Goal: Task Accomplishment & Management: Manage account settings

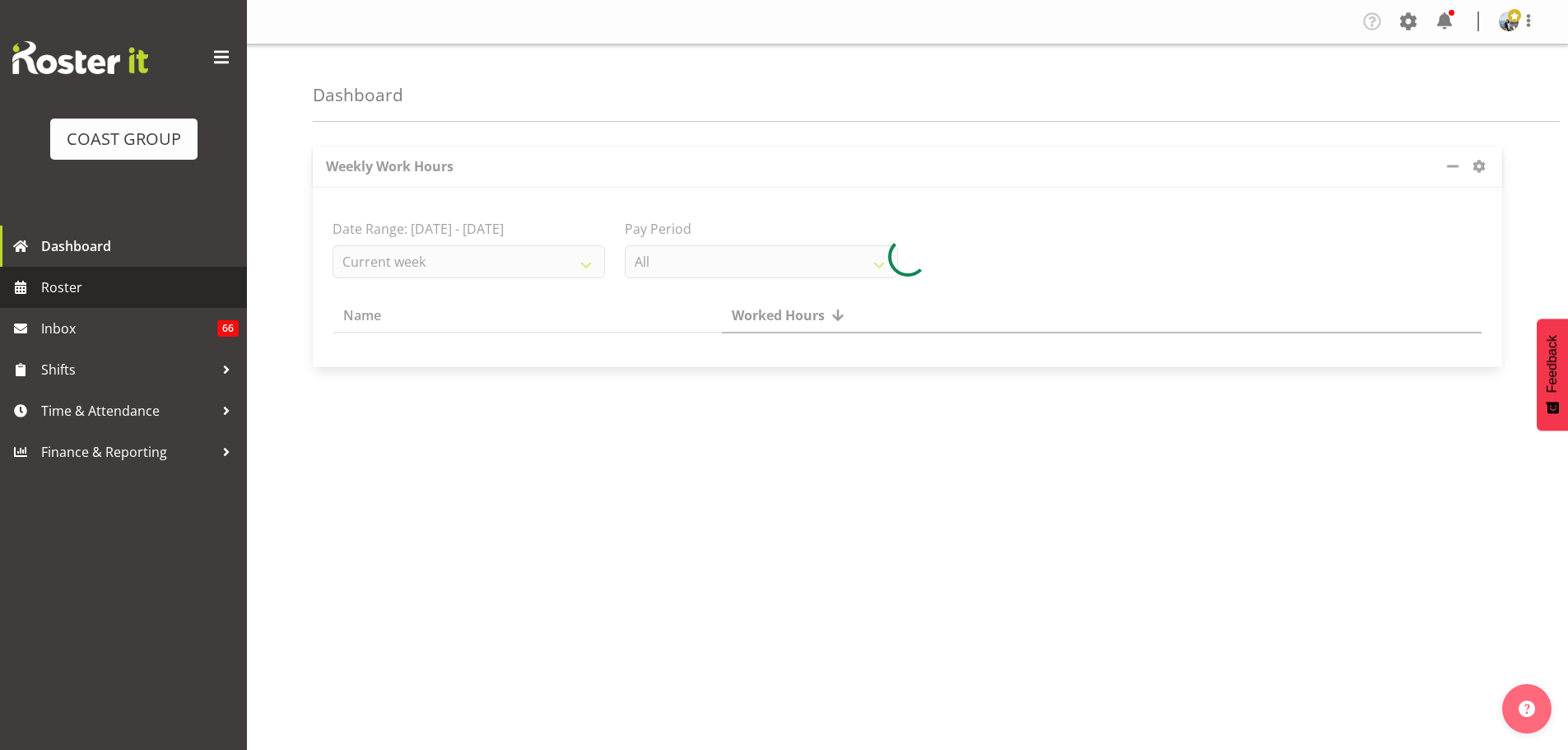
click at [134, 300] on span "Roster" at bounding box center [139, 287] width 197 height 25
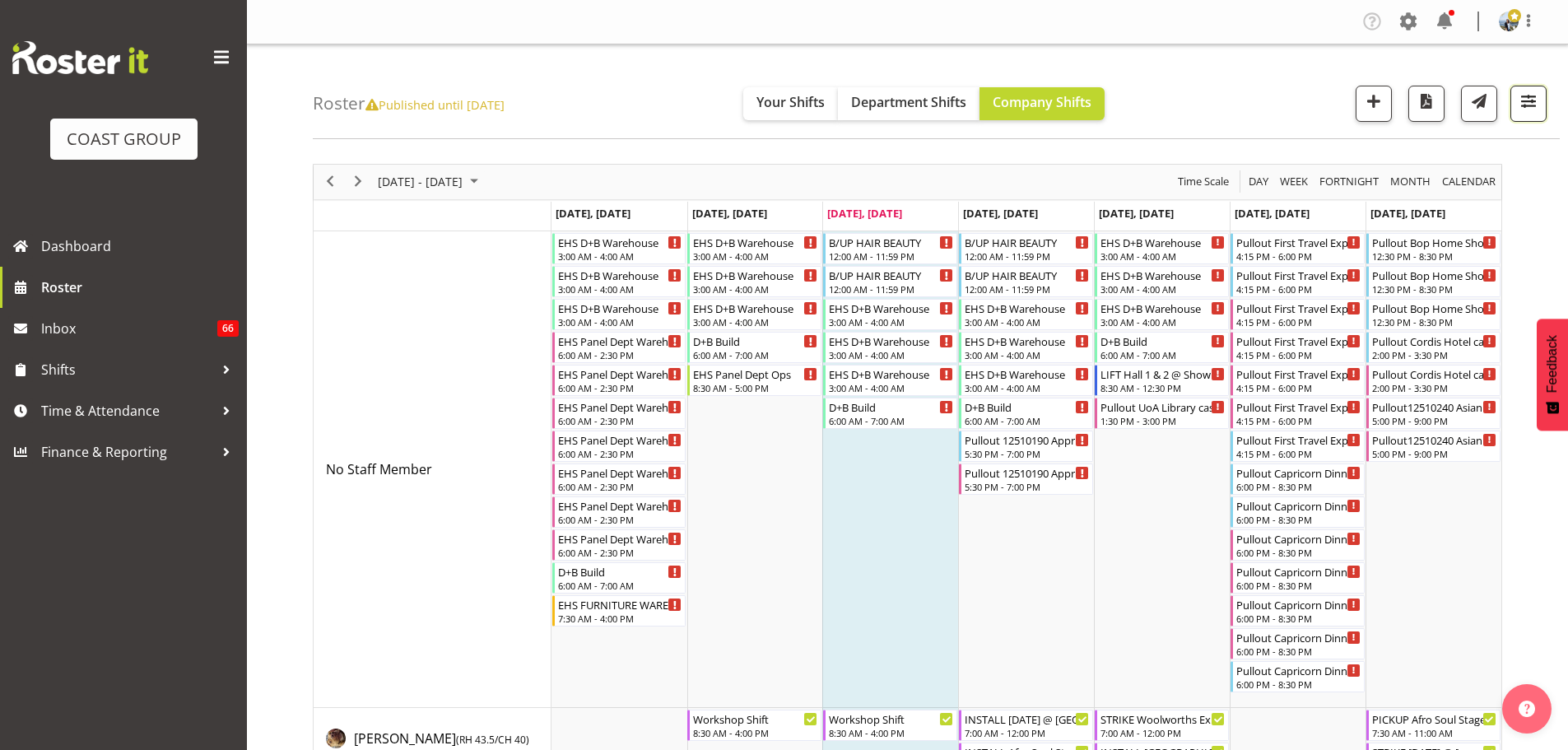
click at [1536, 103] on span "button" at bounding box center [1528, 101] width 21 height 21
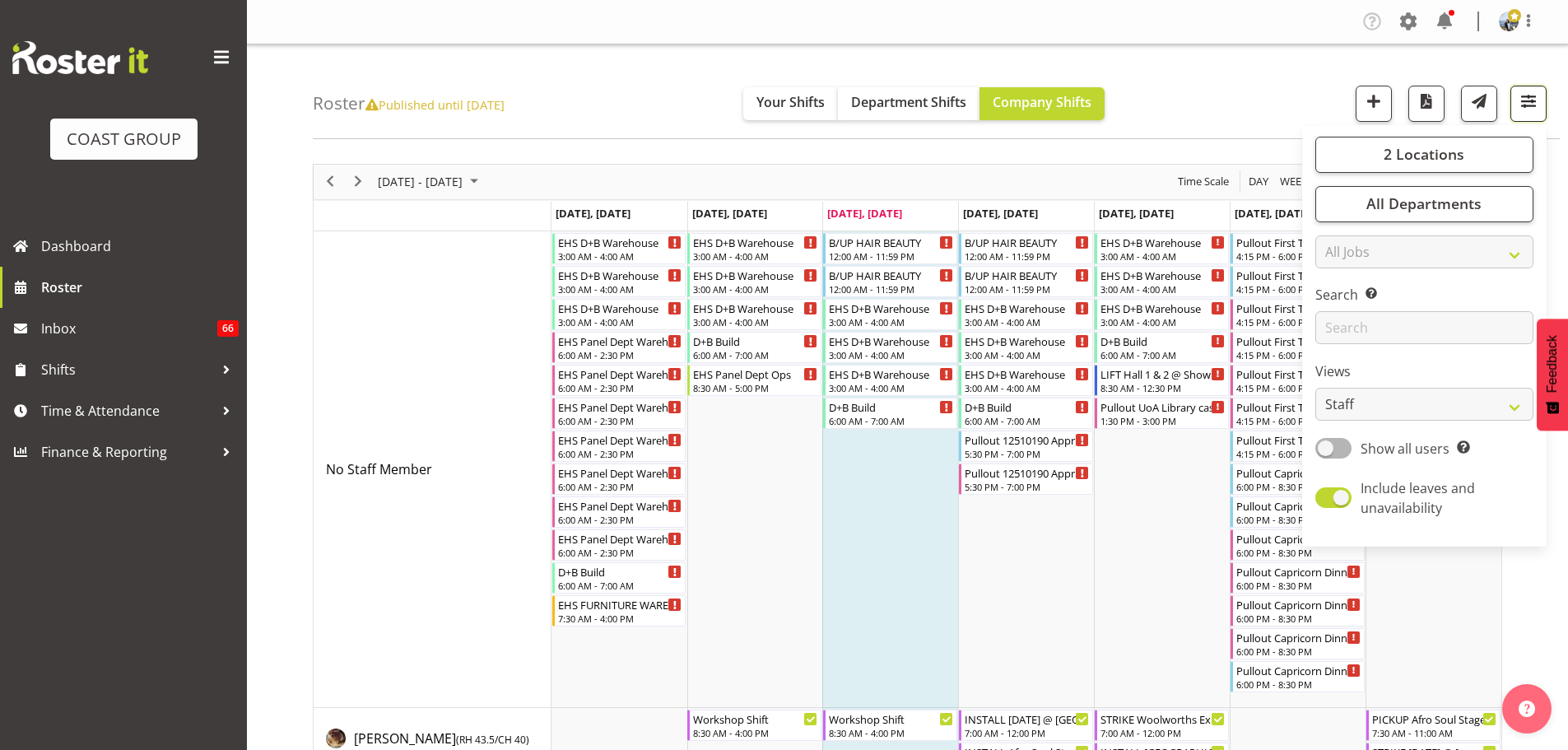
click at [1532, 106] on span "button" at bounding box center [1528, 101] width 21 height 21
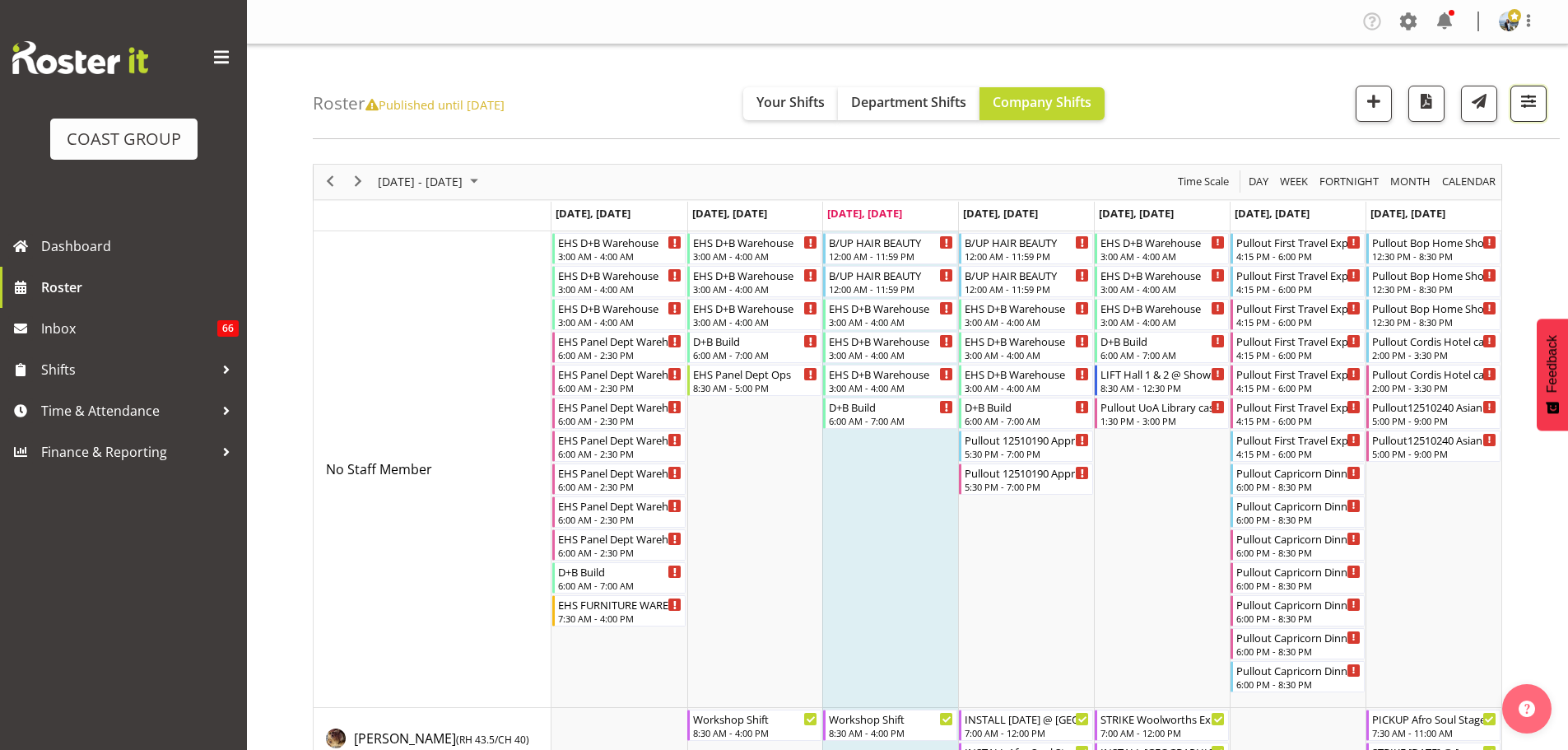
click at [1523, 91] on span "button" at bounding box center [1528, 101] width 21 height 21
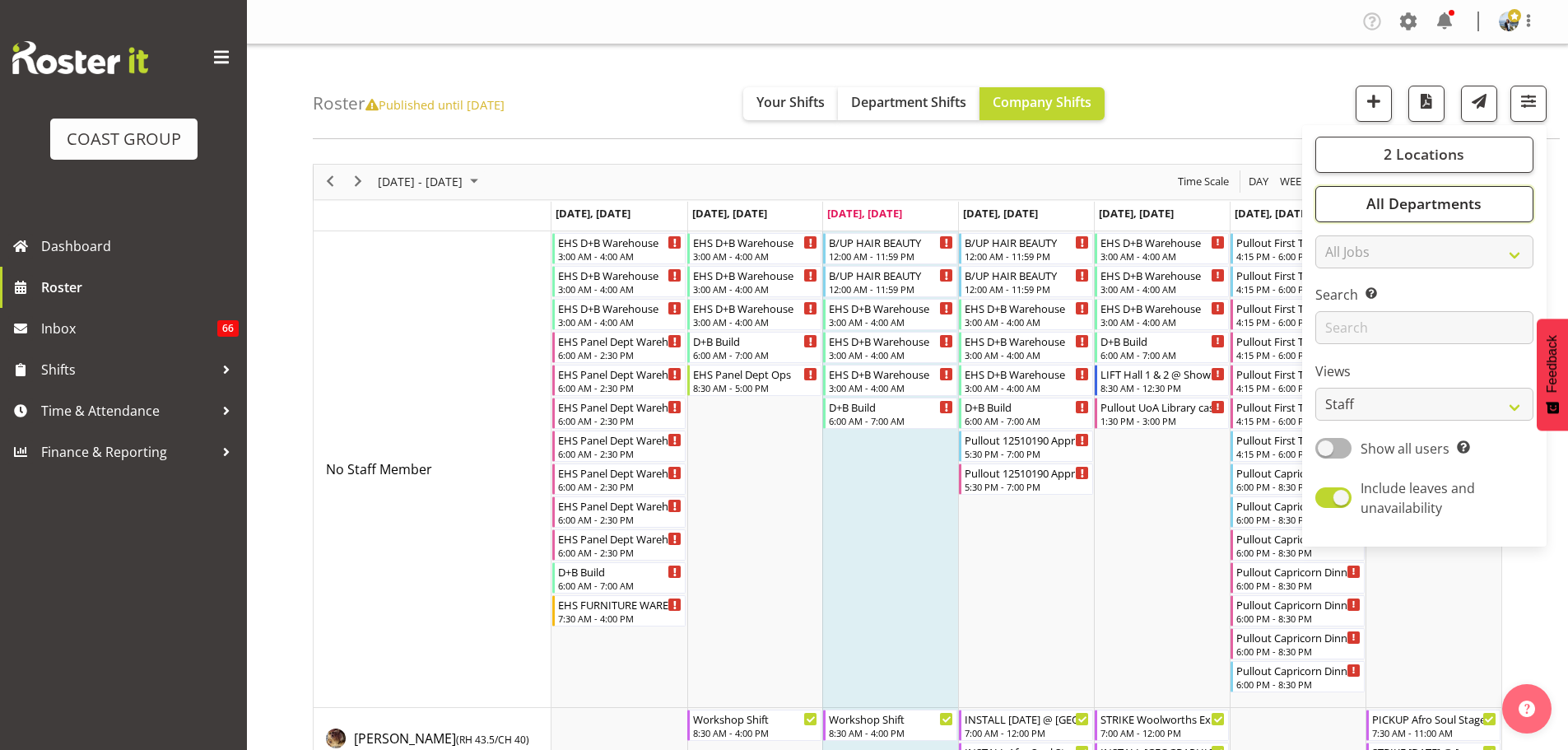
click at [1502, 218] on button "All Departments" at bounding box center [1424, 204] width 218 height 36
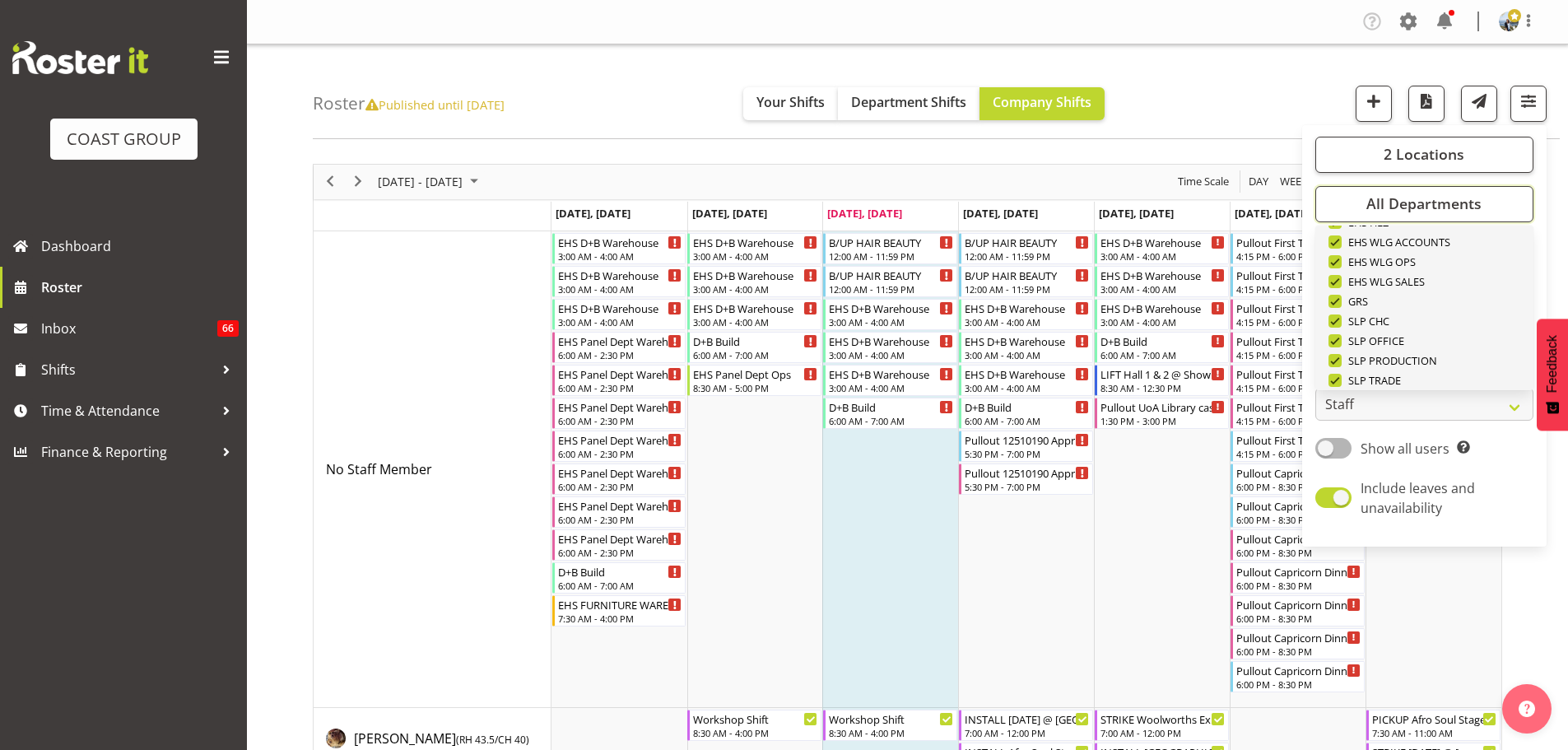
scroll to position [632, 0]
click at [1473, 360] on span "Deselect All" at bounding box center [1443, 363] width 67 height 16
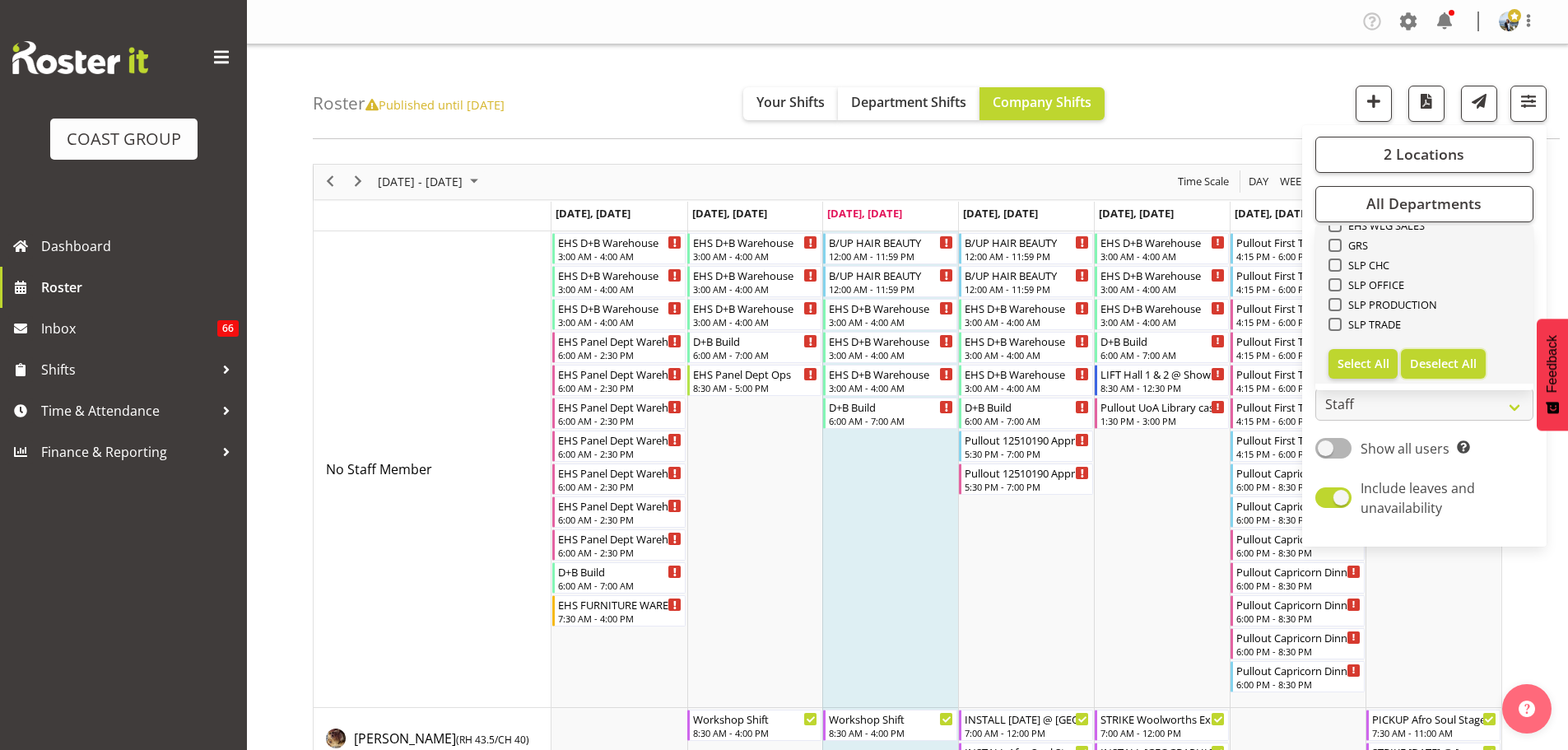
checkbox input "false"
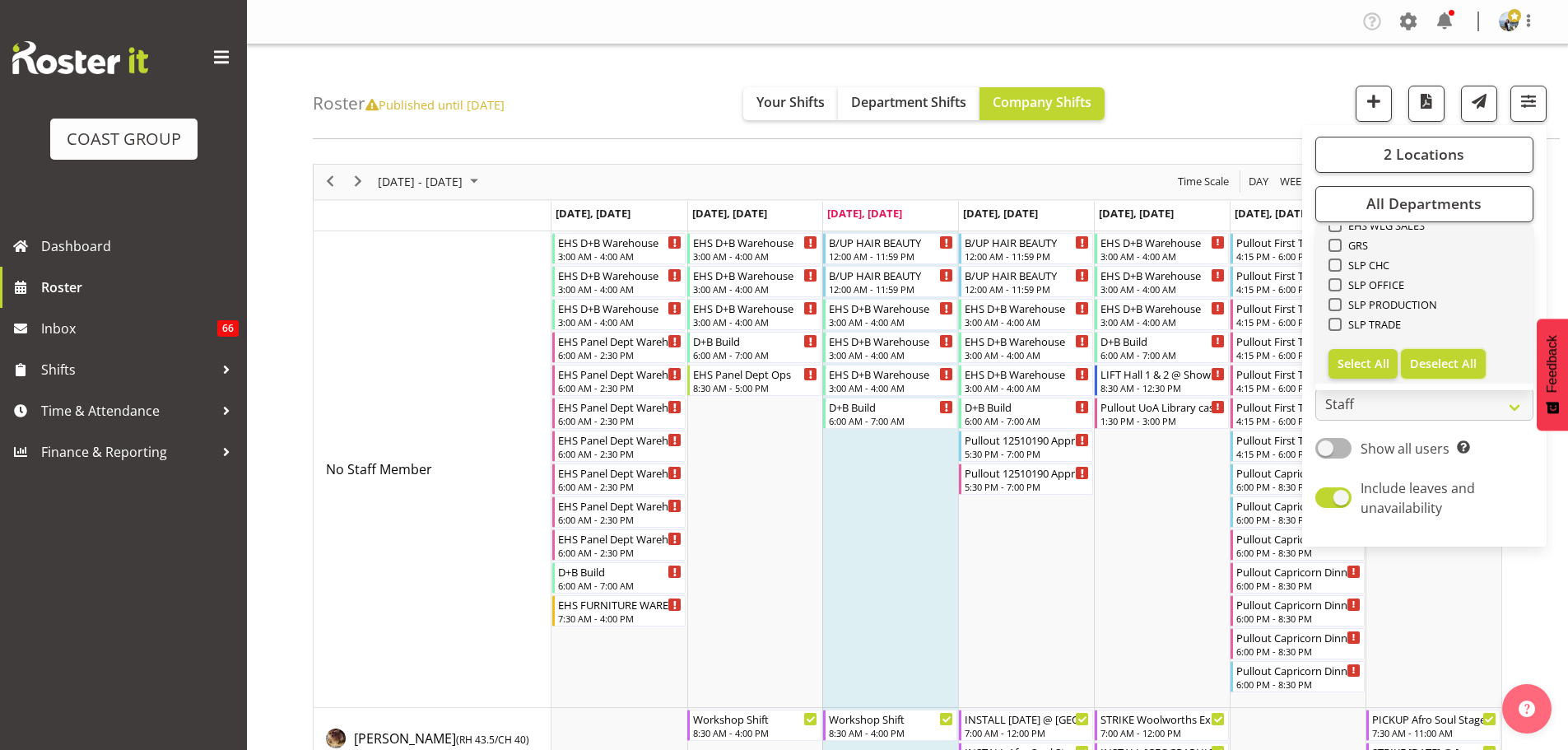
checkbox input "false"
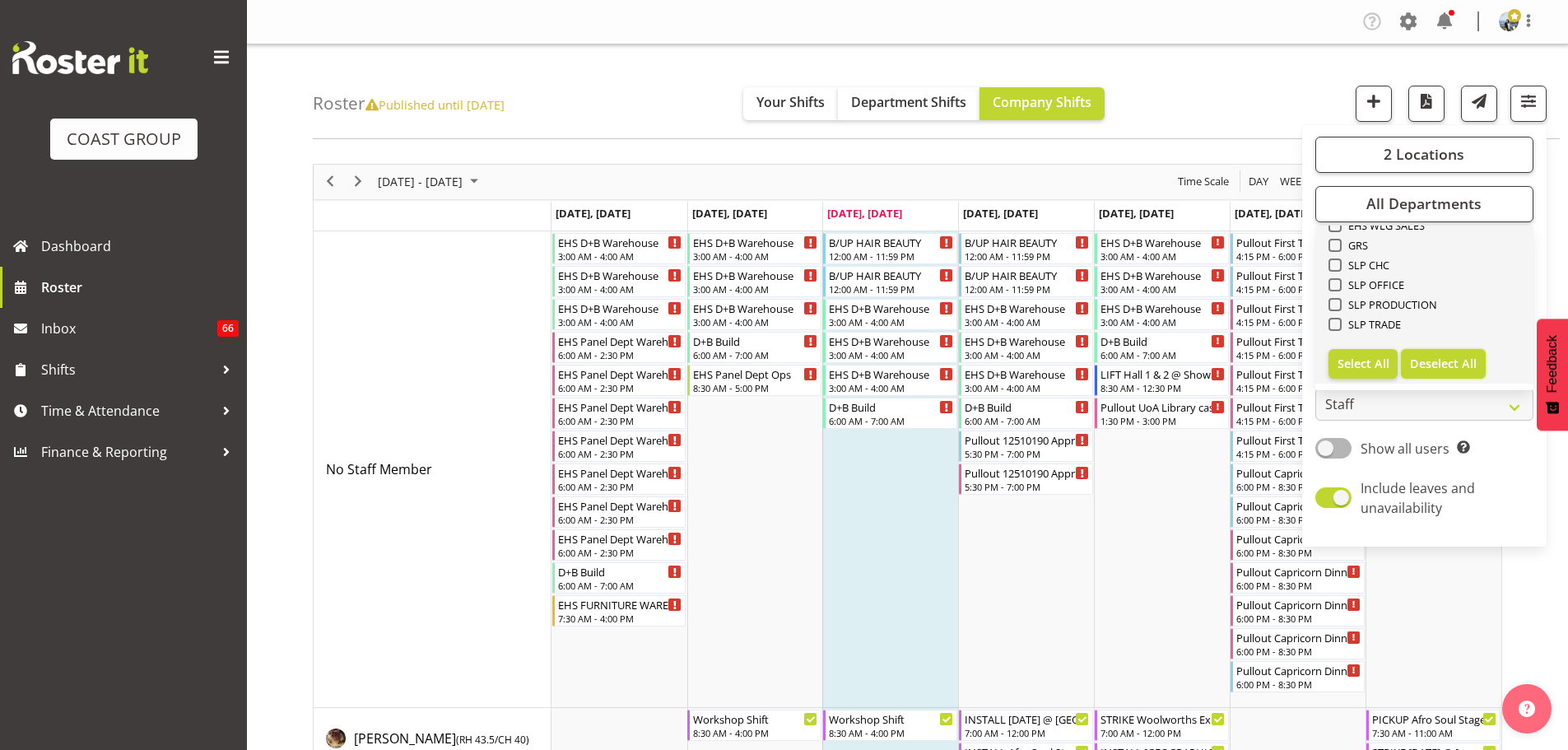
checkbox input "false"
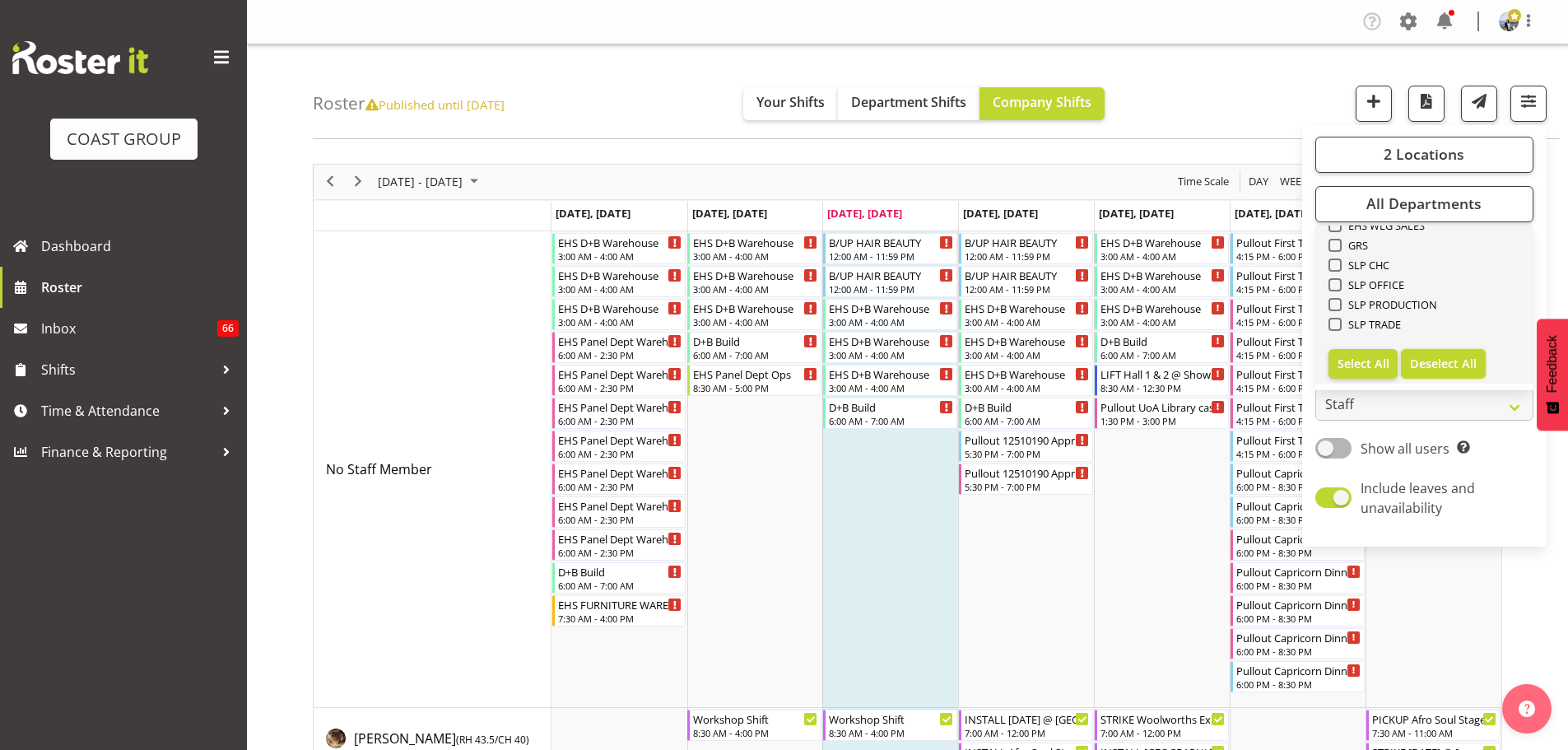
checkbox input "false"
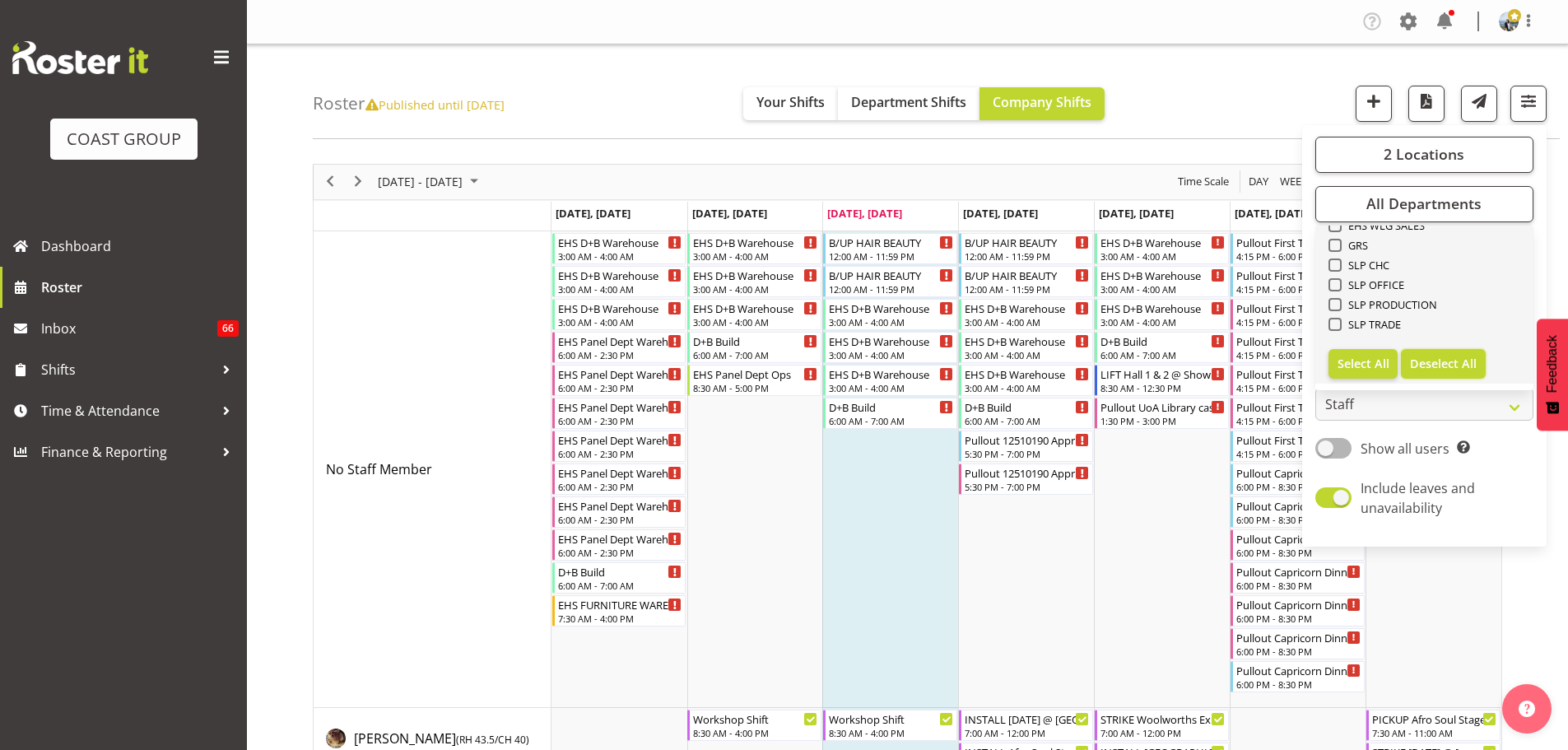
checkbox input "false"
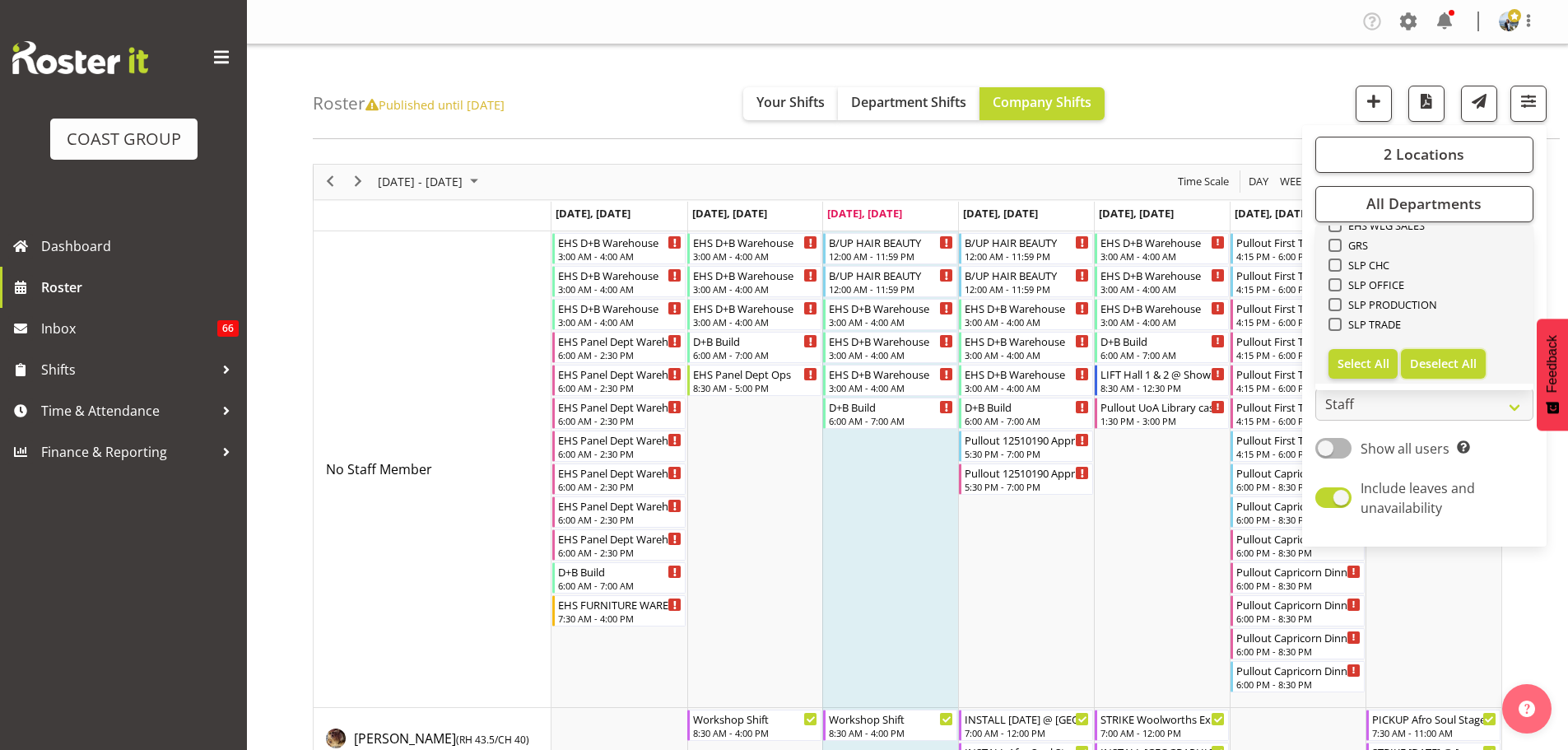
checkbox input "false"
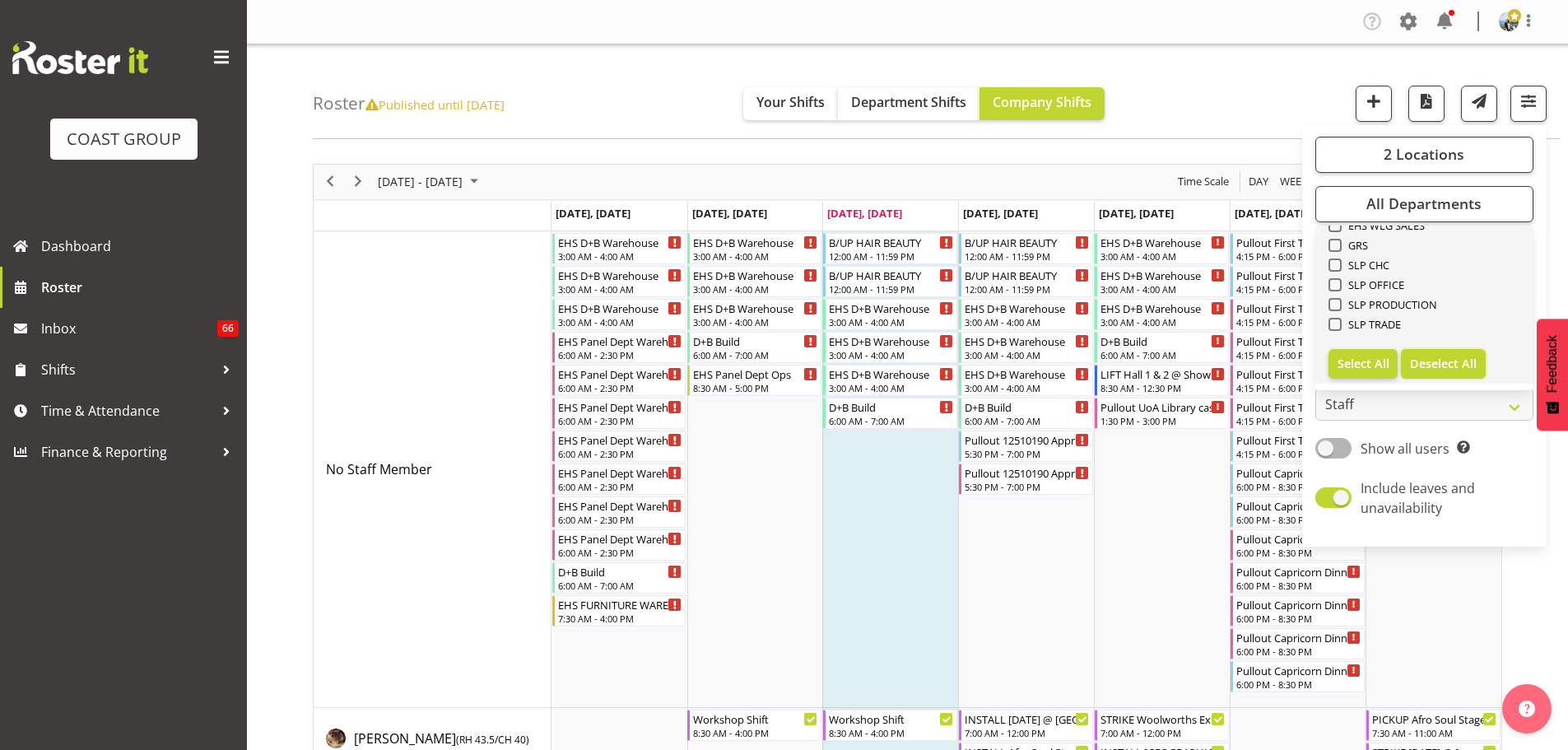
checkbox input "false"
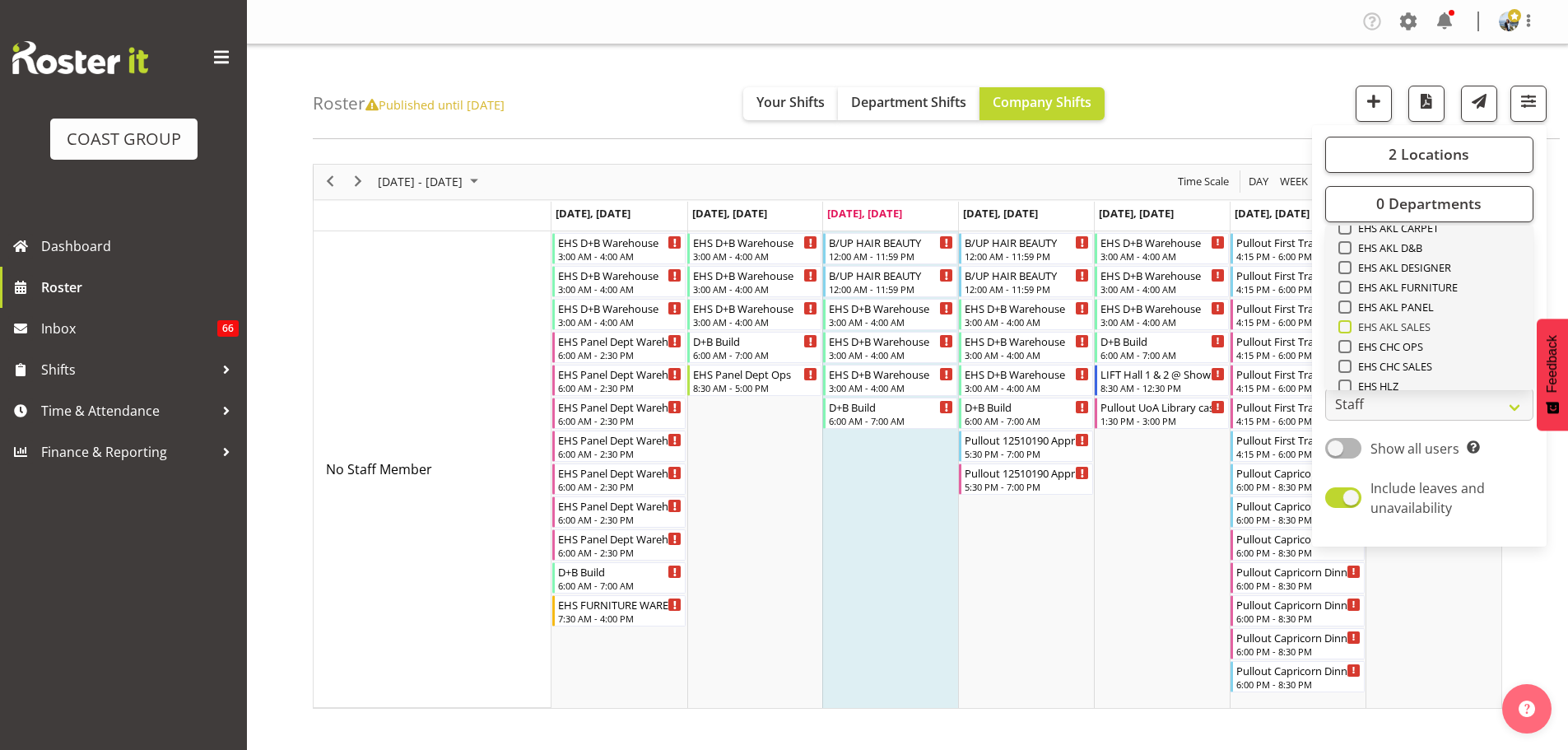
scroll to position [385, 0]
click at [1415, 254] on span "EHS AKL CARPET" at bounding box center [1395, 255] width 88 height 13
click at [1349, 254] on input "EHS AKL CARPET" at bounding box center [1343, 254] width 11 height 11
checkbox input "true"
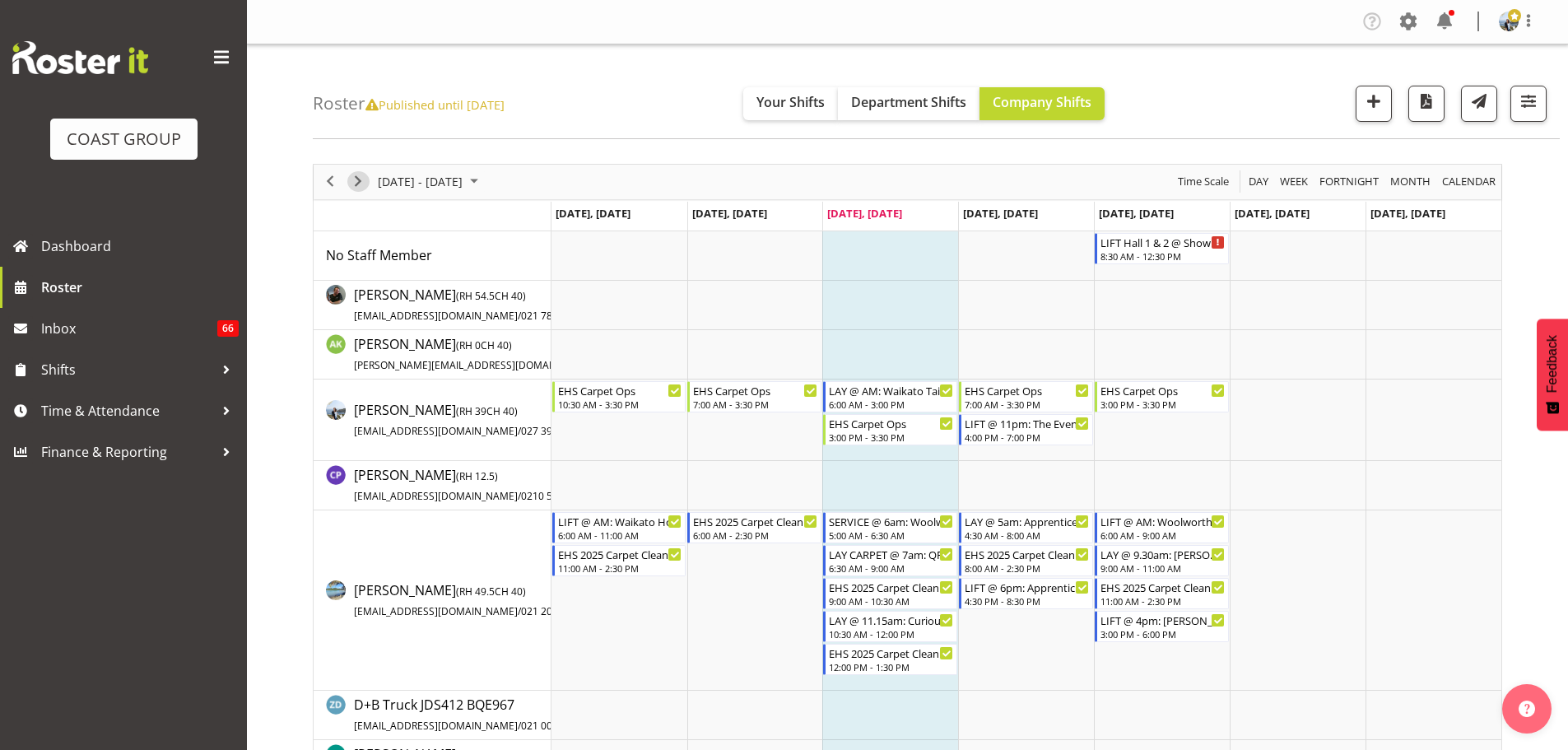
click at [356, 177] on span "Next" at bounding box center [358, 182] width 20 height 21
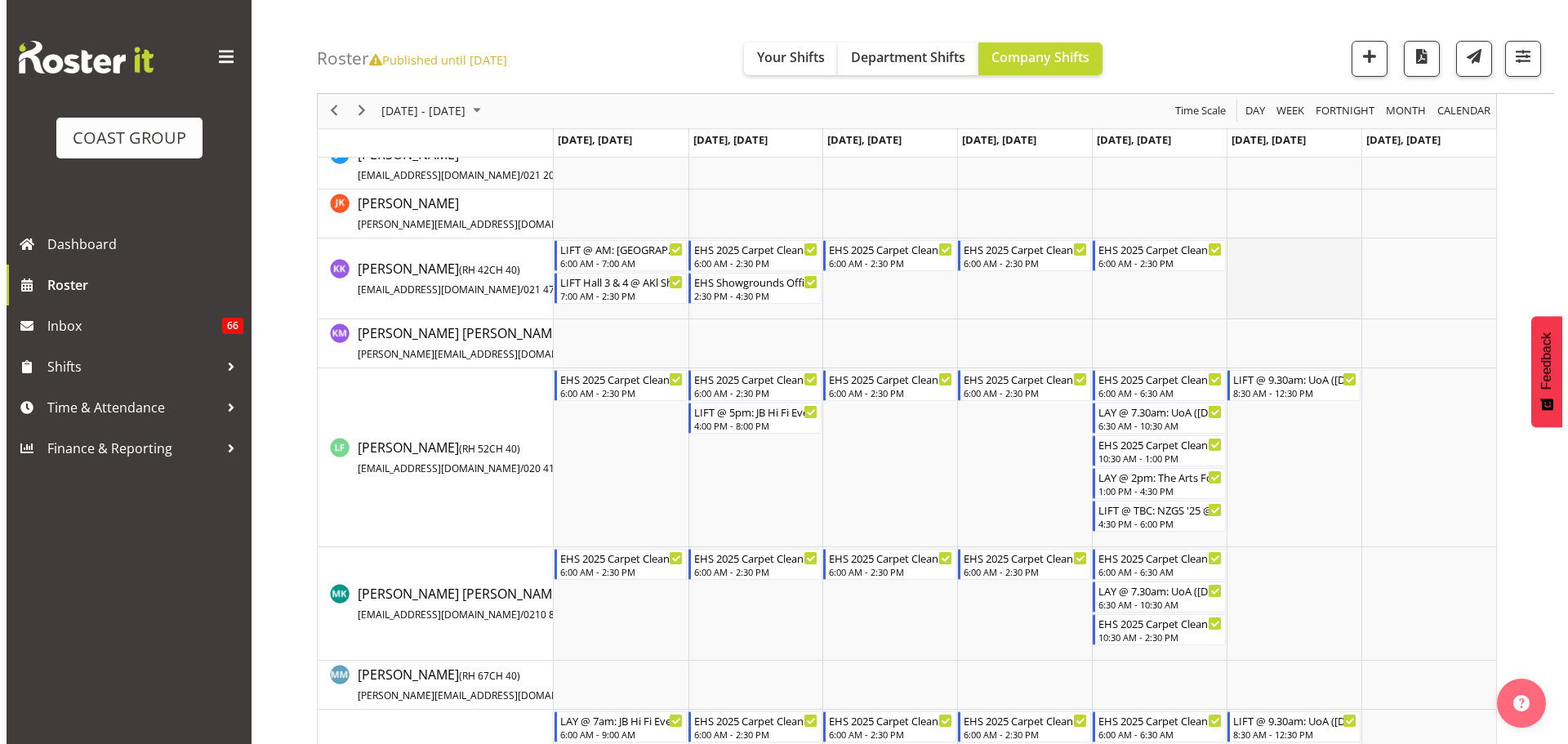
scroll to position [898, 0]
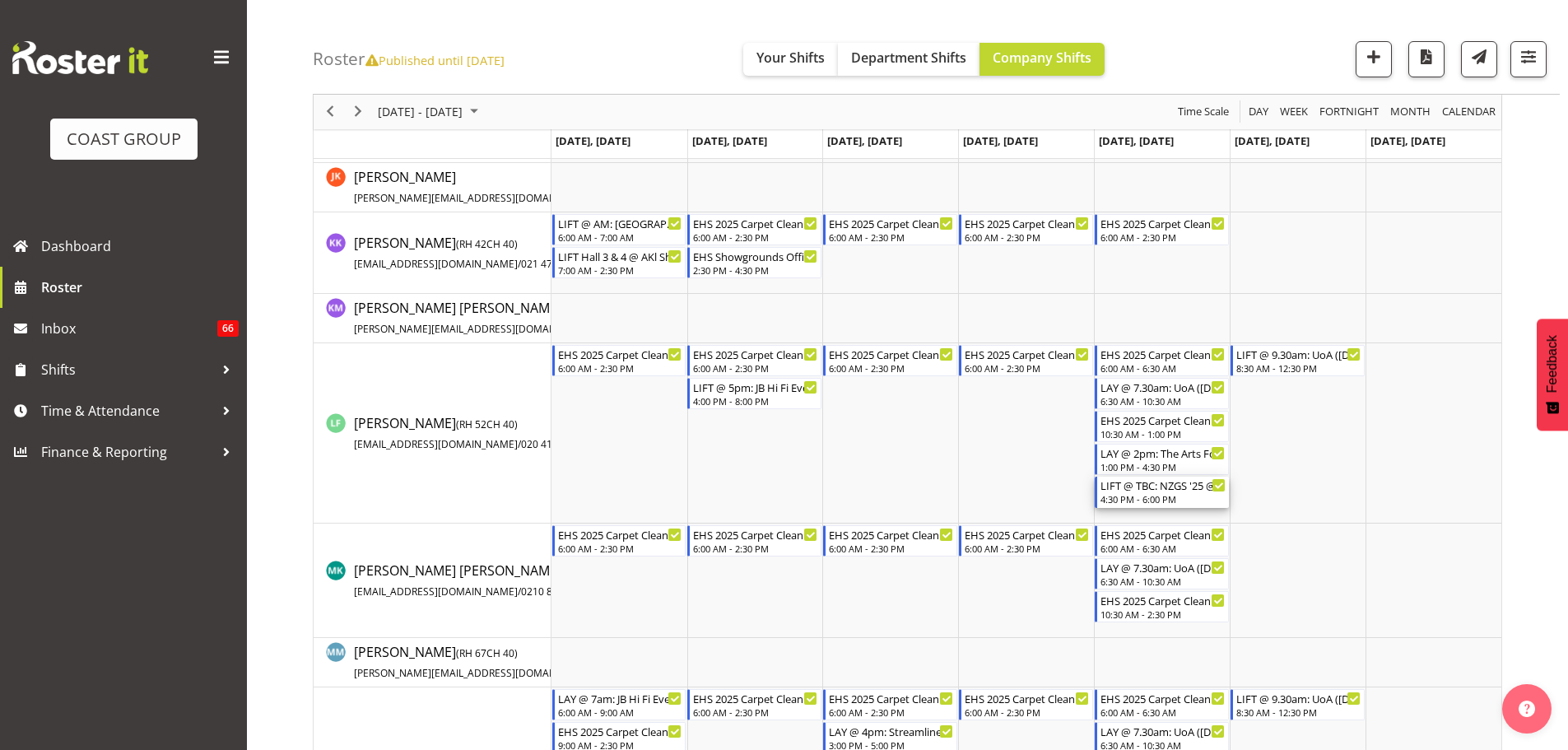
click at [1162, 486] on div "LIFT @ TBC: NZGS '25 @ [GEOGRAPHIC_DATA] - Level 5" at bounding box center [1163, 485] width 125 height 17
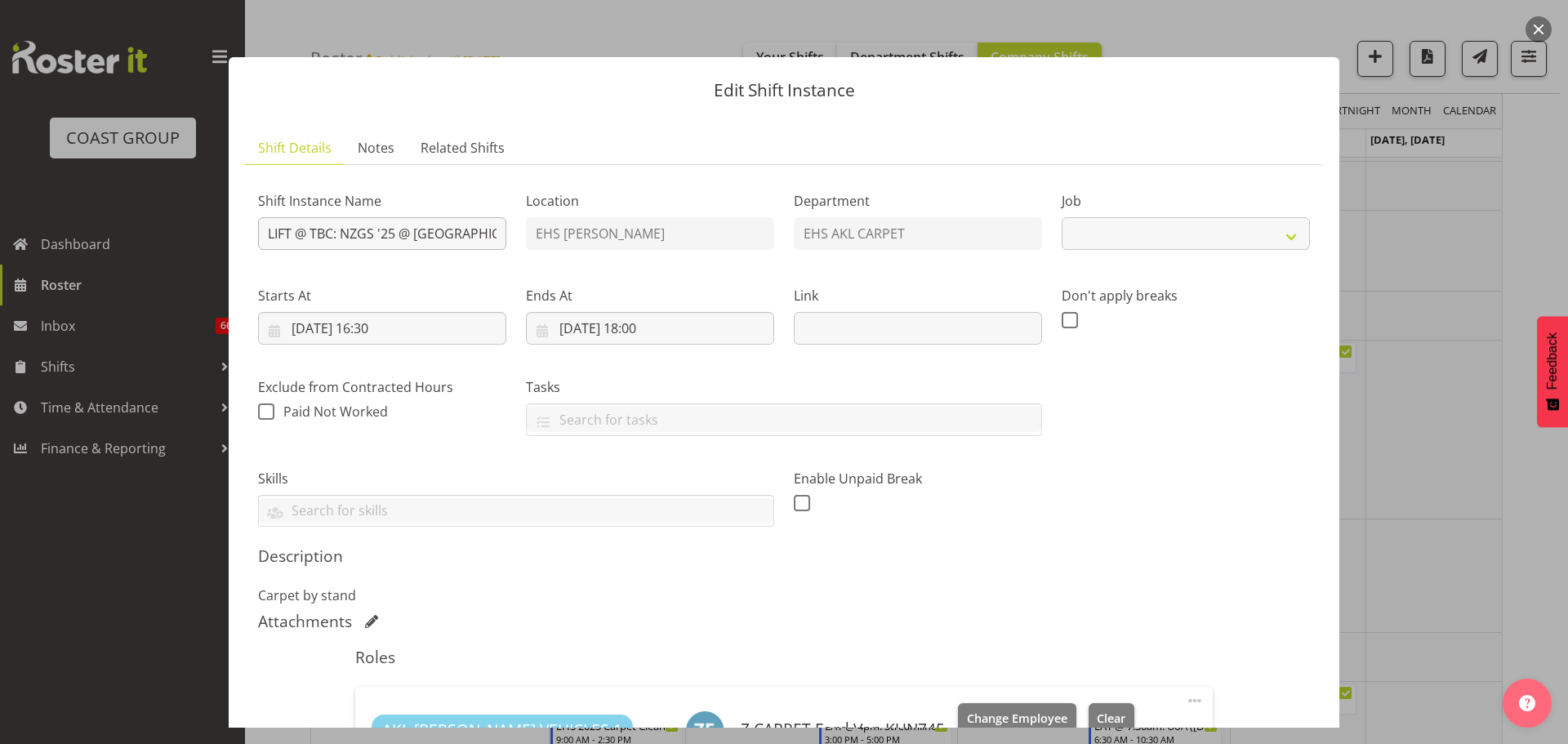
select select "10649"
drag, startPoint x: 333, startPoint y: 232, endPoint x: 311, endPoint y: 231, distance: 22.0
click at [311, 231] on input "LIFT @ TBC: NZGS '25 @ [GEOGRAPHIC_DATA] - Level 5" at bounding box center [381, 233] width 248 height 33
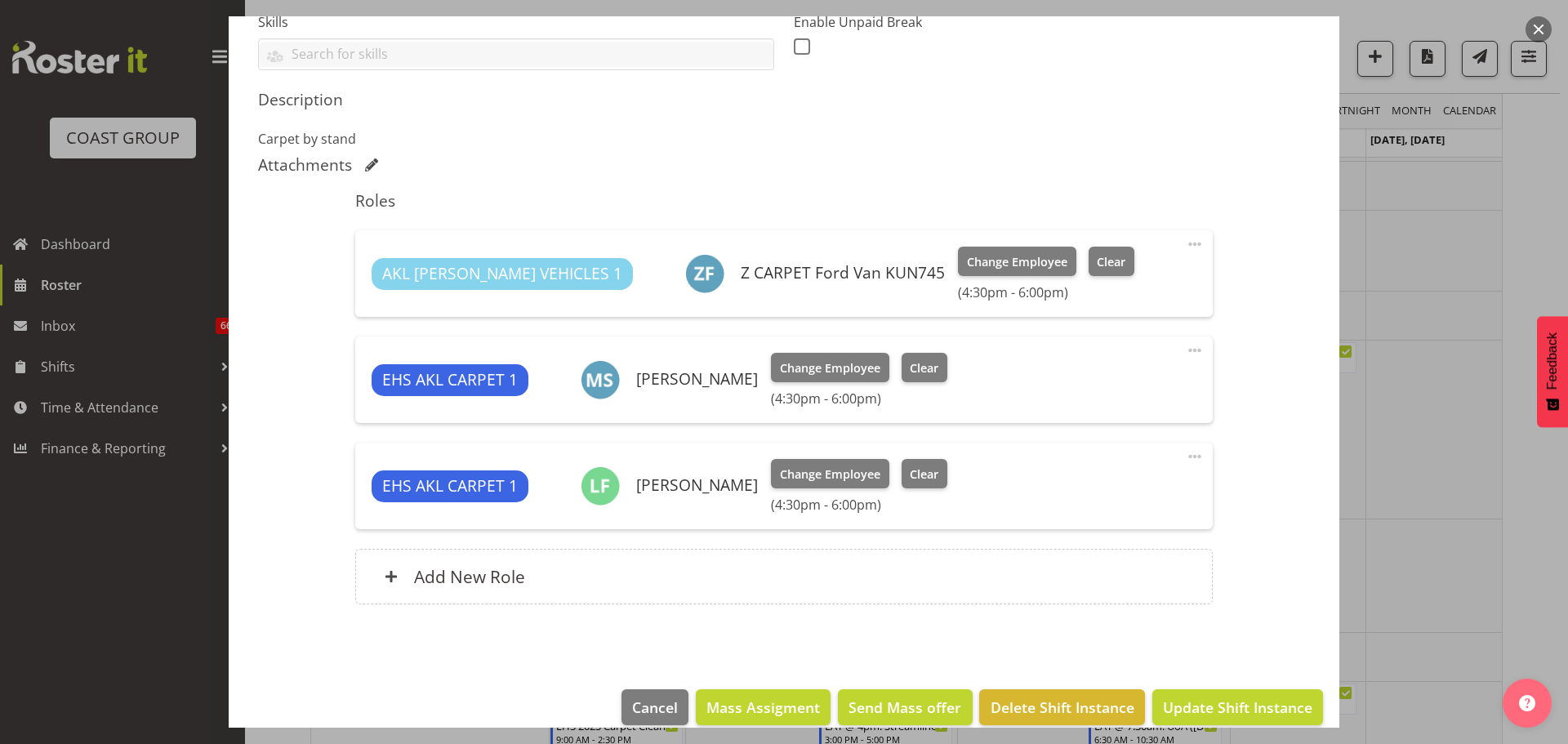
scroll to position [479, 0]
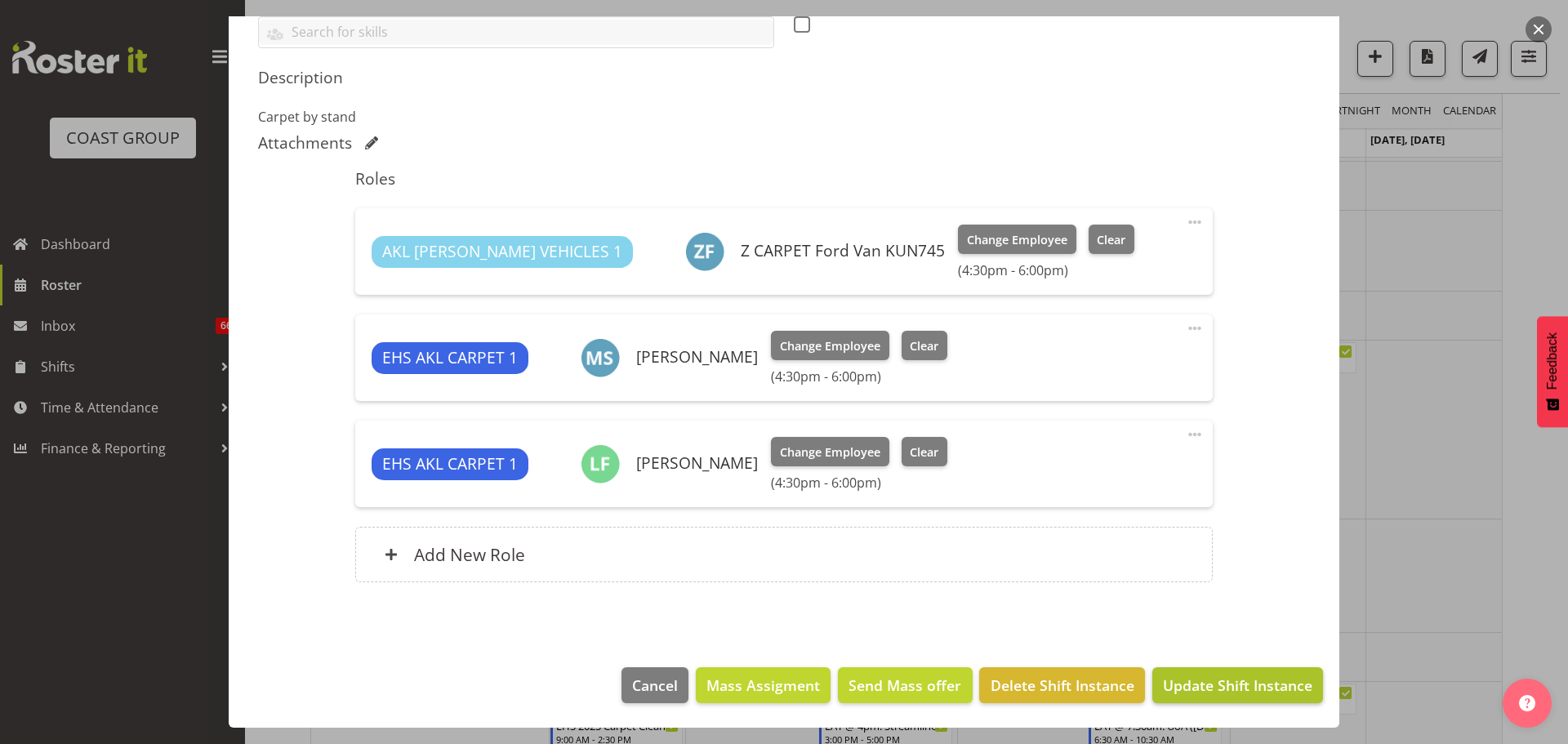
type input "LIFT @ 4.30pm: NZGS '25 @ [GEOGRAPHIC_DATA] - Level 5"
click at [1220, 676] on span "Update Shift Instance" at bounding box center [1237, 685] width 150 height 21
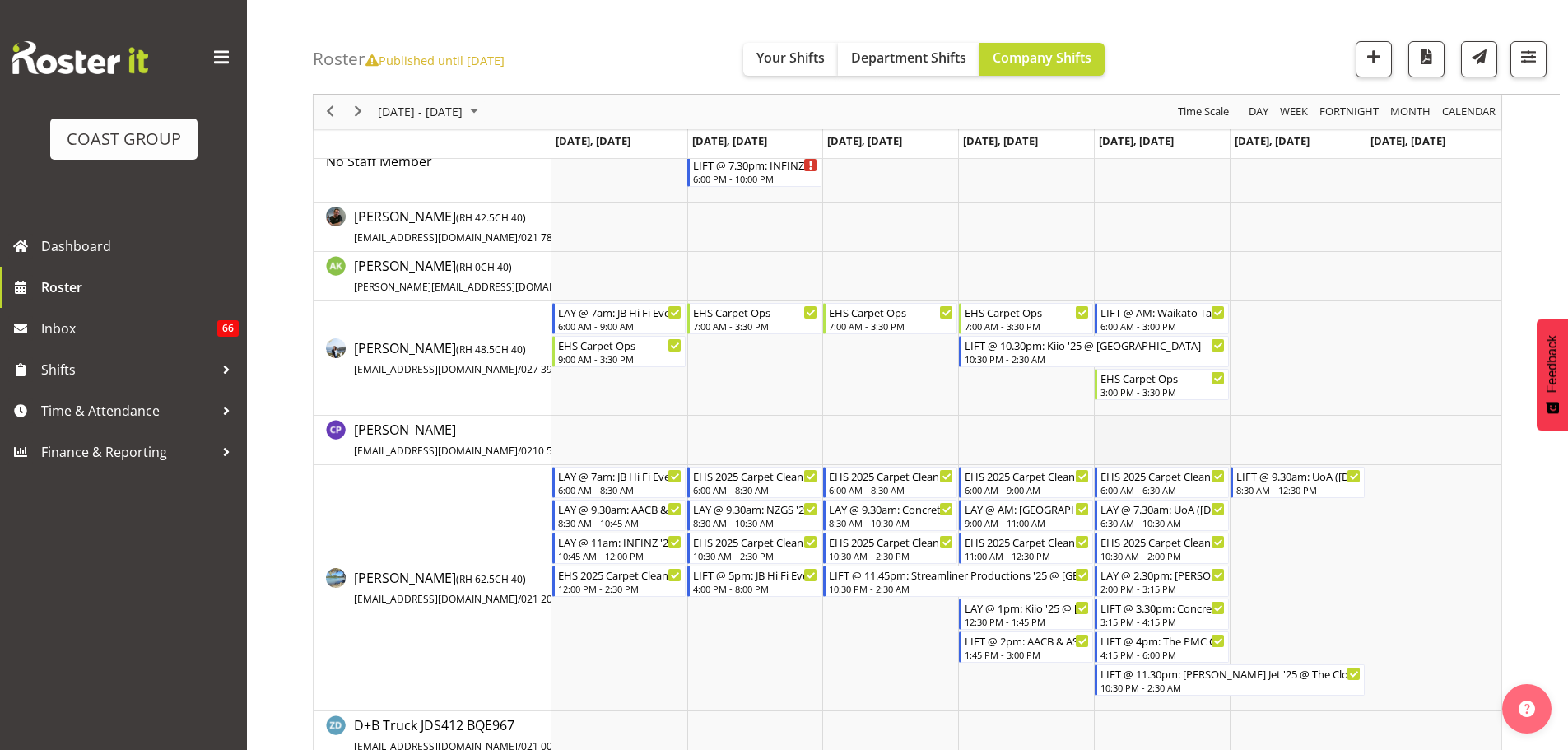
scroll to position [0, 0]
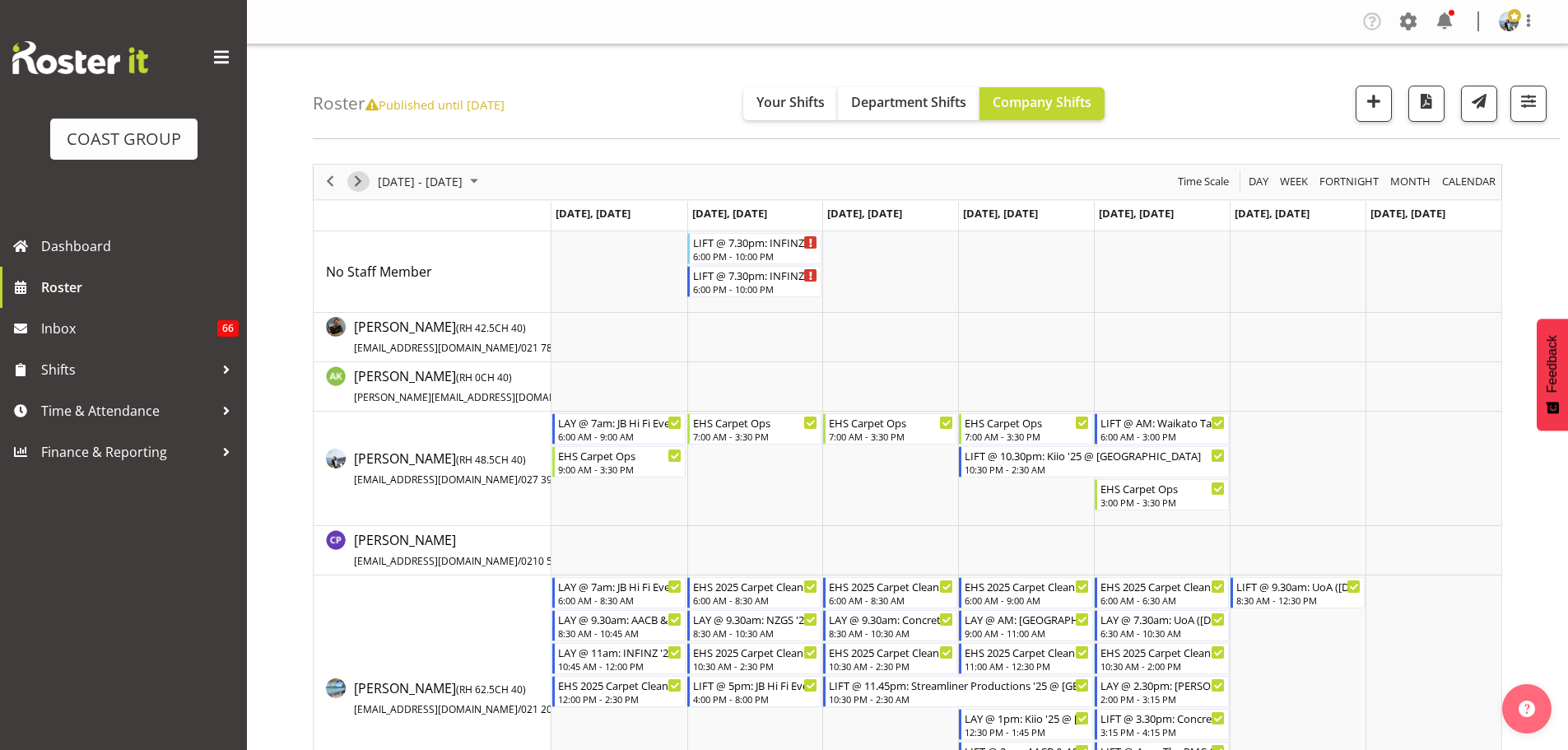
click at [351, 183] on span "Next" at bounding box center [358, 182] width 20 height 21
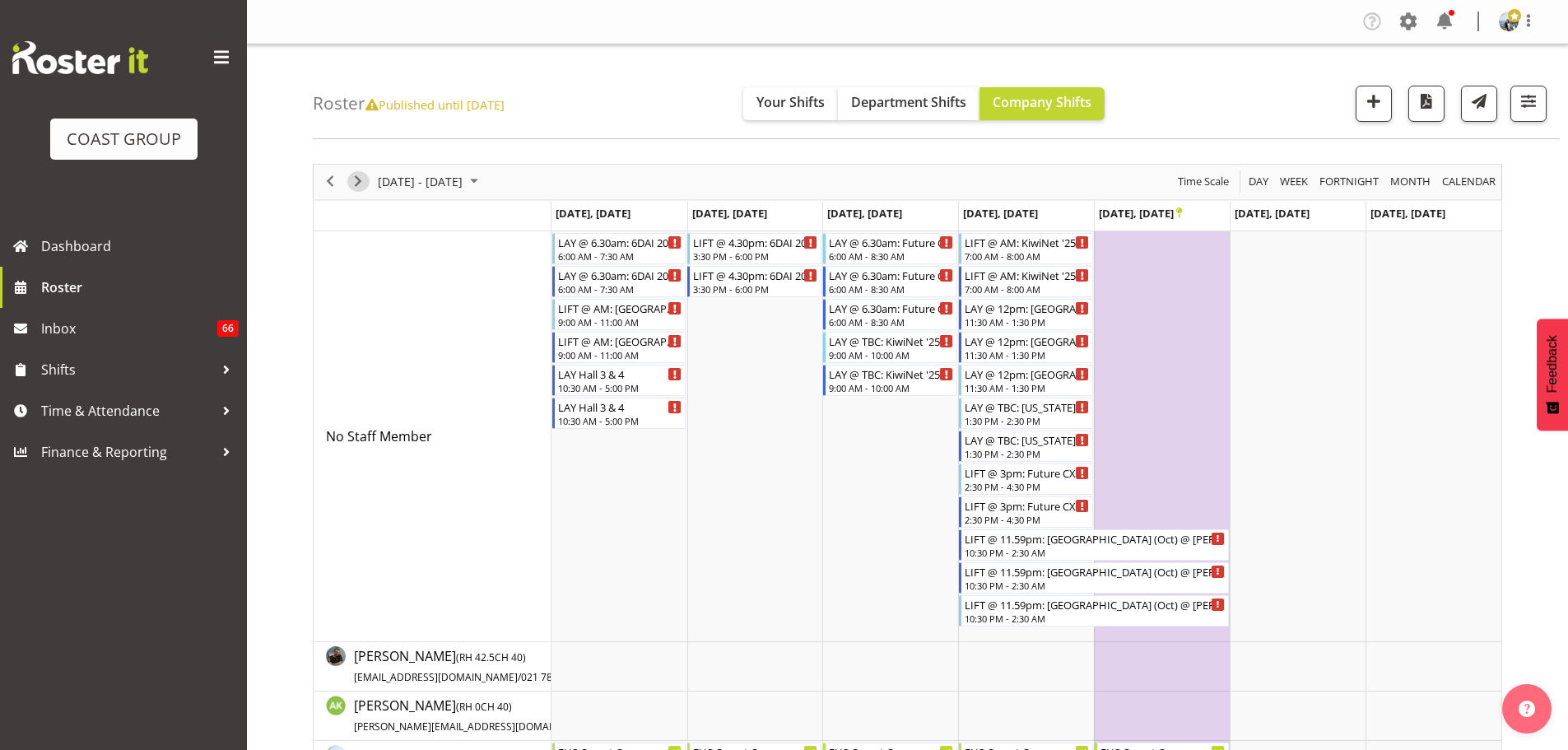
click at [363, 180] on span "Next" at bounding box center [358, 182] width 20 height 21
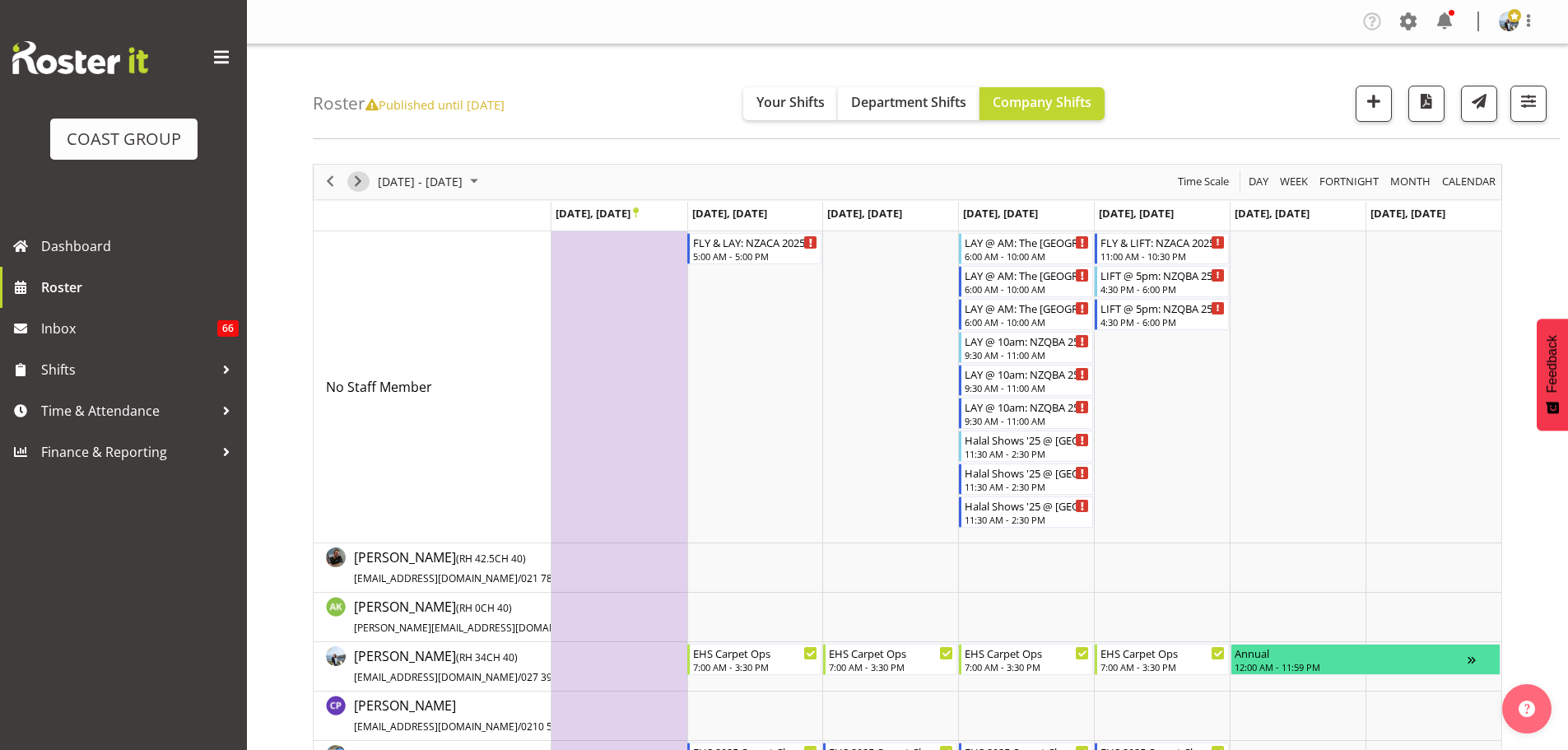
click at [349, 177] on span "Next" at bounding box center [358, 182] width 20 height 21
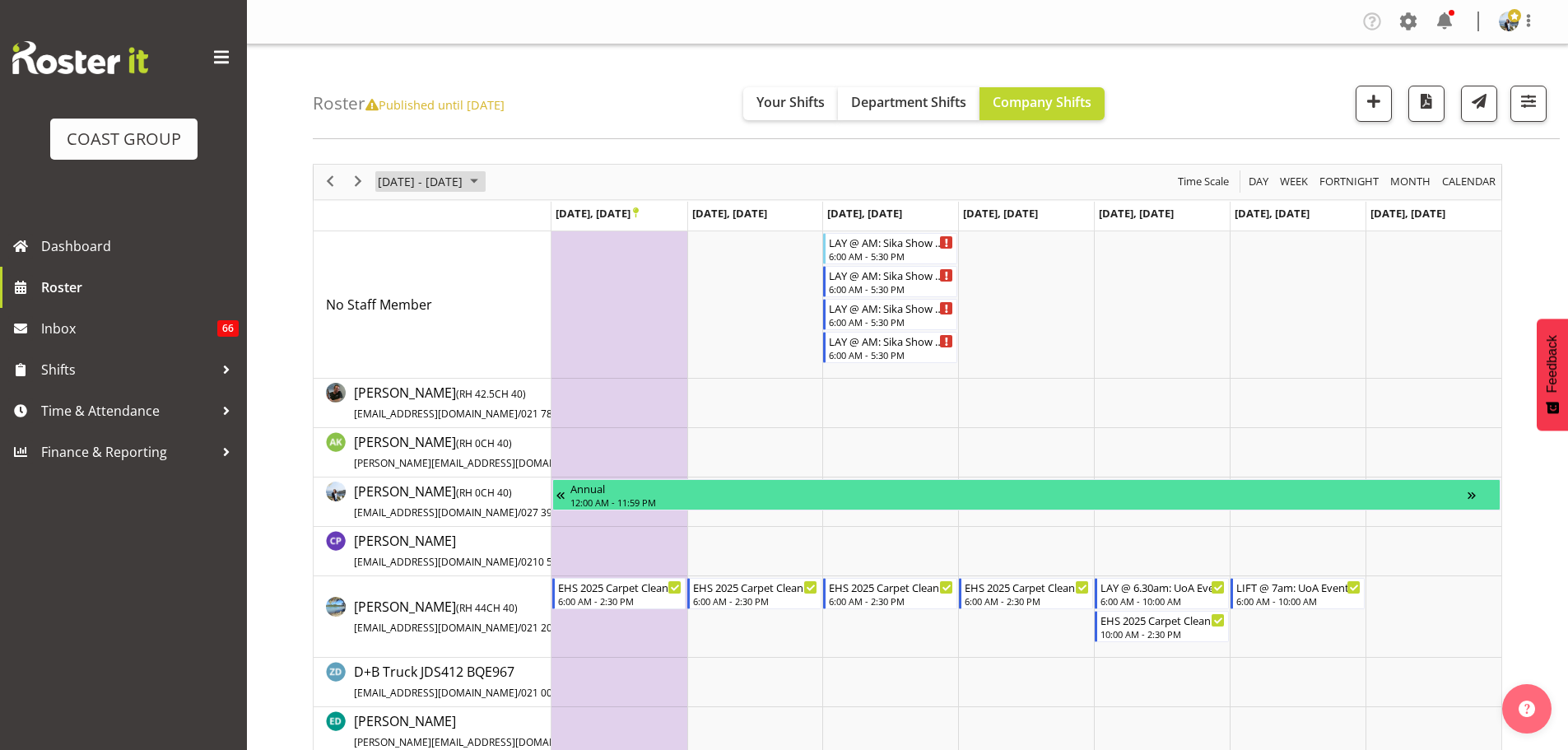
click at [459, 177] on span "[DATE] - [DATE]" at bounding box center [420, 182] width 88 height 21
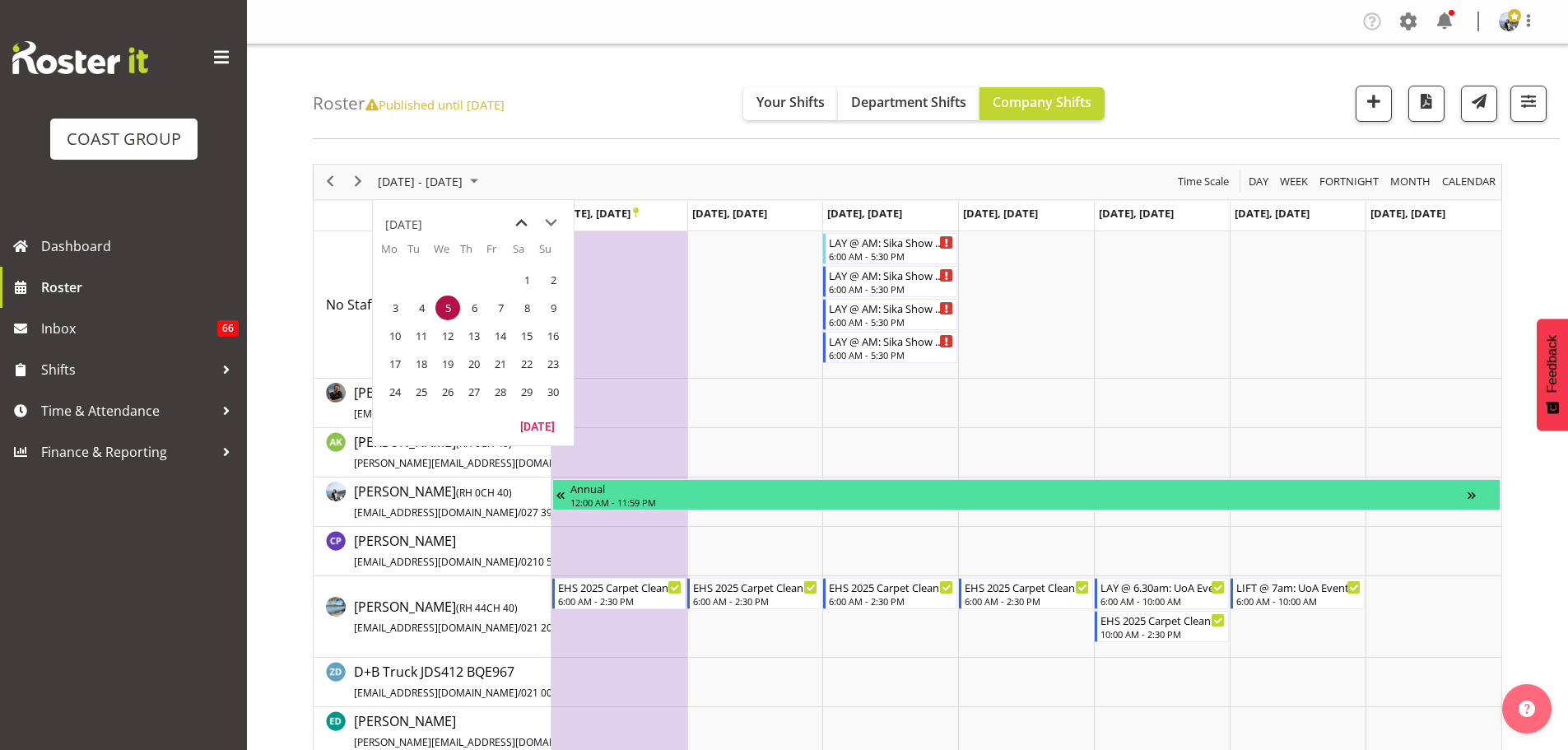
click at [513, 220] on span "previous month" at bounding box center [521, 223] width 29 height 30
click at [497, 311] on span "10" at bounding box center [501, 308] width 25 height 25
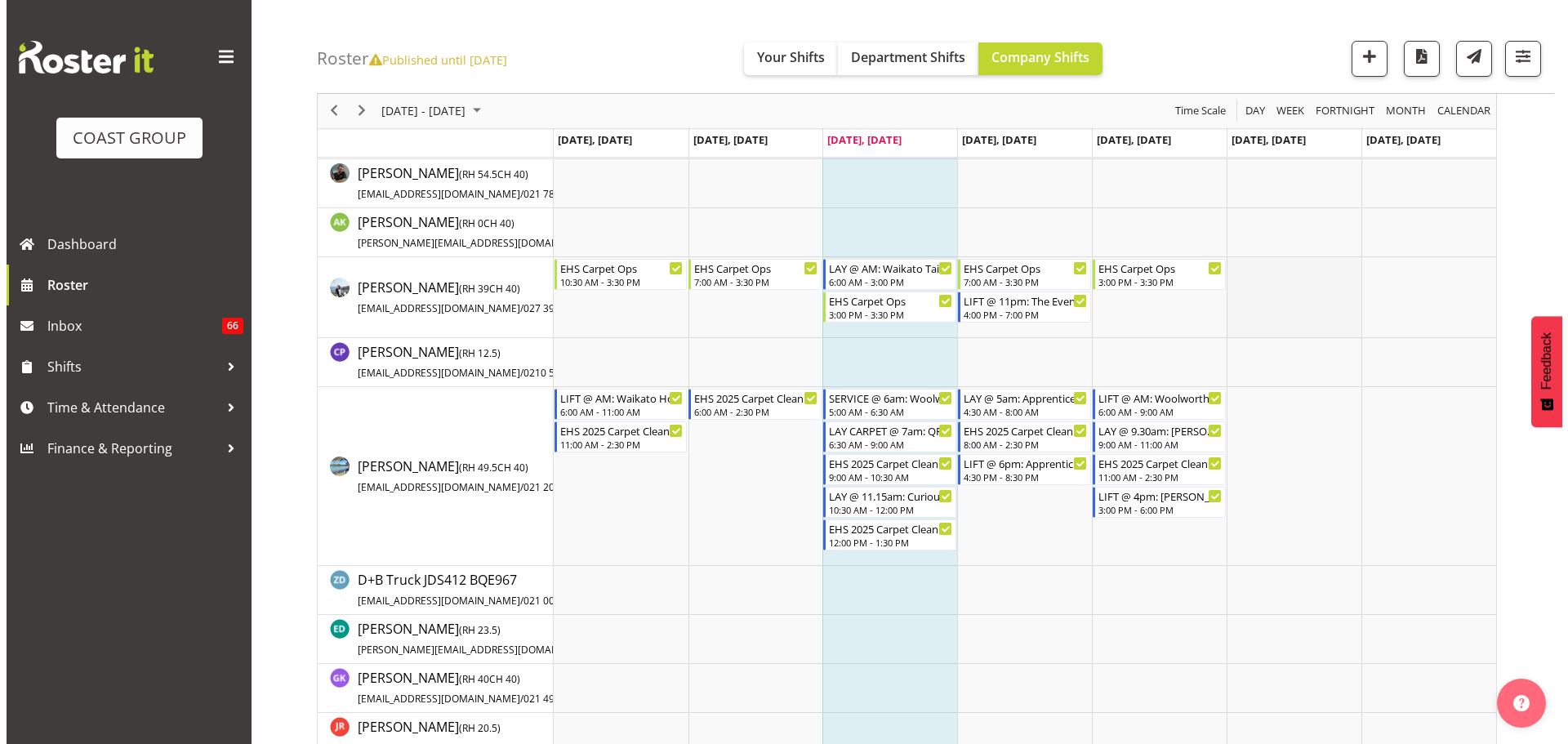
scroll to position [164, 0]
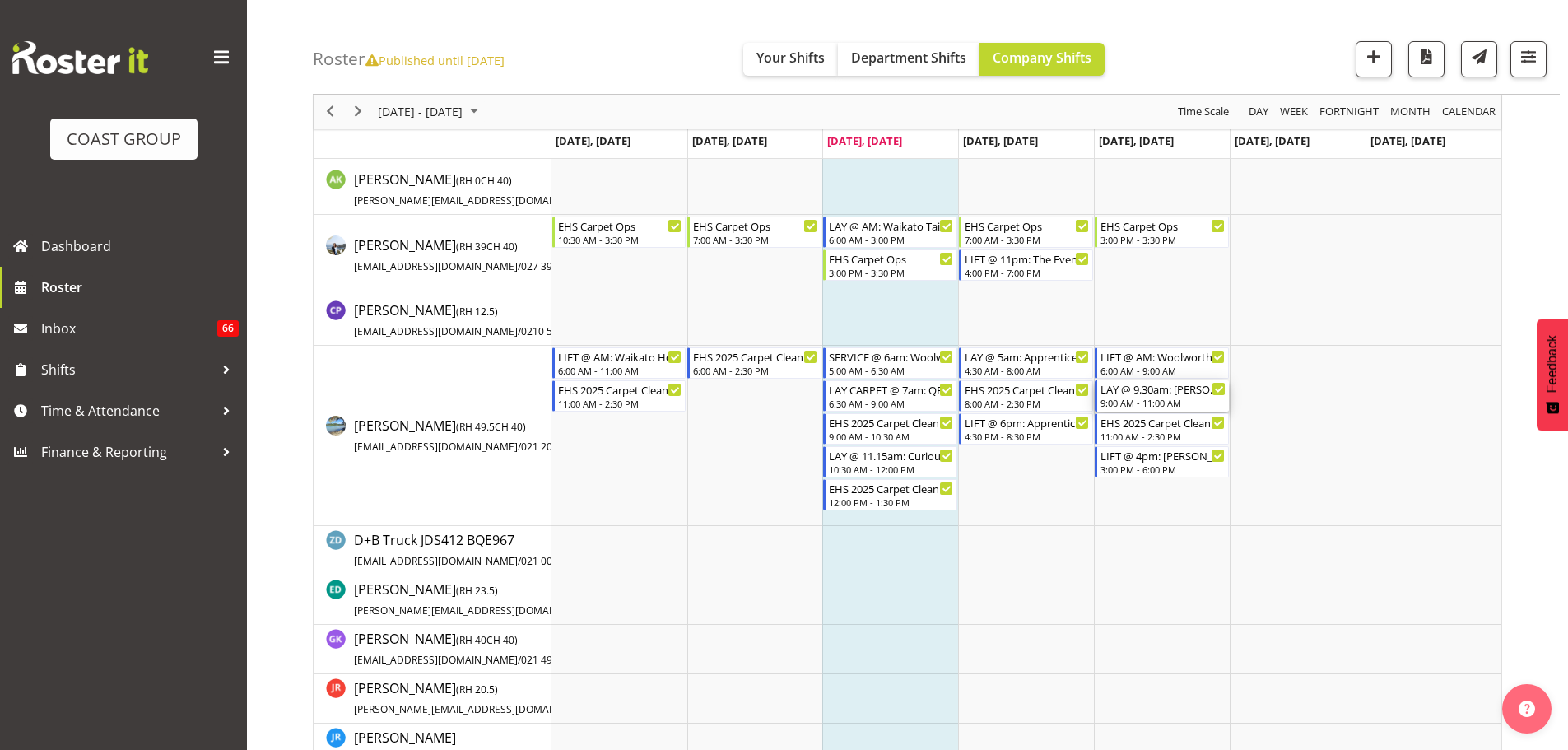
click at [1161, 399] on div "9:00 AM - 11:00 AM" at bounding box center [1163, 403] width 125 height 13
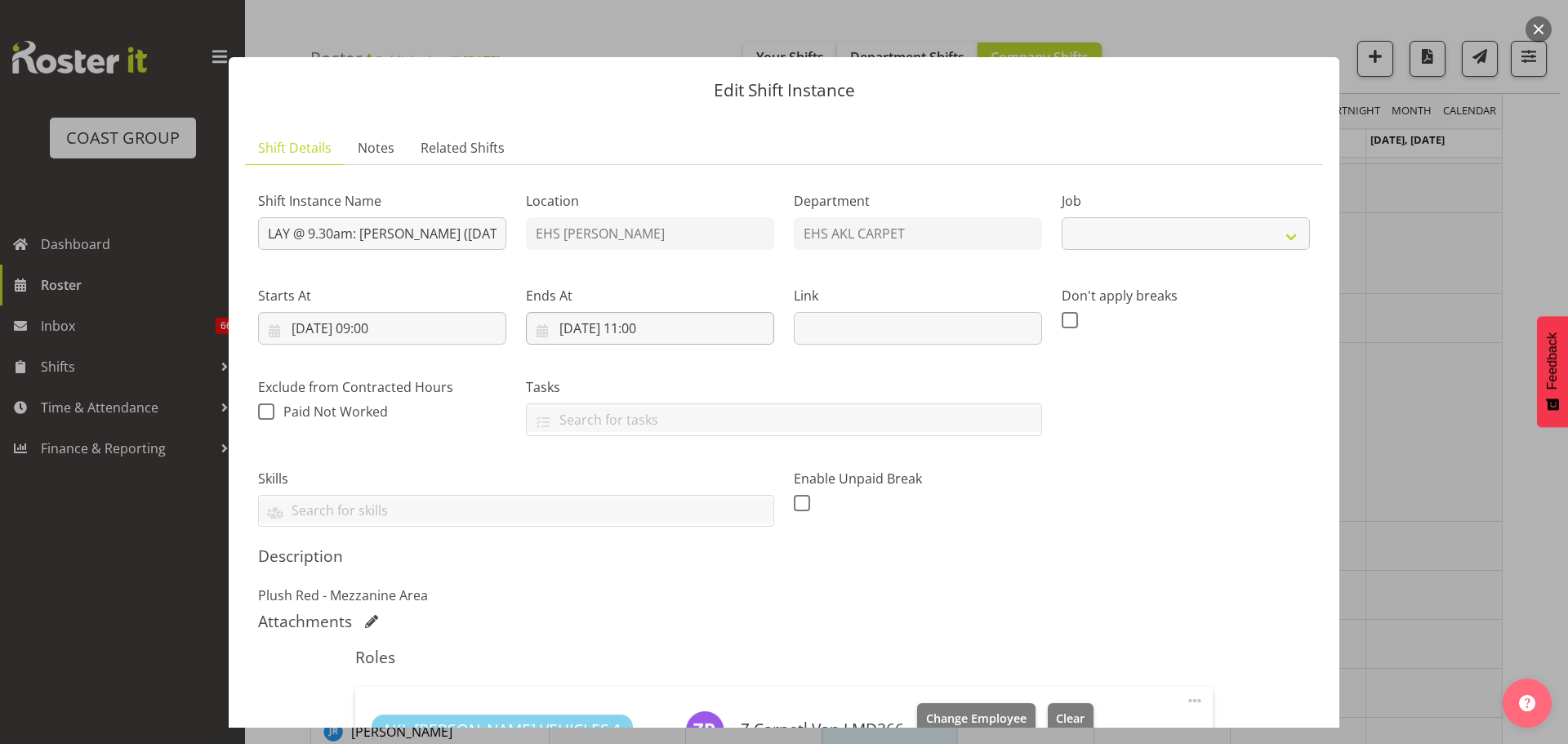
select select "8576"
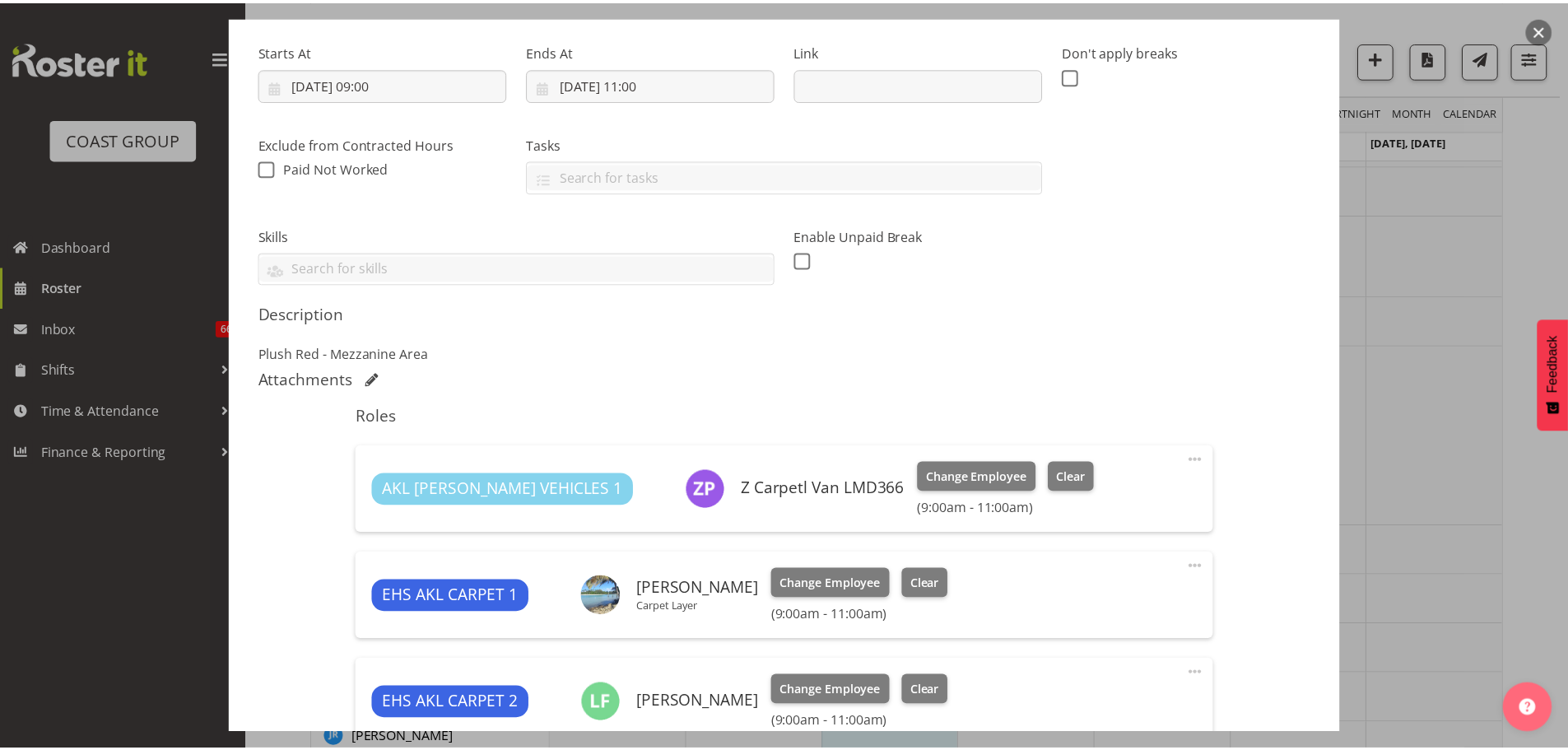
scroll to position [412, 0]
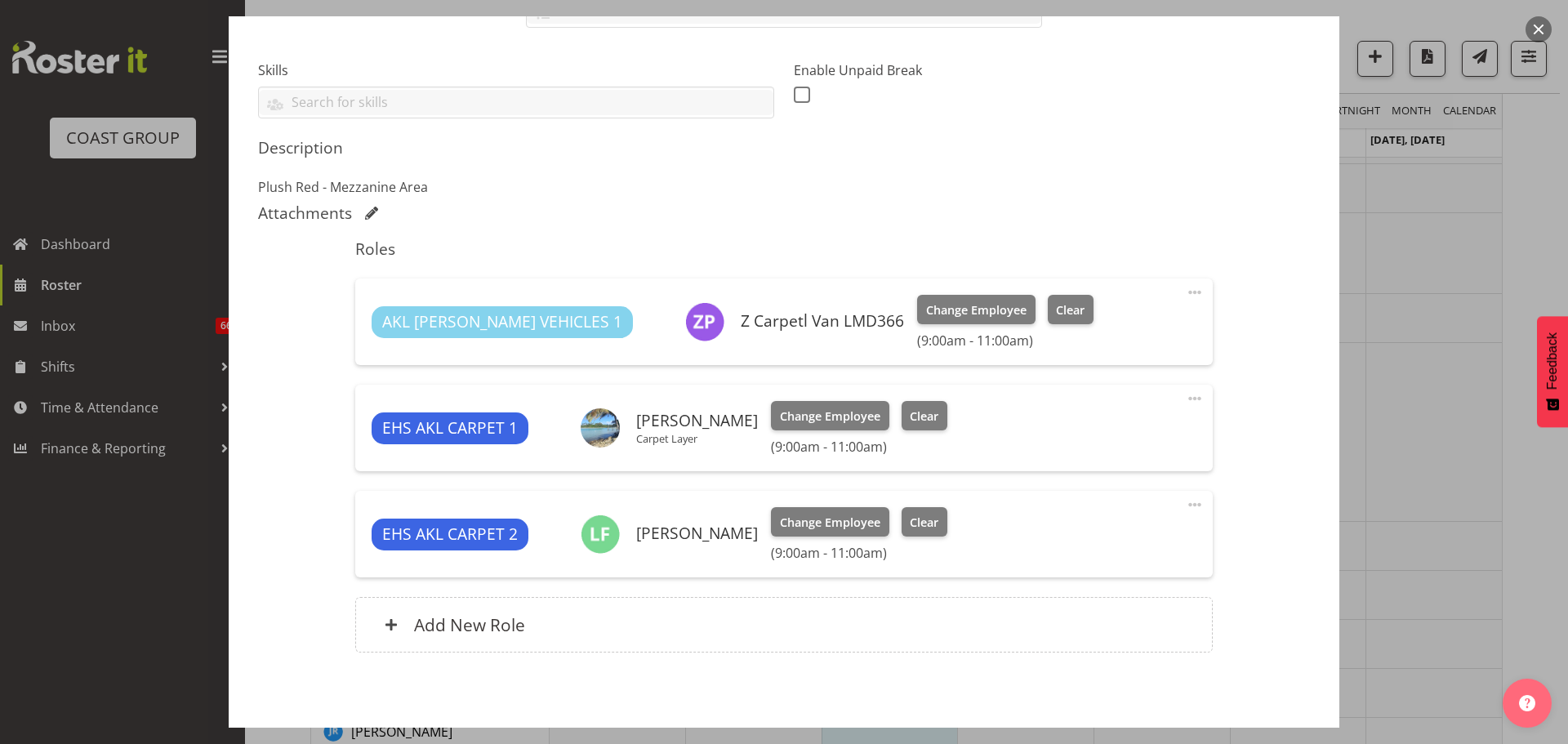
click at [1445, 453] on div at bounding box center [784, 372] width 1568 height 744
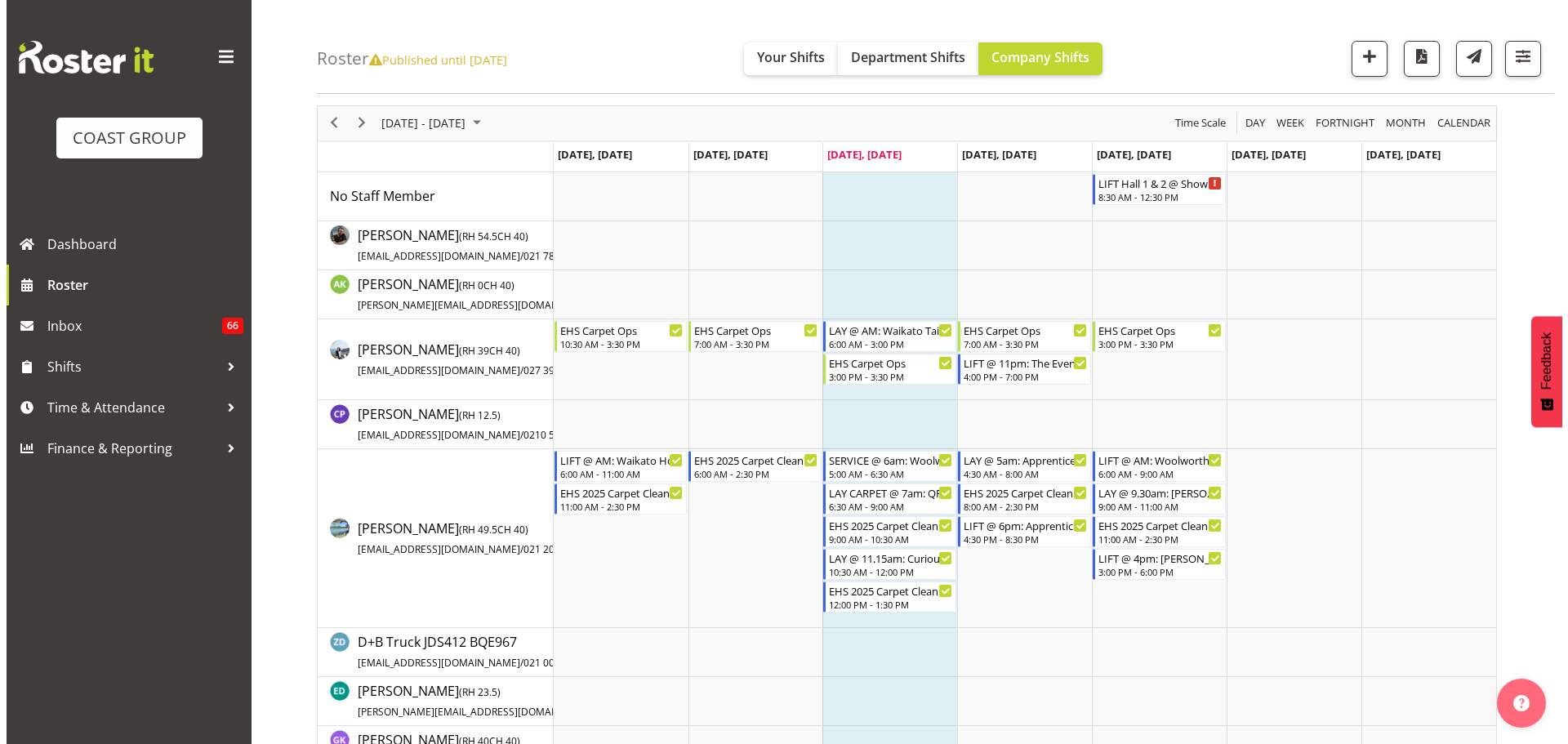
scroll to position [0, 0]
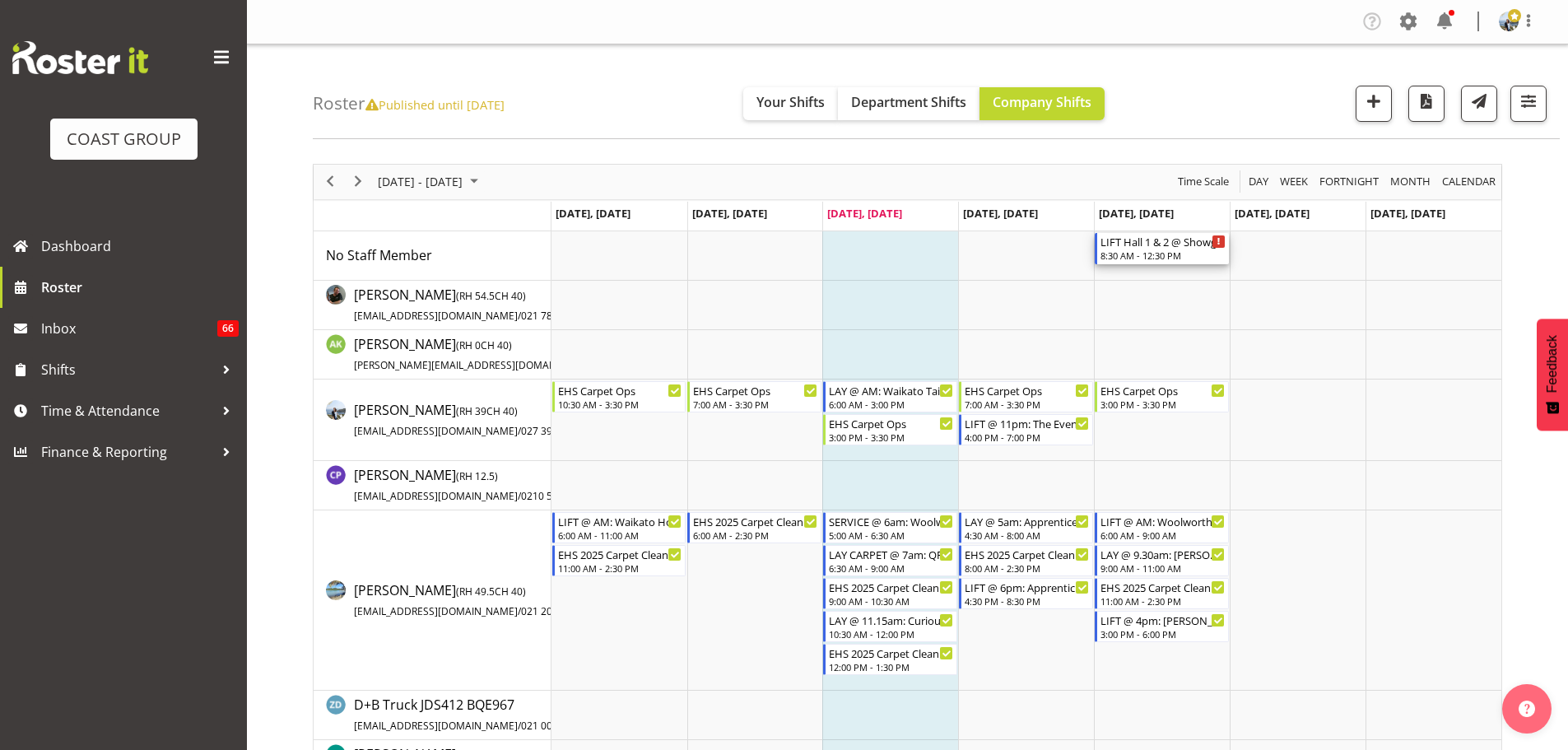
click at [1145, 252] on div "8:30 AM - 12:30 PM" at bounding box center [1163, 255] width 125 height 13
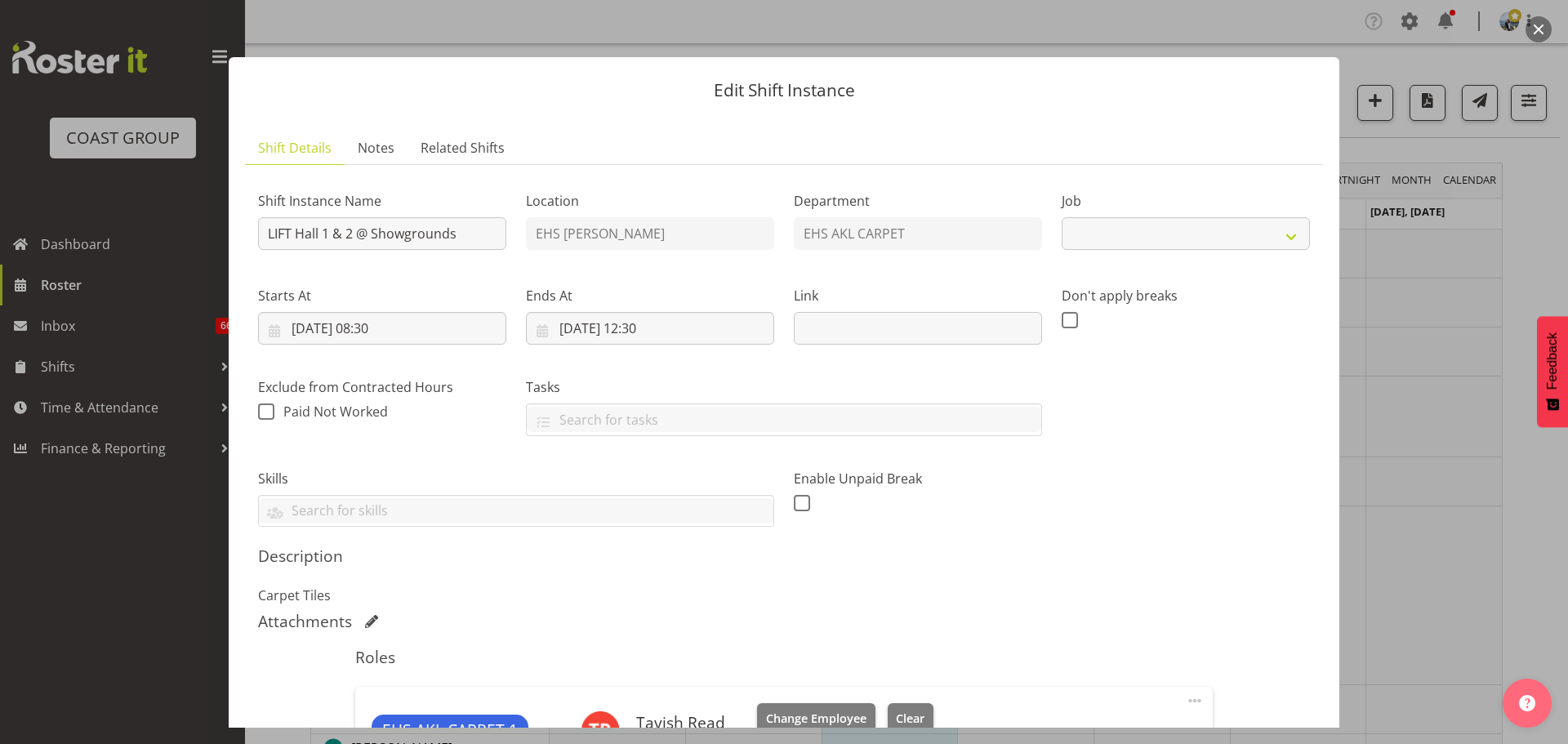
select select "10237"
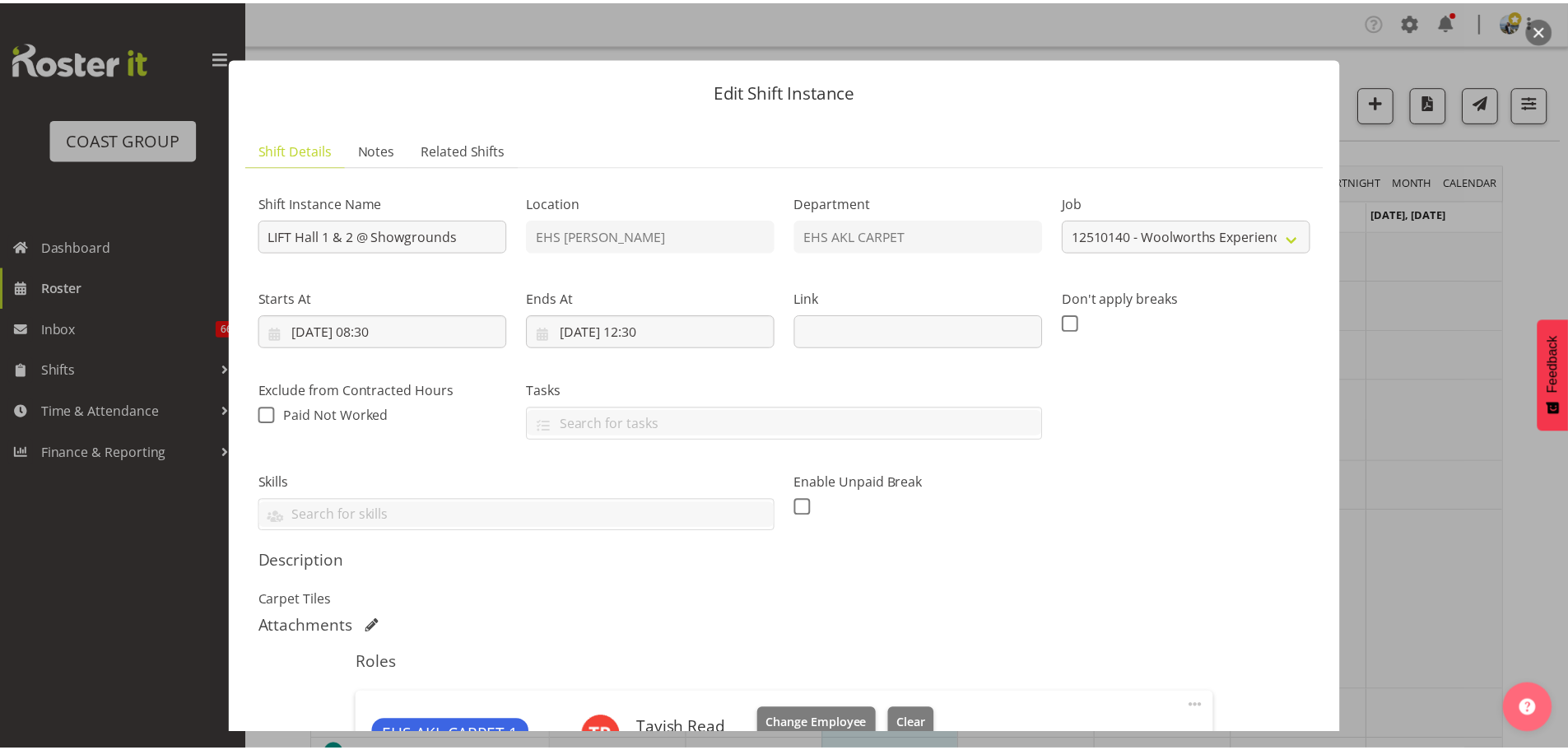
scroll to position [460, 0]
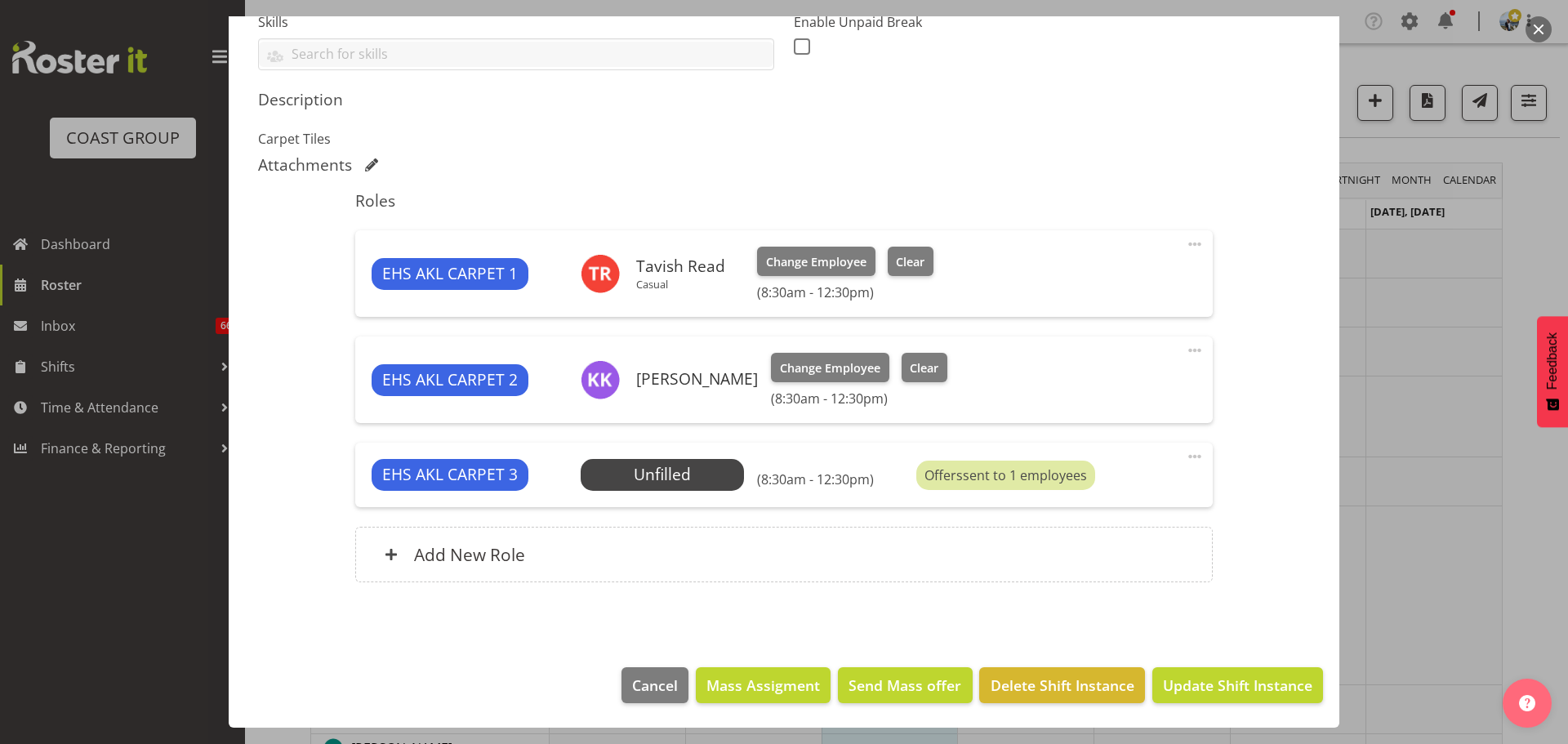
click at [1185, 457] on span at bounding box center [1195, 457] width 20 height 20
click at [697, 471] on span "Select Employee" at bounding box center [661, 475] width 122 height 24
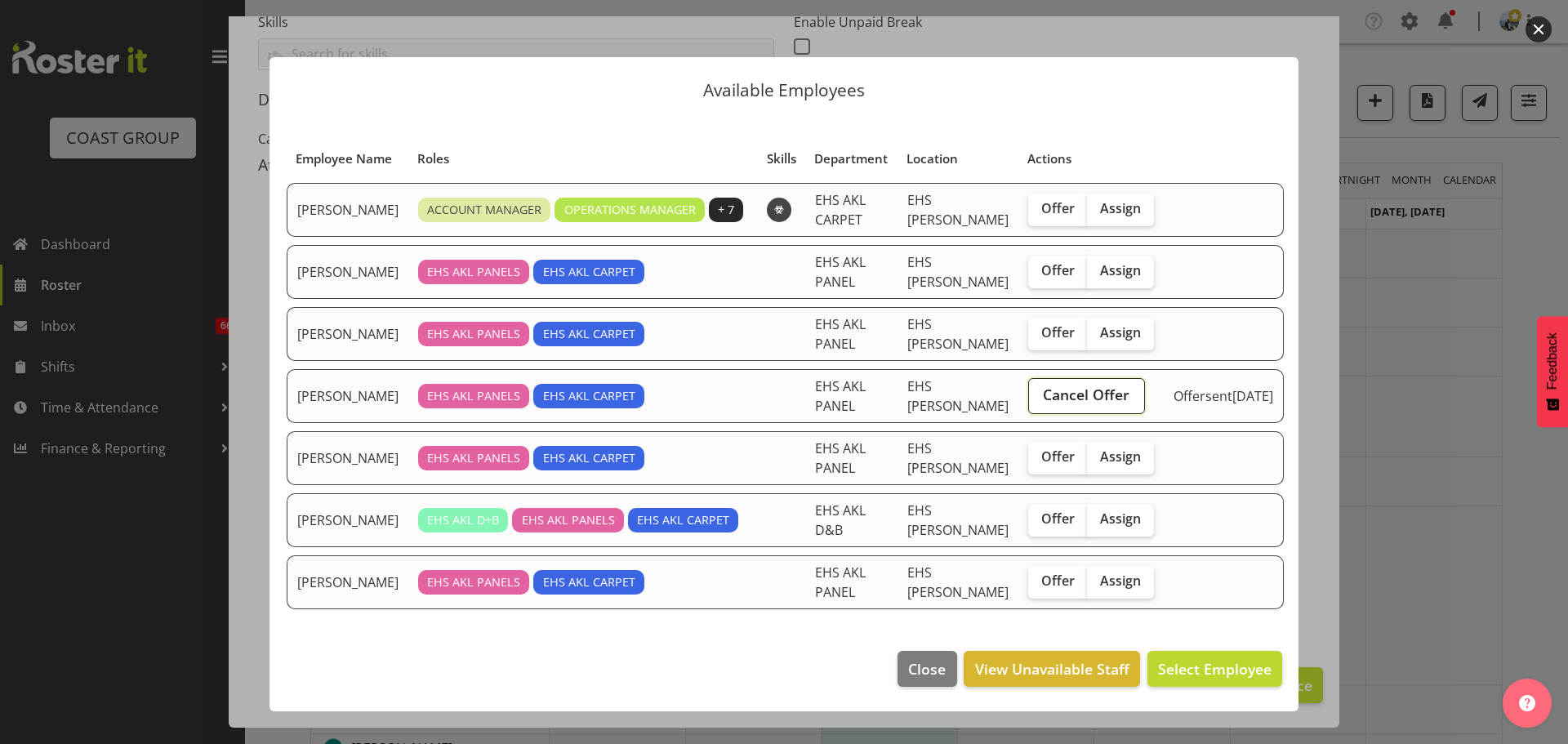
click at [1067, 392] on span "Cancel Offer" at bounding box center [1086, 395] width 87 height 21
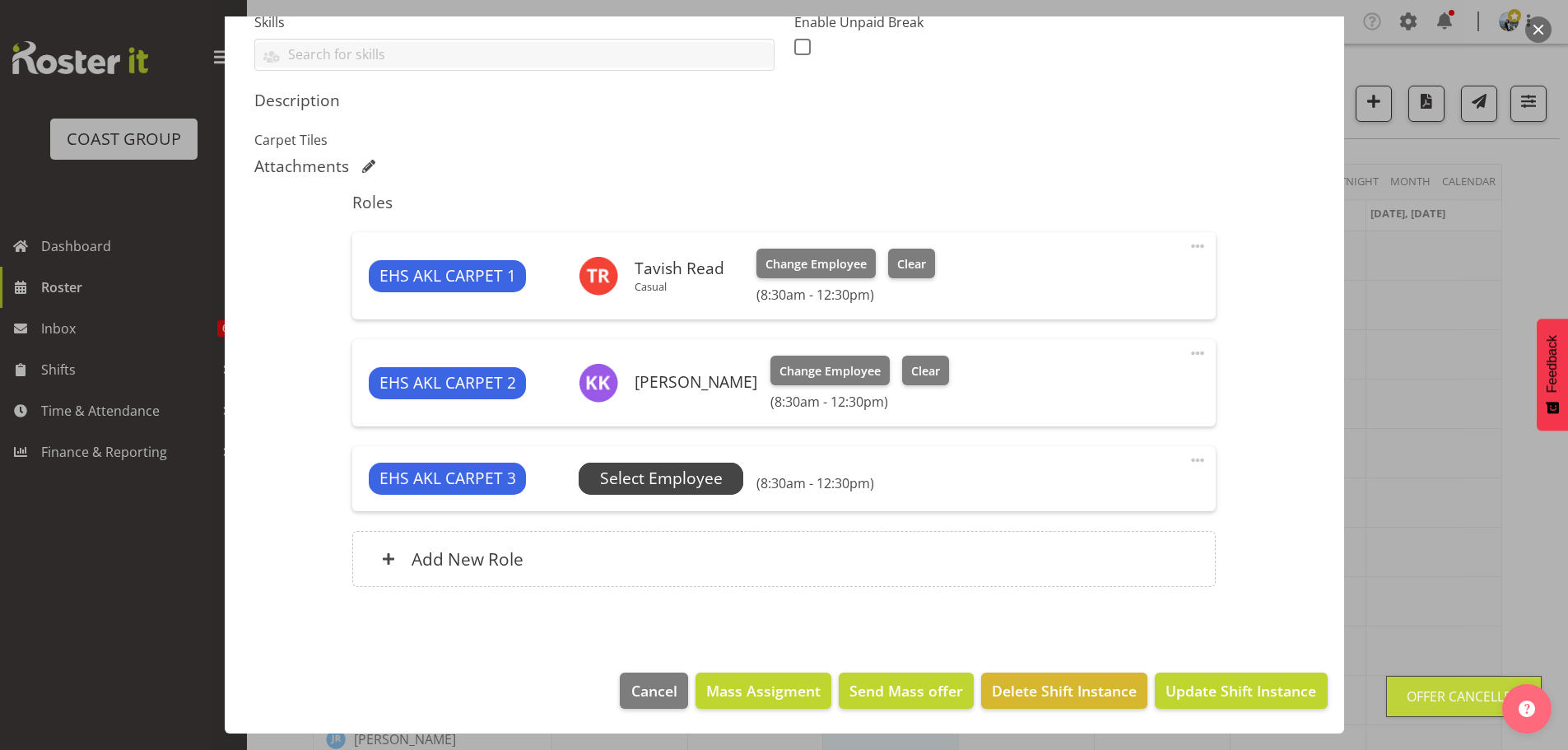
click at [695, 466] on span "Select Employee" at bounding box center [661, 479] width 165 height 31
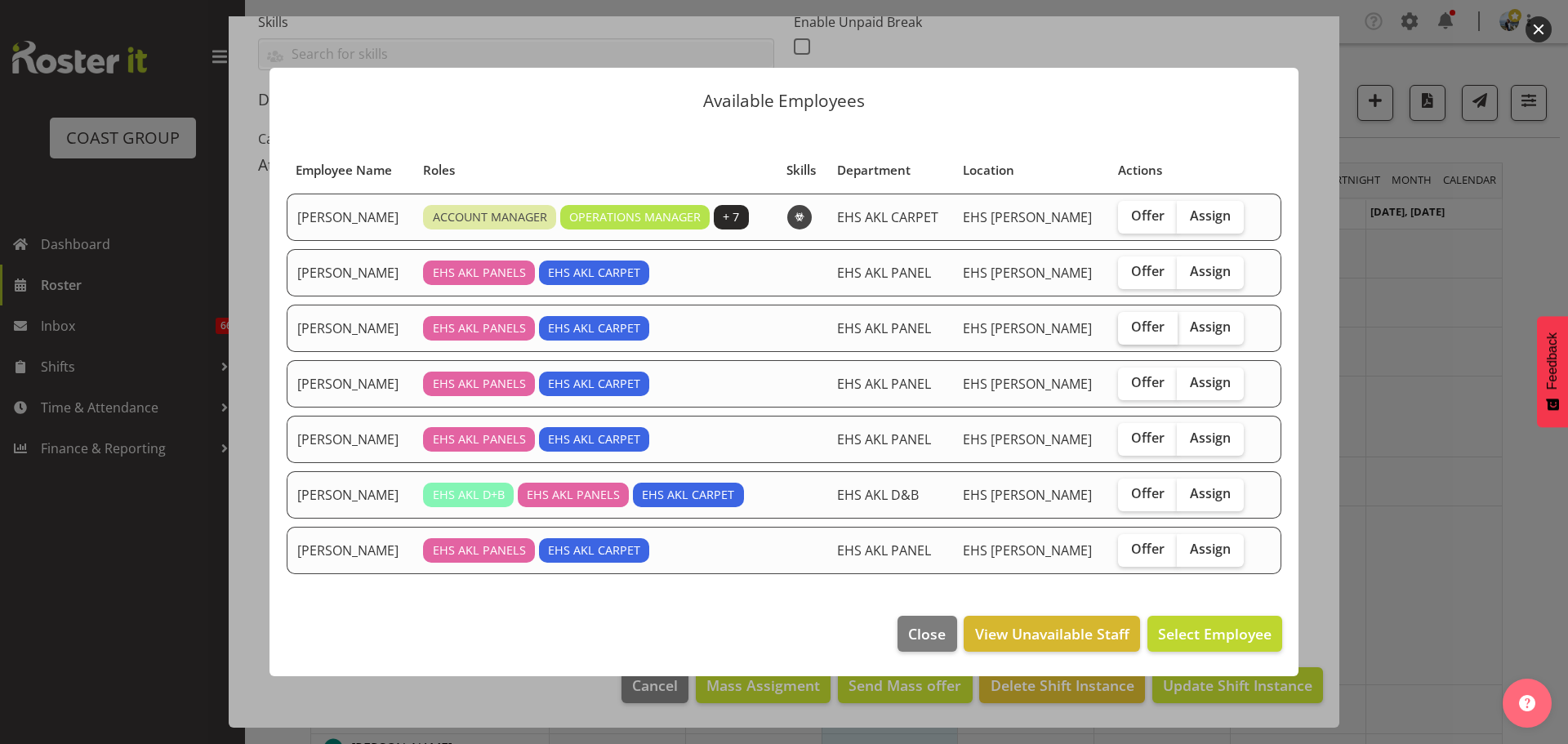
click at [1136, 325] on span "Offer" at bounding box center [1147, 327] width 34 height 16
click at [1129, 325] on input "Offer" at bounding box center [1123, 327] width 11 height 11
checkbox input "true"
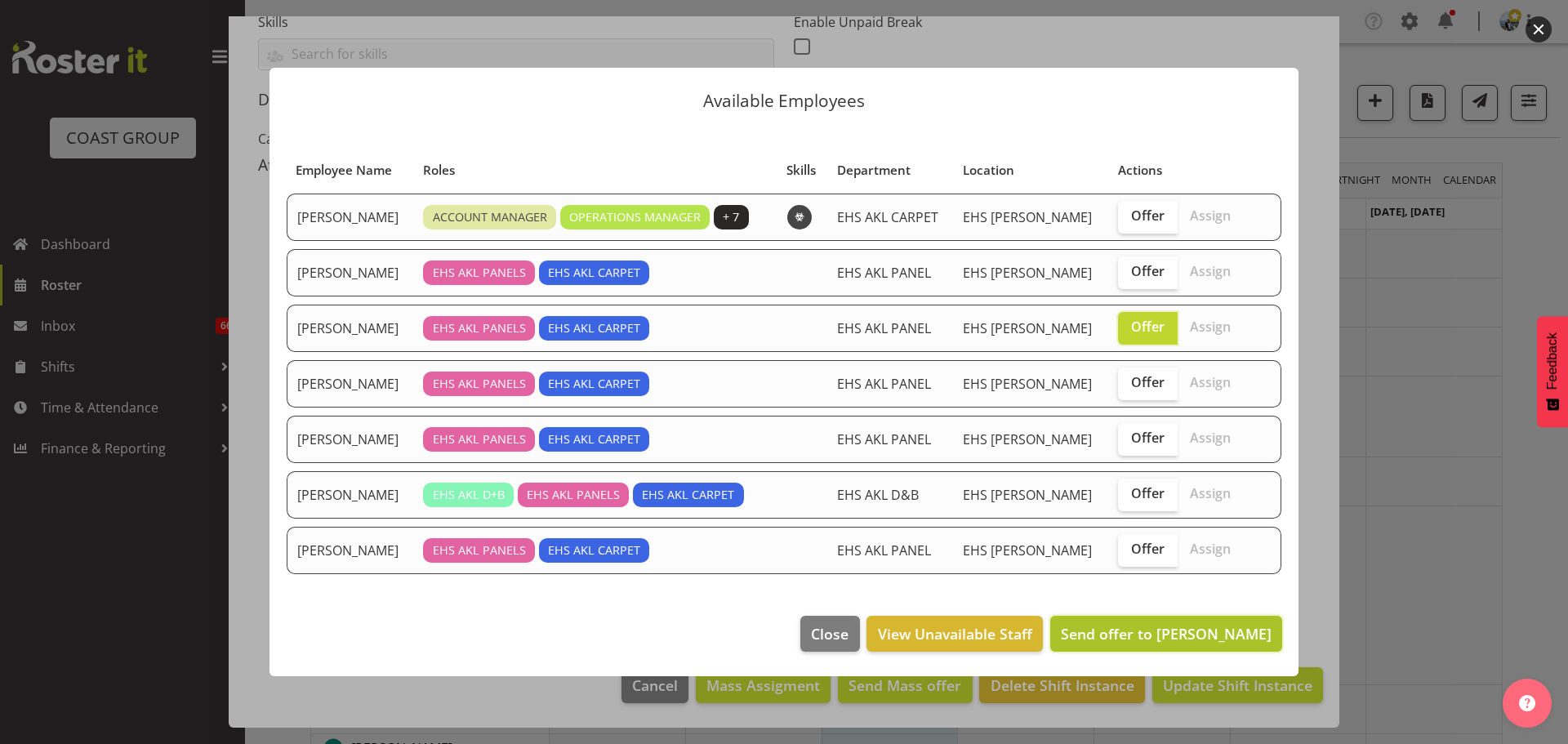
click at [1237, 636] on span "Send offer to [PERSON_NAME]" at bounding box center [1165, 634] width 210 height 20
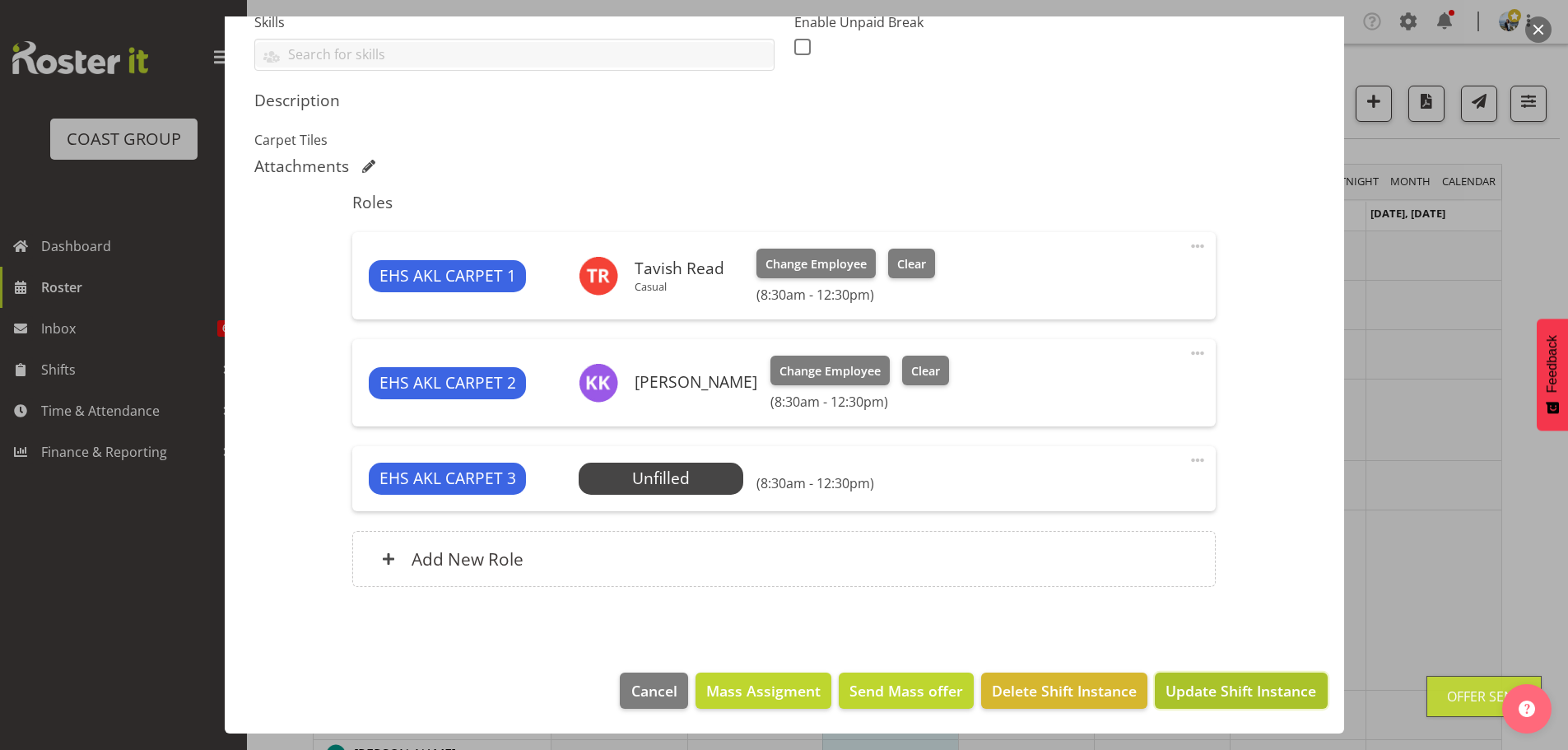
click at [1241, 696] on span "Update Shift Instance" at bounding box center [1241, 691] width 151 height 21
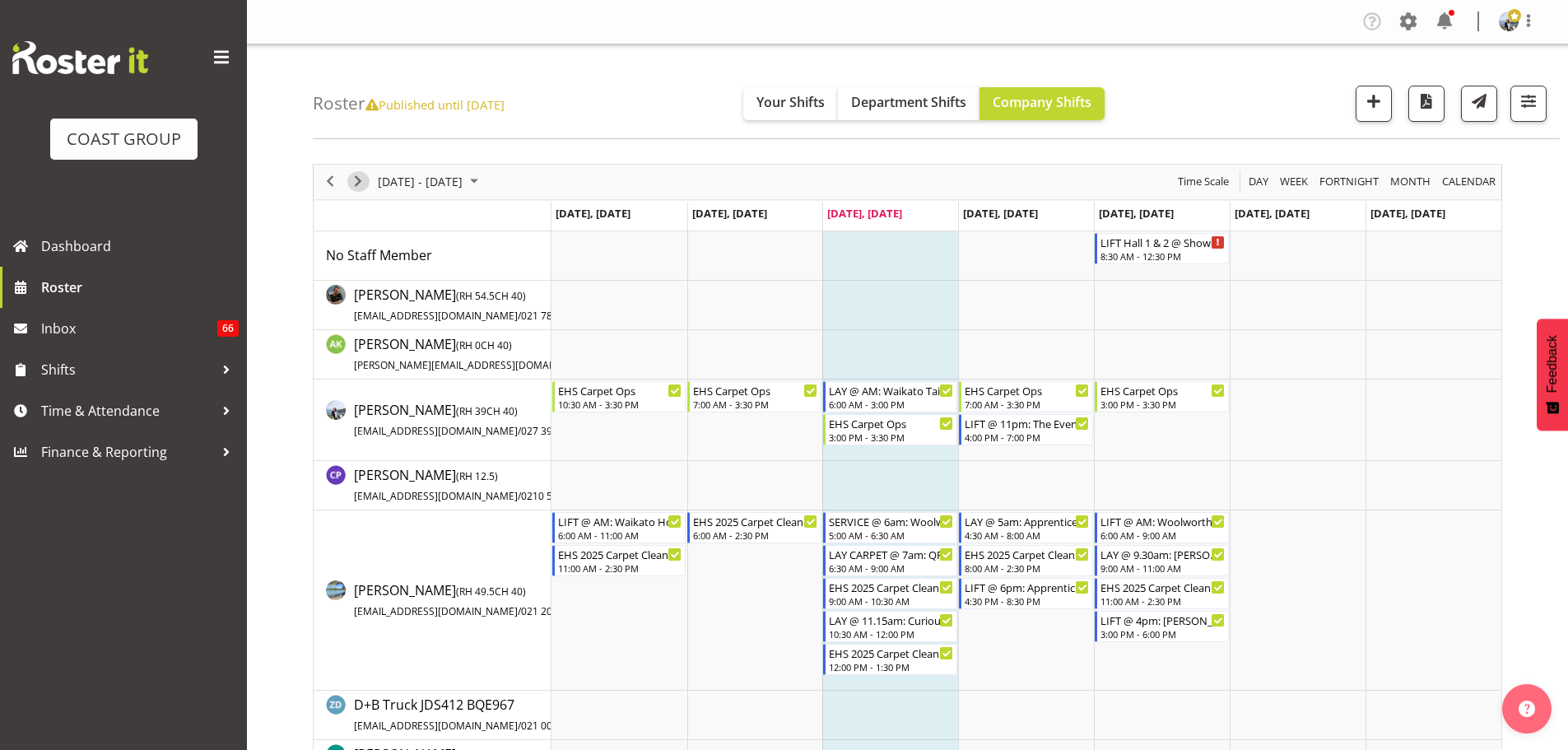
click at [356, 183] on span "Next" at bounding box center [358, 182] width 20 height 21
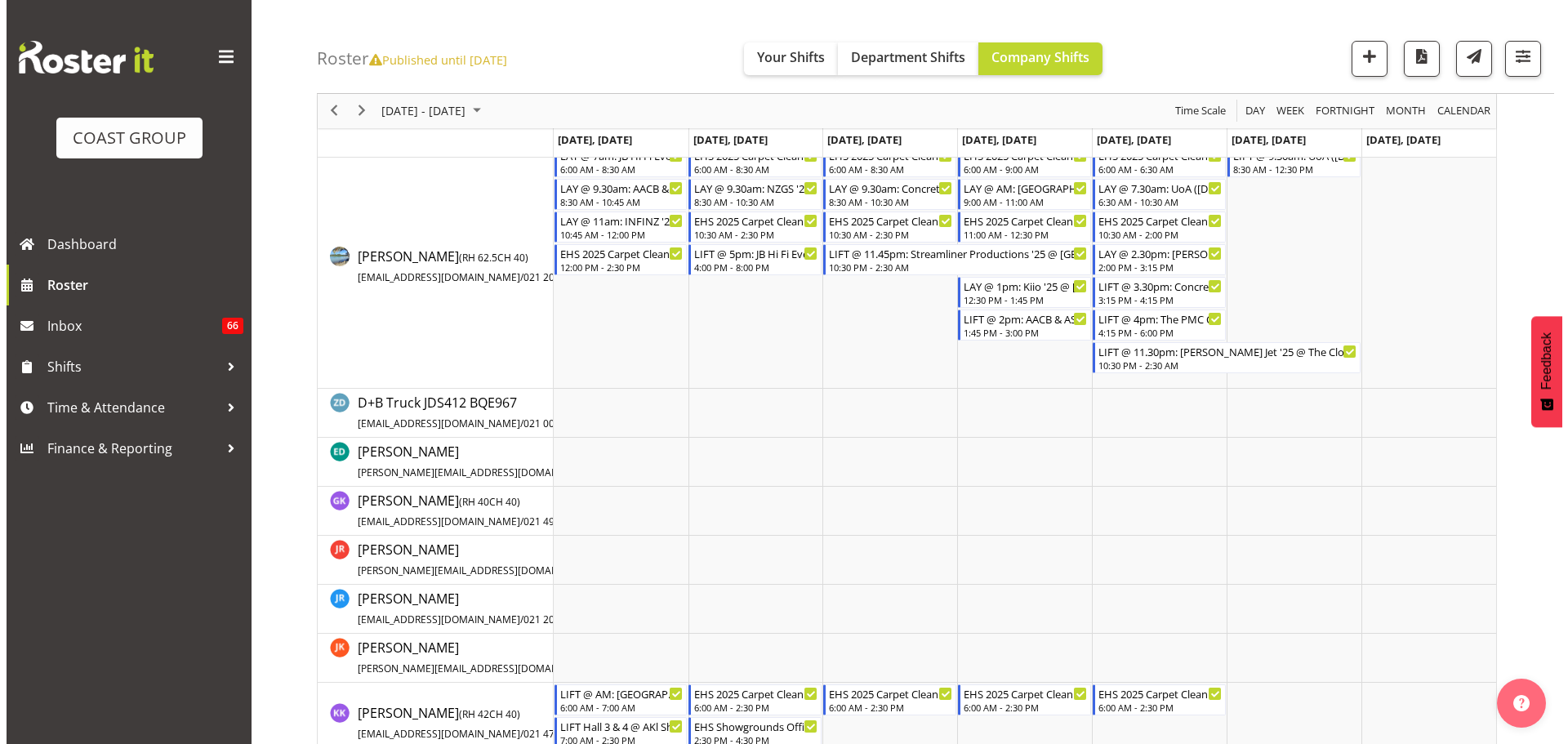
scroll to position [735, 0]
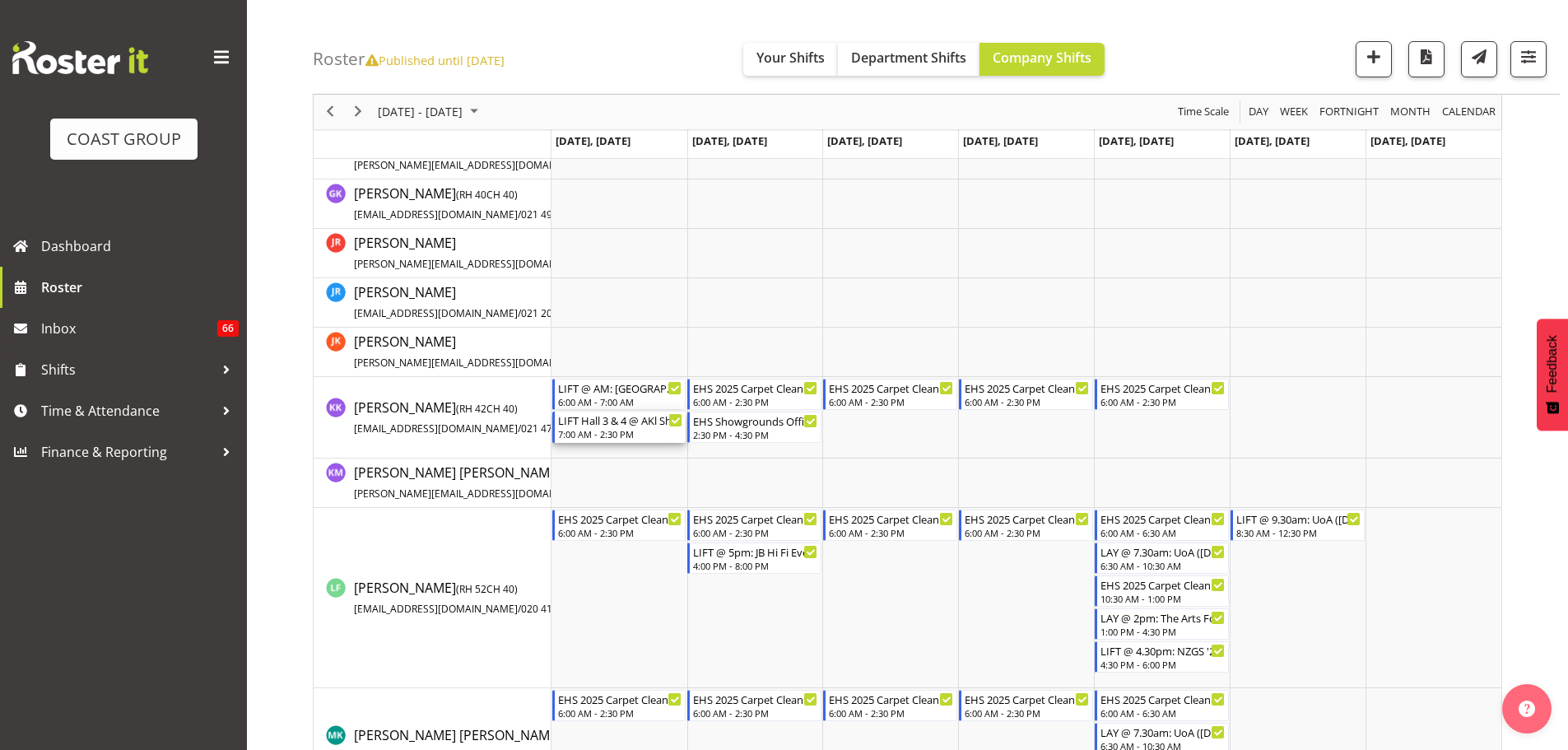
click at [614, 432] on div "7:00 AM - 2:30 PM" at bounding box center [620, 434] width 125 height 13
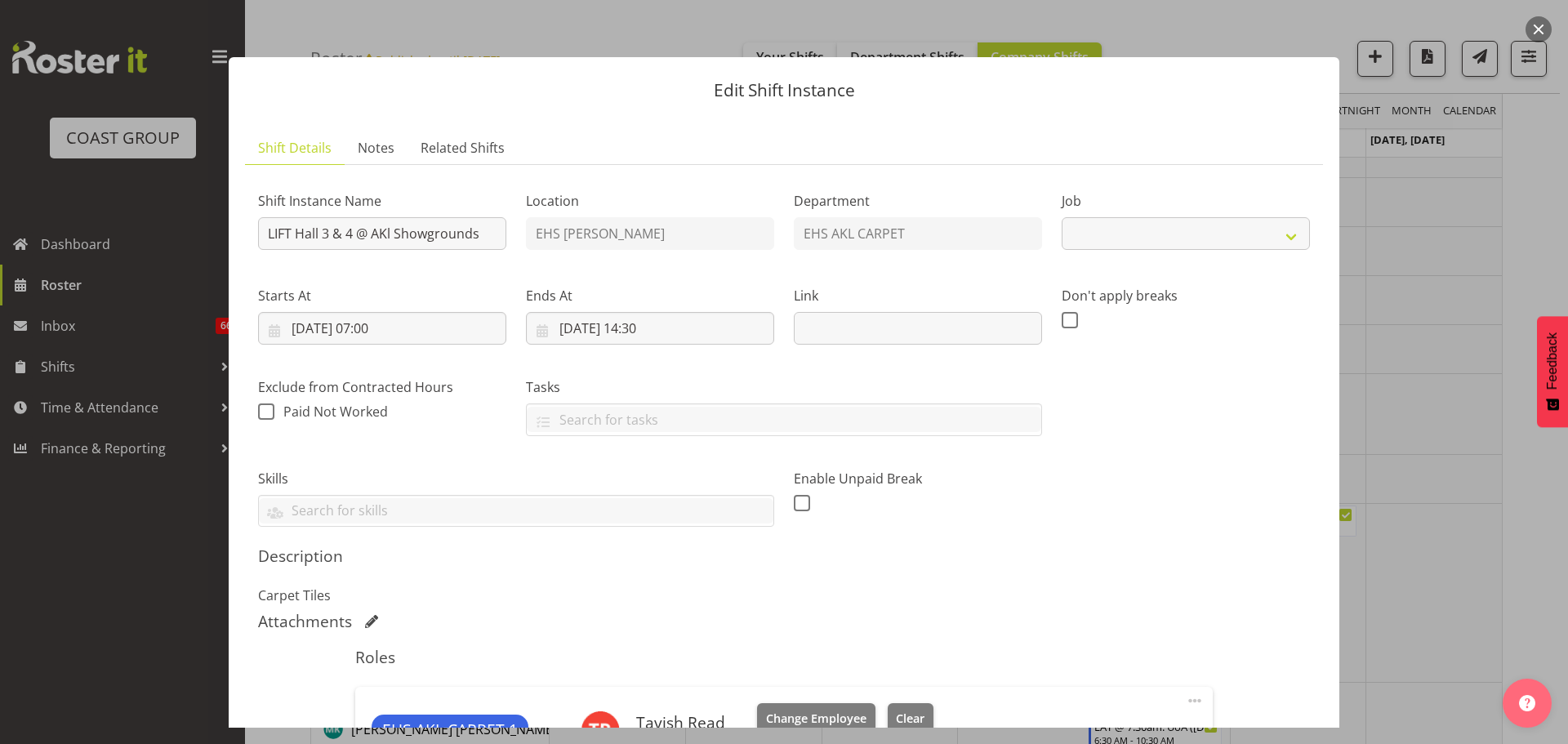
select select "10237"
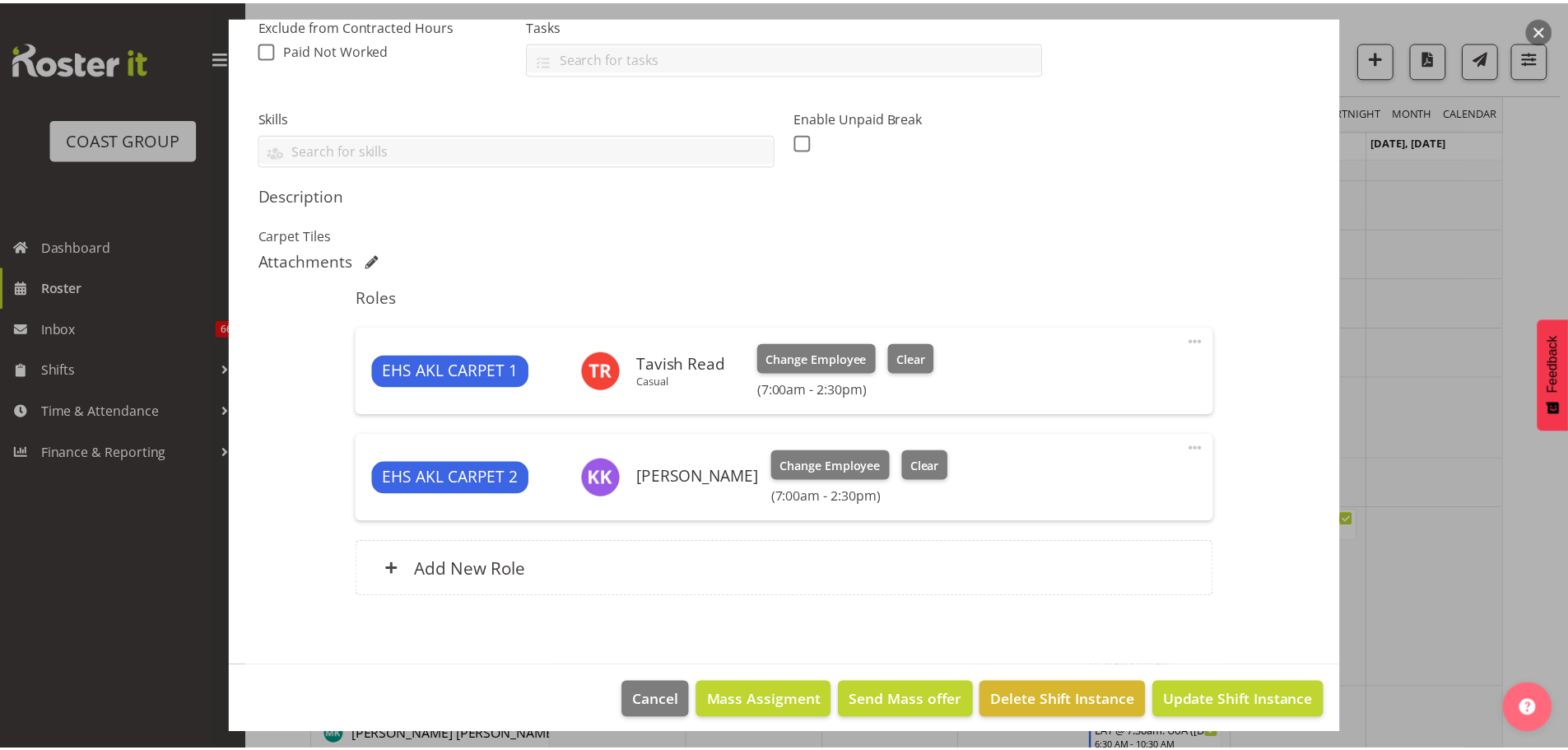
scroll to position [375, 0]
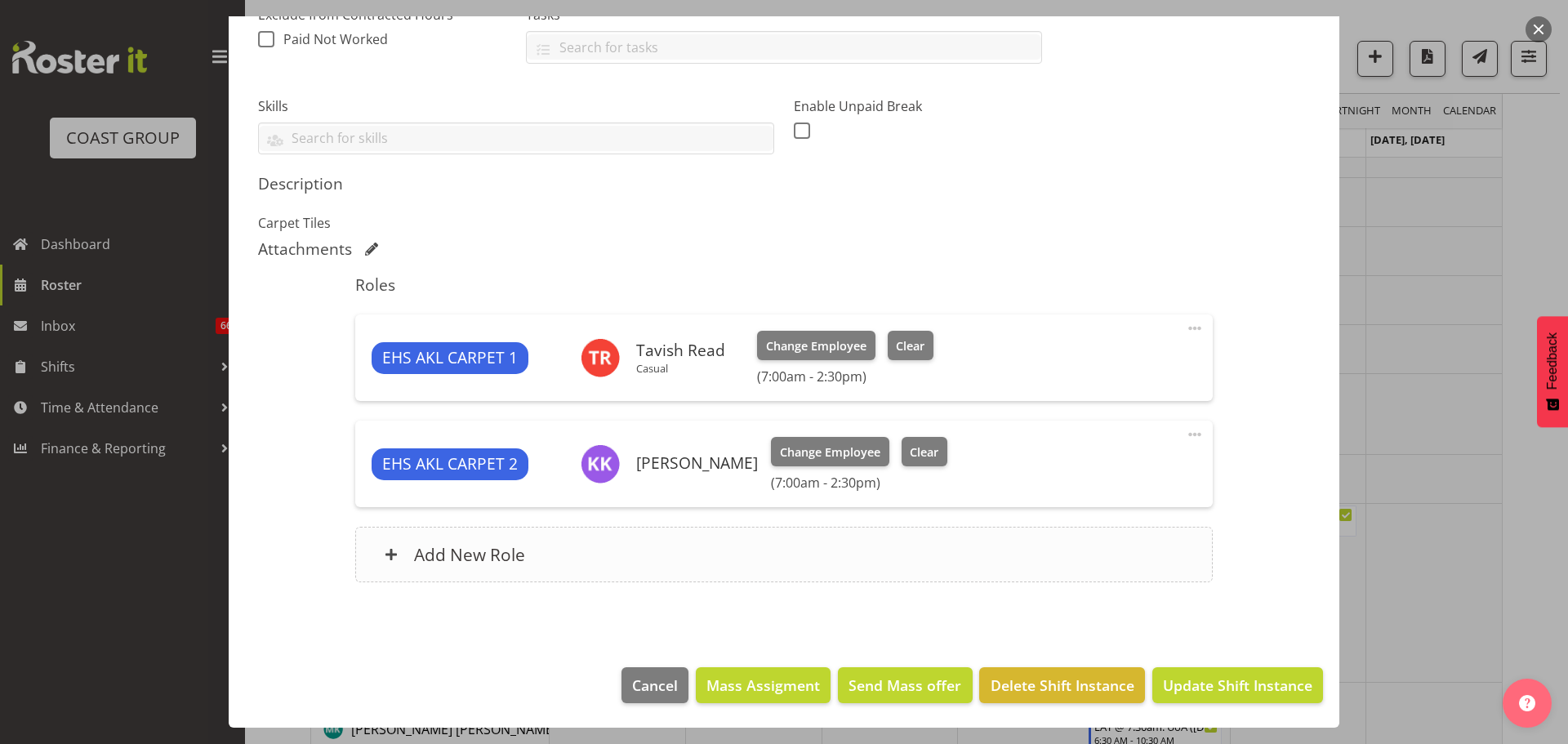
click at [673, 551] on div "Add New Role" at bounding box center [783, 555] width 857 height 56
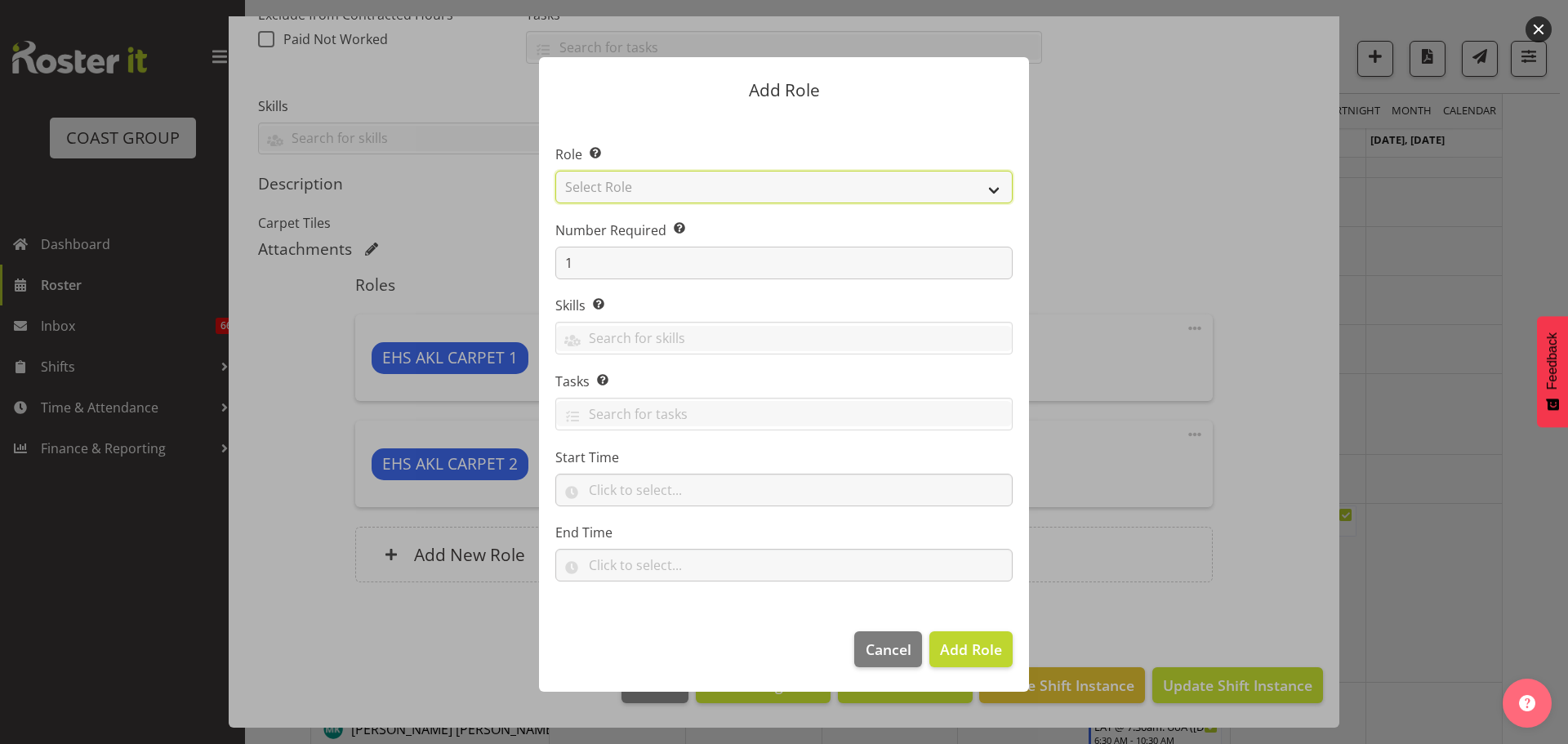
click at [675, 194] on select "Select Role ACCOUNT MANAGER ACCOUNT MANAGER DW ACCOUNTS [PERSON_NAME] VEHICLES …" at bounding box center [783, 187] width 457 height 33
select select "190"
click at [555, 171] on select "Select Role ACCOUNT MANAGER ACCOUNT MANAGER DW ACCOUNTS [PERSON_NAME] VEHICLES …" at bounding box center [783, 187] width 457 height 33
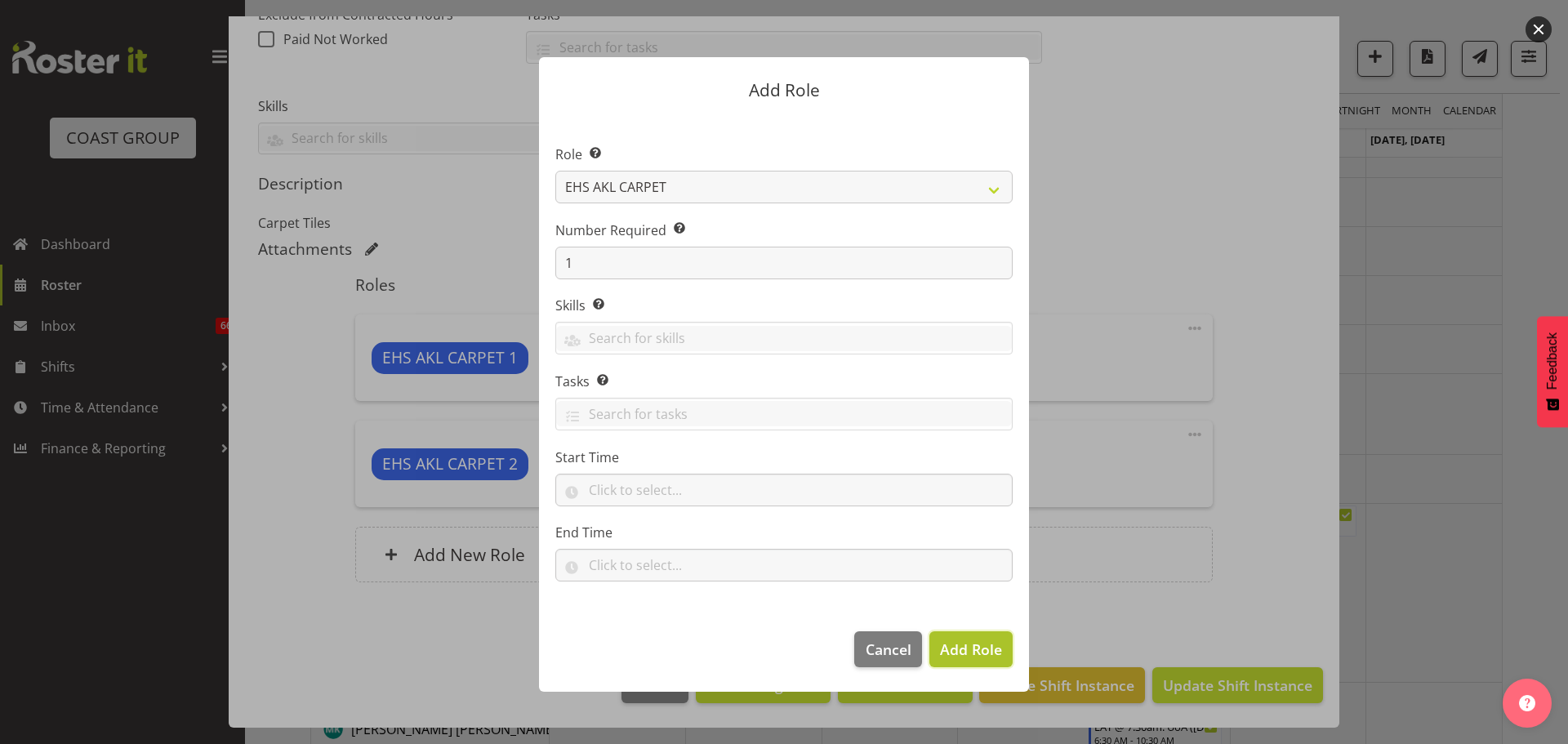
click at [994, 655] on span "Add Role" at bounding box center [971, 649] width 62 height 20
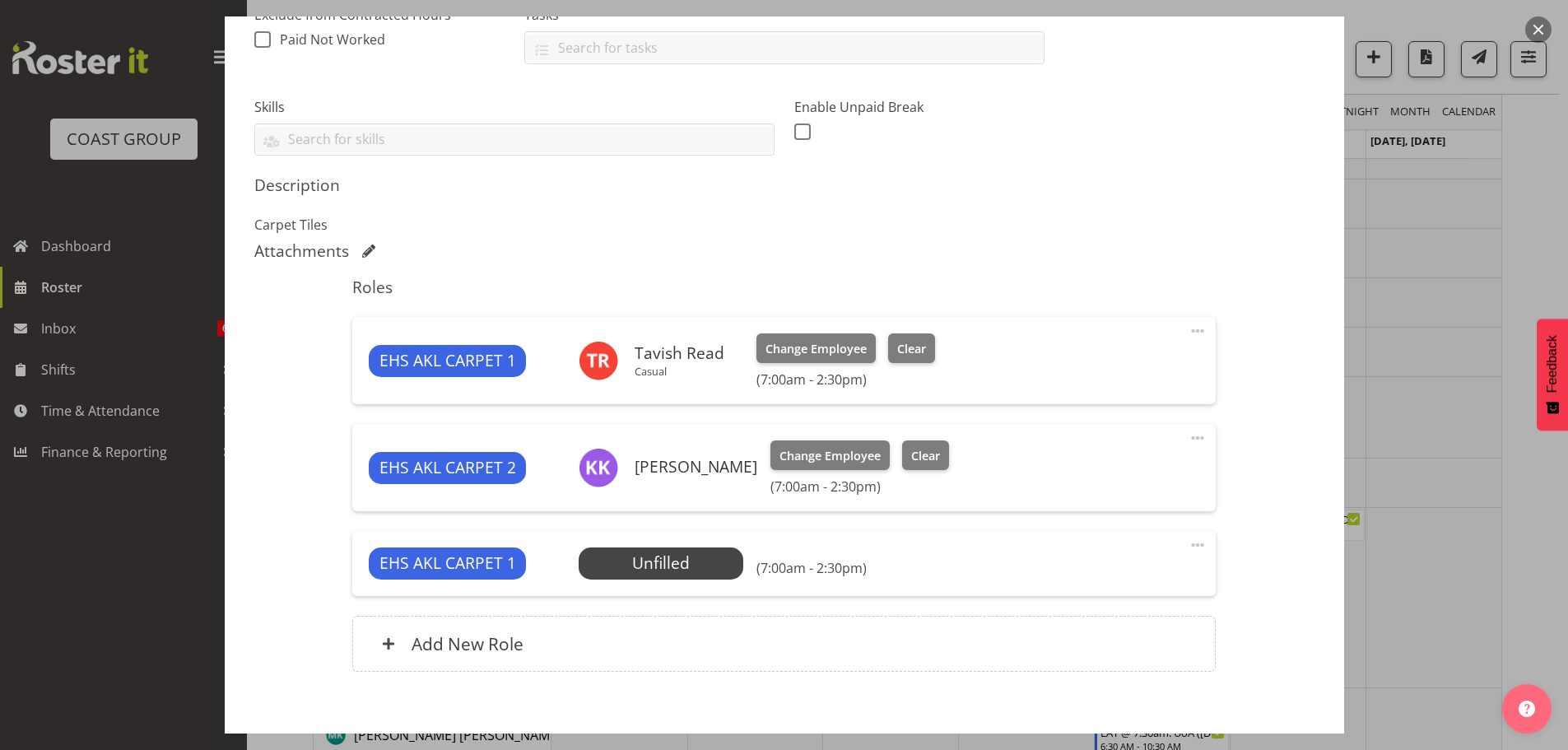
click at [1188, 550] on span at bounding box center [1198, 545] width 20 height 20
click at [664, 562] on span "Select Employee" at bounding box center [661, 563] width 123 height 24
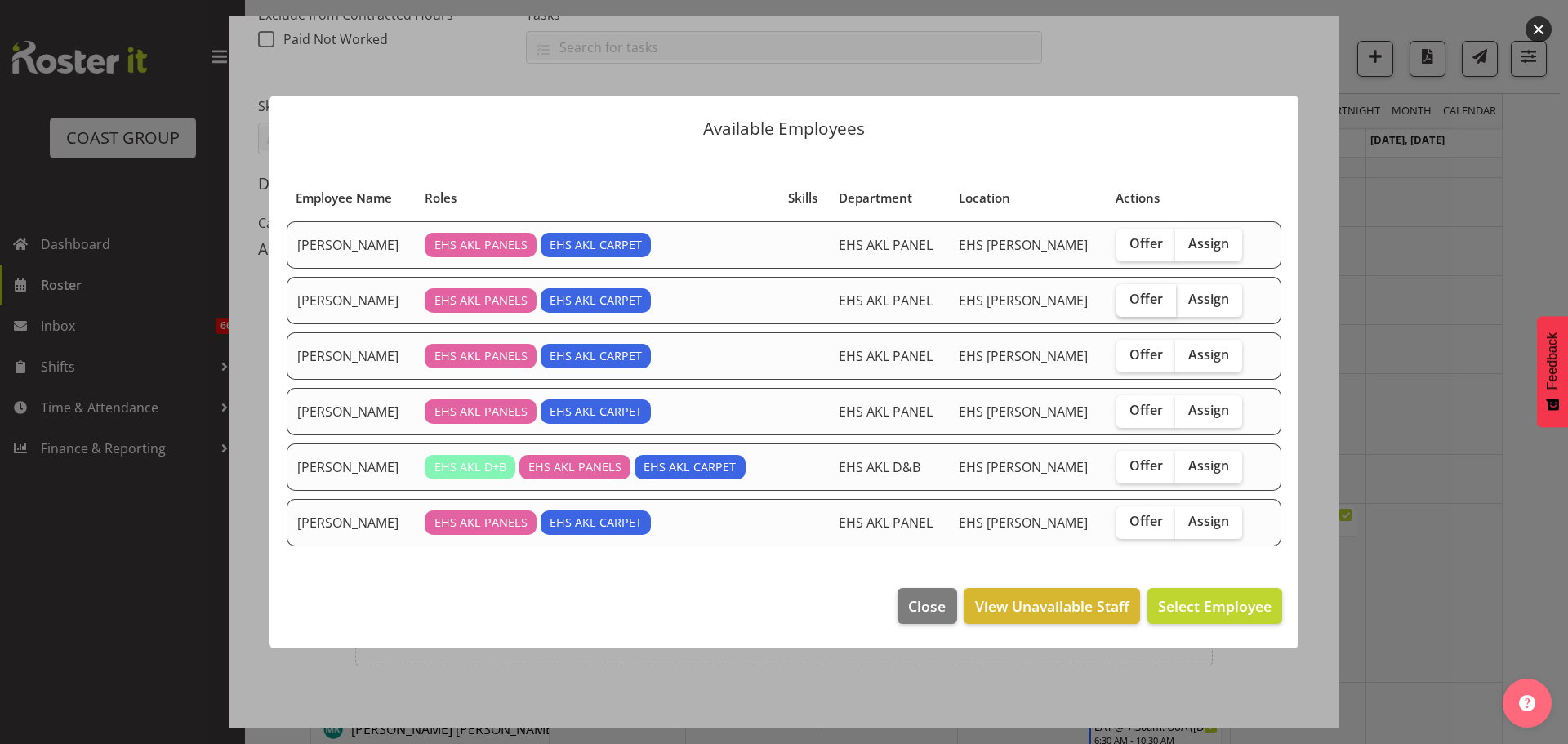
click at [1147, 309] on label "Offer" at bounding box center [1146, 300] width 60 height 33
click at [1127, 304] on input "Offer" at bounding box center [1121, 299] width 11 height 11
checkbox input "true"
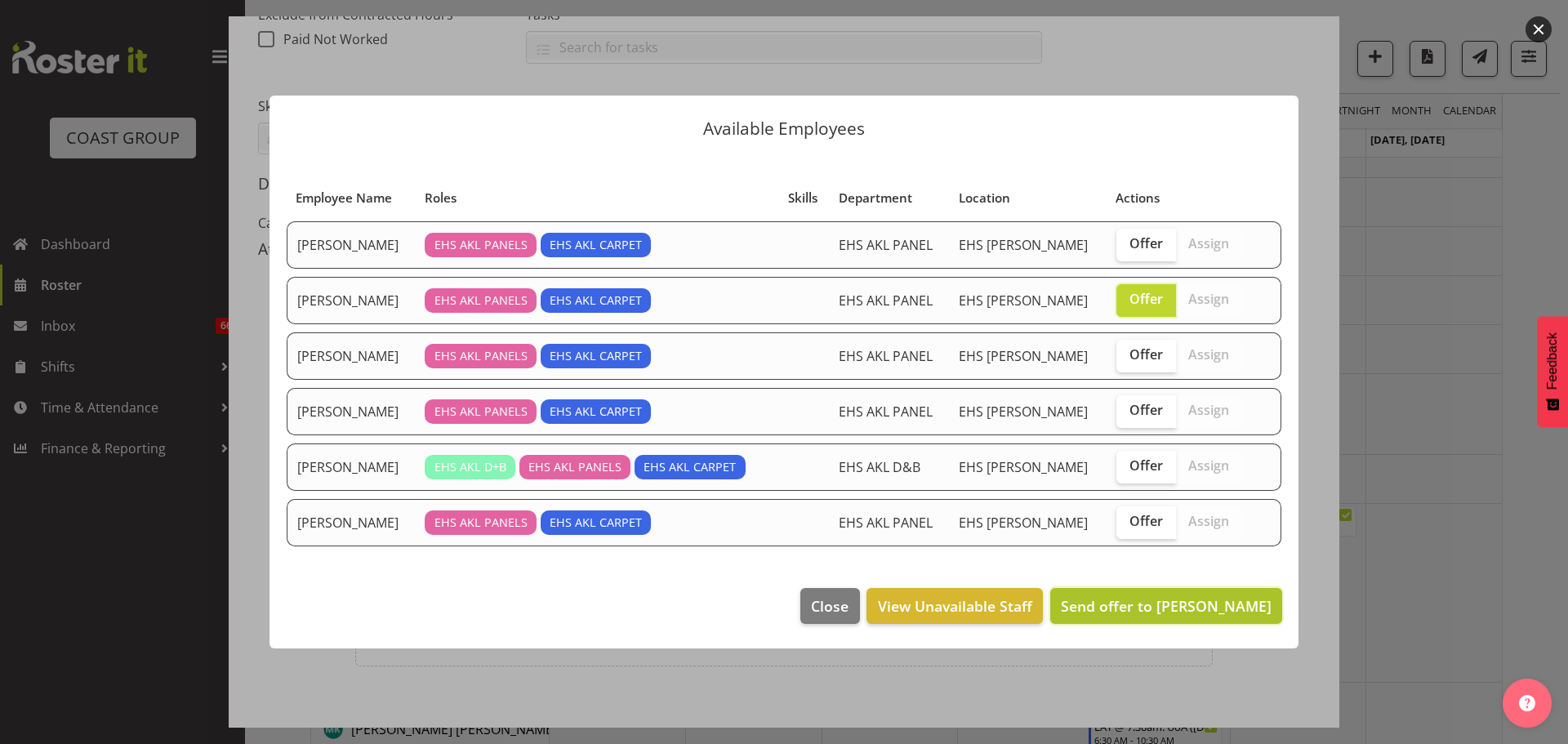
click at [1169, 597] on span "Send offer to [PERSON_NAME]" at bounding box center [1165, 606] width 210 height 20
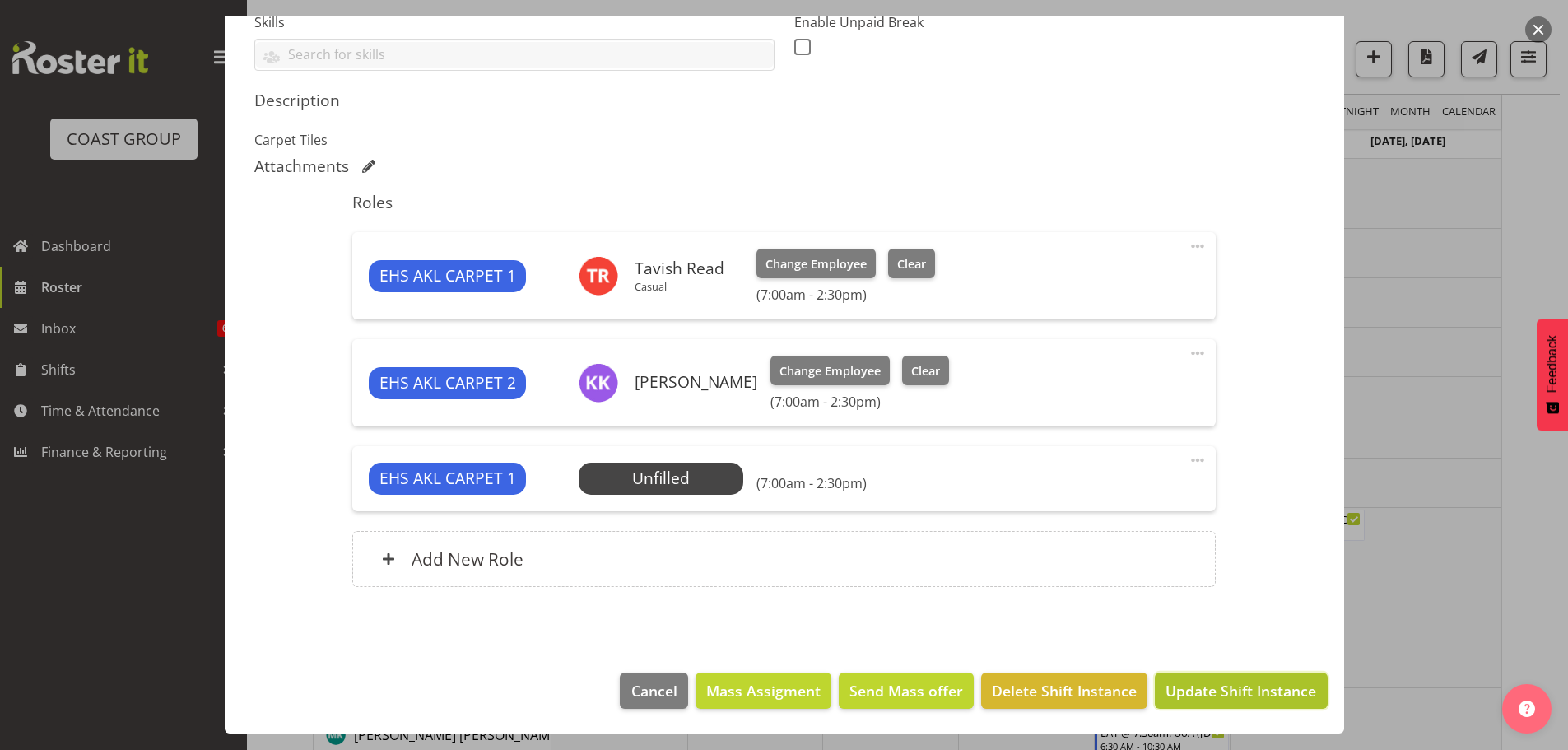
click at [1217, 694] on span "Update Shift Instance" at bounding box center [1241, 691] width 151 height 21
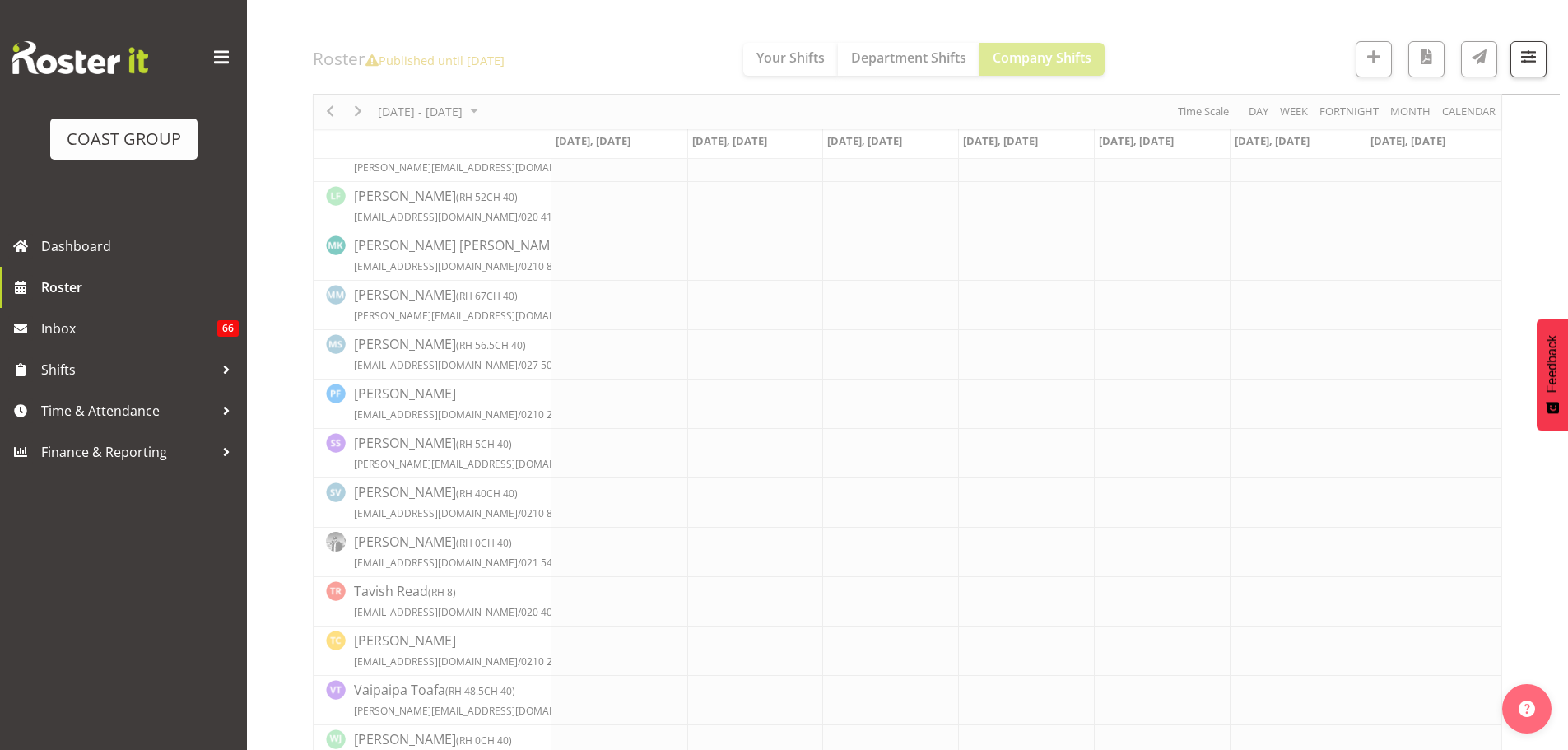
scroll to position [1035, 0]
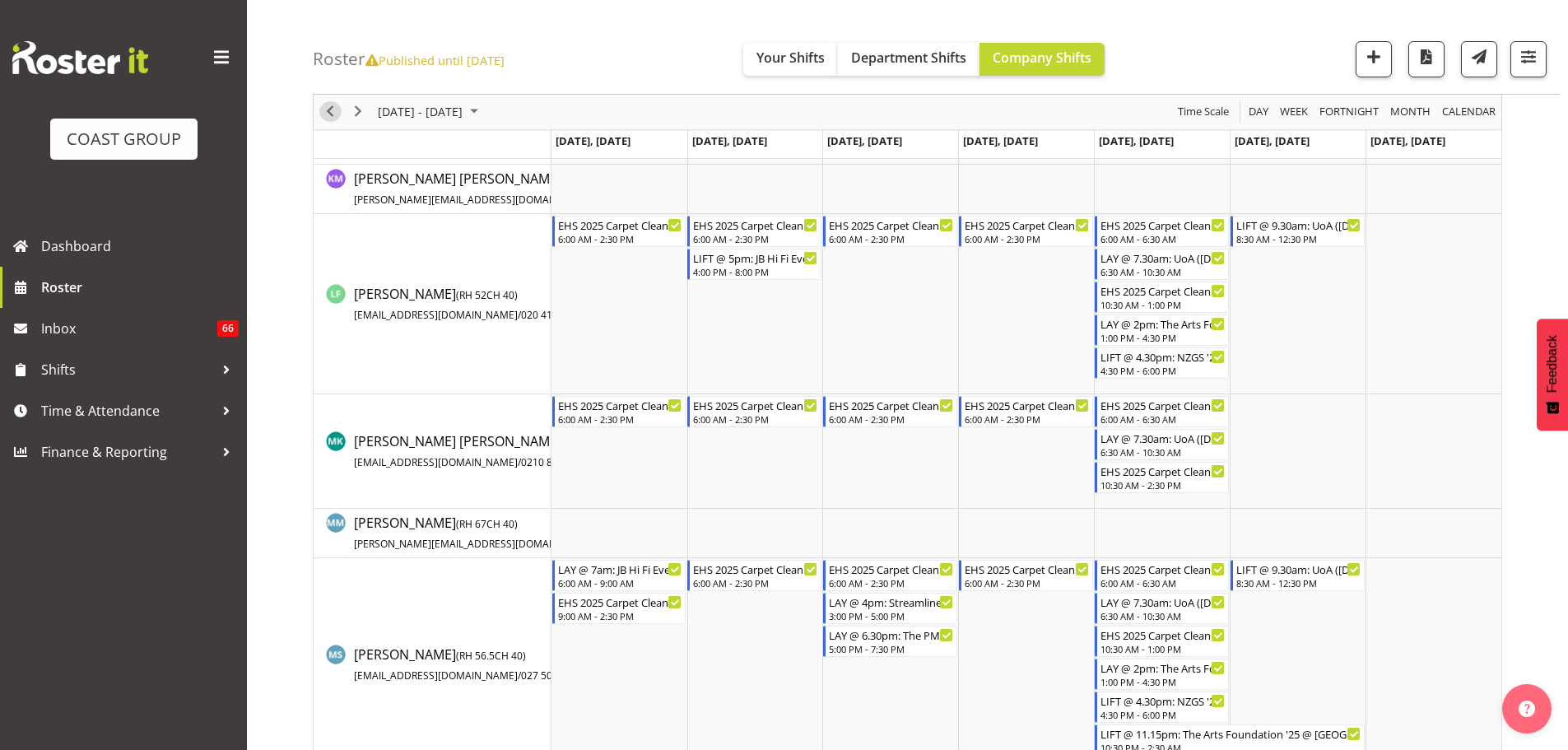
drag, startPoint x: 335, startPoint y: 113, endPoint x: 743, endPoint y: 244, distance: 428.5
click at [335, 113] on span "Previous" at bounding box center [330, 112] width 20 height 21
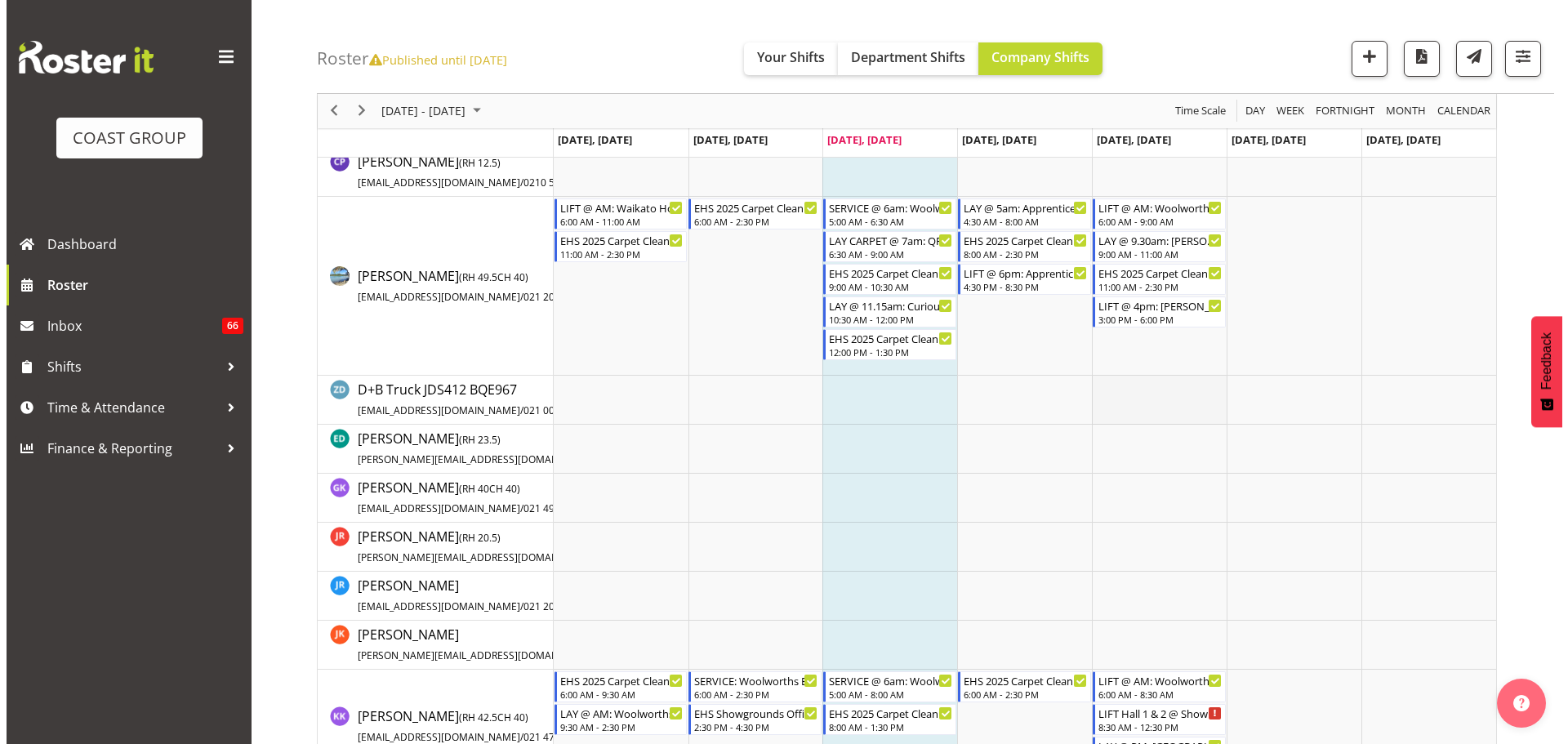
scroll to position [327, 0]
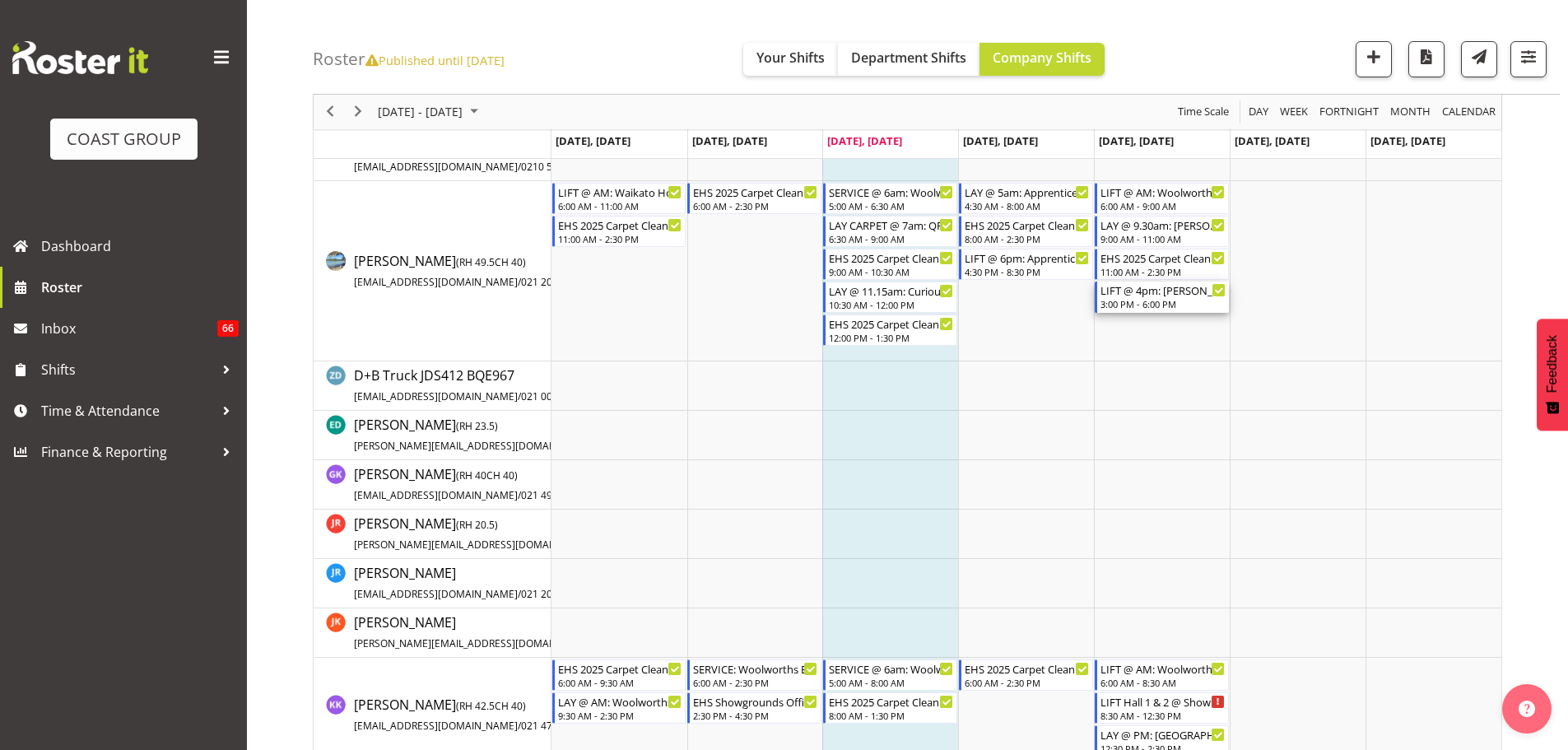
click at [1146, 300] on div "3:00 PM - 6:00 PM" at bounding box center [1163, 304] width 125 height 13
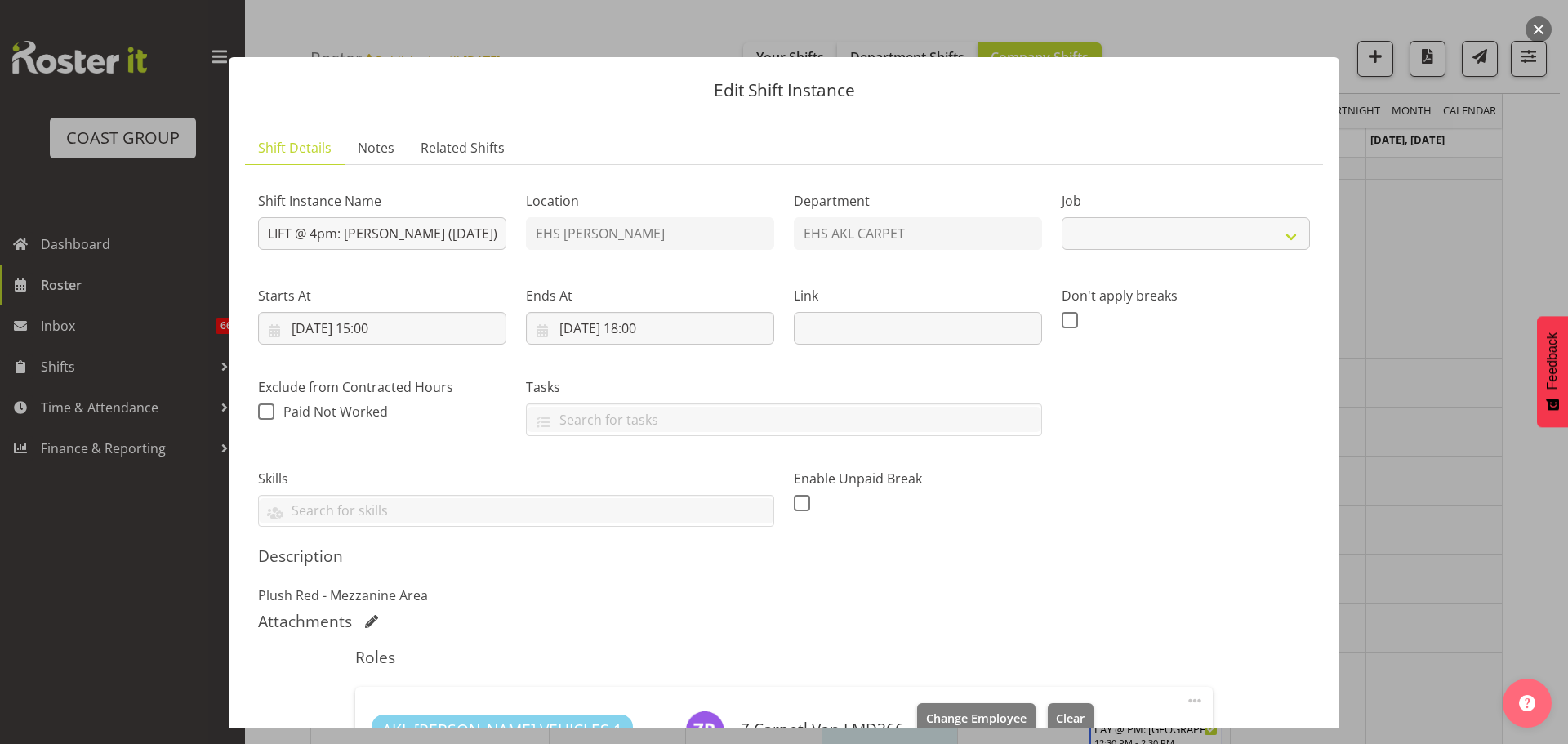
select select "8576"
click at [318, 234] on input "LIFT @ 4pm: [PERSON_NAME] ([DATE]) @ The Cloud" at bounding box center [381, 233] width 248 height 33
type input "LIFT @ 3.30pm: [PERSON_NAME] ([DATE]) @ The Cloud"
click at [395, 331] on input "[DATE] 15:00" at bounding box center [381, 328] width 248 height 33
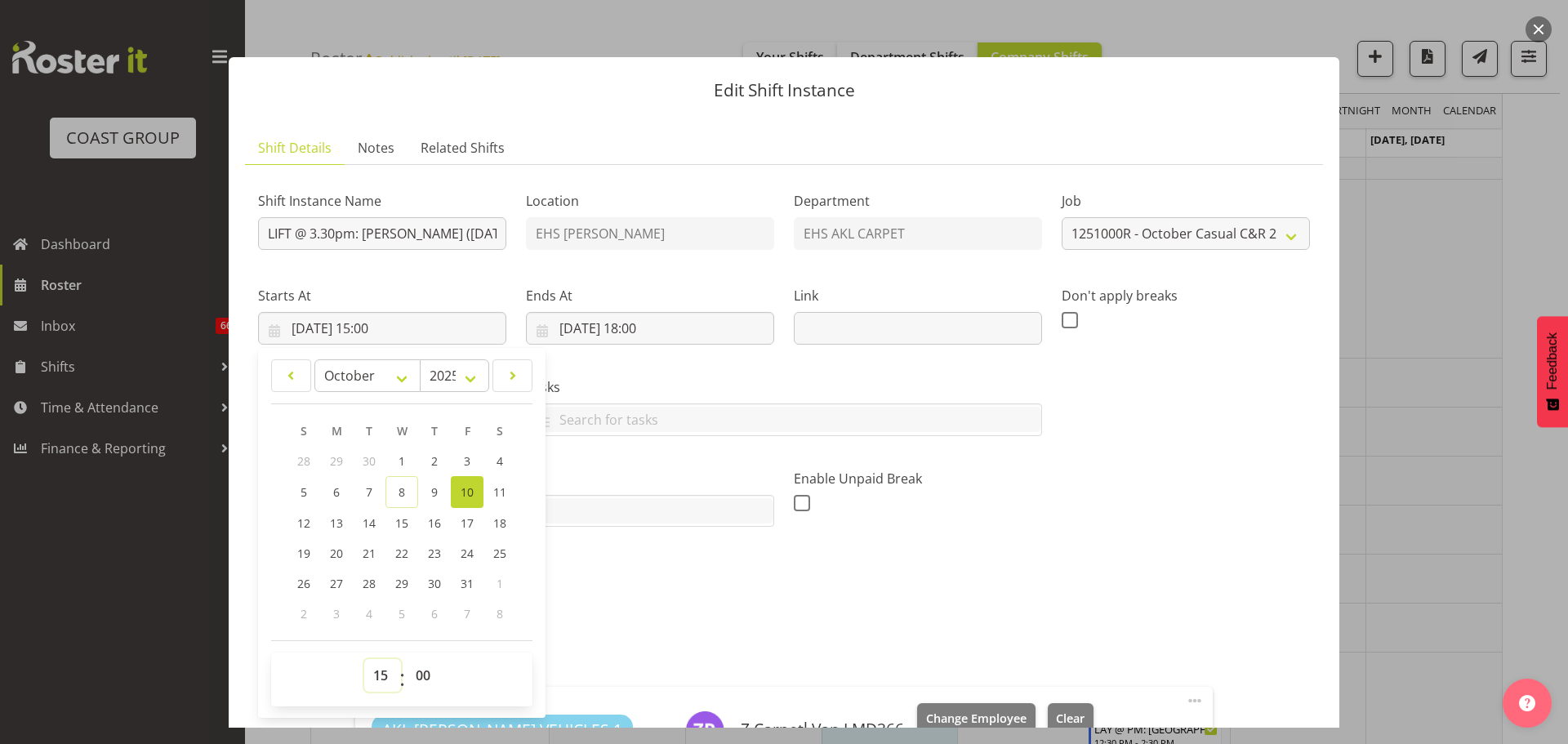
click at [373, 673] on select "00 01 02 03 04 05 06 07 08 09 10 11 12 13 14 15 16 17 18 19 20 21 22 23" at bounding box center [382, 675] width 37 height 33
select select "14"
click at [364, 659] on select "00 01 02 03 04 05 06 07 08 09 10 11 12 13 14 15 16 17 18 19 20 21 22 23" at bounding box center [382, 675] width 37 height 33
type input "[DATE] 14:00"
click at [421, 688] on select "00 01 02 03 04 05 06 07 08 09 10 11 12 13 14 15 16 17 18 19 20 21 22 23 24 25 2…" at bounding box center [425, 675] width 37 height 33
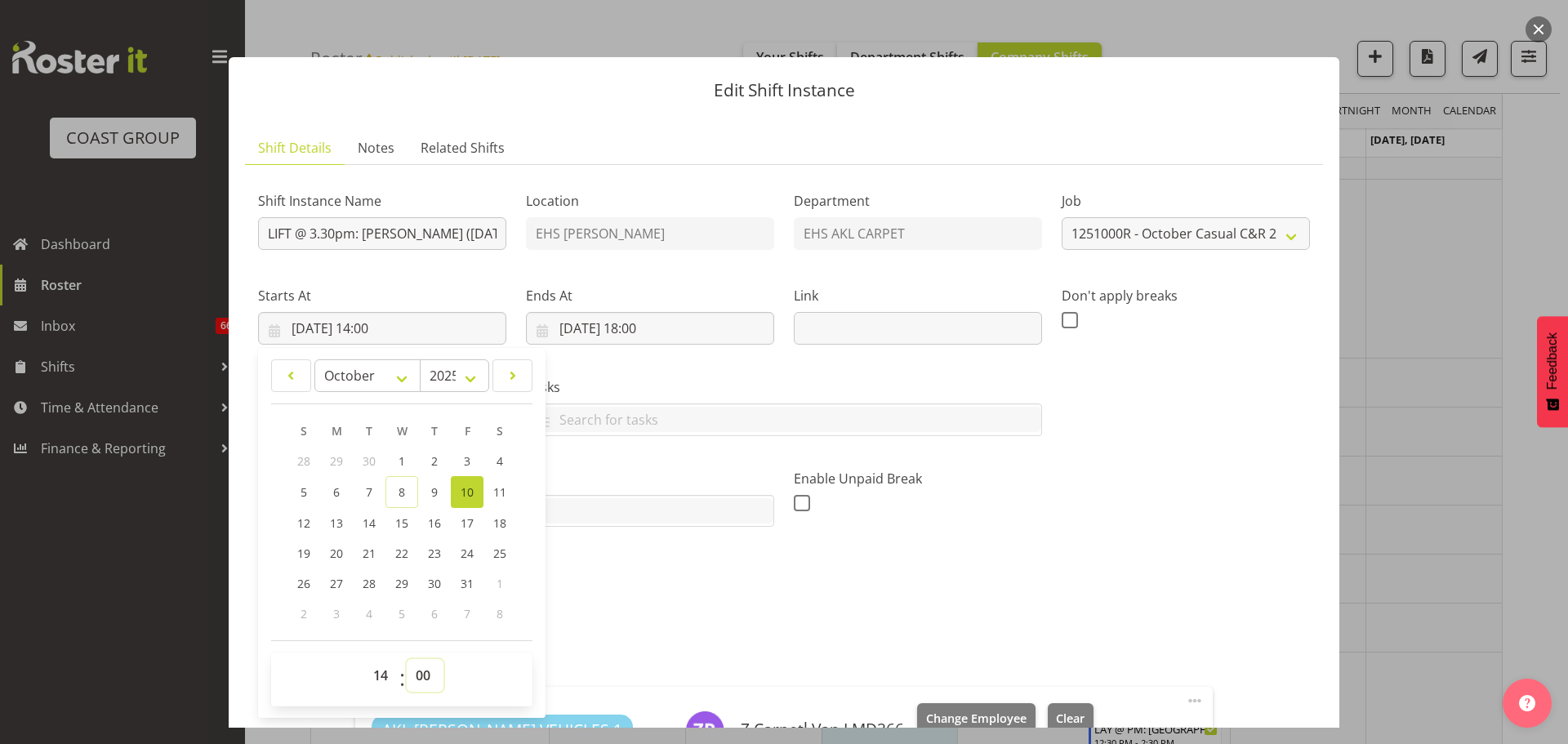
select select "30"
click at [407, 659] on select "00 01 02 03 04 05 06 07 08 09 10 11 12 13 14 15 16 17 18 19 20 21 22 23 24 25 2…" at bounding box center [425, 675] width 37 height 33
type input "[DATE] 14:30"
click at [1405, 506] on div at bounding box center [784, 372] width 1568 height 744
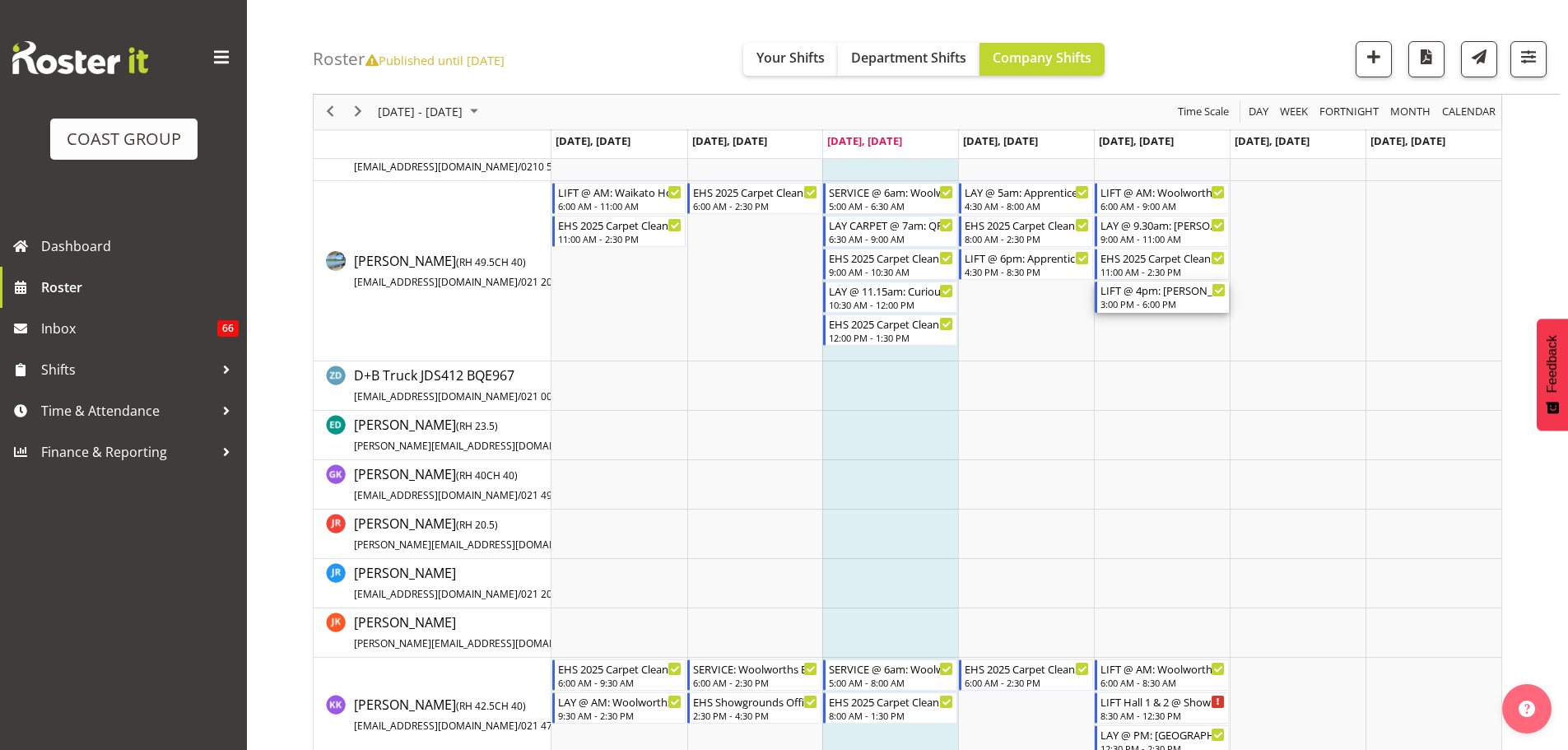
click at [1155, 293] on div "LIFT @ 4pm: [PERSON_NAME] ([DATE]) @ The Cloud" at bounding box center [1163, 290] width 125 height 17
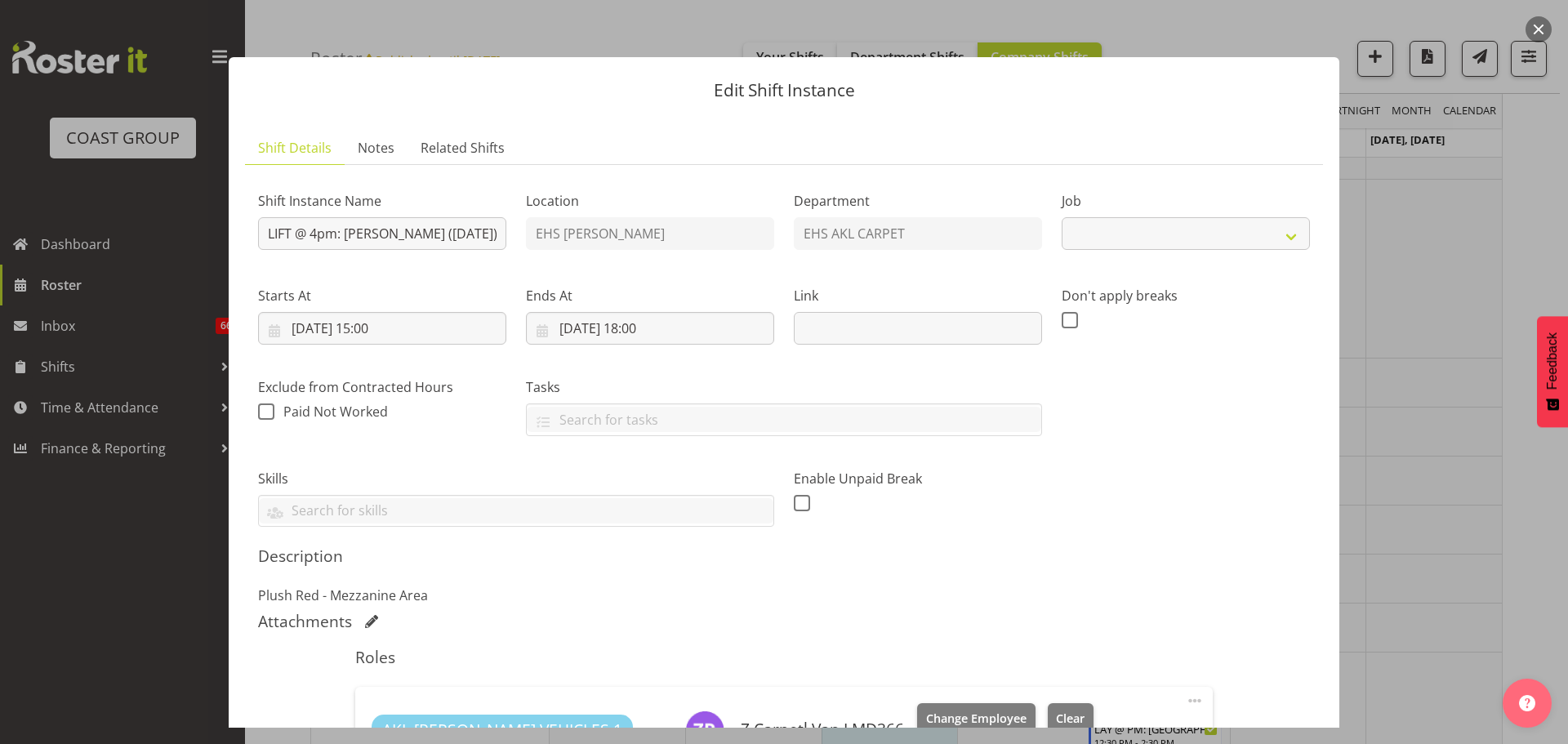
select select "8576"
click at [316, 232] on input "LIFT @ 4pm: [PERSON_NAME] ([DATE]) @ The Cloud" at bounding box center [381, 233] width 248 height 33
type input "LIFT @ 3.30pm: [PERSON_NAME] ([DATE]) @ The Cloud"
click at [385, 336] on input "[DATE] 15:00" at bounding box center [381, 328] width 248 height 33
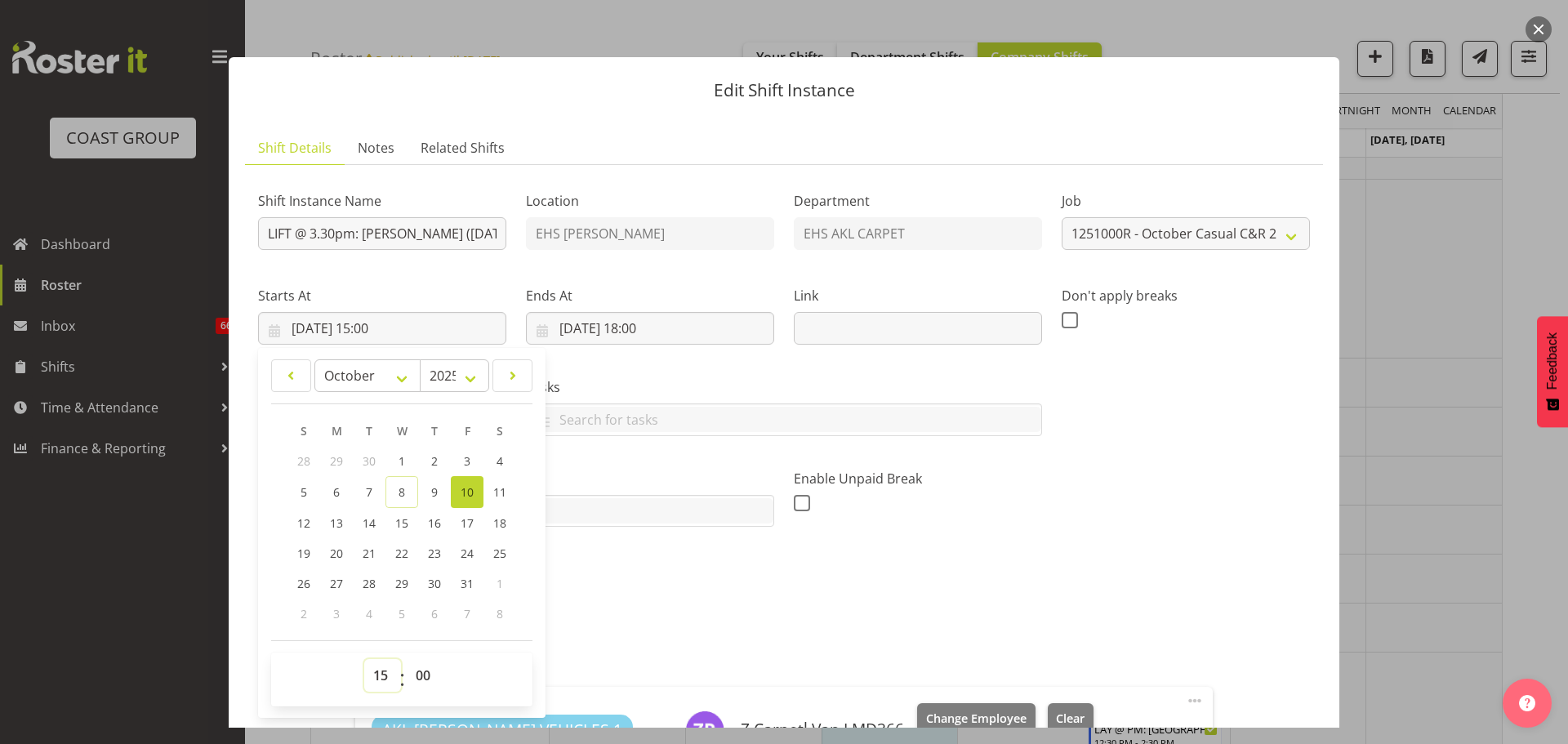
click at [372, 671] on select "00 01 02 03 04 05 06 07 08 09 10 11 12 13 14 15 16 17 18 19 20 21 22 23" at bounding box center [382, 675] width 37 height 33
select select "14"
click at [364, 659] on select "00 01 02 03 04 05 06 07 08 09 10 11 12 13 14 15 16 17 18 19 20 21 22 23" at bounding box center [382, 675] width 37 height 33
type input "[DATE] 14:00"
click at [430, 680] on select "00 01 02 03 04 05 06 07 08 09 10 11 12 13 14 15 16 17 18 19 20 21 22 23 24 25 2…" at bounding box center [425, 675] width 37 height 33
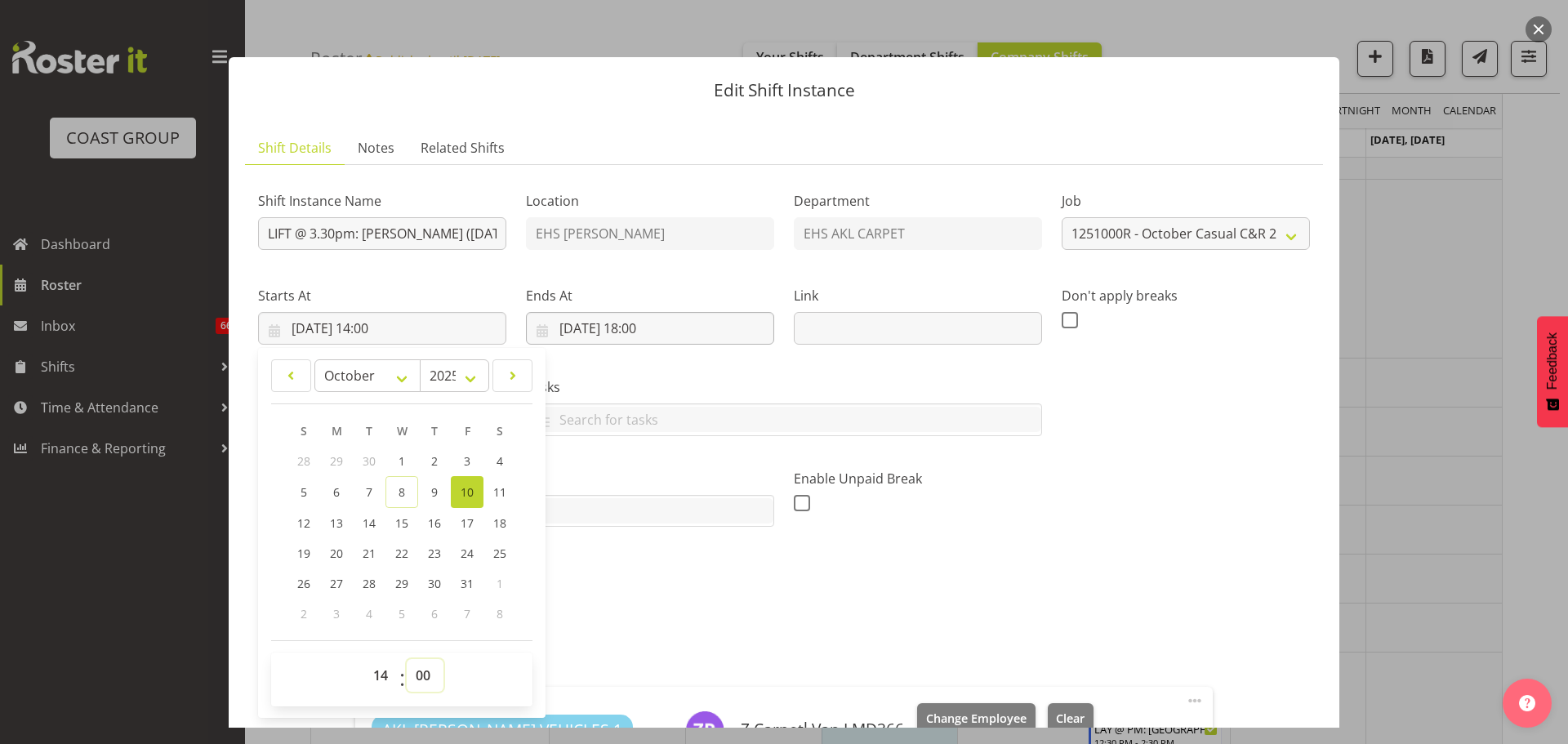
select select "30"
type input "[DATE] 14:30"
click at [651, 319] on input "[DATE] 18:00" at bounding box center [650, 328] width 248 height 33
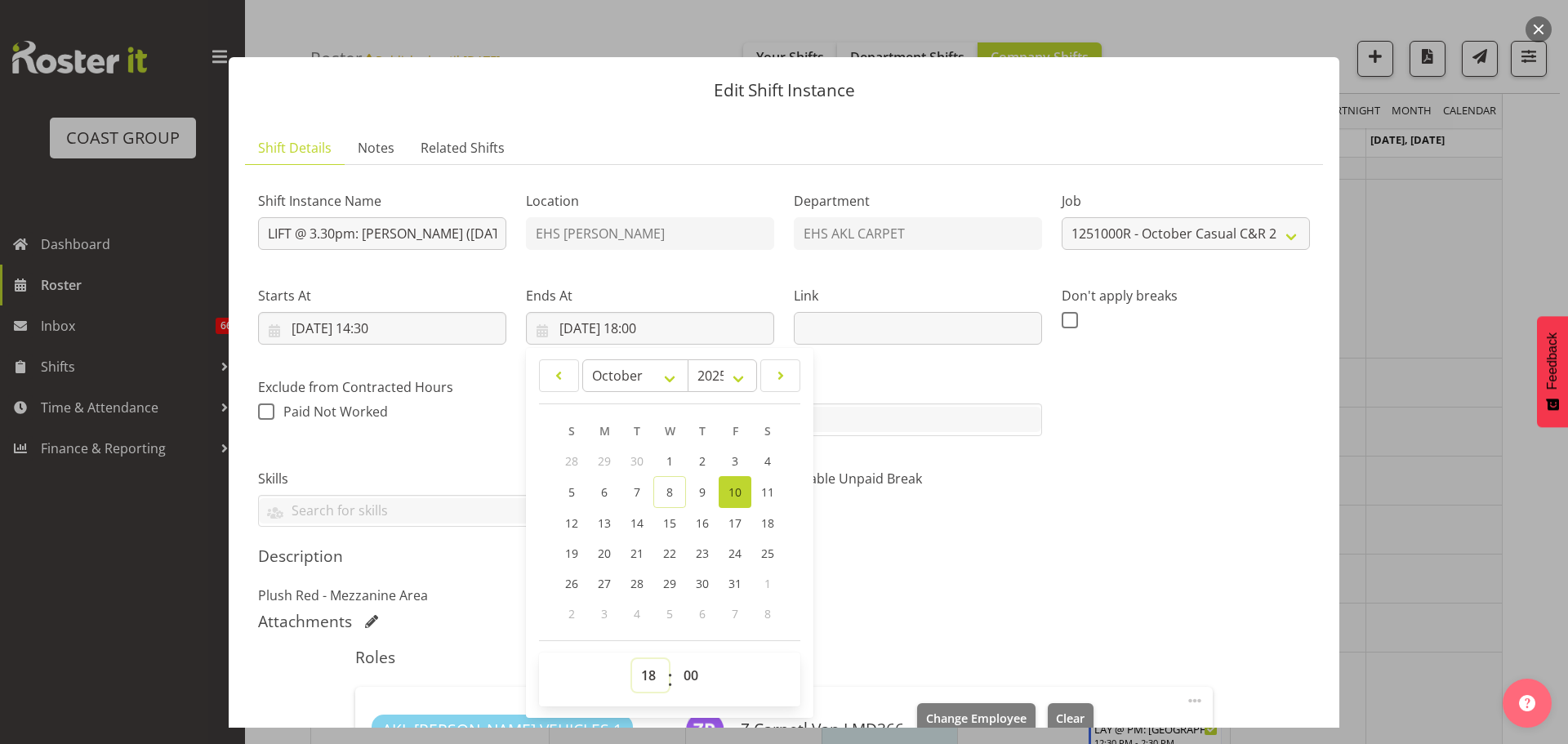
click at [638, 679] on select "00 01 02 03 04 05 06 07 08 09 10 11 12 13 14 15 16 17 18 19 20 21 22 23" at bounding box center [650, 675] width 37 height 33
select select "17"
click at [632, 659] on select "00 01 02 03 04 05 06 07 08 09 10 11 12 13 14 15 16 17 18 19 20 21 22 23" at bounding box center [650, 675] width 37 height 33
type input "[DATE] 17:00"
click at [1007, 590] on p "Plush Red - Mezzanine Area" at bounding box center [783, 595] width 1052 height 20
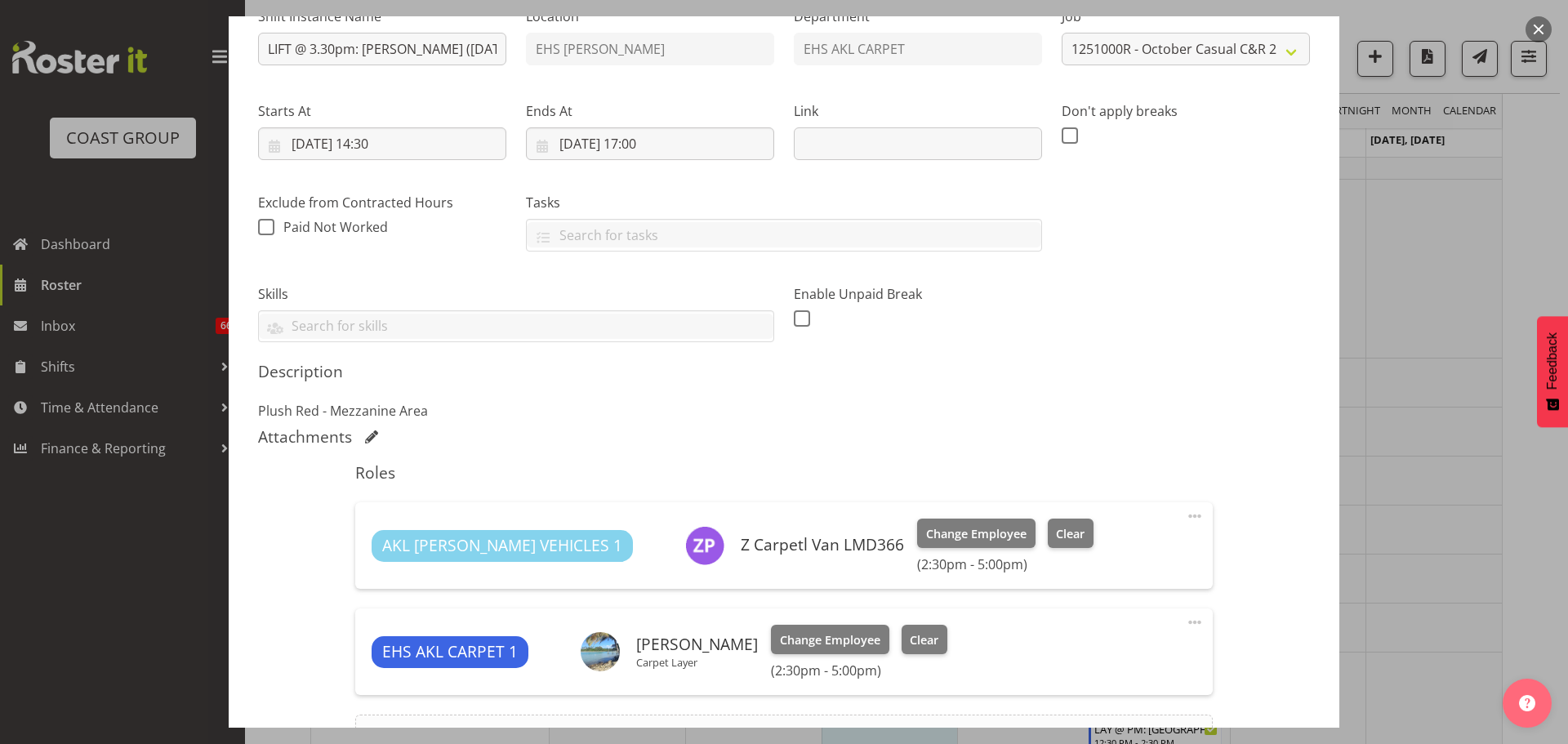
scroll to position [372, 0]
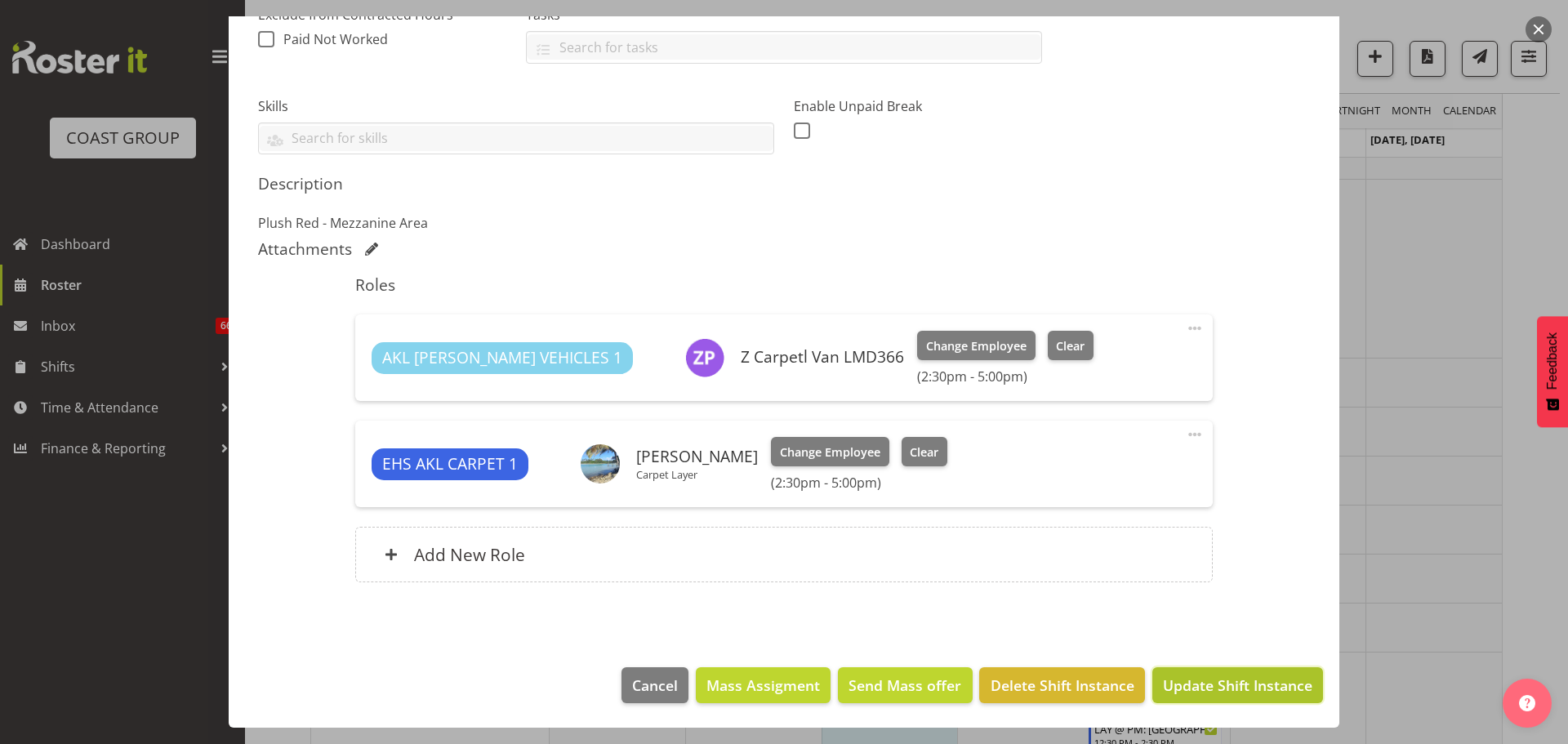
click at [1228, 694] on span "Update Shift Instance" at bounding box center [1237, 685] width 150 height 21
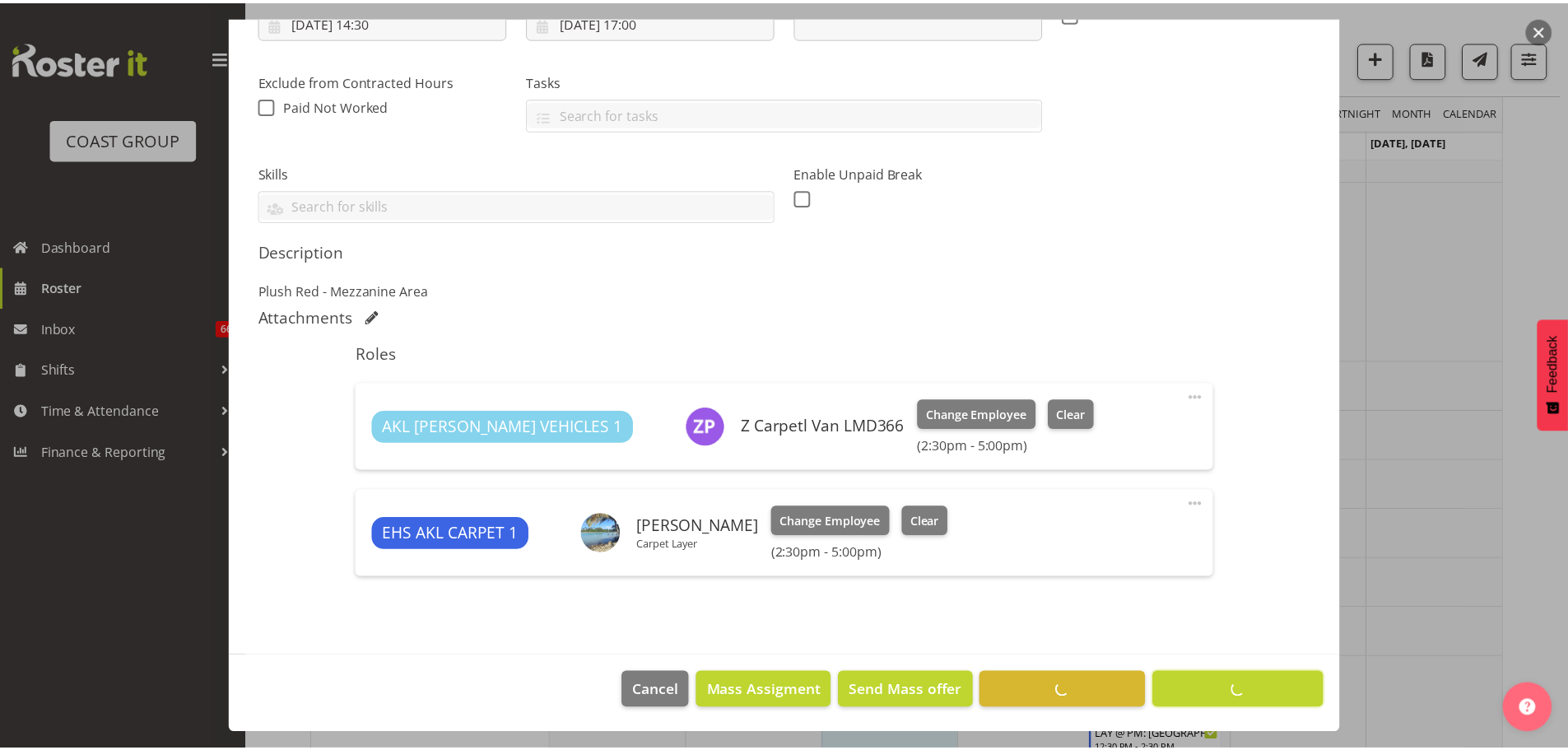
scroll to position [309, 0]
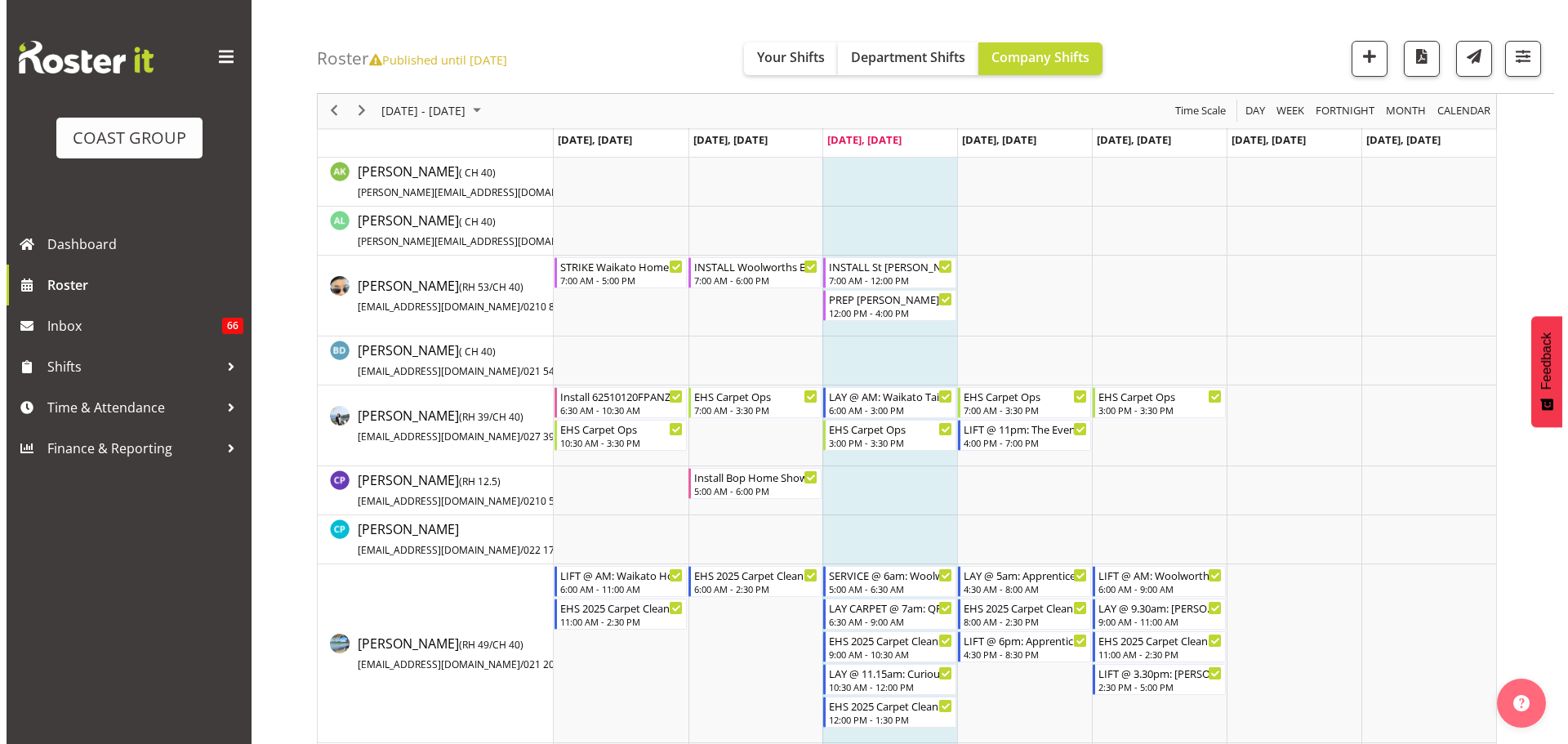
scroll to position [1062, 0]
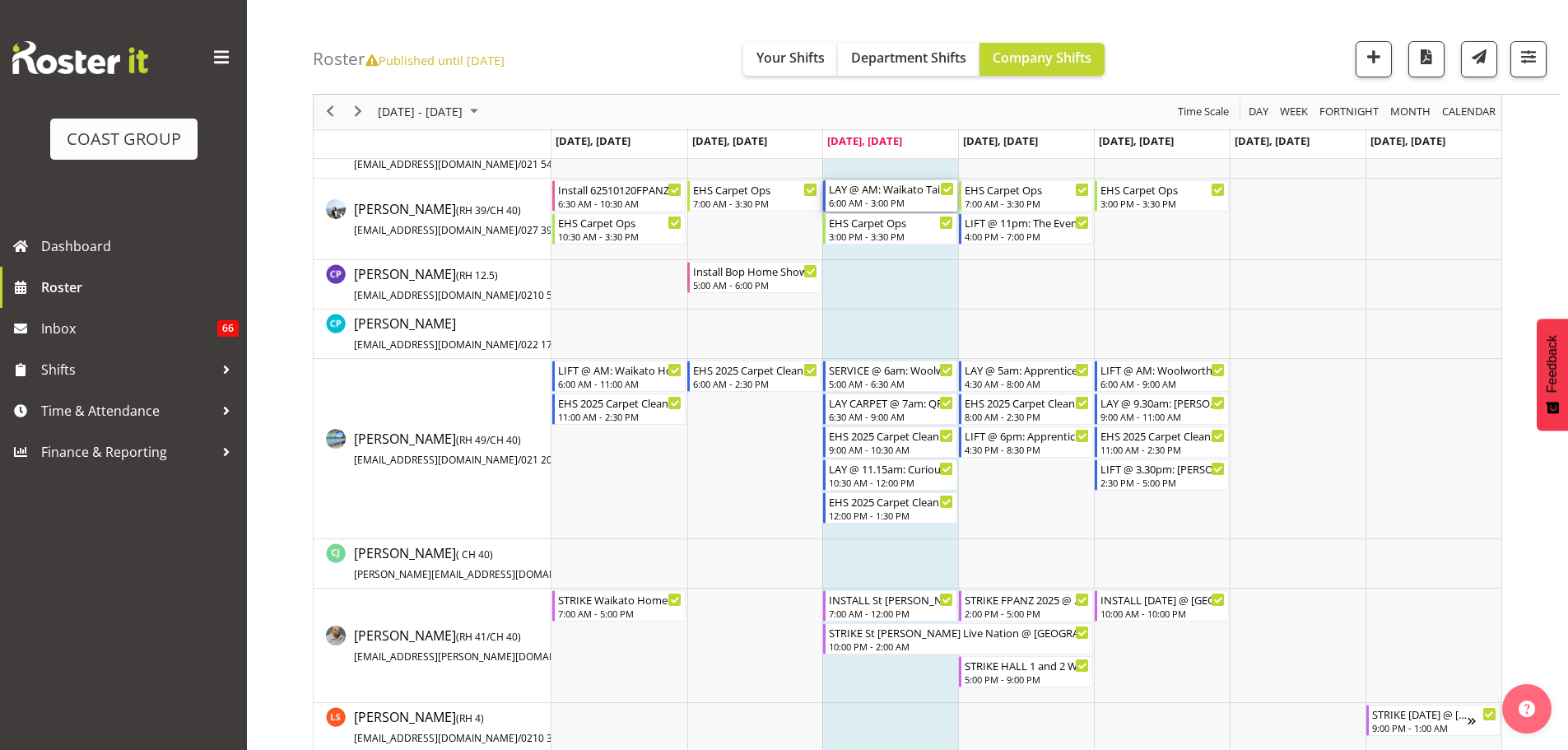
click at [909, 195] on div "LAY @ AM: Waikato Tainui Conference '25 @ [GEOGRAPHIC_DATA]" at bounding box center [892, 188] width 125 height 17
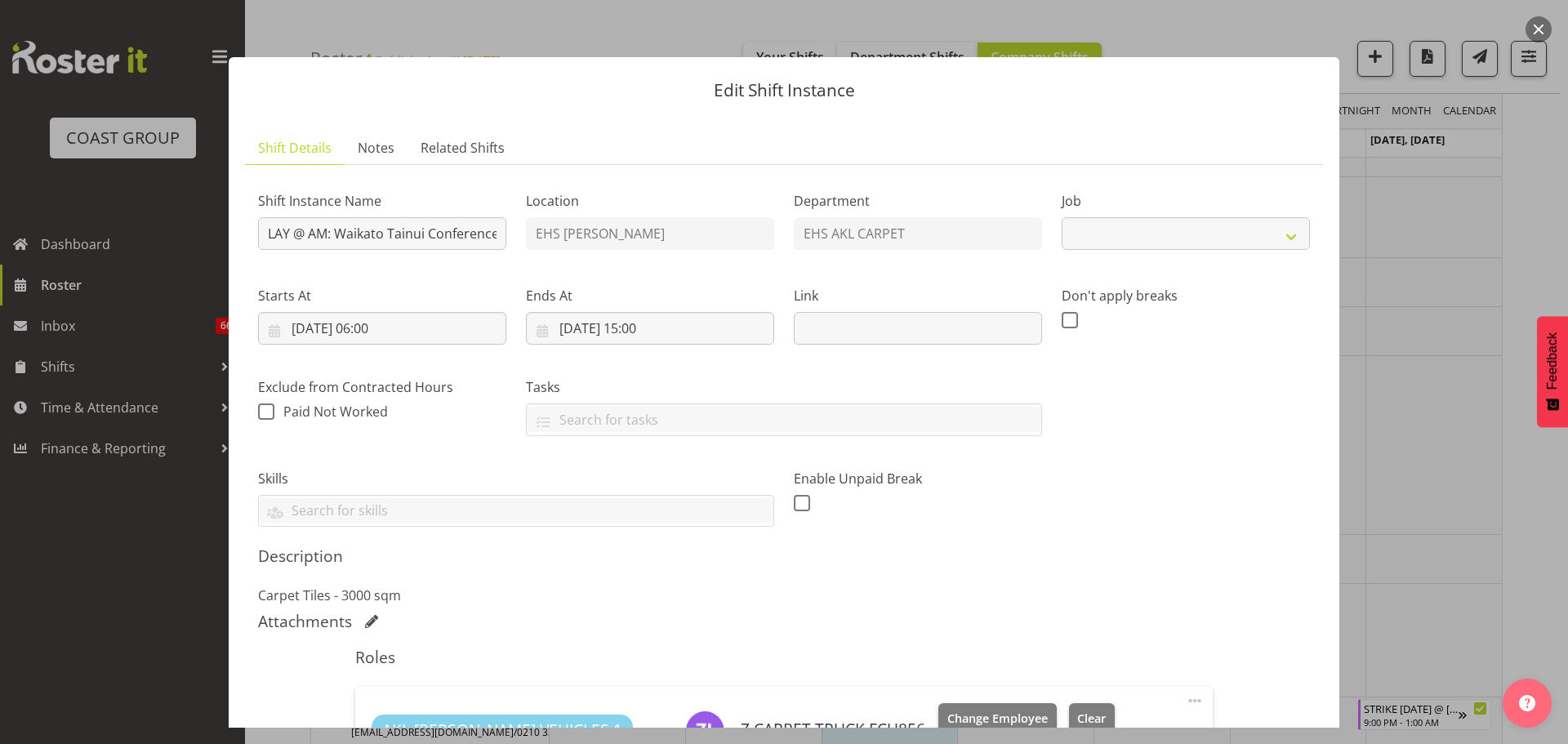
select select "9430"
click at [1411, 407] on div at bounding box center [784, 372] width 1568 height 744
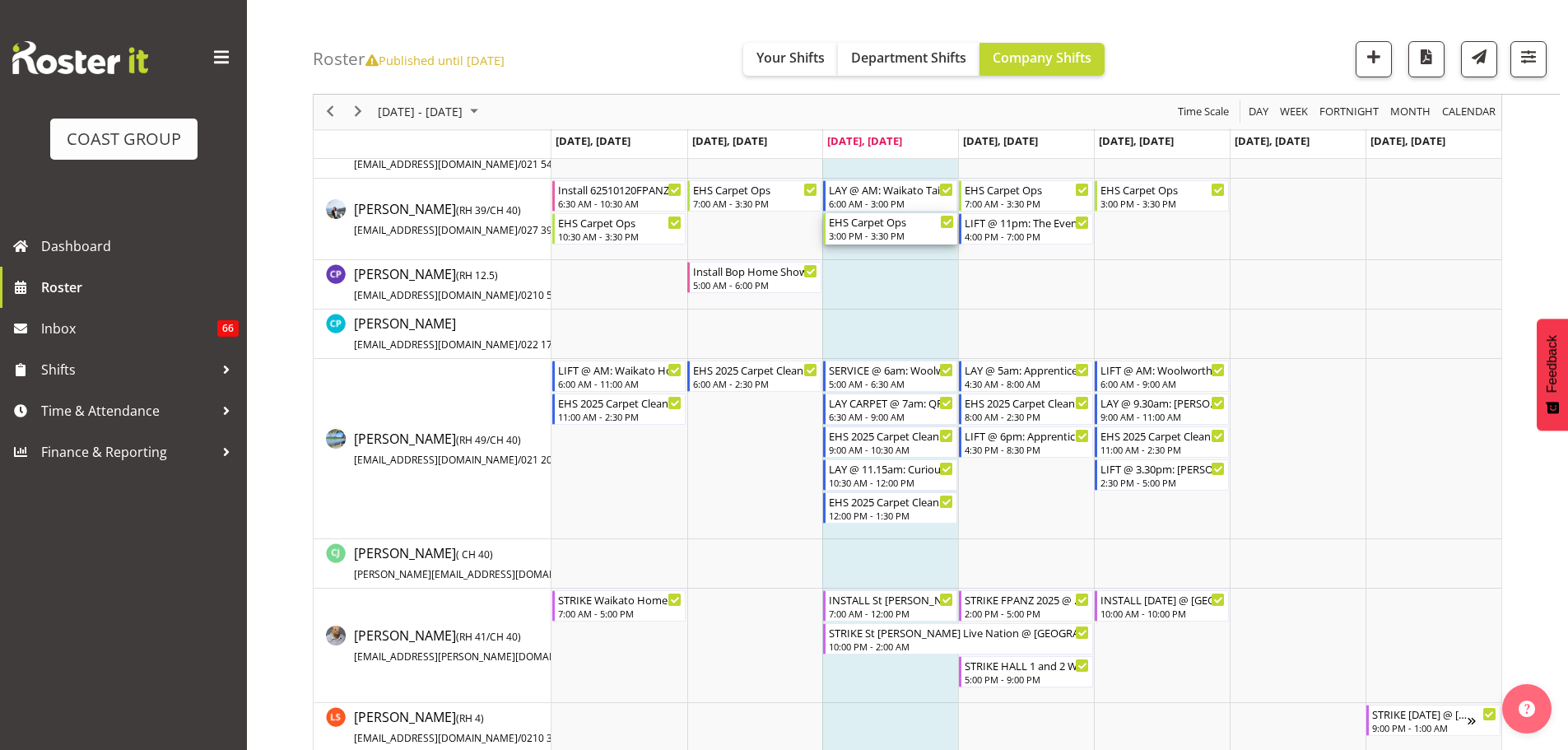
click at [906, 231] on div "3:00 PM - 3:30 PM" at bounding box center [892, 235] width 125 height 13
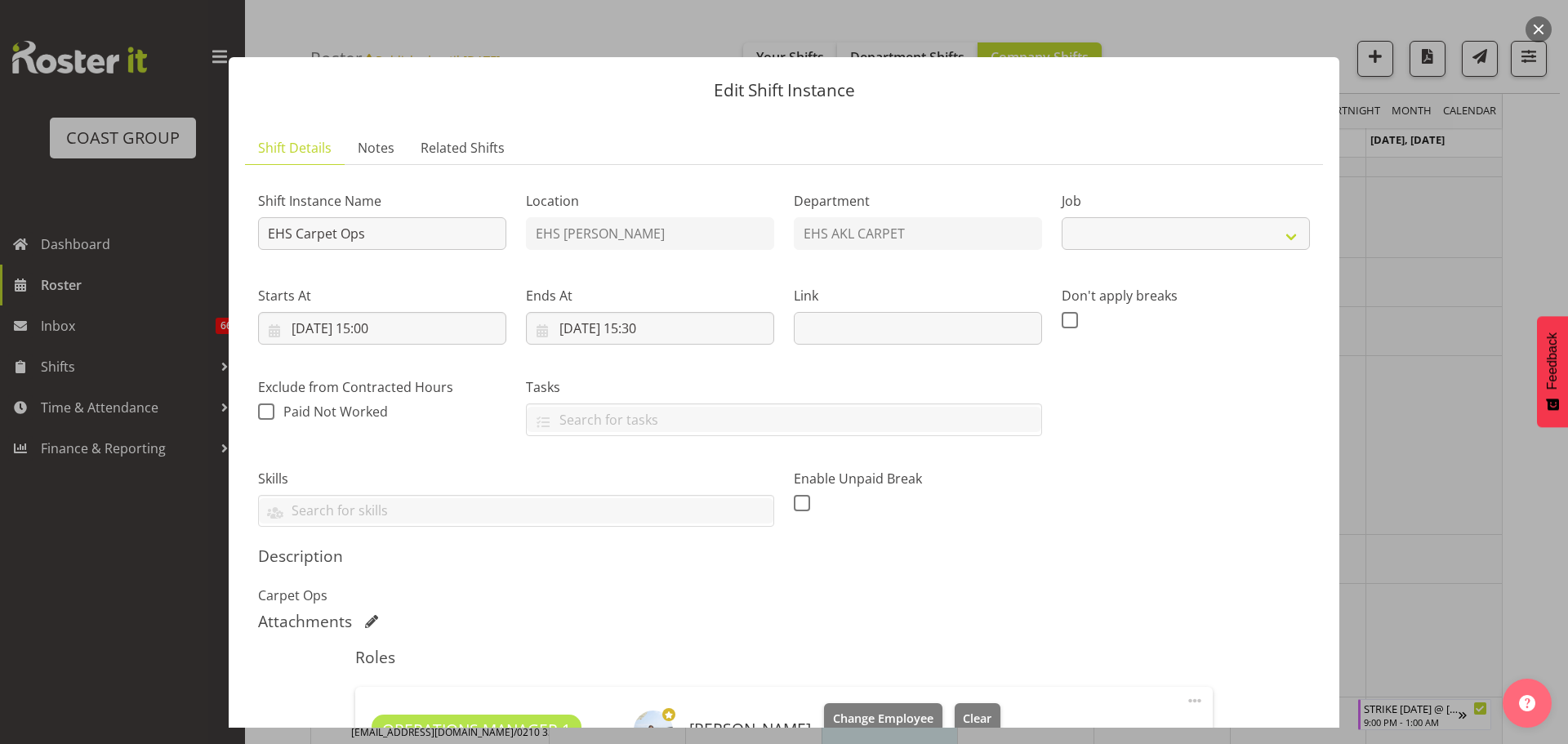
select select "69"
click at [650, 321] on input "08/10/2025, 15:30" at bounding box center [650, 328] width 248 height 33
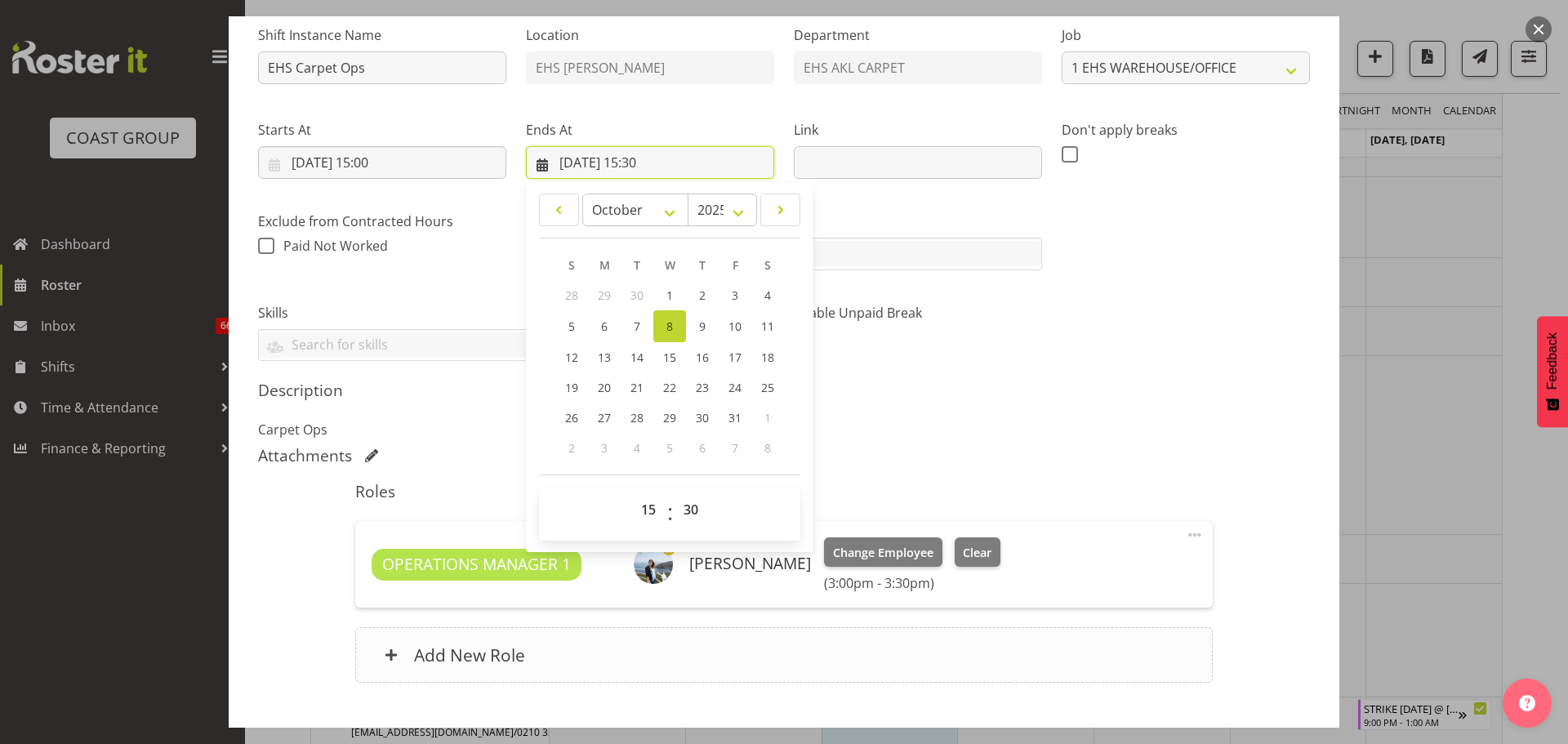
scroll to position [266, 0]
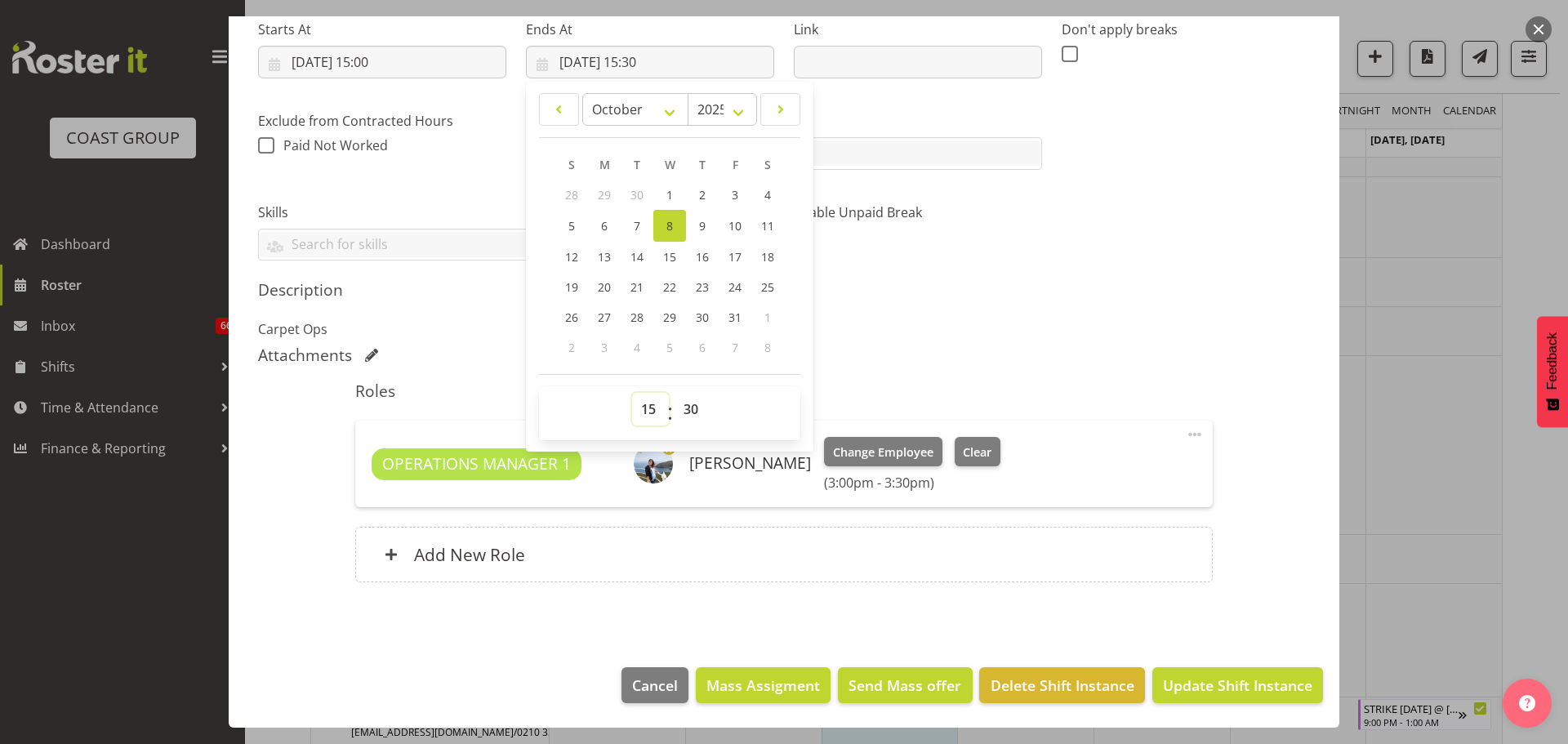
click at [649, 408] on select "00 01 02 03 04 05 06 07 08 09 10 11 12 13 14 15 16 17 18 19 20 21 22 23" at bounding box center [650, 409] width 37 height 33
select select "16"
click at [632, 393] on select "00 01 02 03 04 05 06 07 08 09 10 11 12 13 14 15 16 17 18 19 20 21 22 23" at bounding box center [650, 409] width 37 height 33
type input "08/10/2025, 16:30"
click at [1256, 688] on span "Update Shift Instance" at bounding box center [1237, 685] width 150 height 21
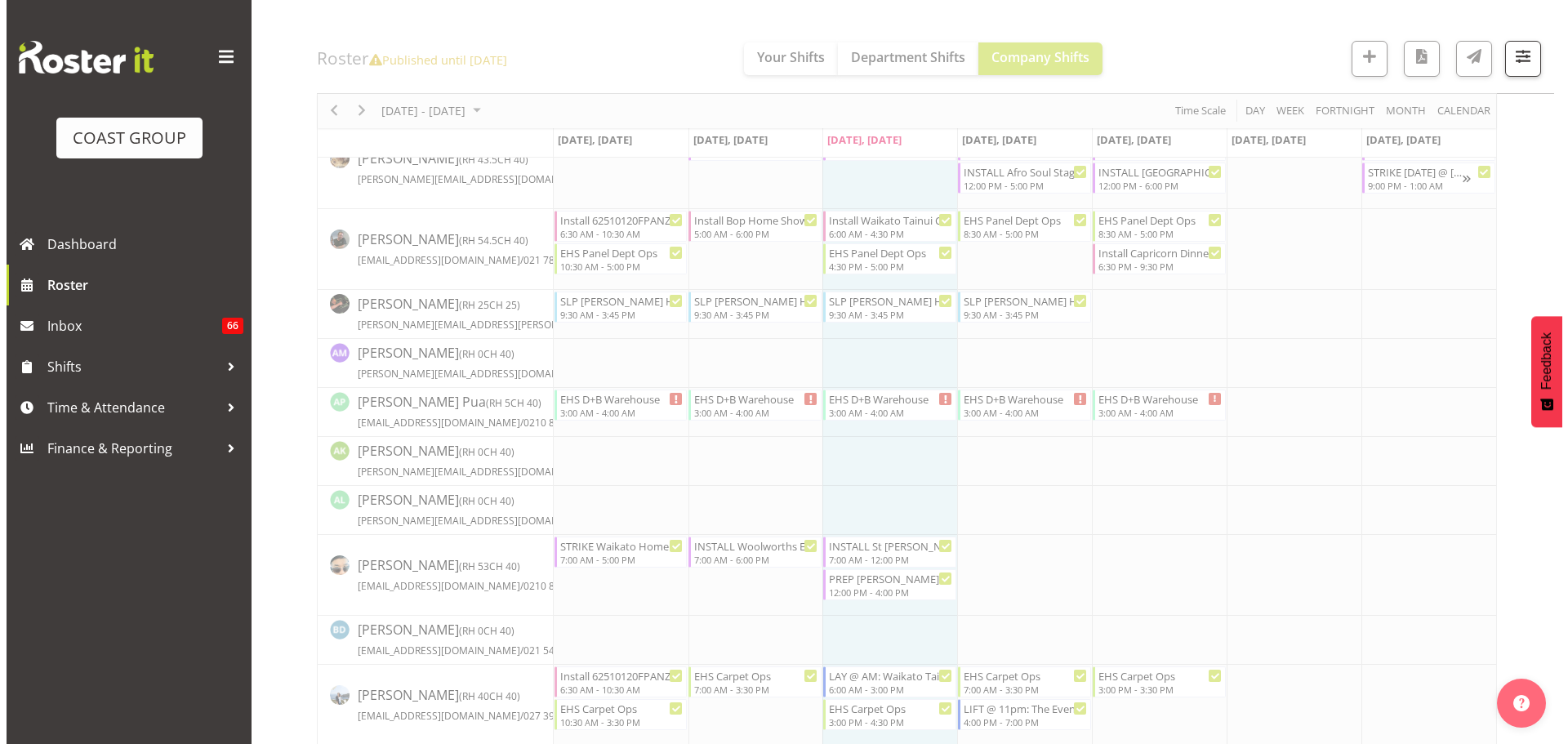
scroll to position [1062, 0]
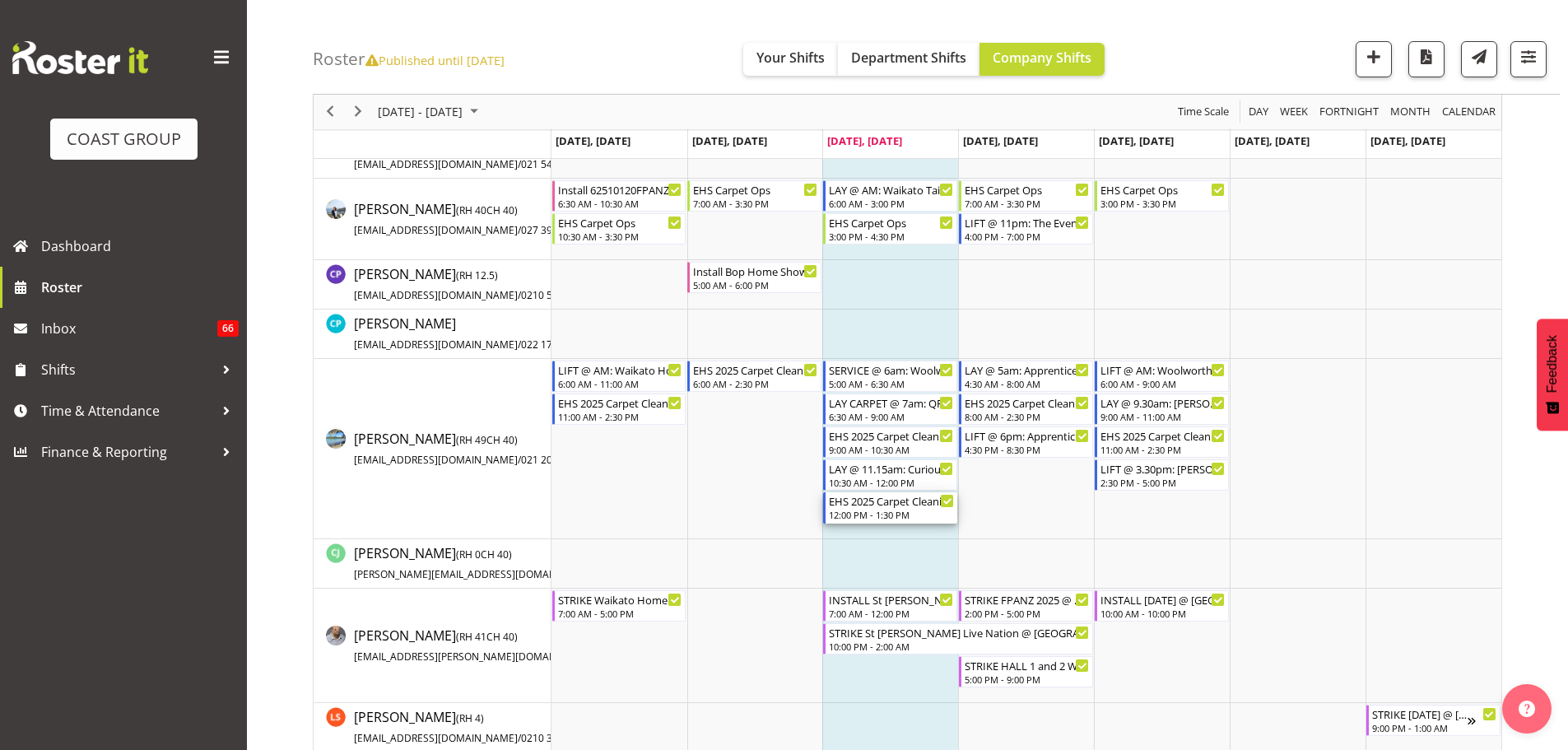
click at [922, 518] on div "12:00 PM - 1:30 PM" at bounding box center [892, 515] width 125 height 13
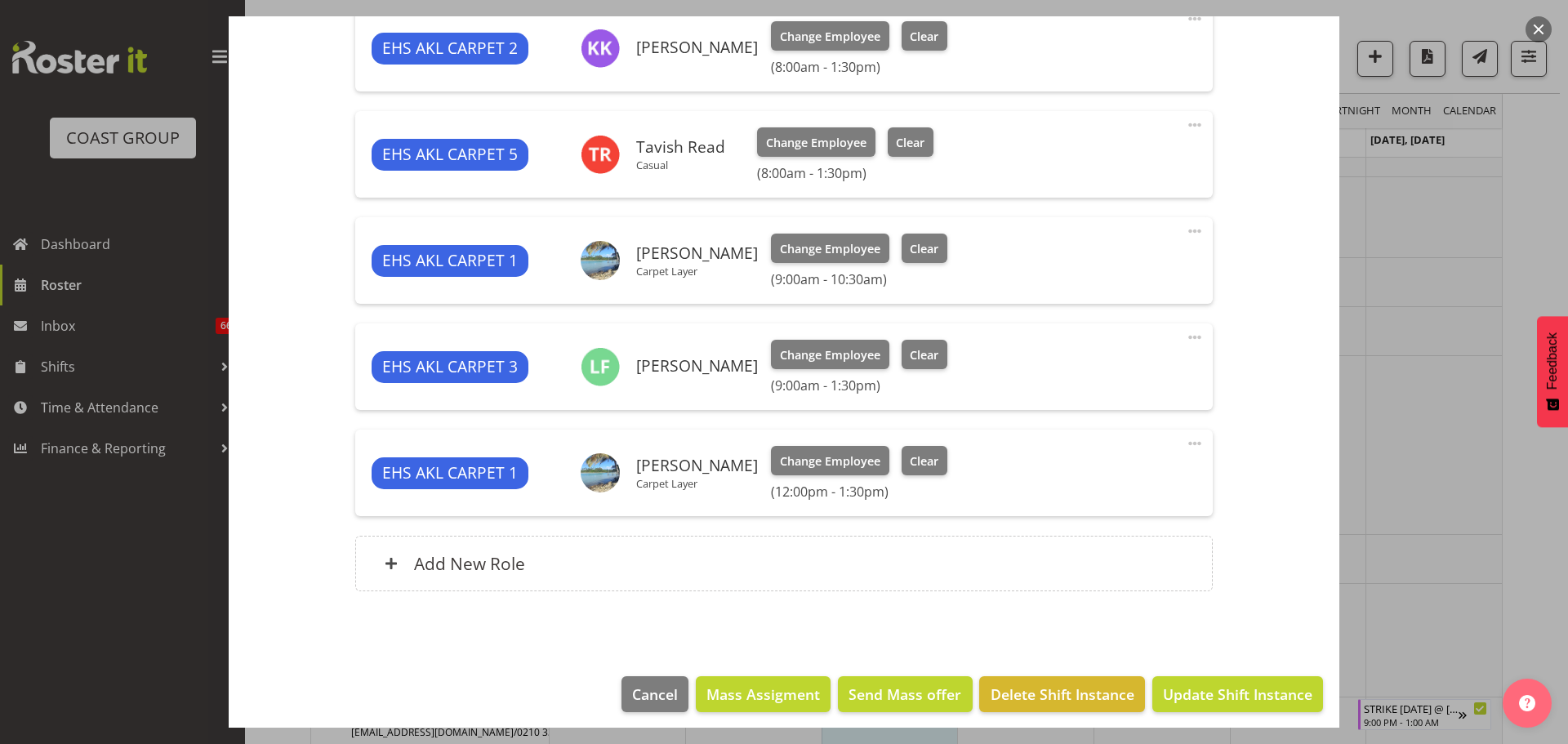
scroll to position [691, 0]
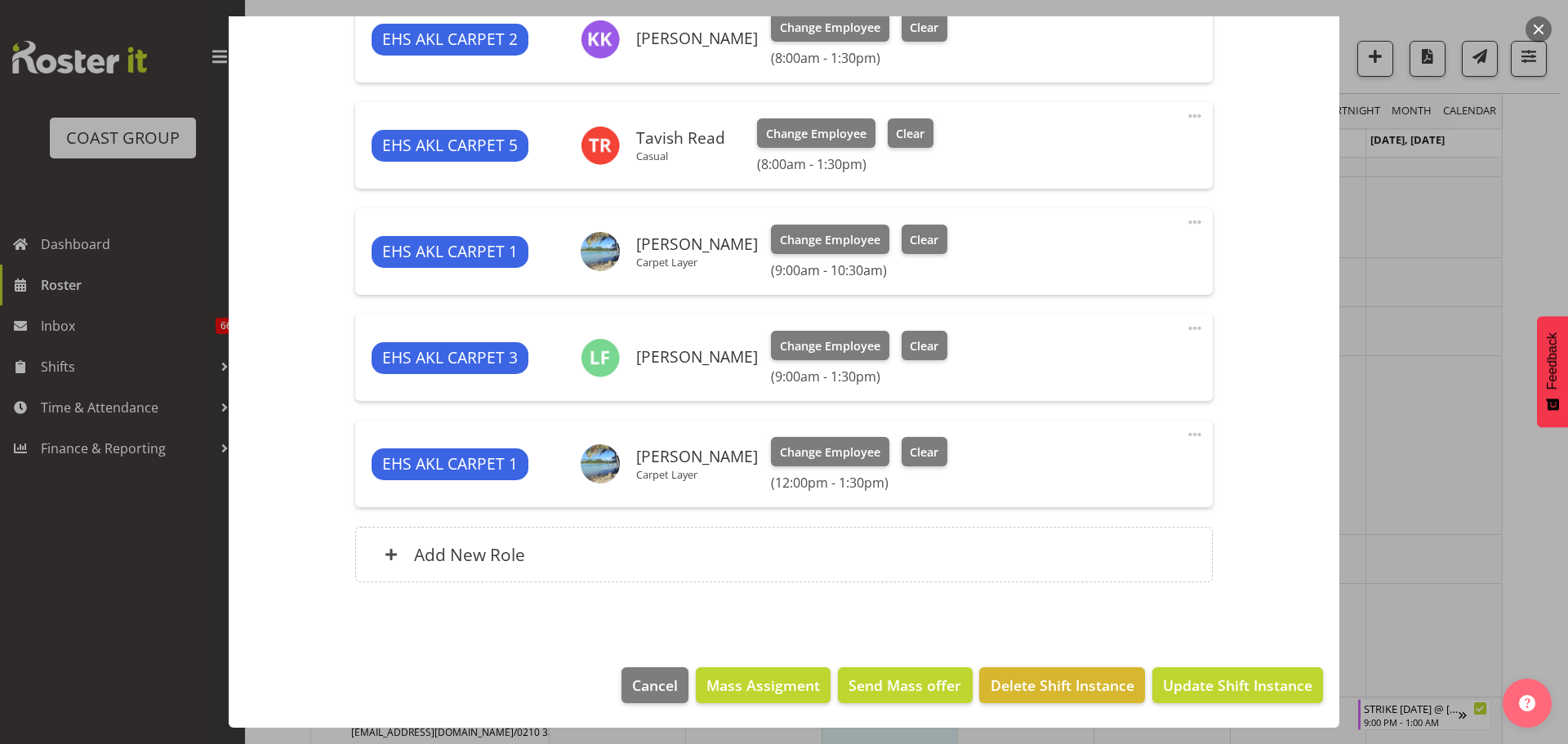
select select "69"
click at [1189, 437] on span at bounding box center [1195, 435] width 20 height 20
click at [1084, 471] on link "Edit" at bounding box center [1126, 471] width 157 height 29
select select "9"
select select "2025"
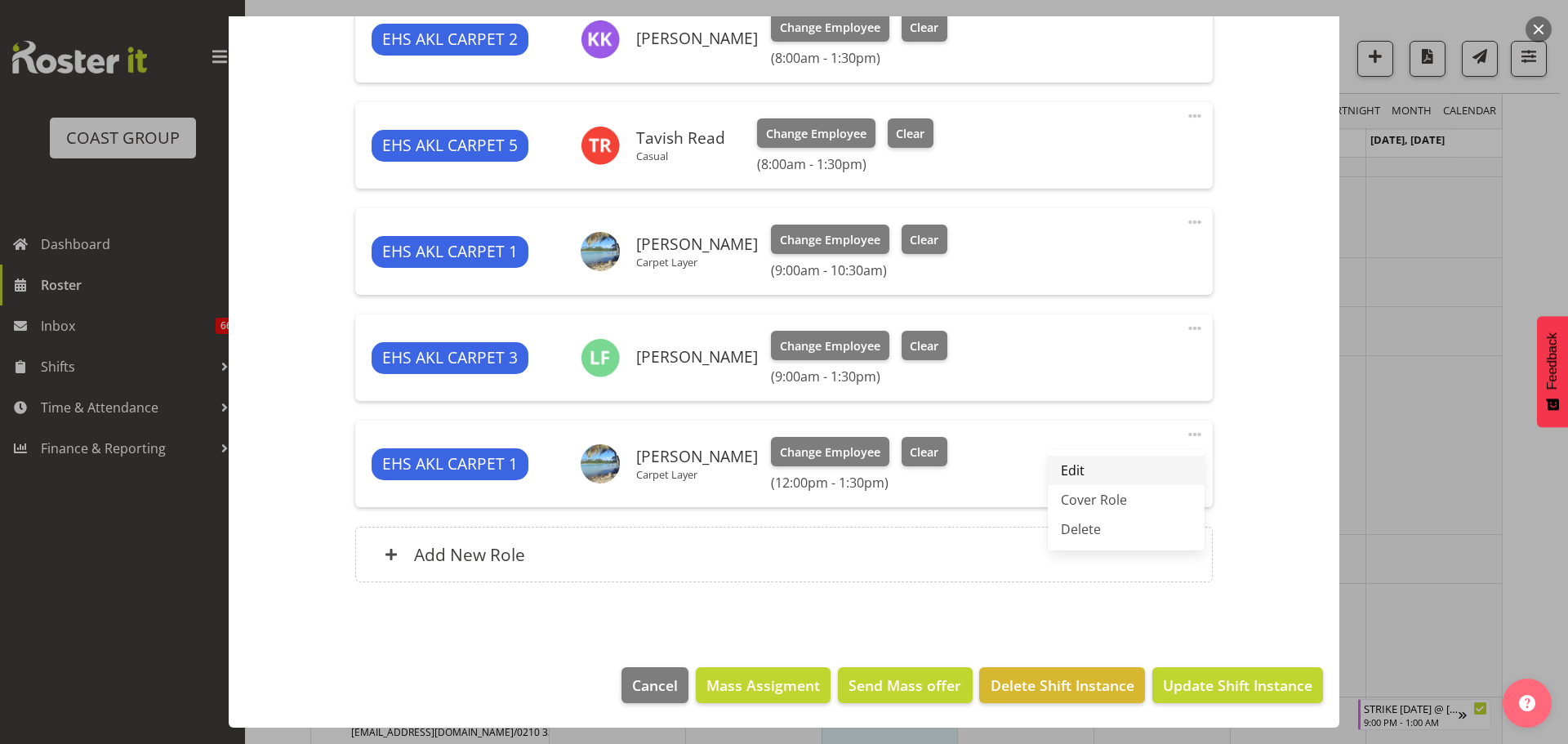
select select "13"
select select "30"
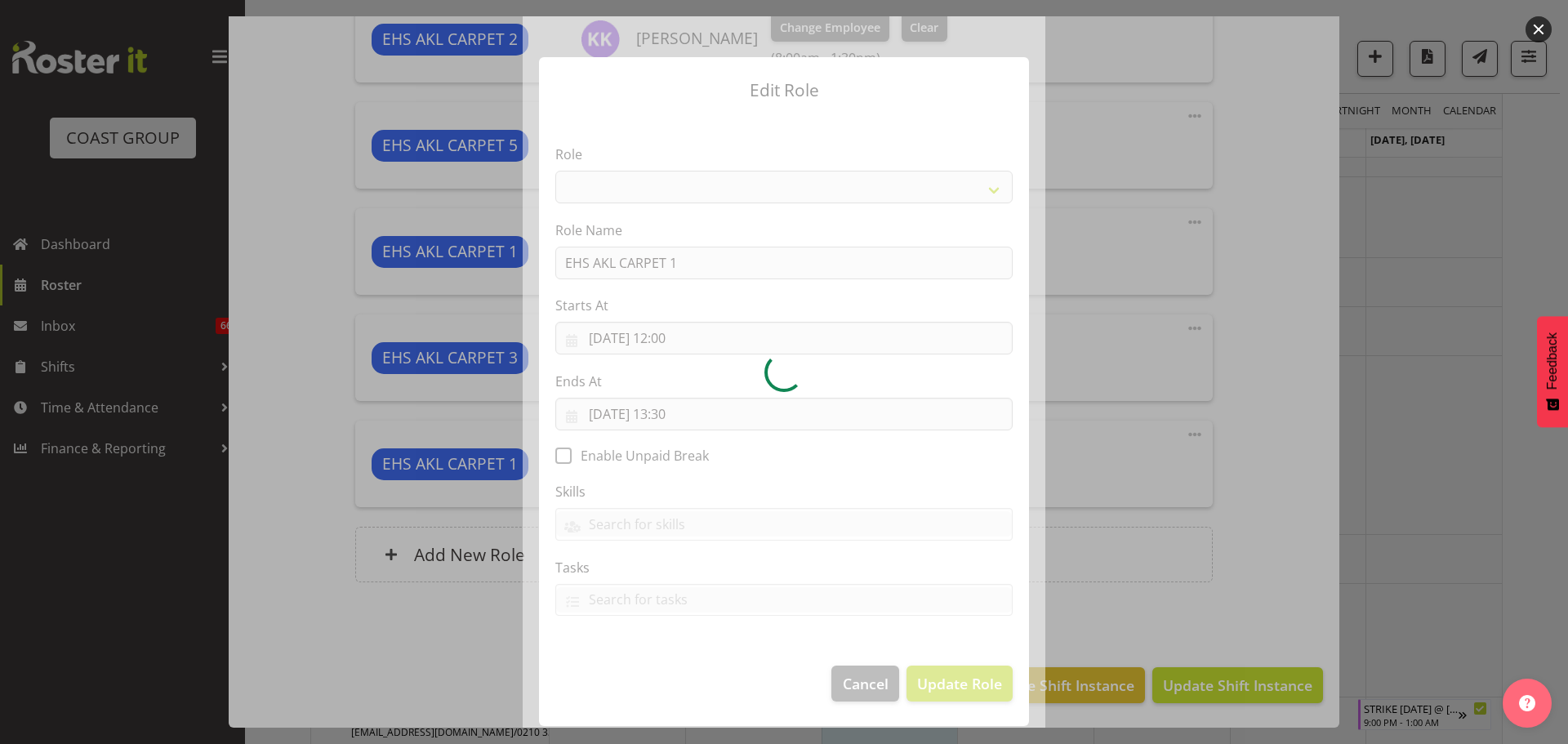
select select "190"
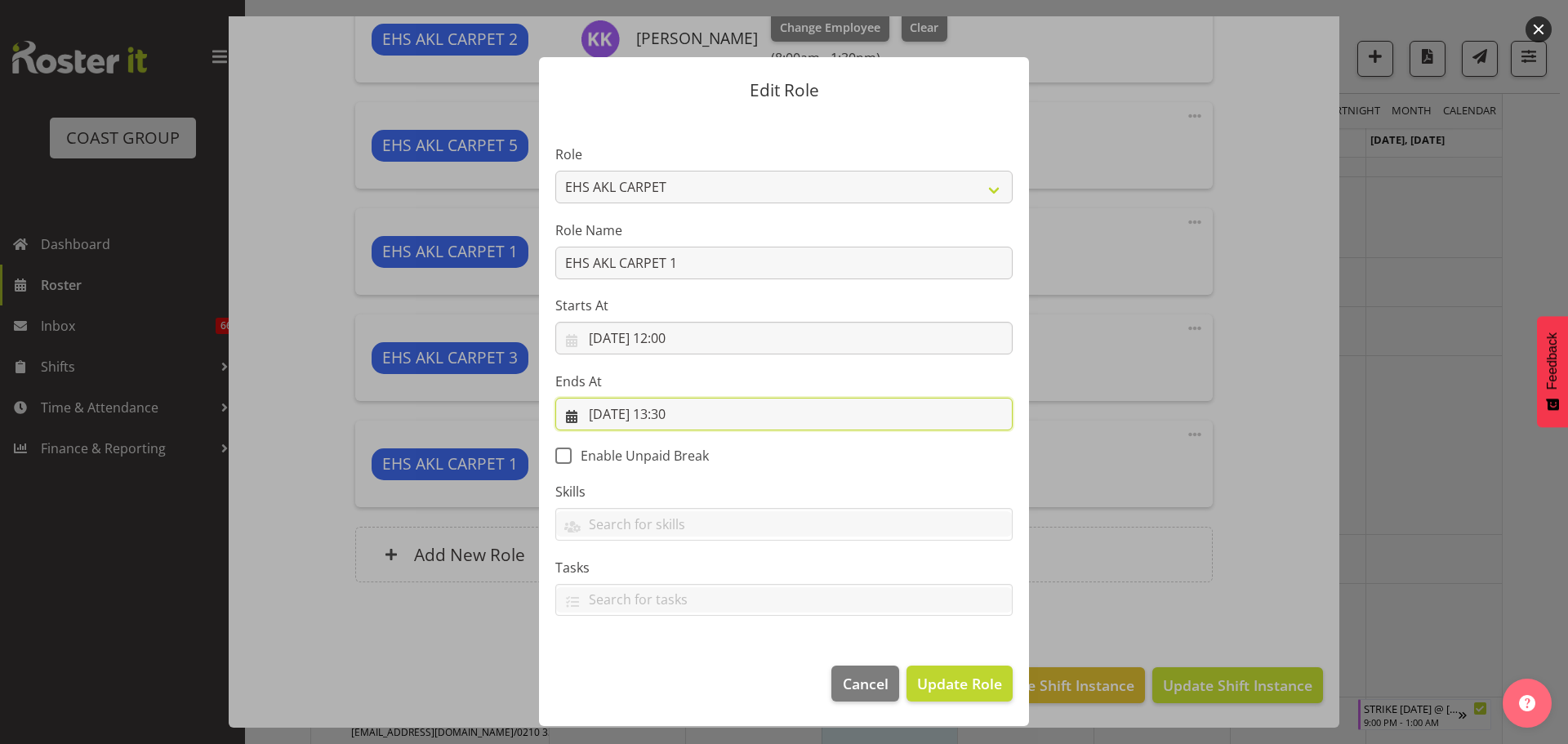
click at [678, 415] on input "08/10/2025, 13:30" at bounding box center [783, 414] width 457 height 33
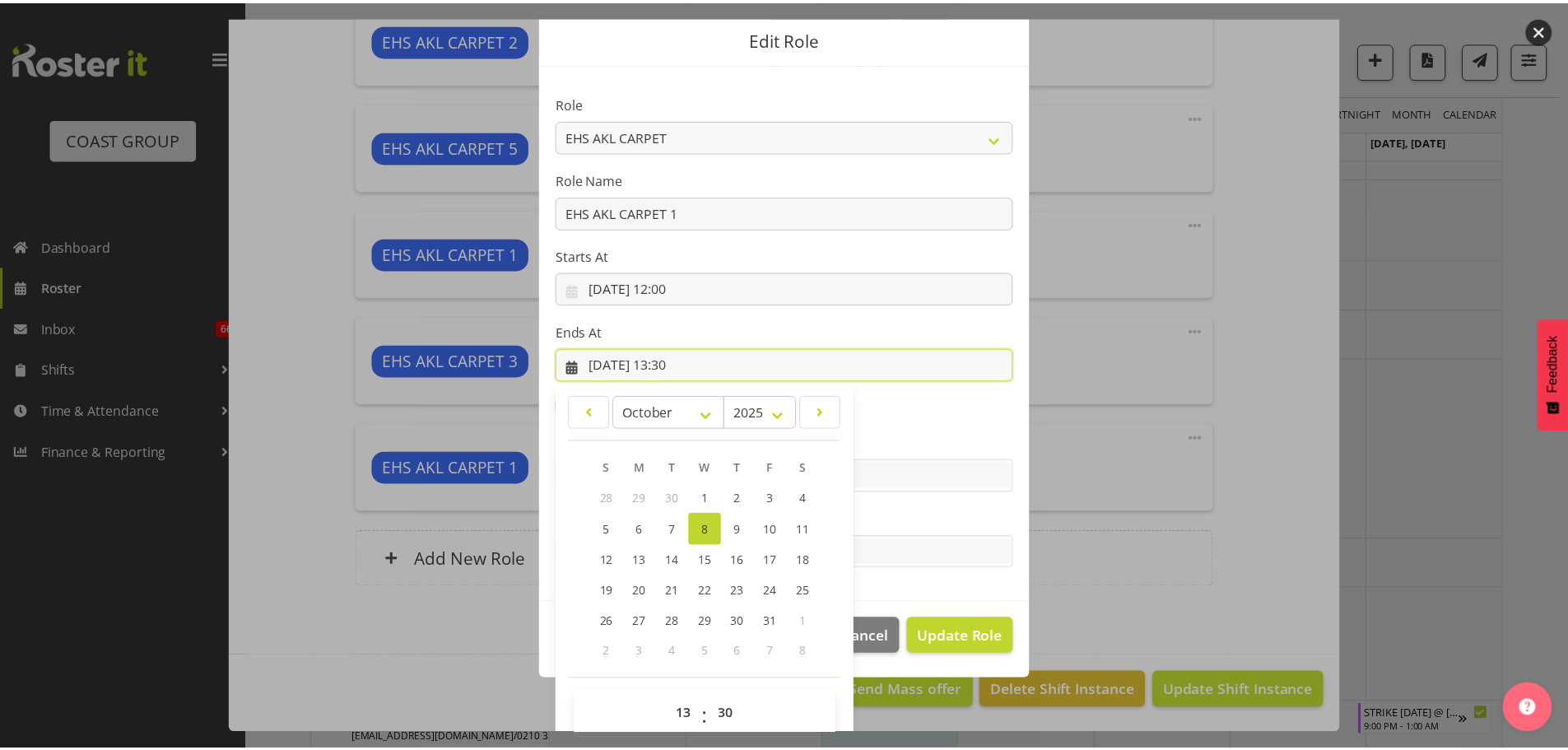
scroll to position [77, 0]
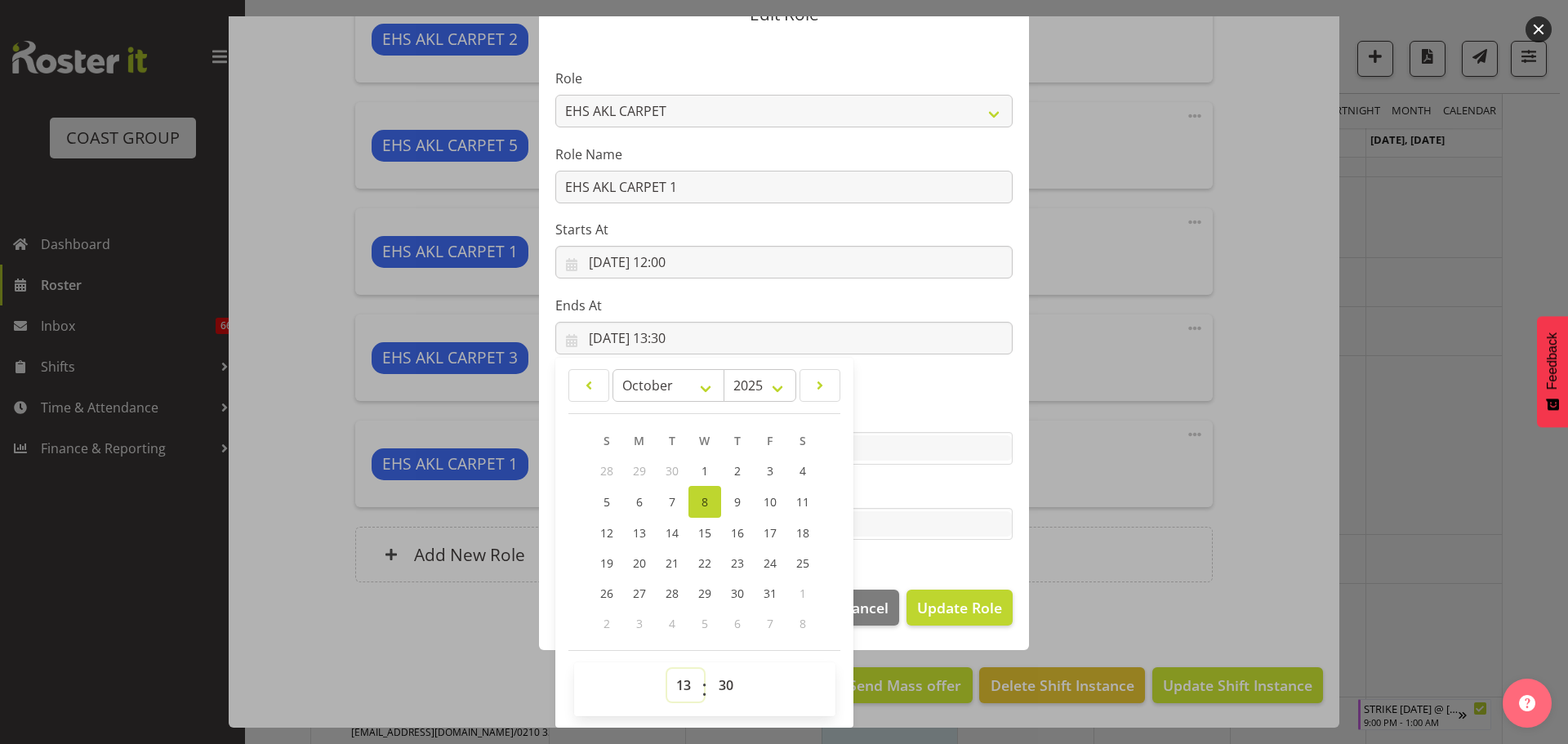
drag, startPoint x: 679, startPoint y: 684, endPoint x: 681, endPoint y: 674, distance: 10.2
click at [679, 684] on select "00 01 02 03 04 05 06 07 08 09 10 11 12 13 14 15 16 17 18 19 20 21 22 23" at bounding box center [685, 685] width 37 height 33
select select "14"
click at [667, 669] on select "00 01 02 03 04 05 06 07 08 09 10 11 12 13 14 15 16 17 18 19 20 21 22 23" at bounding box center [685, 685] width 37 height 33
type input "08/10/2025, 14:30"
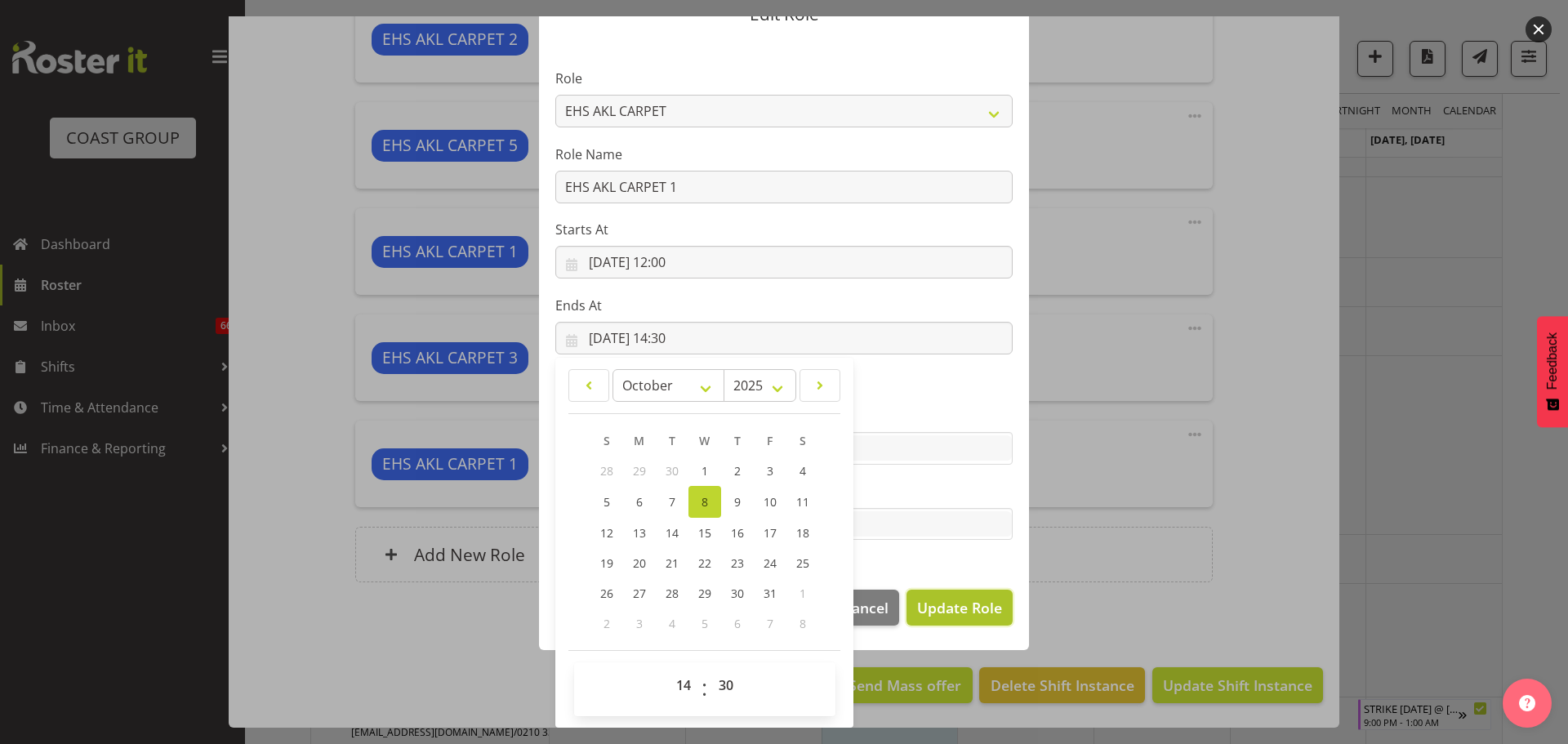
click at [994, 610] on span "Update Role" at bounding box center [959, 607] width 85 height 21
select select
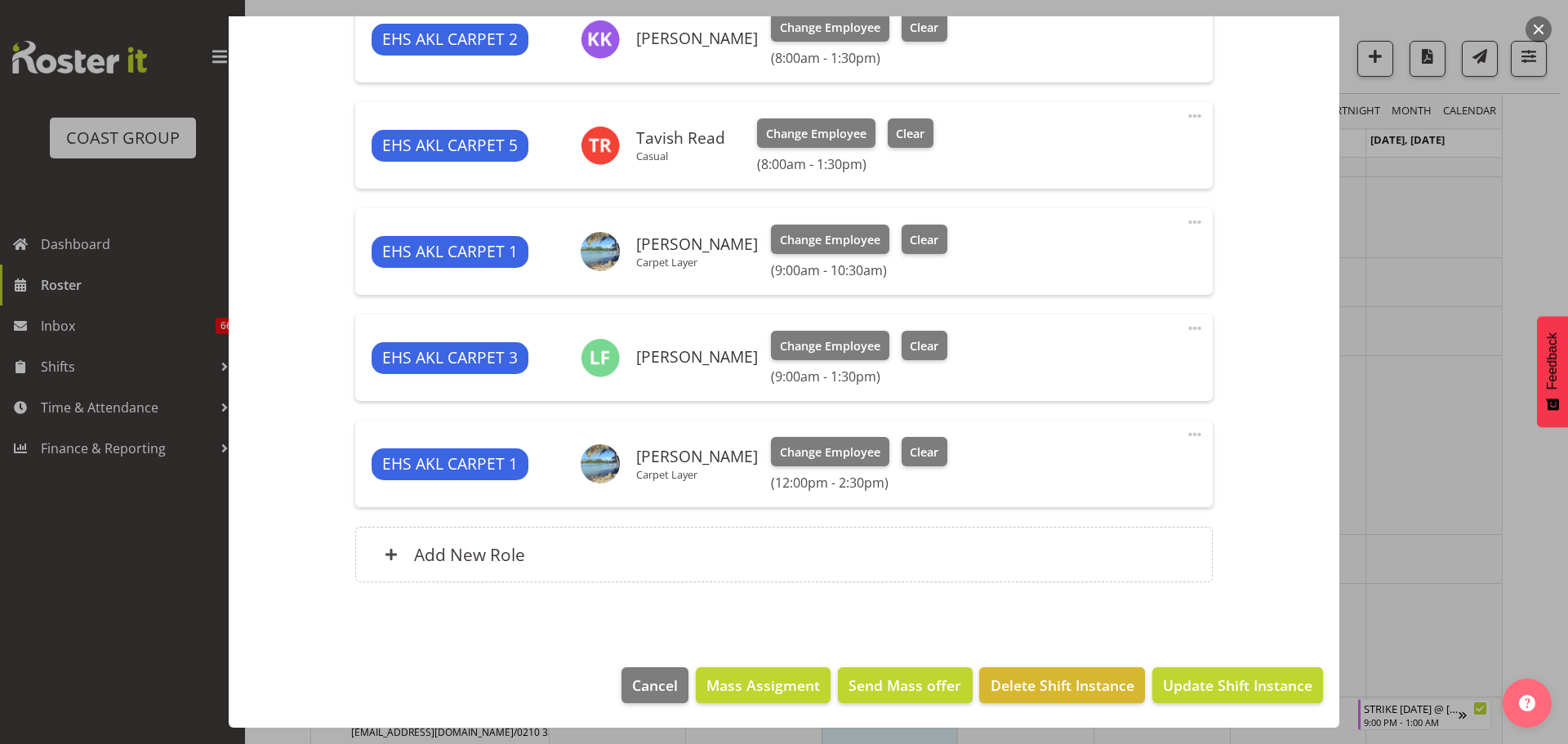
scroll to position [0, 0]
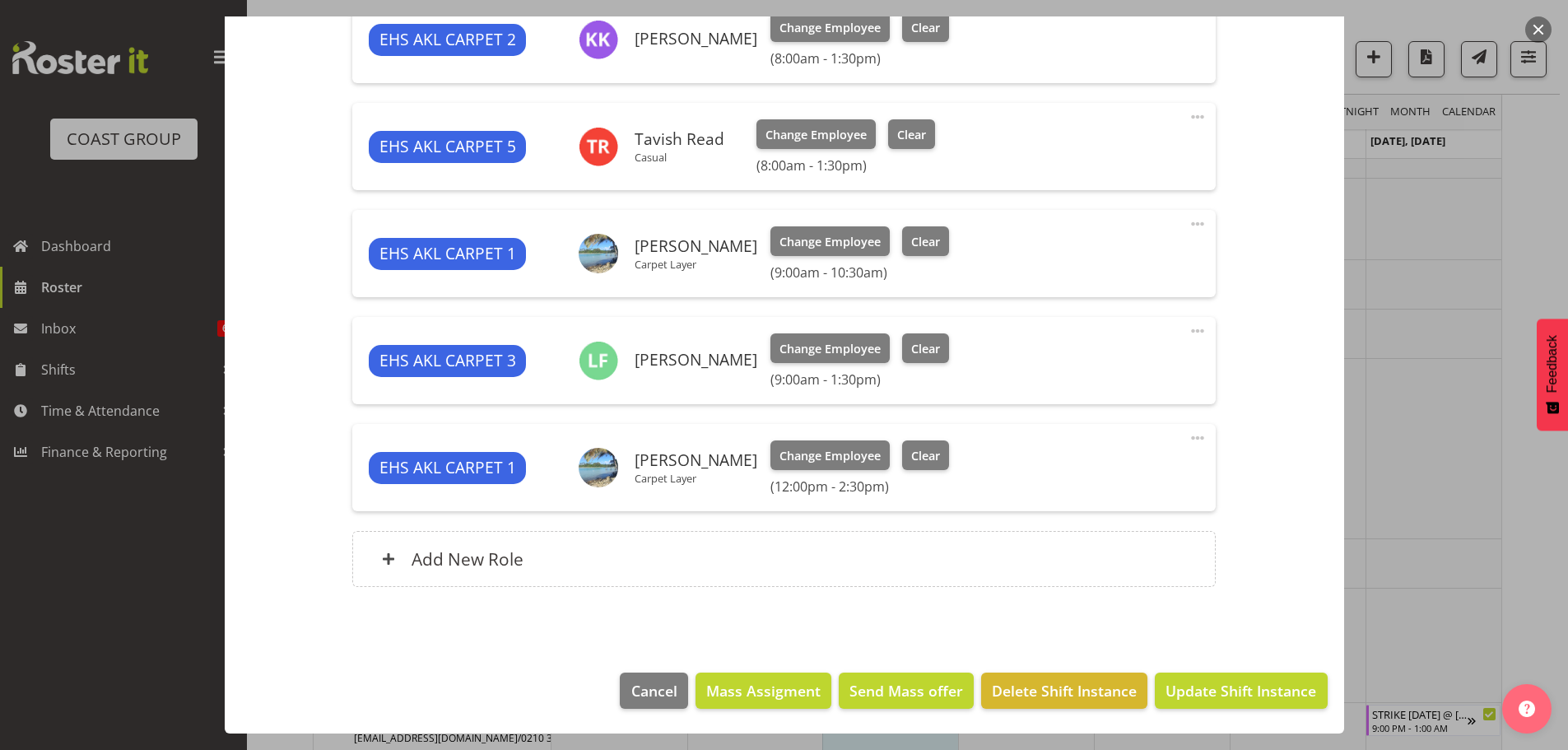
click at [1193, 329] on span at bounding box center [1198, 331] width 20 height 20
click at [1138, 353] on link "Edit" at bounding box center [1128, 367] width 158 height 30
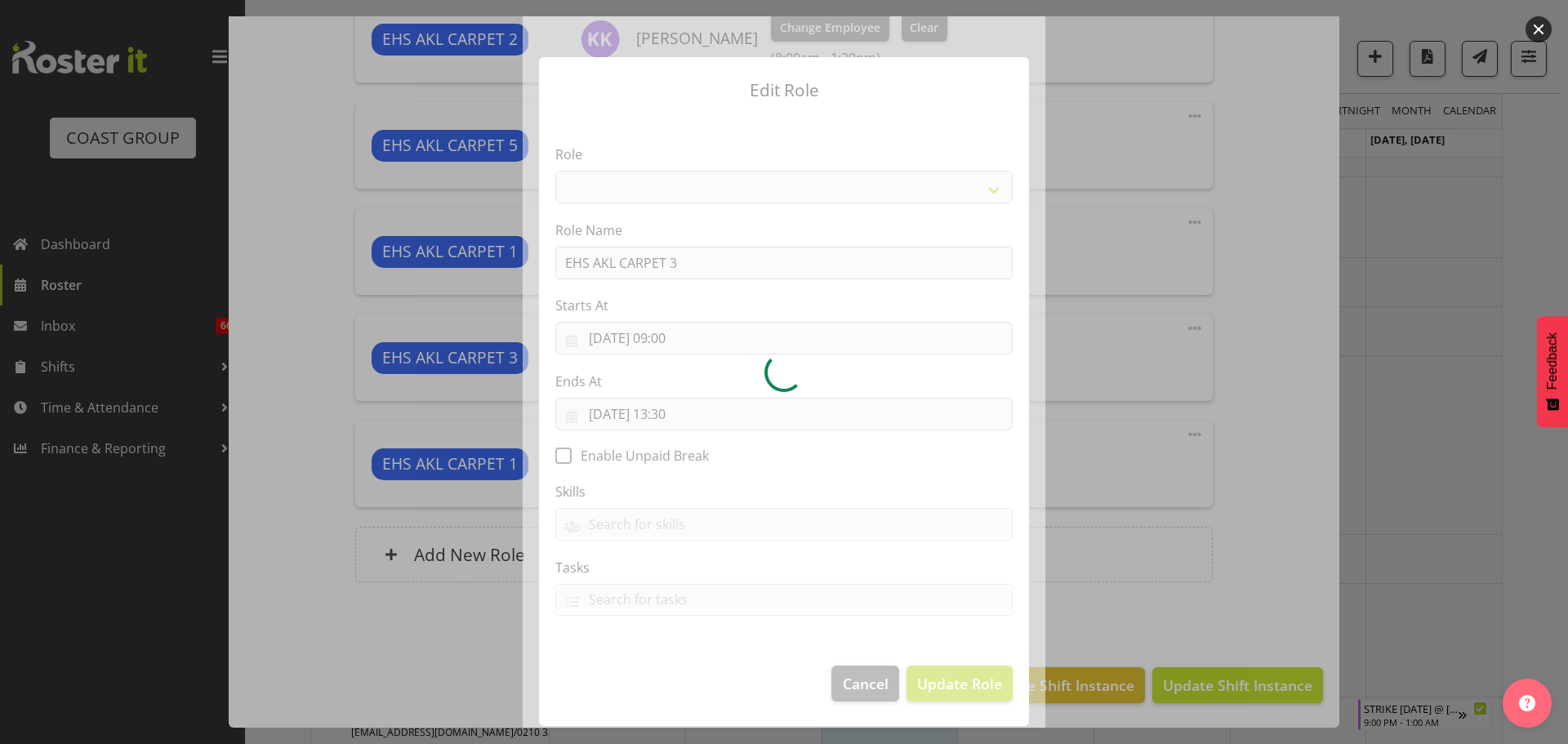
select select "190"
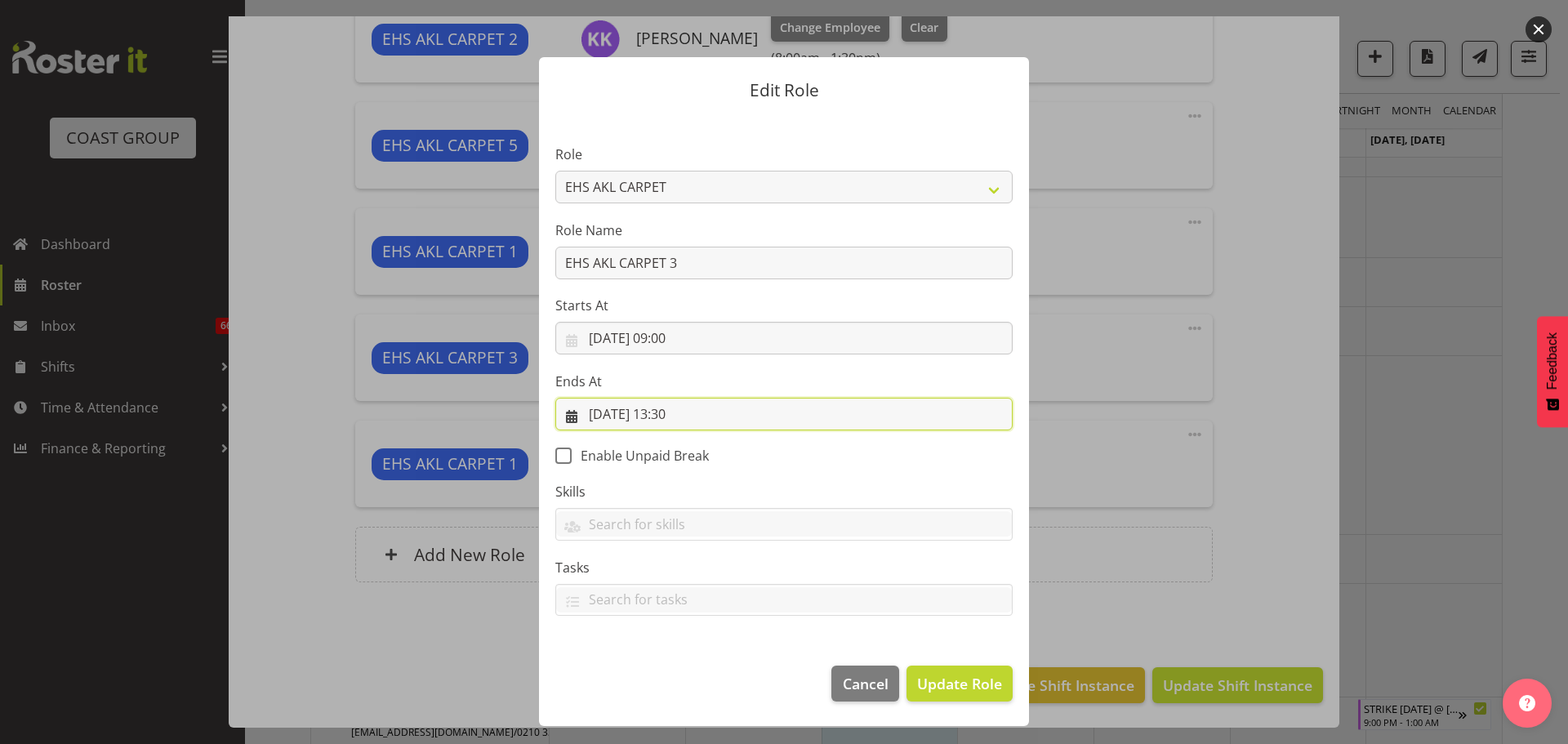
click at [673, 413] on input "08/10/2025, 13:30" at bounding box center [783, 414] width 457 height 33
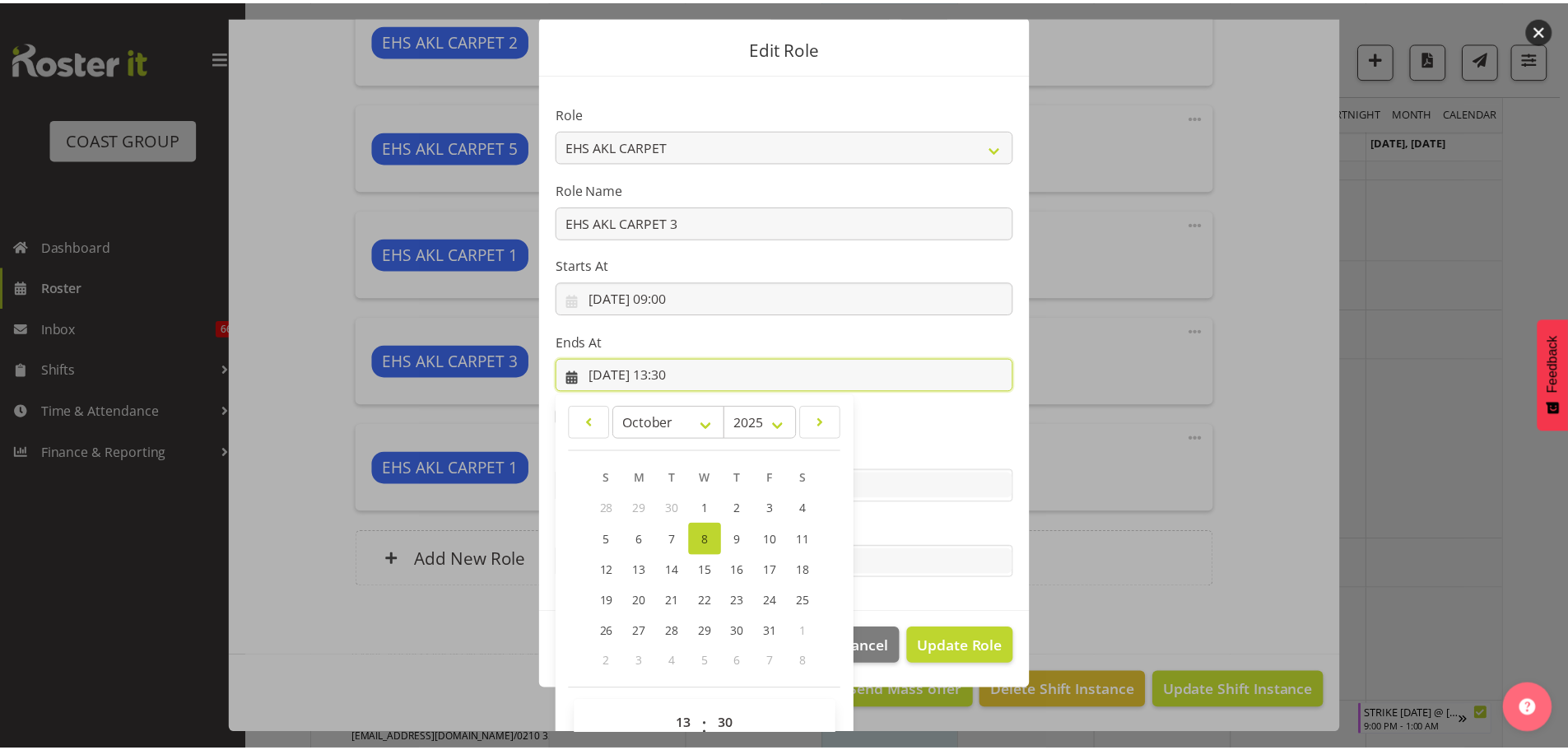
scroll to position [77, 0]
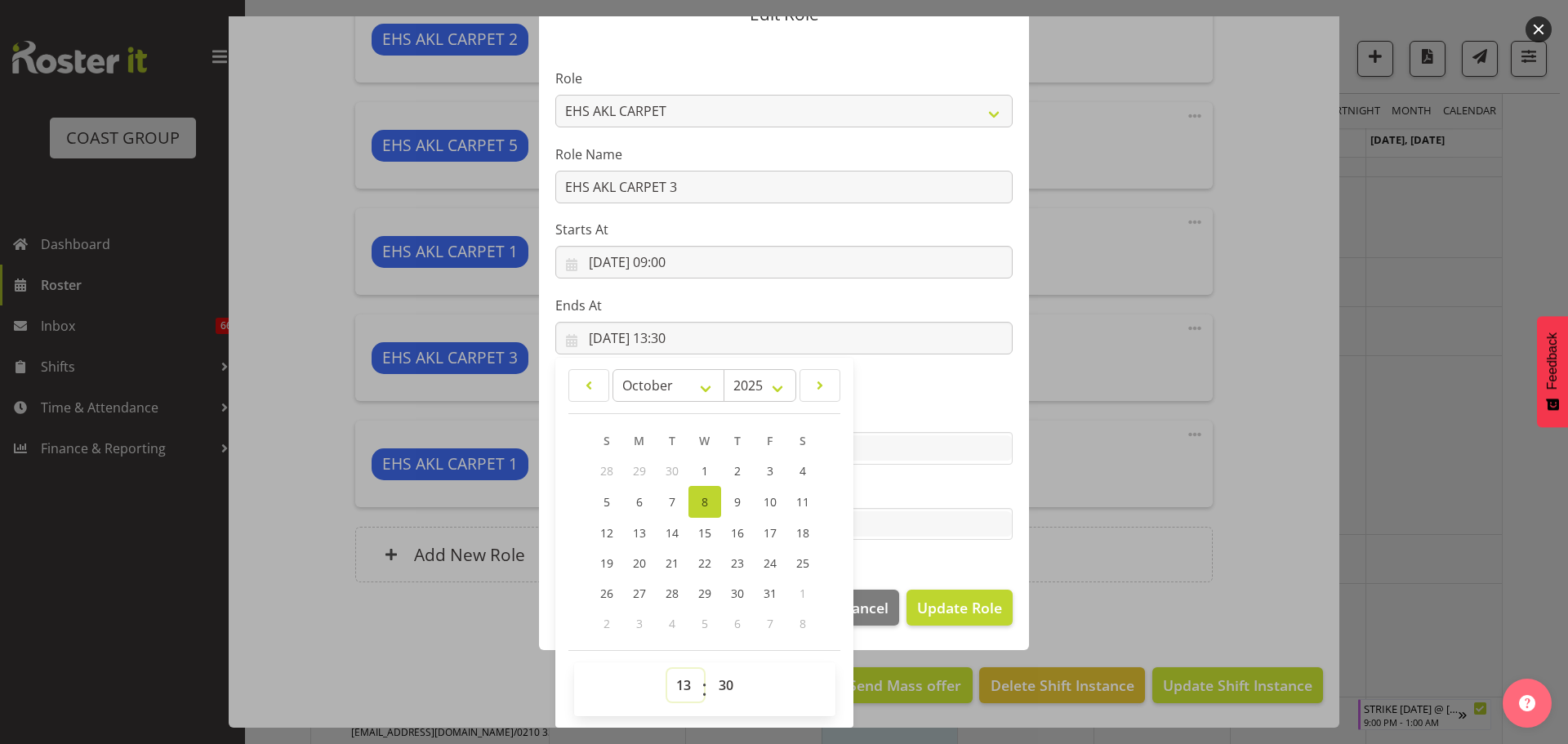
click at [679, 679] on select "00 01 02 03 04 05 06 07 08 09 10 11 12 13 14 15 16 17 18 19 20 21 22 23" at bounding box center [685, 685] width 37 height 33
select select "14"
click at [667, 669] on select "00 01 02 03 04 05 06 07 08 09 10 11 12 13 14 15 16 17 18 19 20 21 22 23" at bounding box center [685, 685] width 37 height 33
type input "08/10/2025, 14:30"
click at [989, 607] on span "Update Role" at bounding box center [959, 607] width 85 height 21
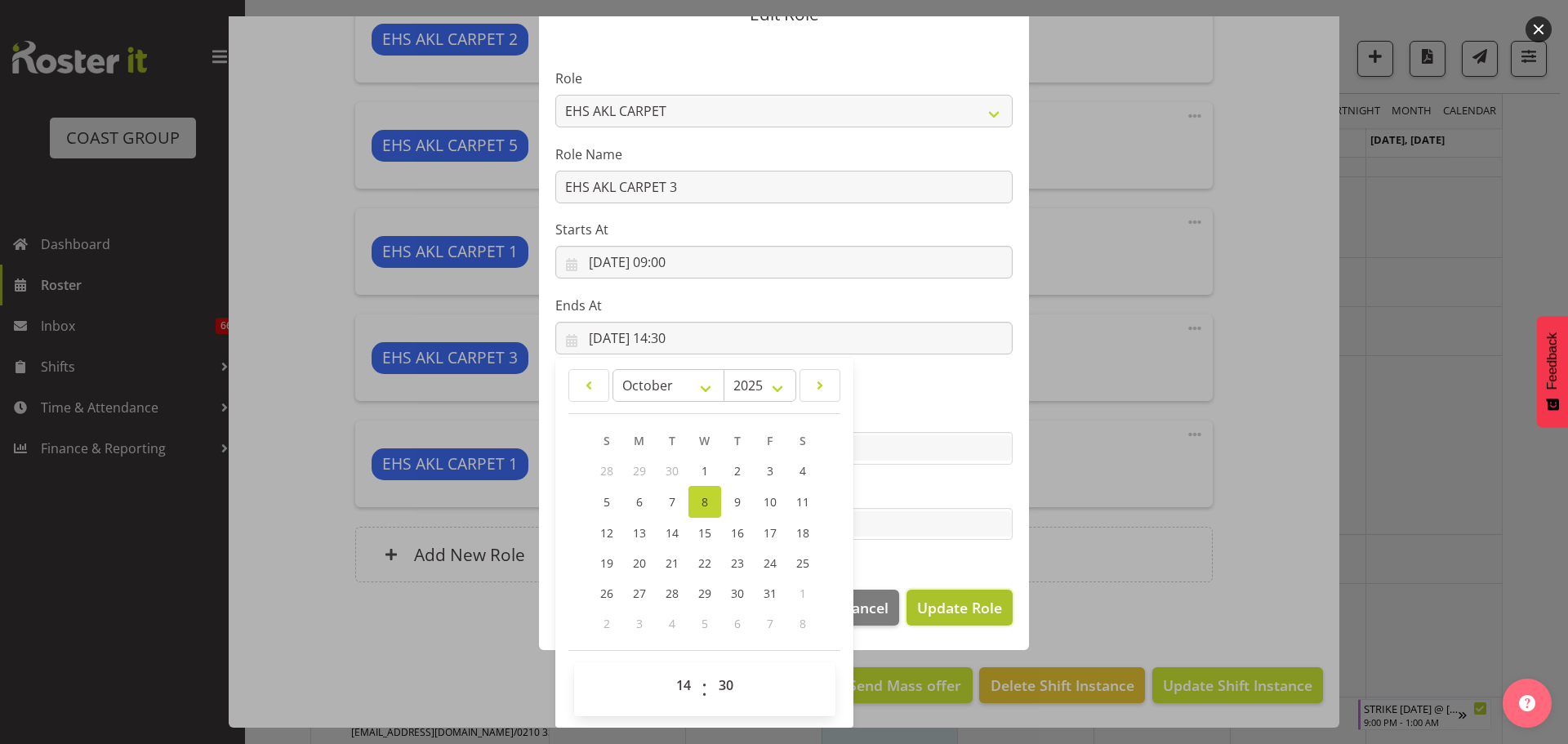
select select
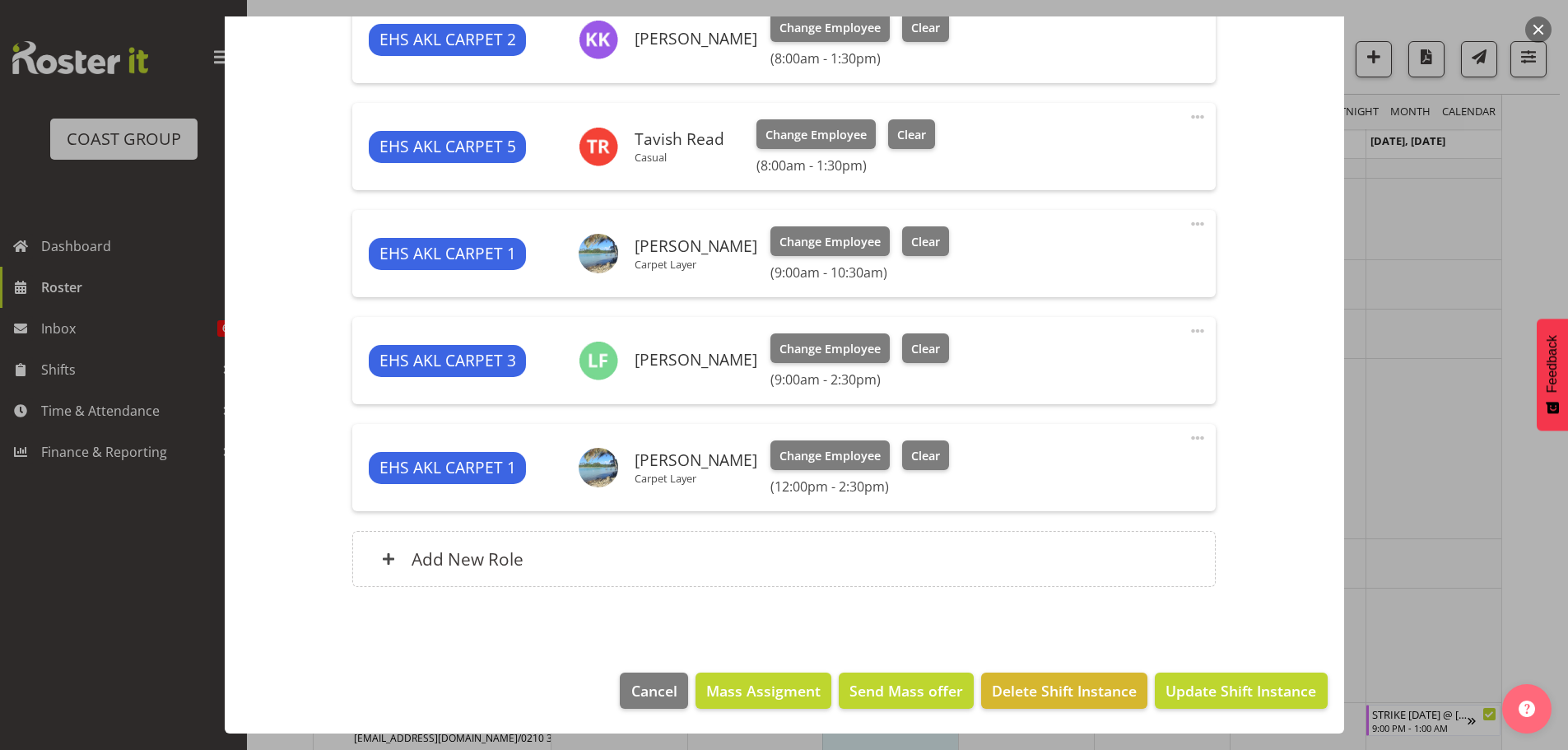
scroll to position [75, 0]
click at [1257, 686] on span "Update Shift Instance" at bounding box center [1241, 691] width 151 height 21
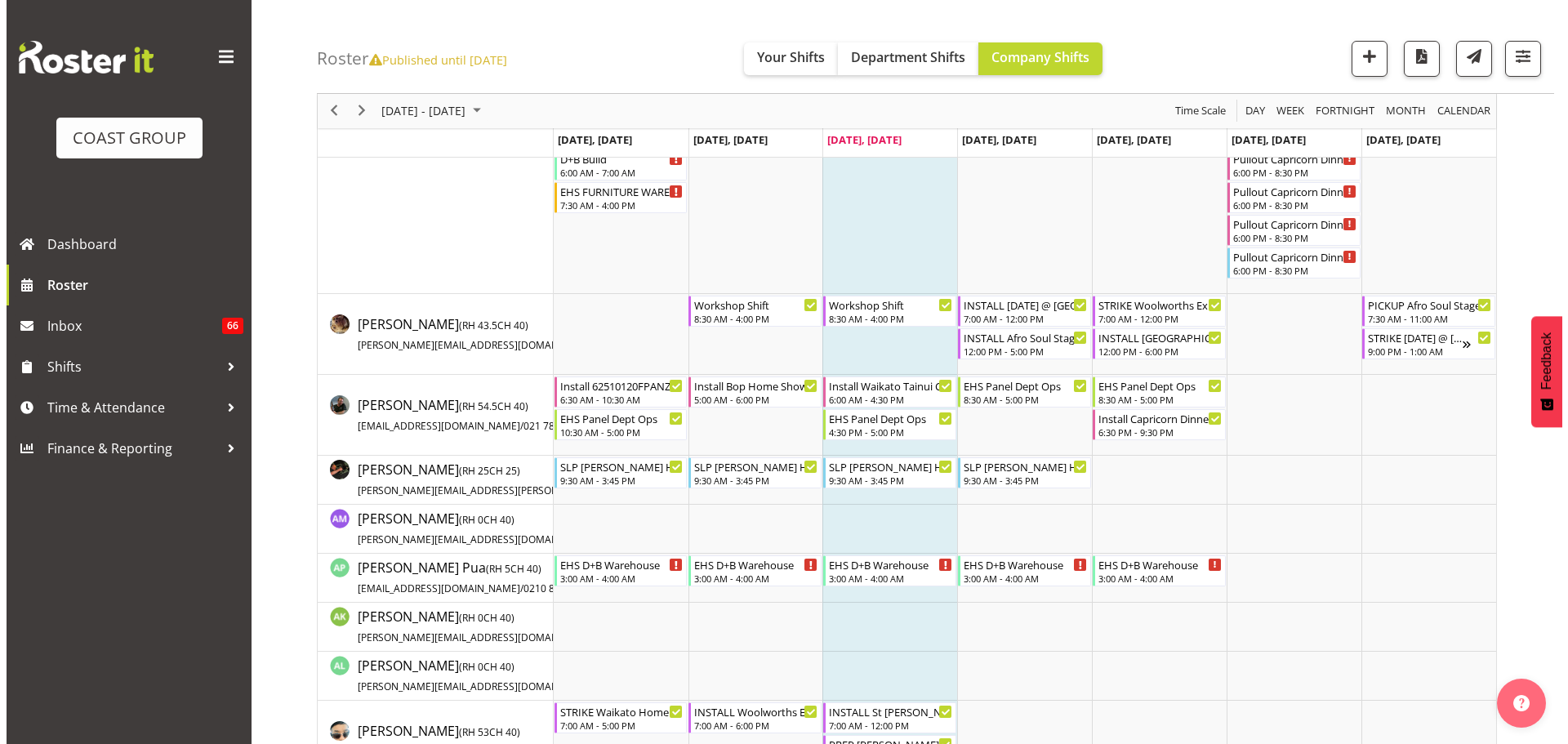
scroll to position [817, 0]
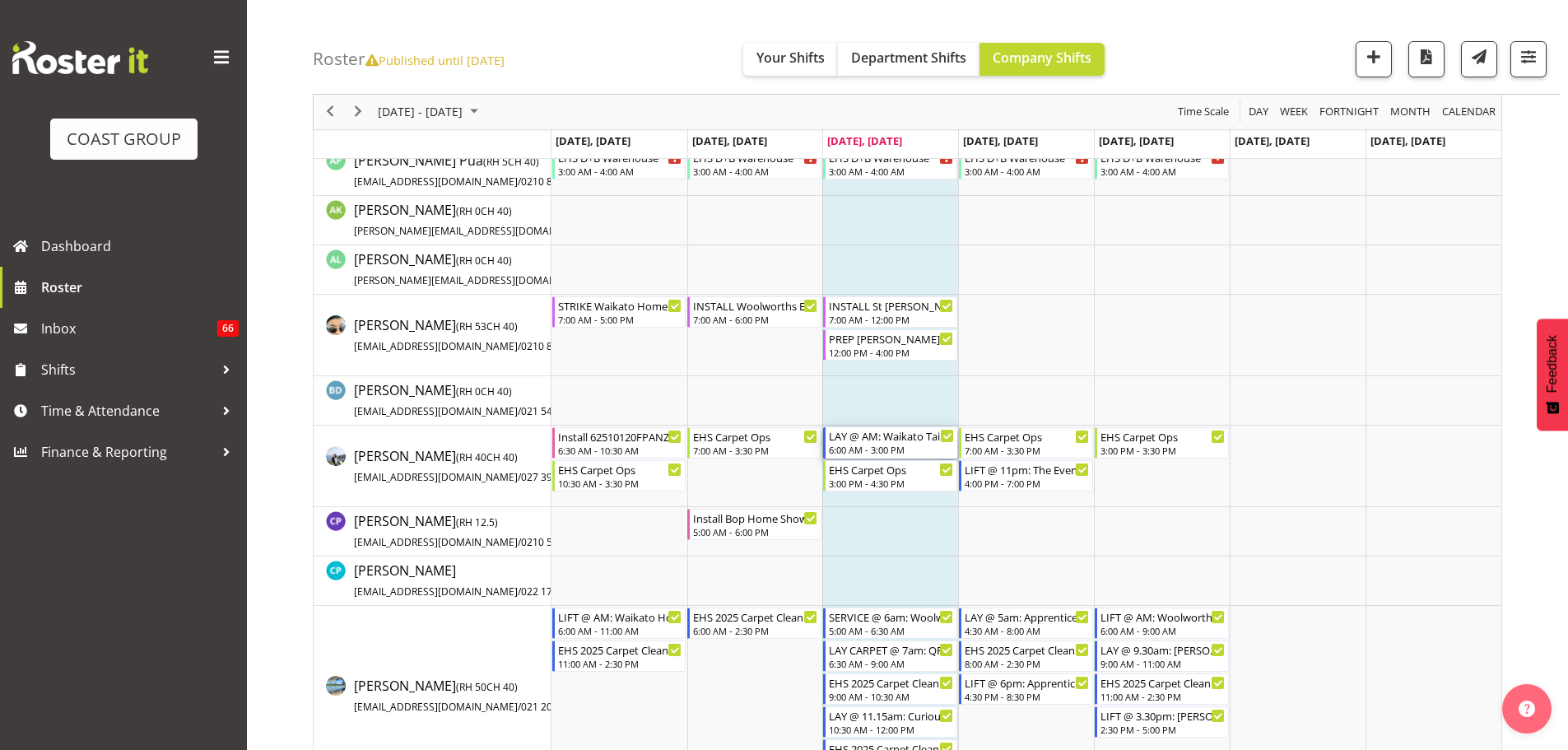
click at [897, 449] on div "6:00 AM - 3:00 PM" at bounding box center [892, 450] width 125 height 13
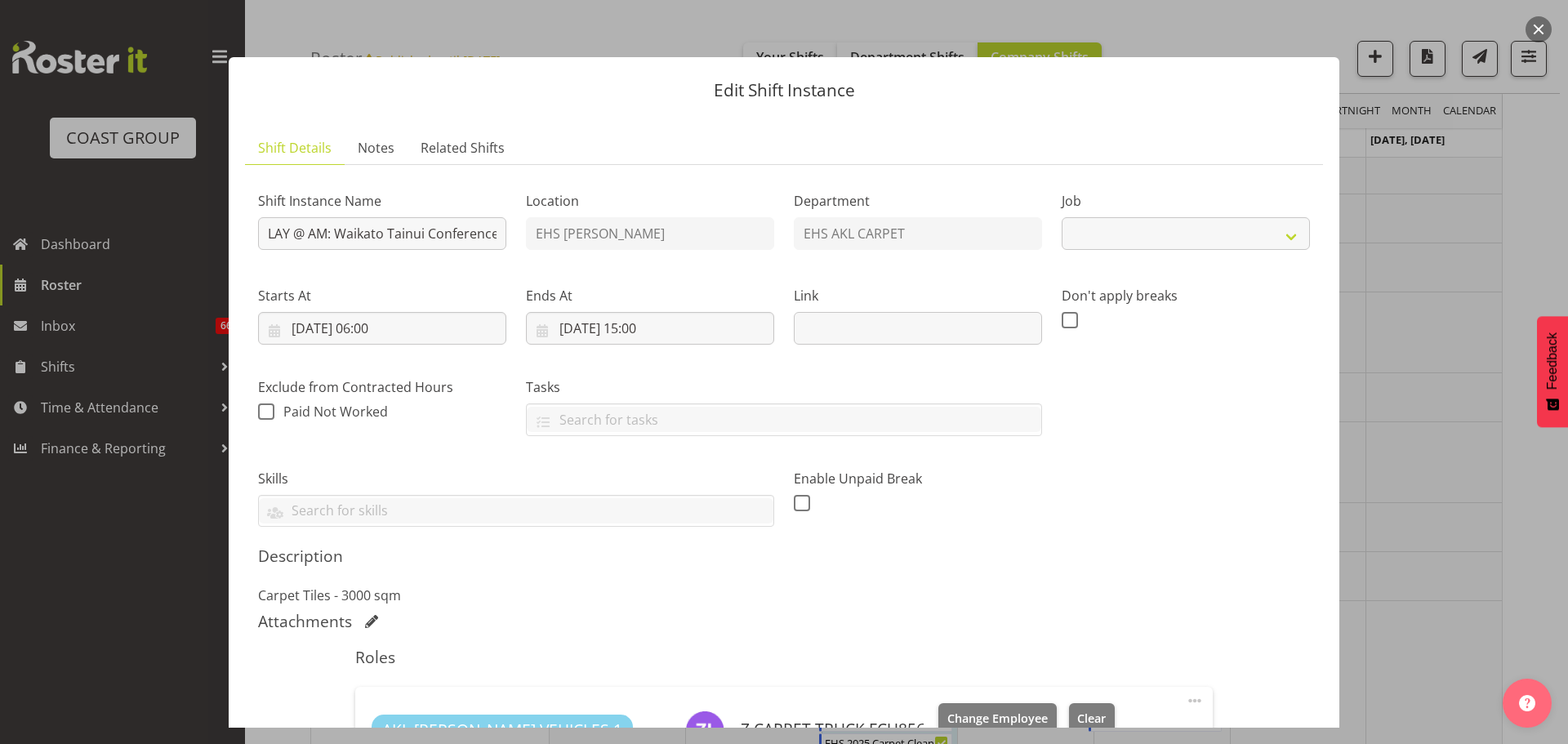
select select "9430"
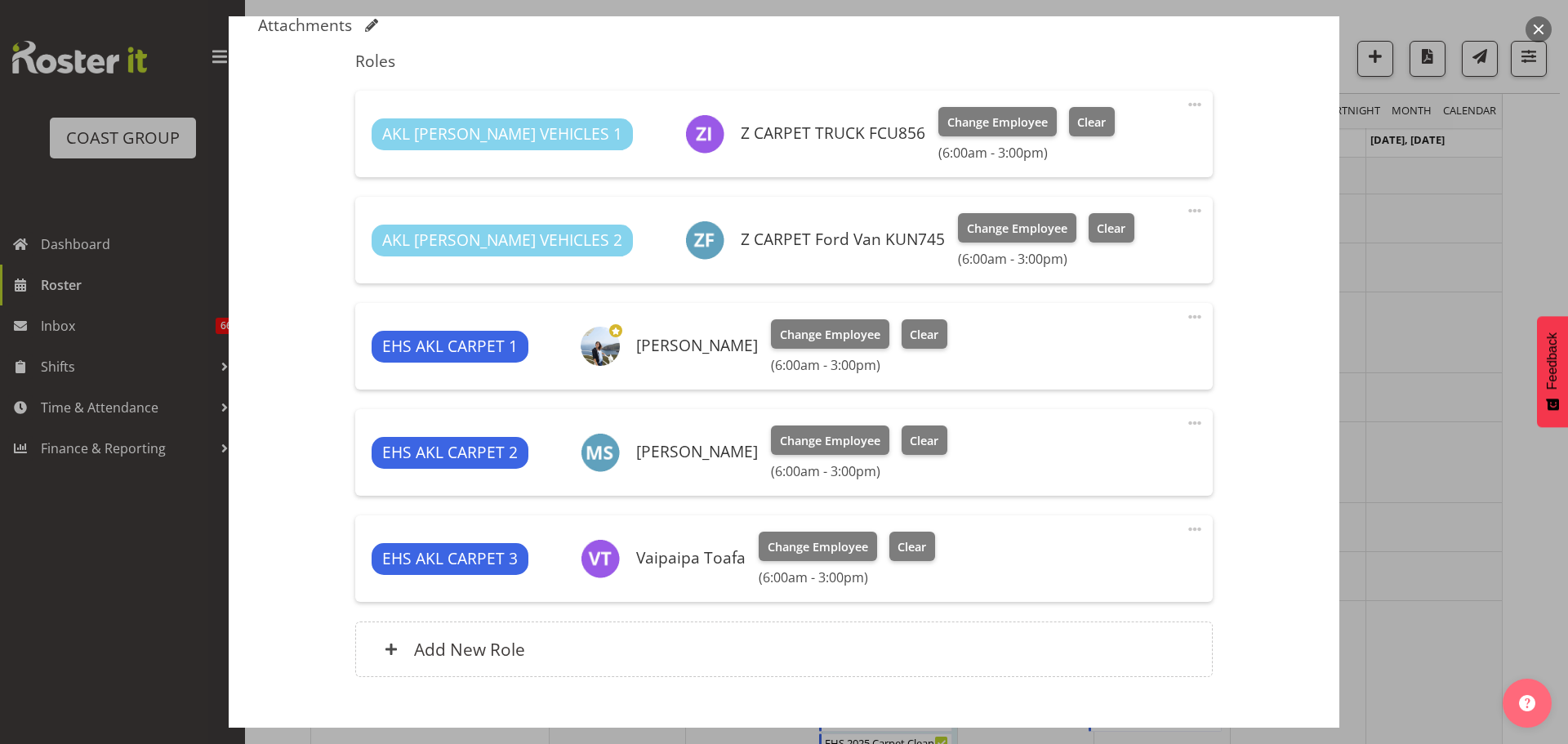
scroll to position [446, 0]
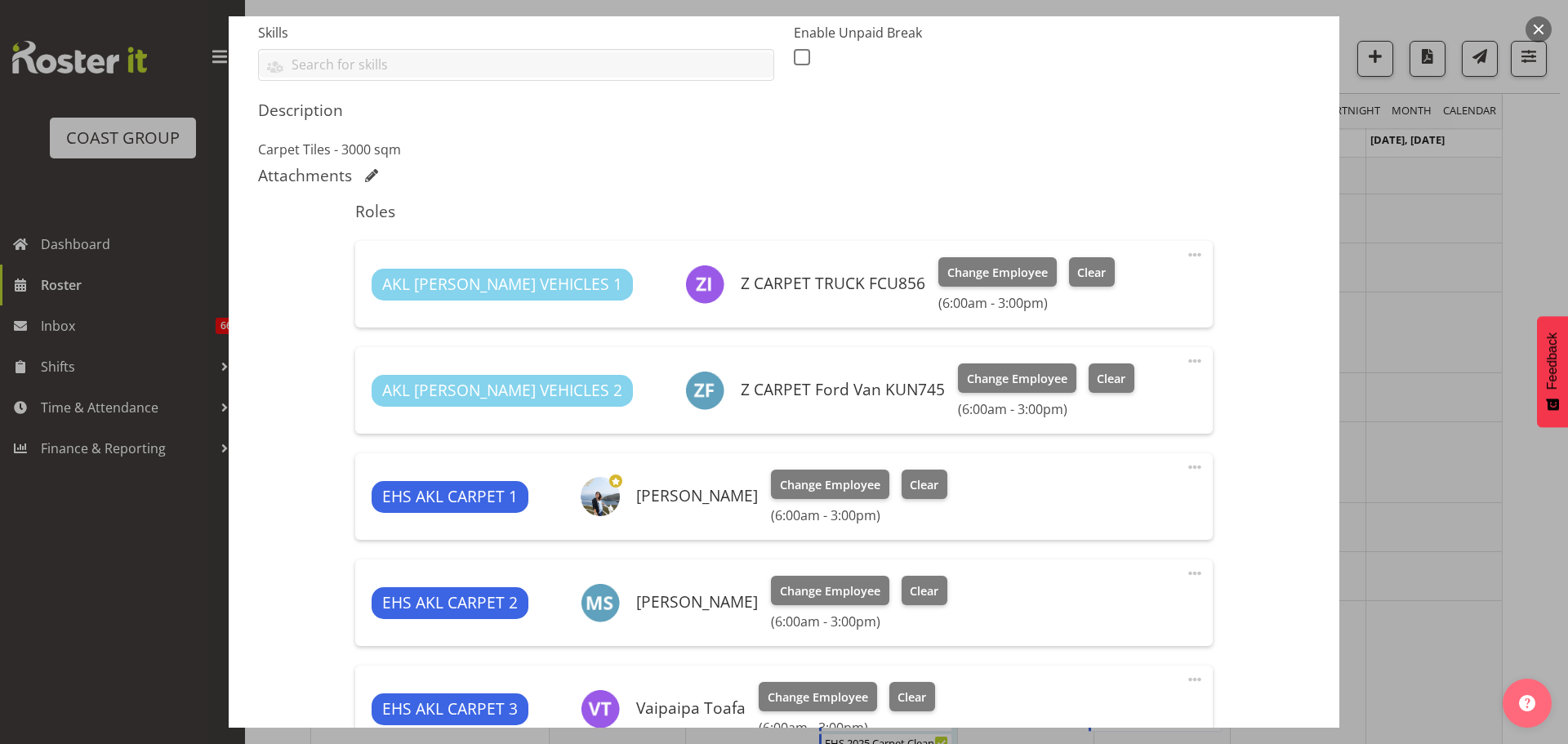
click at [1185, 360] on span at bounding box center [1195, 361] width 20 height 20
click at [1132, 457] on link "Delete" at bounding box center [1126, 456] width 157 height 29
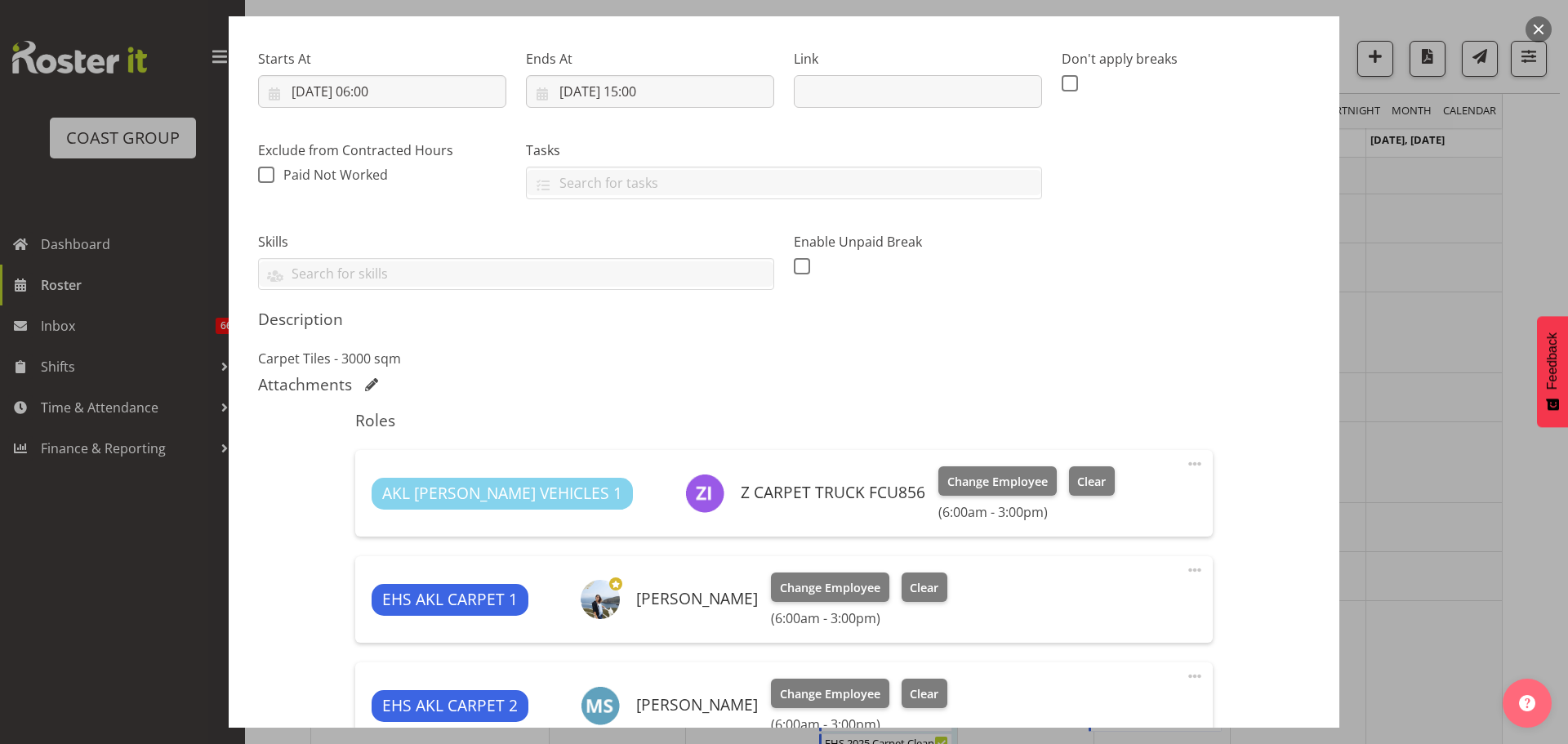
scroll to position [38, 0]
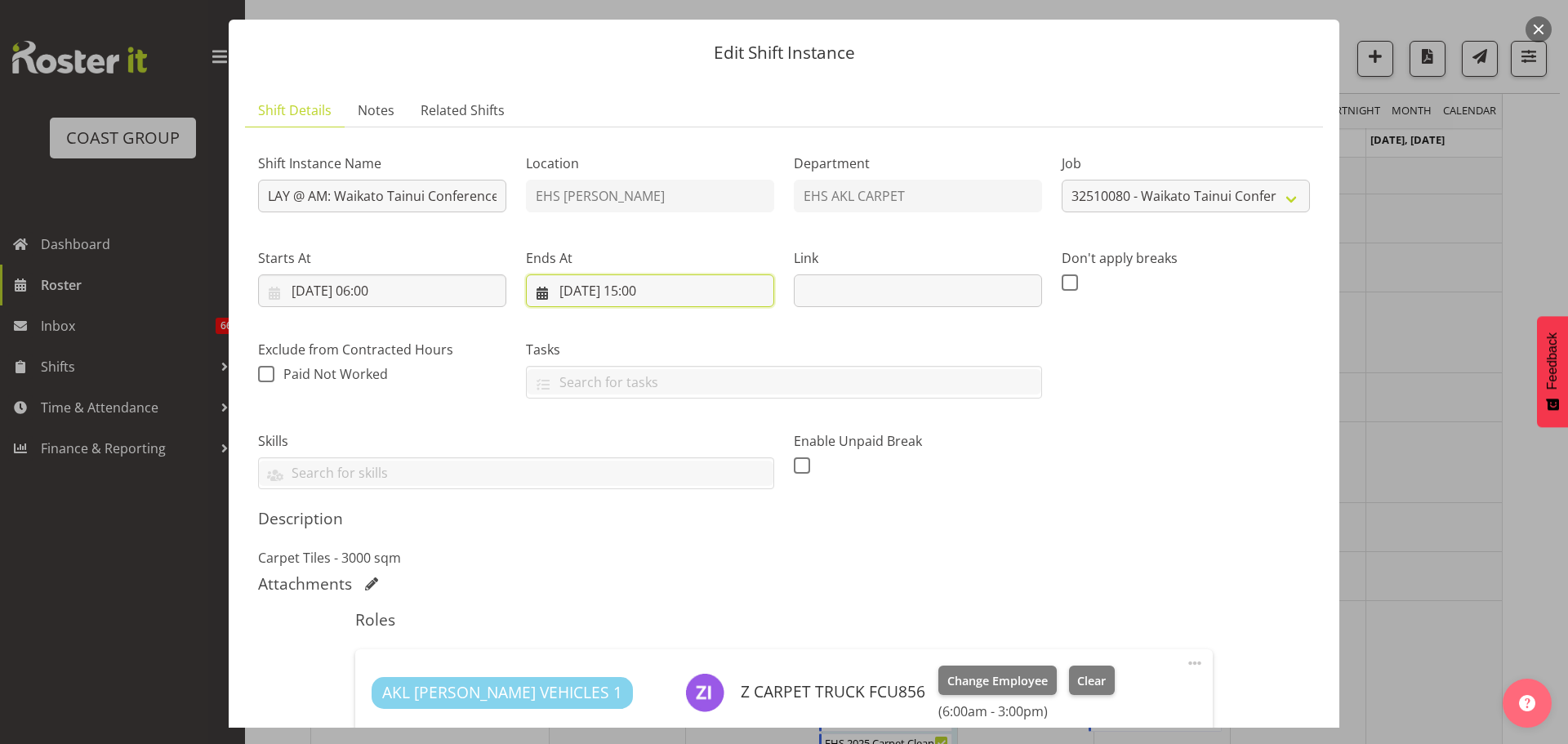
click at [643, 299] on input "08/10/2025, 15:00" at bounding box center [650, 291] width 248 height 33
click at [651, 633] on select "00 01 02 03 04 05 06 07 08 09 10 11 12 13 14 15 16 17 18 19 20 21 22 23" at bounding box center [650, 638] width 37 height 33
select select "14"
click at [632, 621] on select "00 01 02 03 04 05 06 07 08 09 10 11 12 13 14 15 16 17 18 19 20 21 22 23" at bounding box center [650, 638] width 37 height 33
type input "08/10/2025, 14:00"
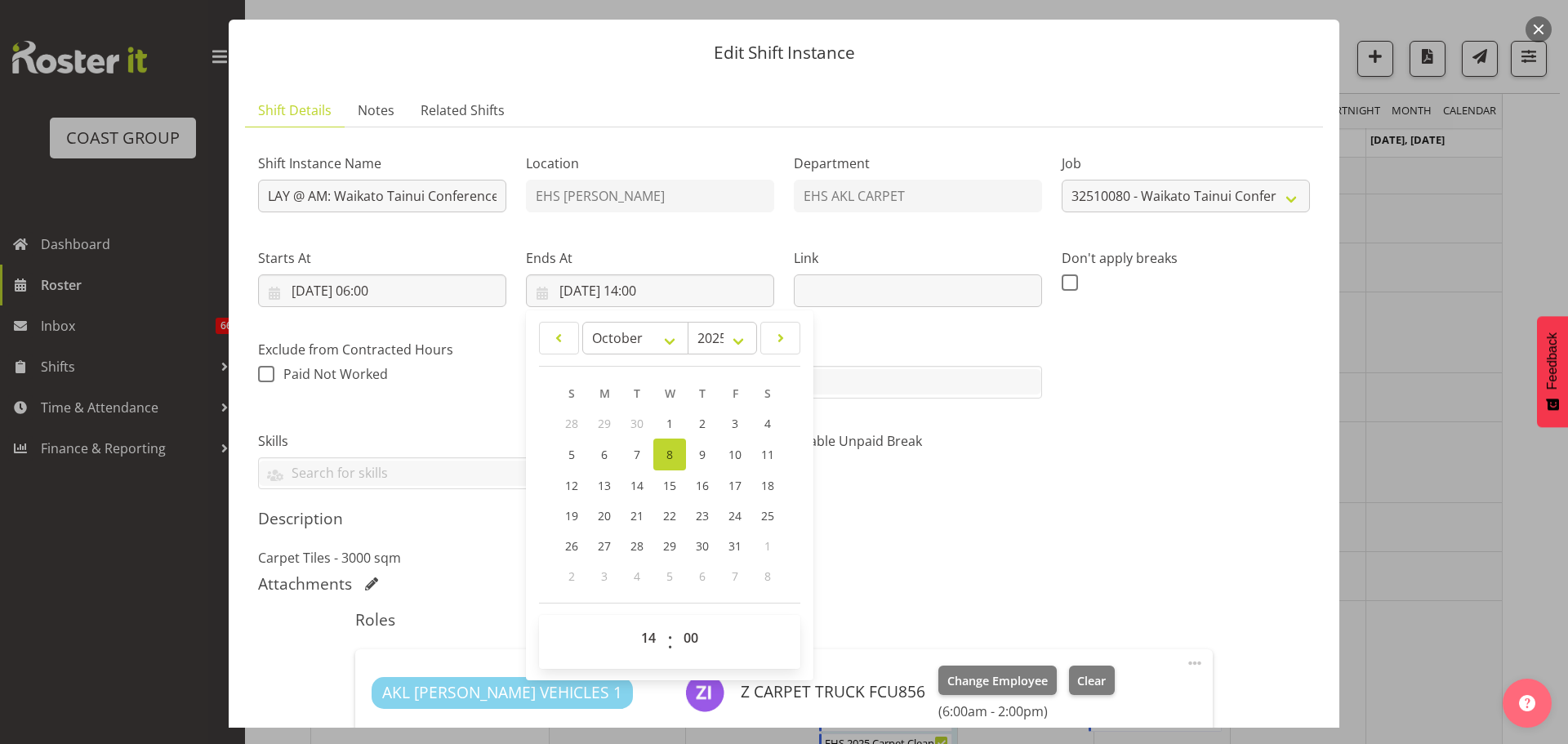
click at [1182, 524] on h5 "Description" at bounding box center [783, 519] width 1052 height 20
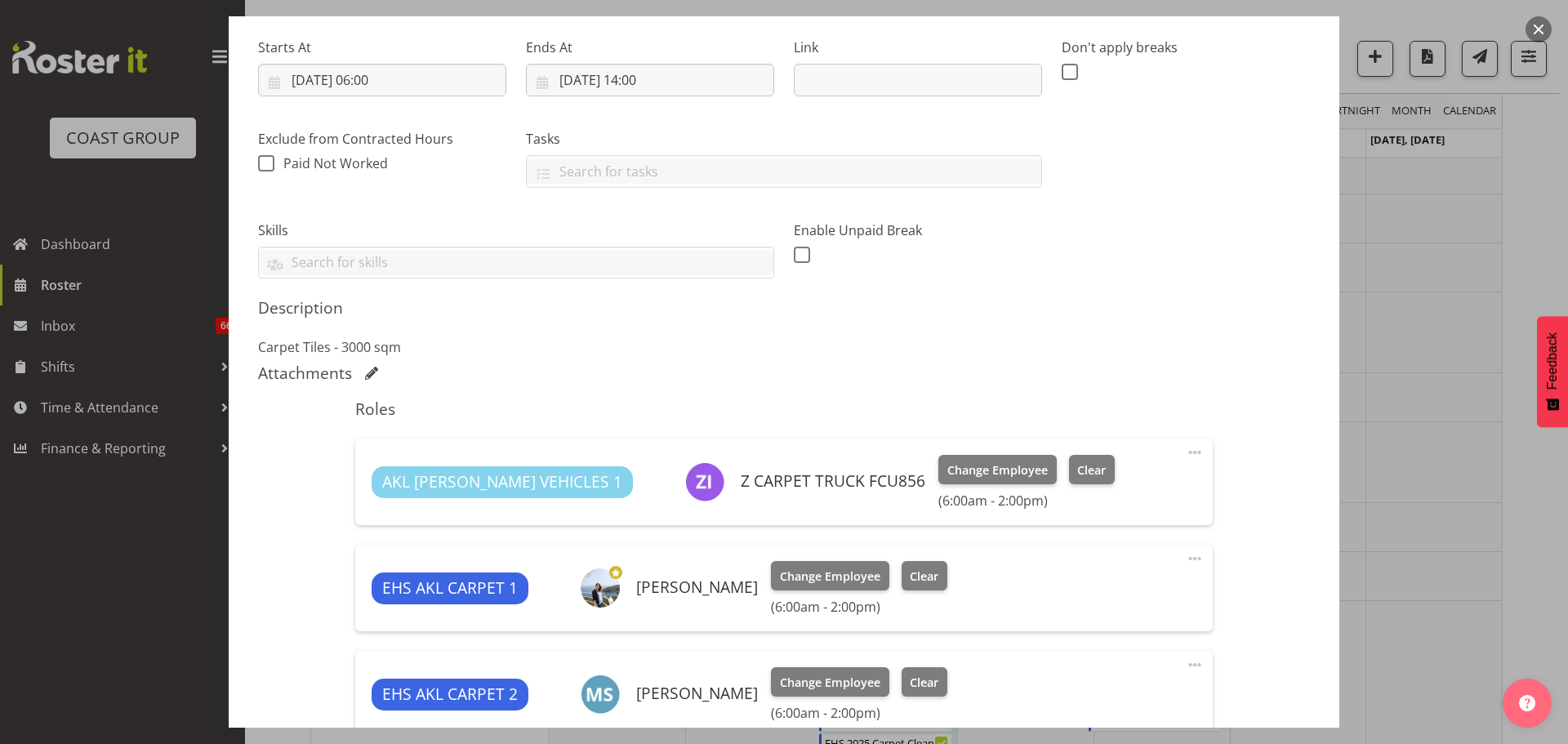
scroll to position [446, 0]
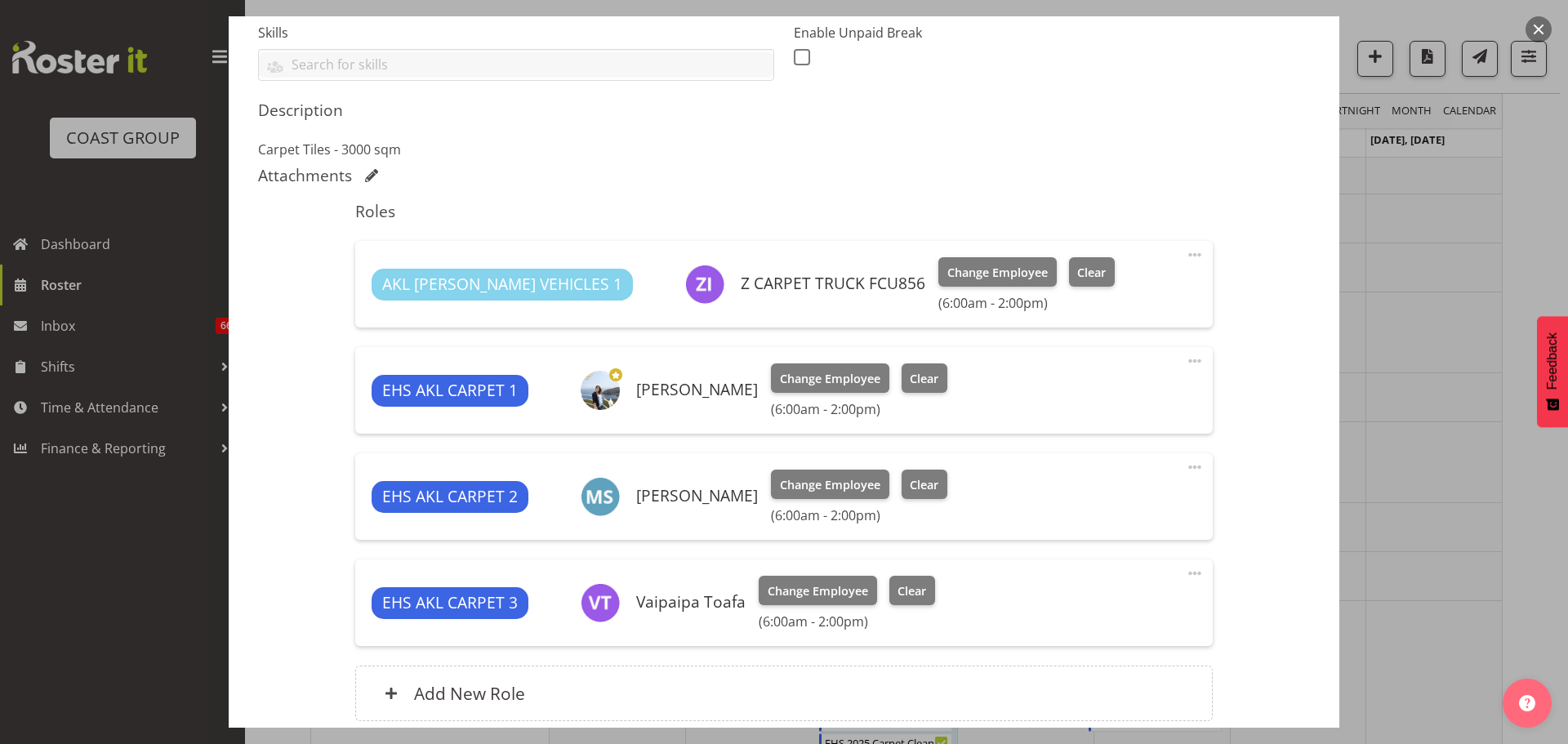
click at [1185, 358] on span at bounding box center [1195, 361] width 20 height 20
click at [1149, 390] on link "Edit" at bounding box center [1126, 397] width 157 height 29
select select "9"
select select "2025"
select select "14"
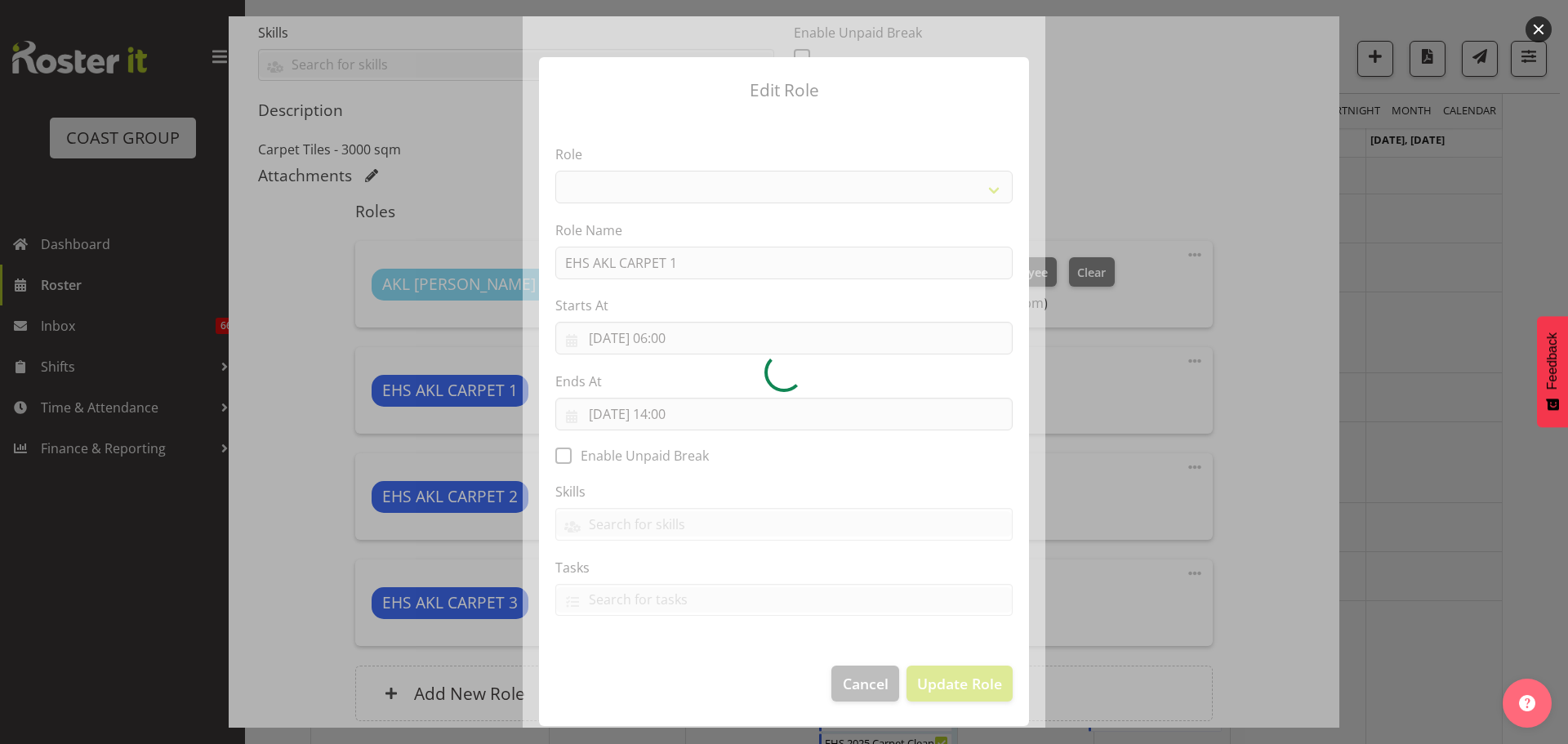
select select "190"
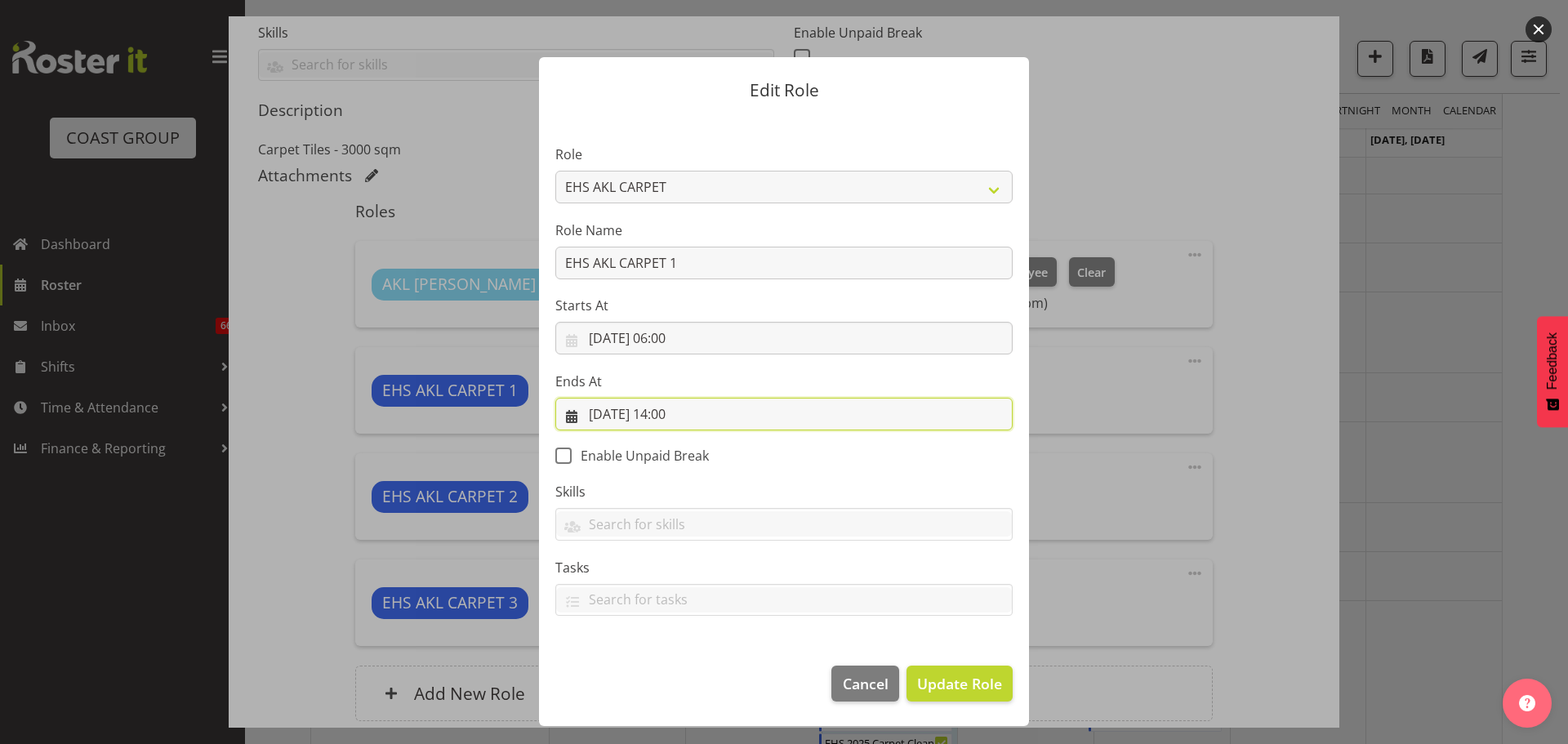
click at [682, 411] on input "08/10/2025, 14:00" at bounding box center [783, 414] width 457 height 33
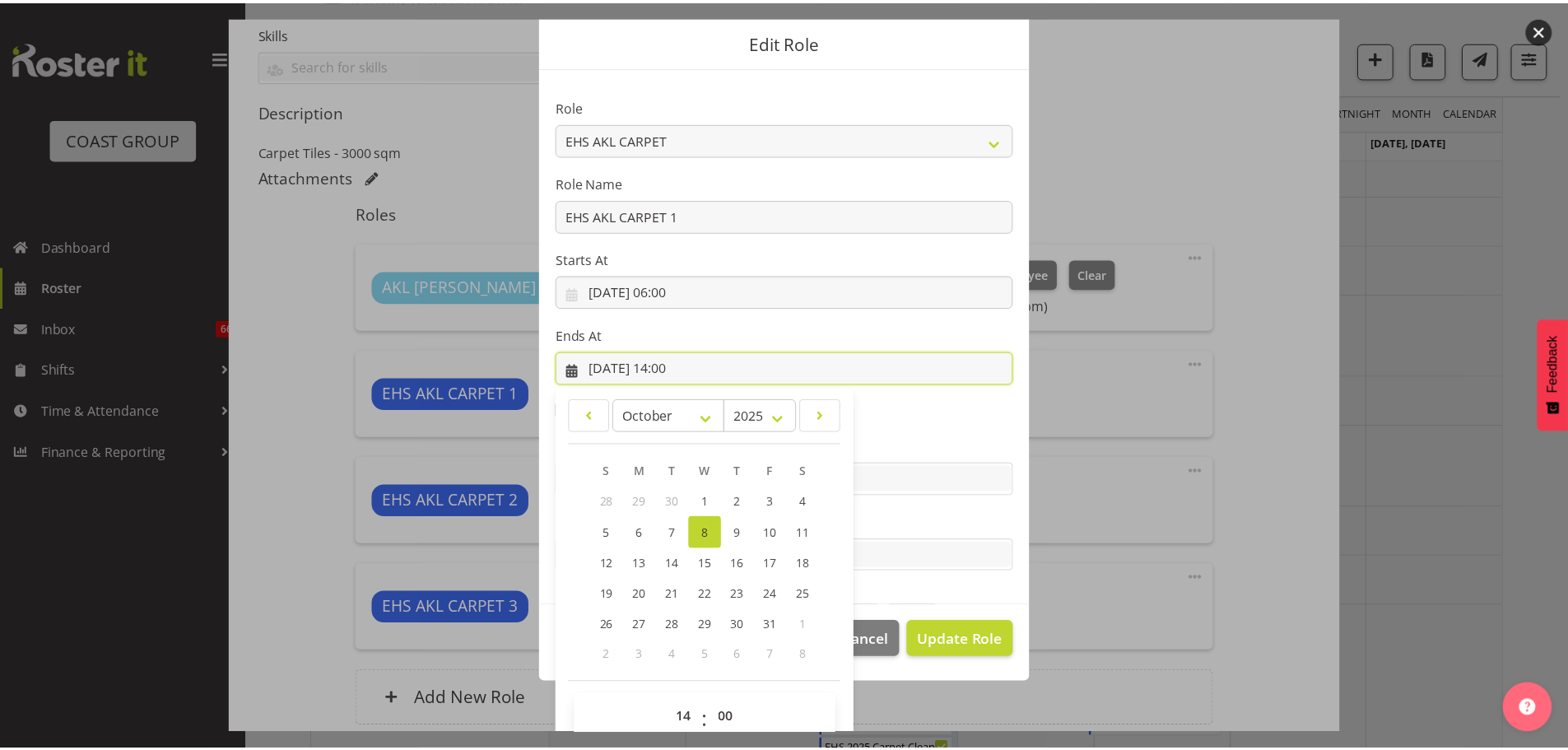
scroll to position [77, 0]
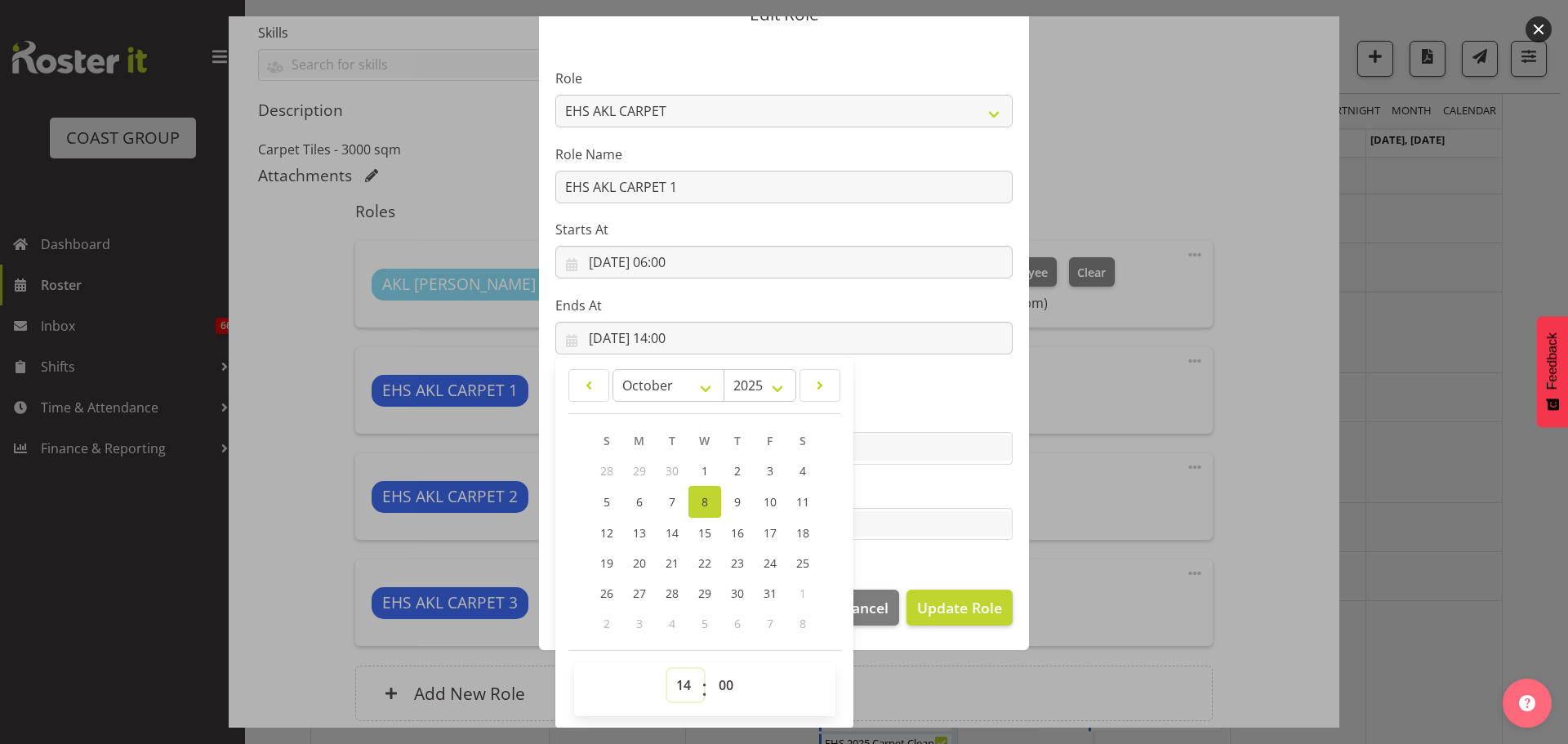
click at [667, 669] on select "00 01 02 03 04 05 06 07 08 09 10 11 12 13 14 15 16 17 18 19 20 21 22 23" at bounding box center [685, 685] width 37 height 33
select select "15"
click at [667, 669] on select "00 01 02 03 04 05 06 07 08 09 10 11 12 13 14 15 16 17 18 19 20 21 22 23" at bounding box center [685, 685] width 37 height 33
type input "08/10/2025, 15:00"
drag, startPoint x: 990, startPoint y: 608, endPoint x: 998, endPoint y: 612, distance: 8.9
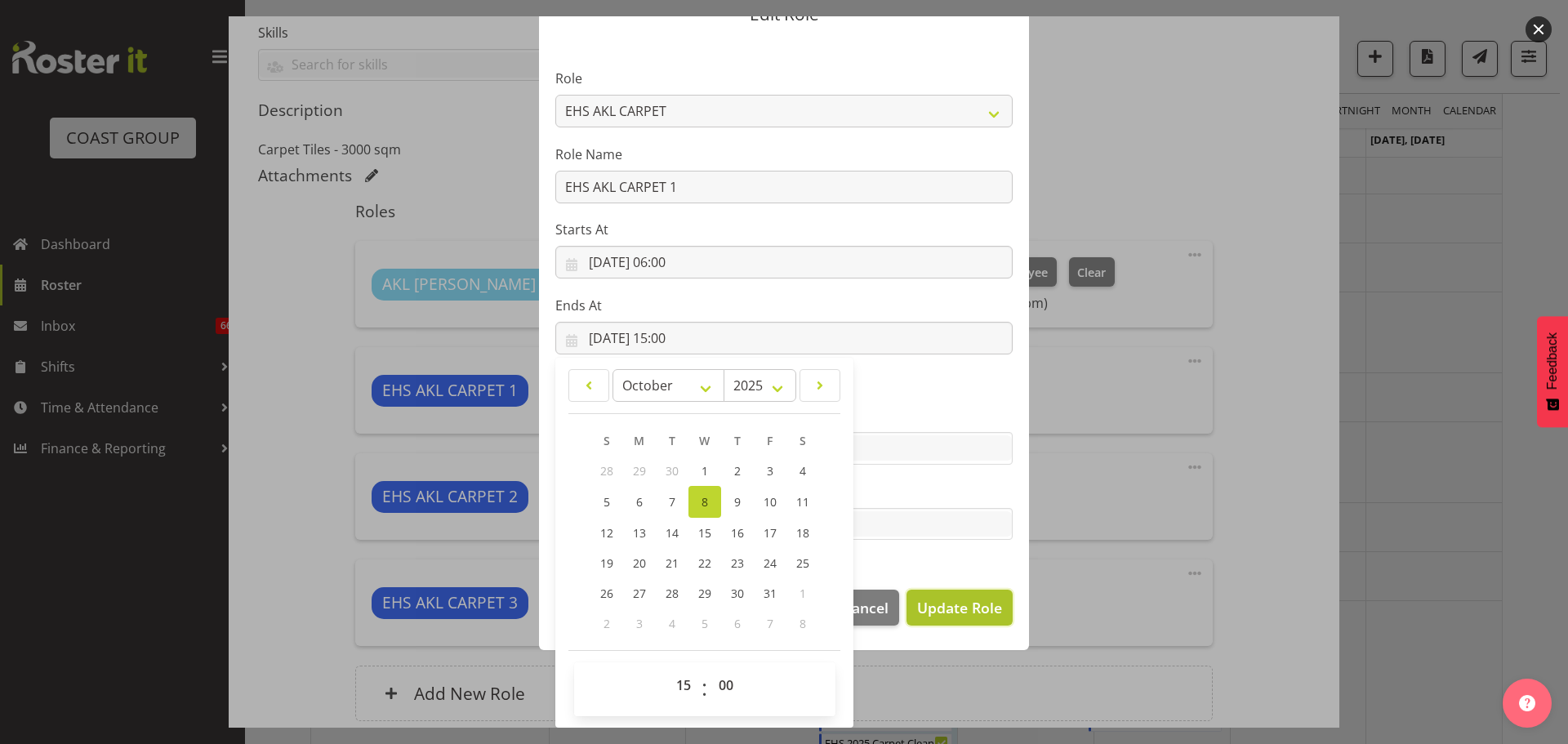
click at [990, 609] on span "Update Role" at bounding box center [959, 607] width 85 height 21
select select
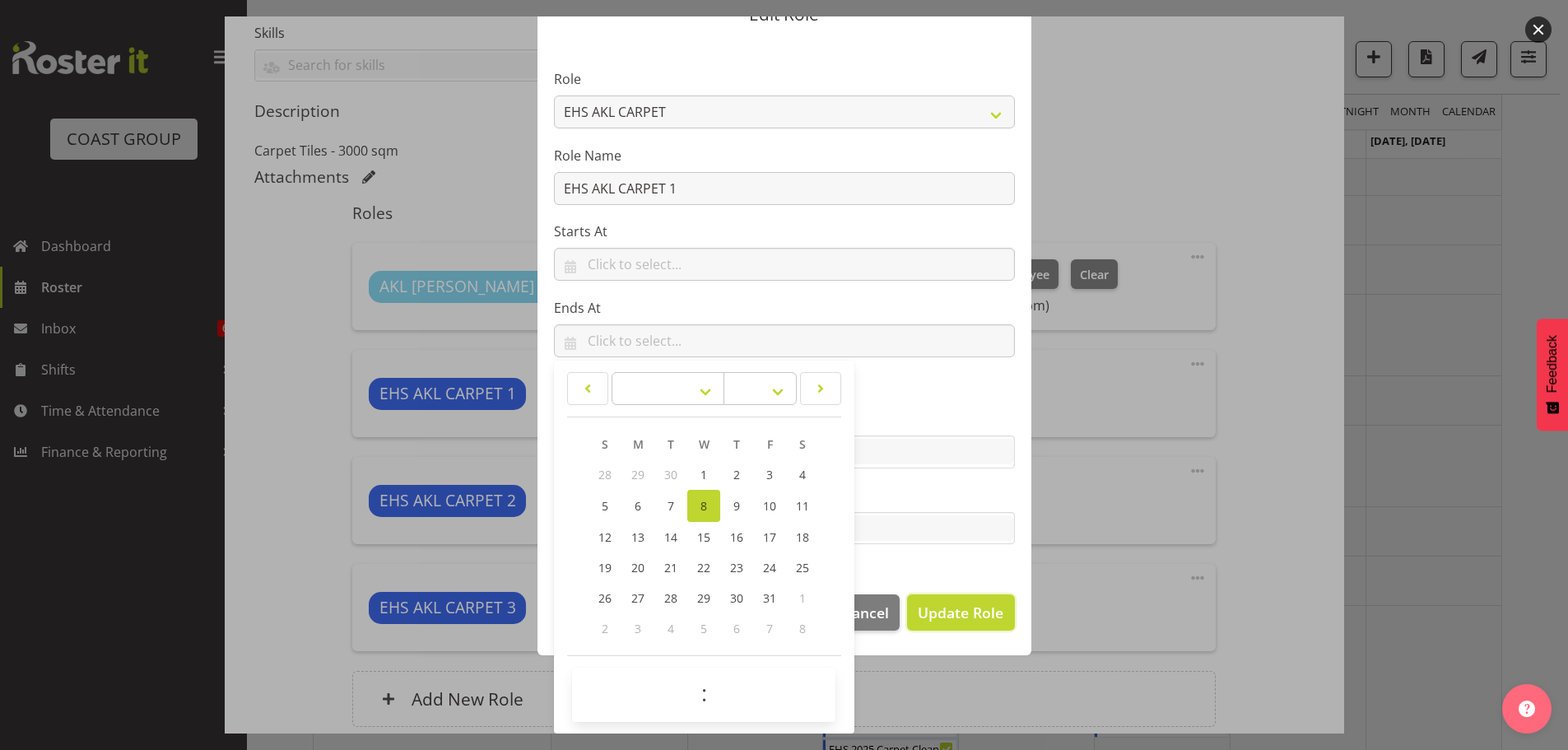
scroll to position [75, 0]
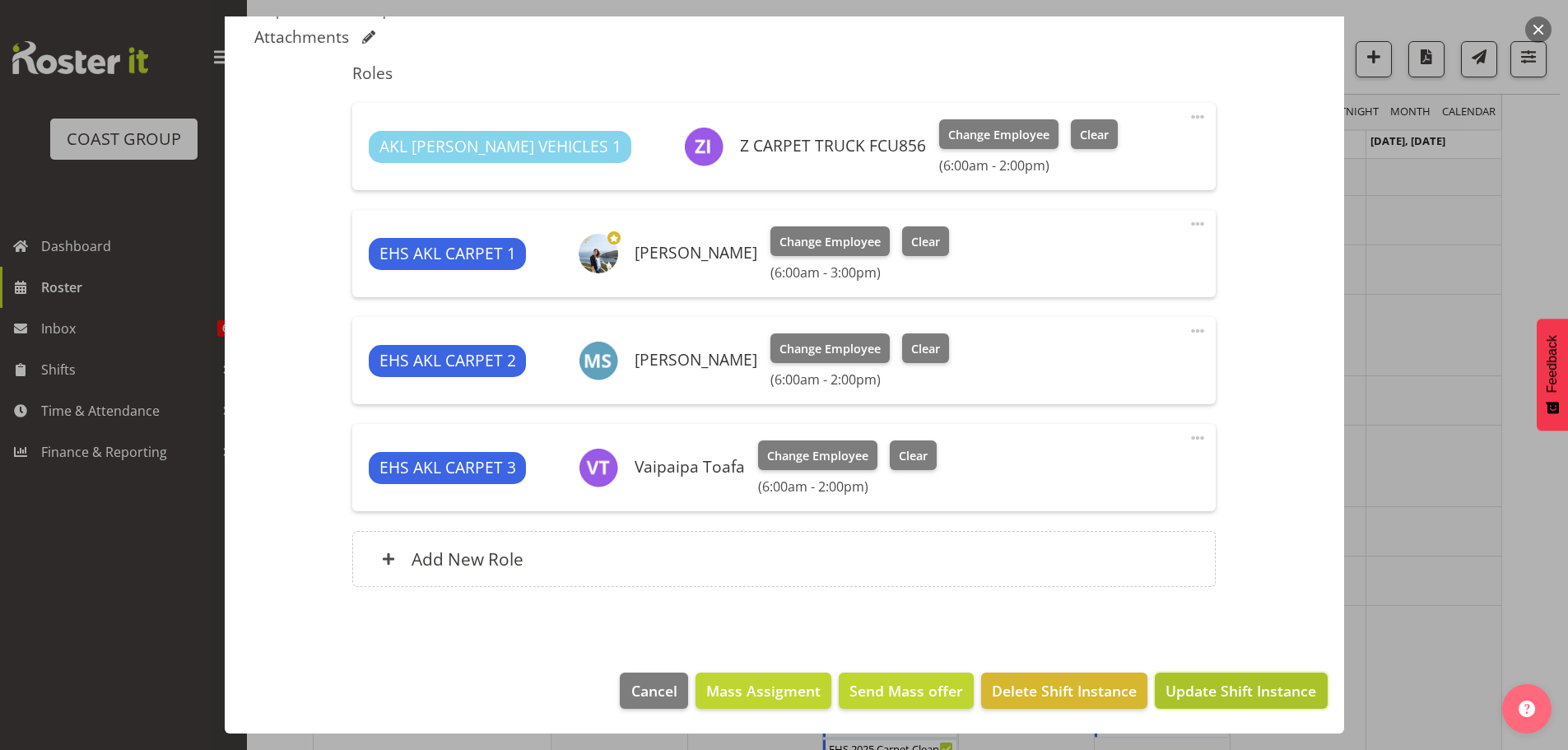
click at [1241, 701] on span "Update Shift Instance" at bounding box center [1241, 691] width 151 height 21
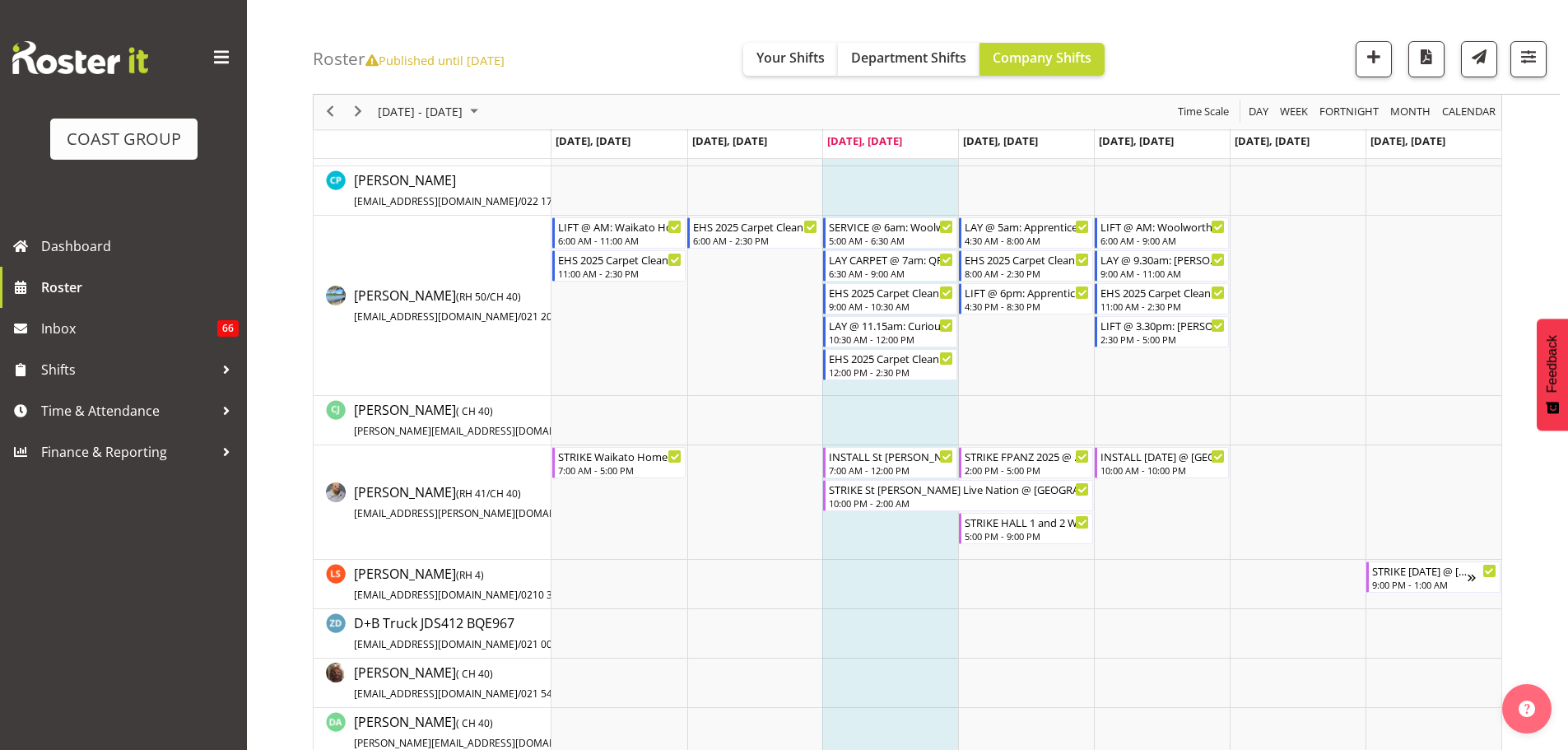
scroll to position [1235, 0]
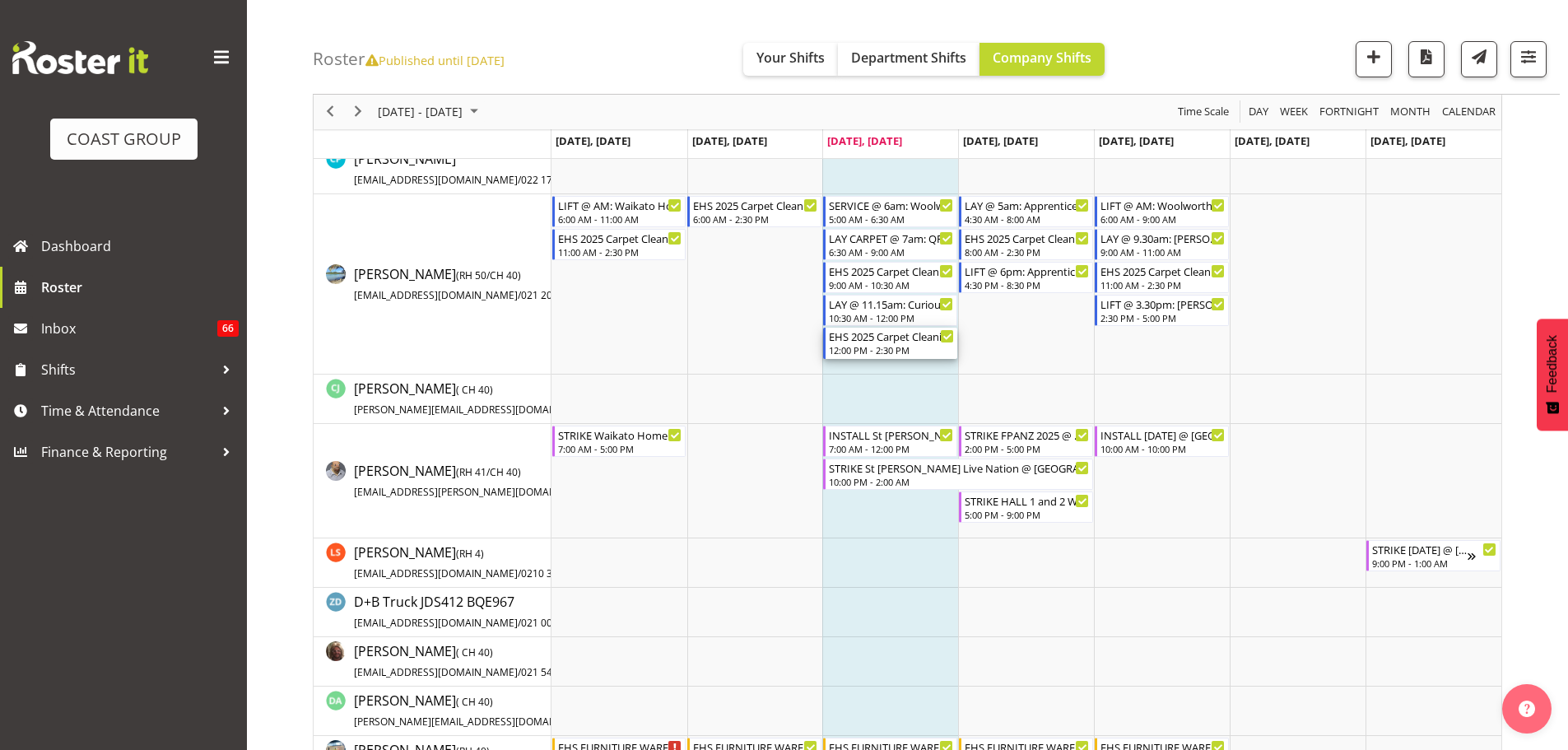
click at [897, 355] on div "12:00 PM - 2:30 PM" at bounding box center [892, 350] width 125 height 13
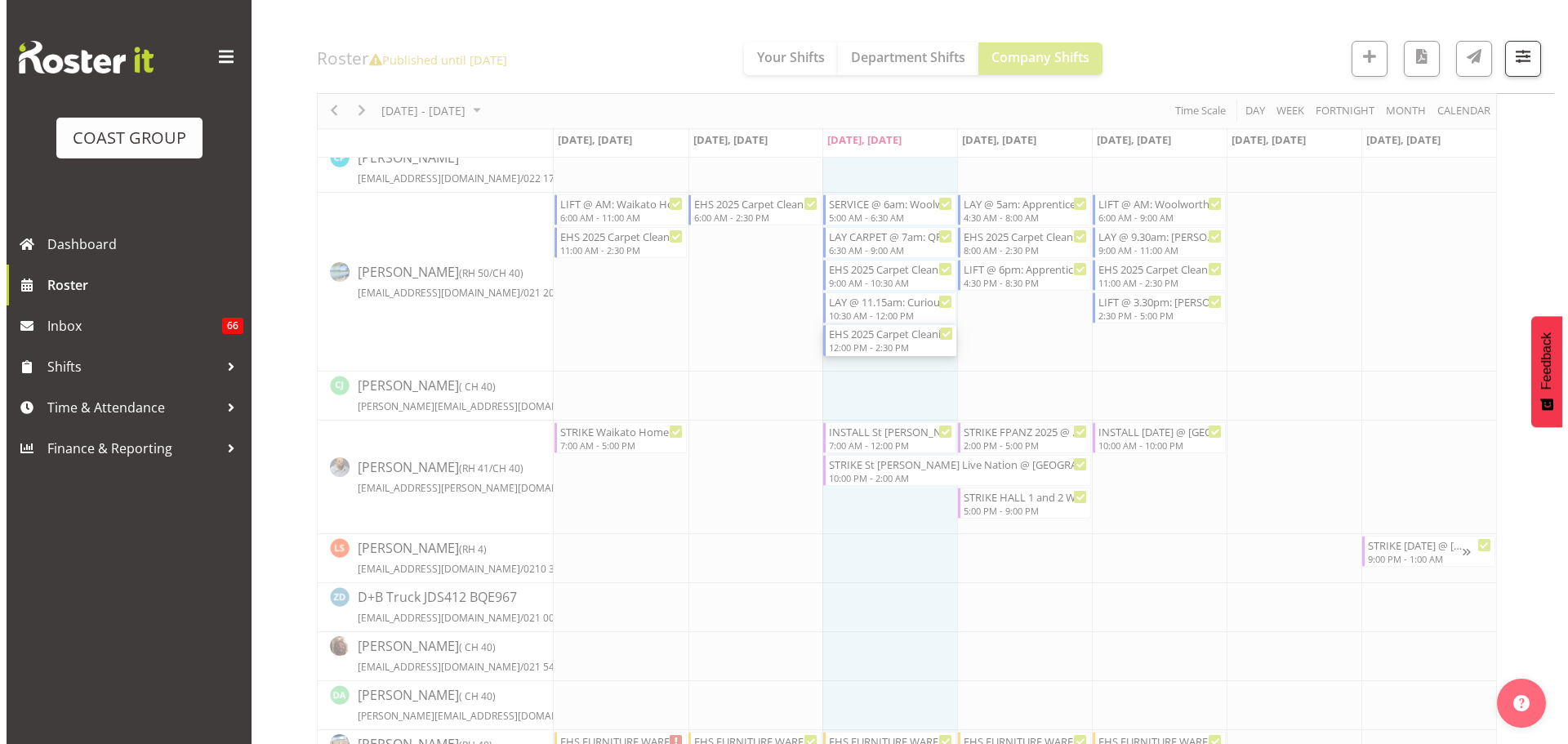
scroll to position [1306, 0]
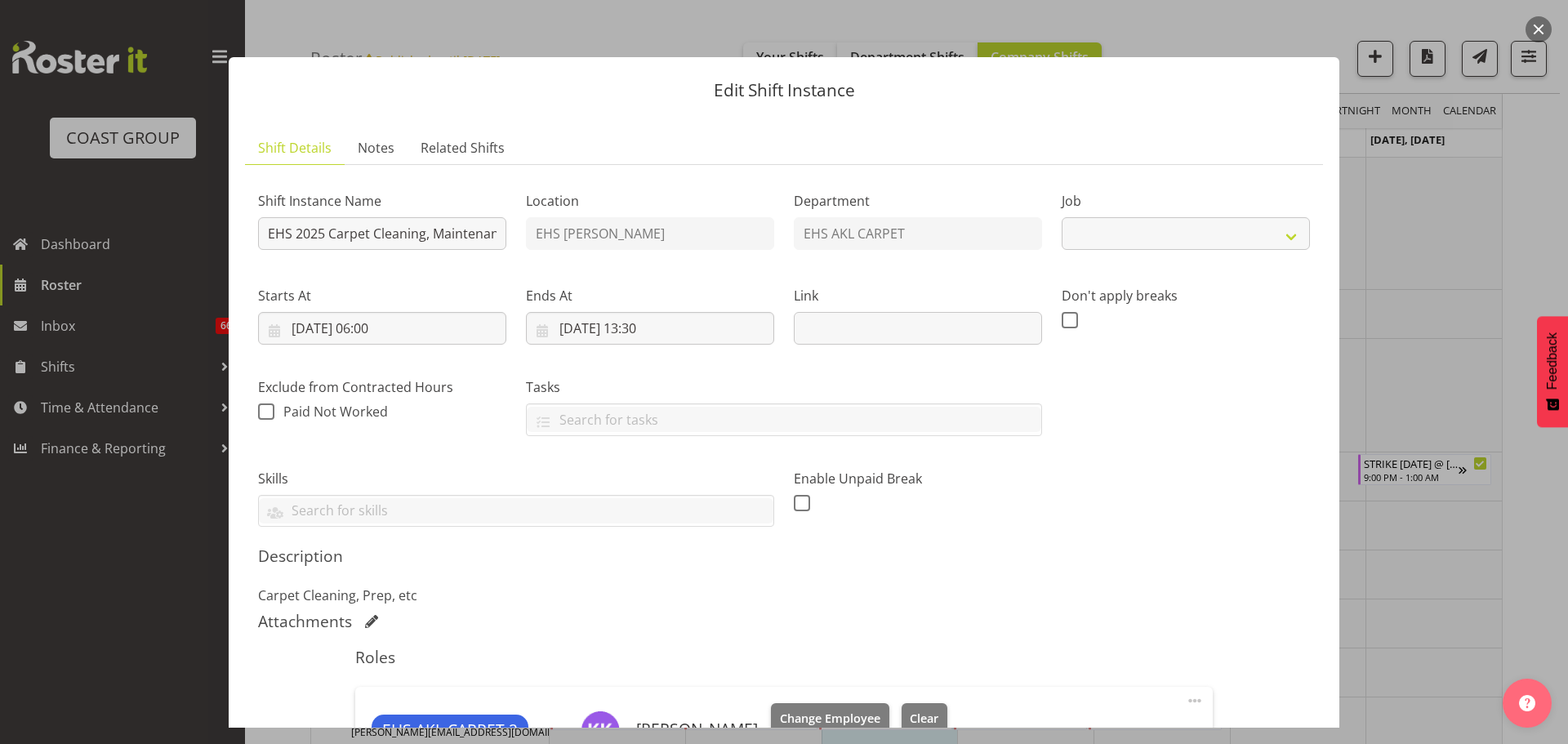
select select "69"
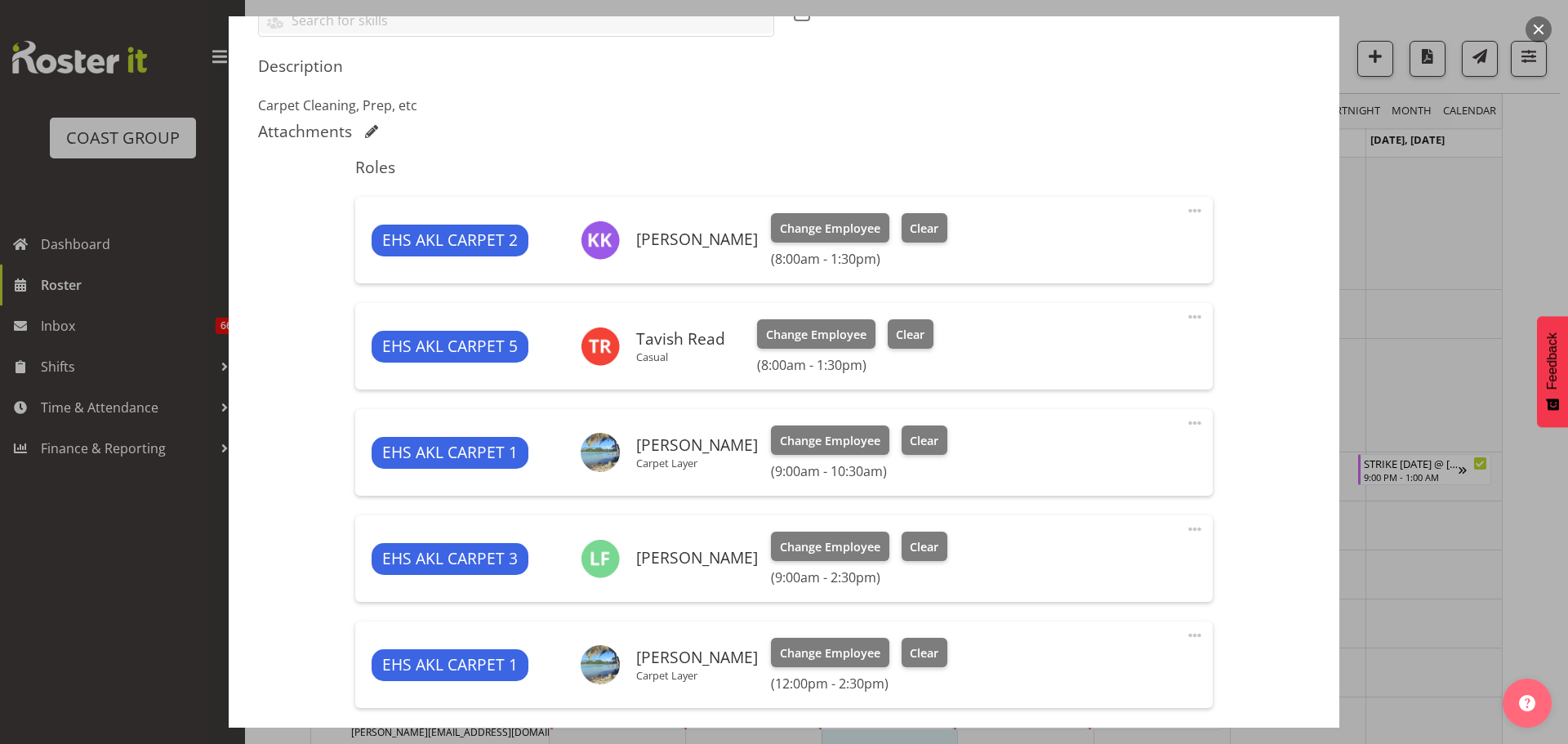
scroll to position [691, 0]
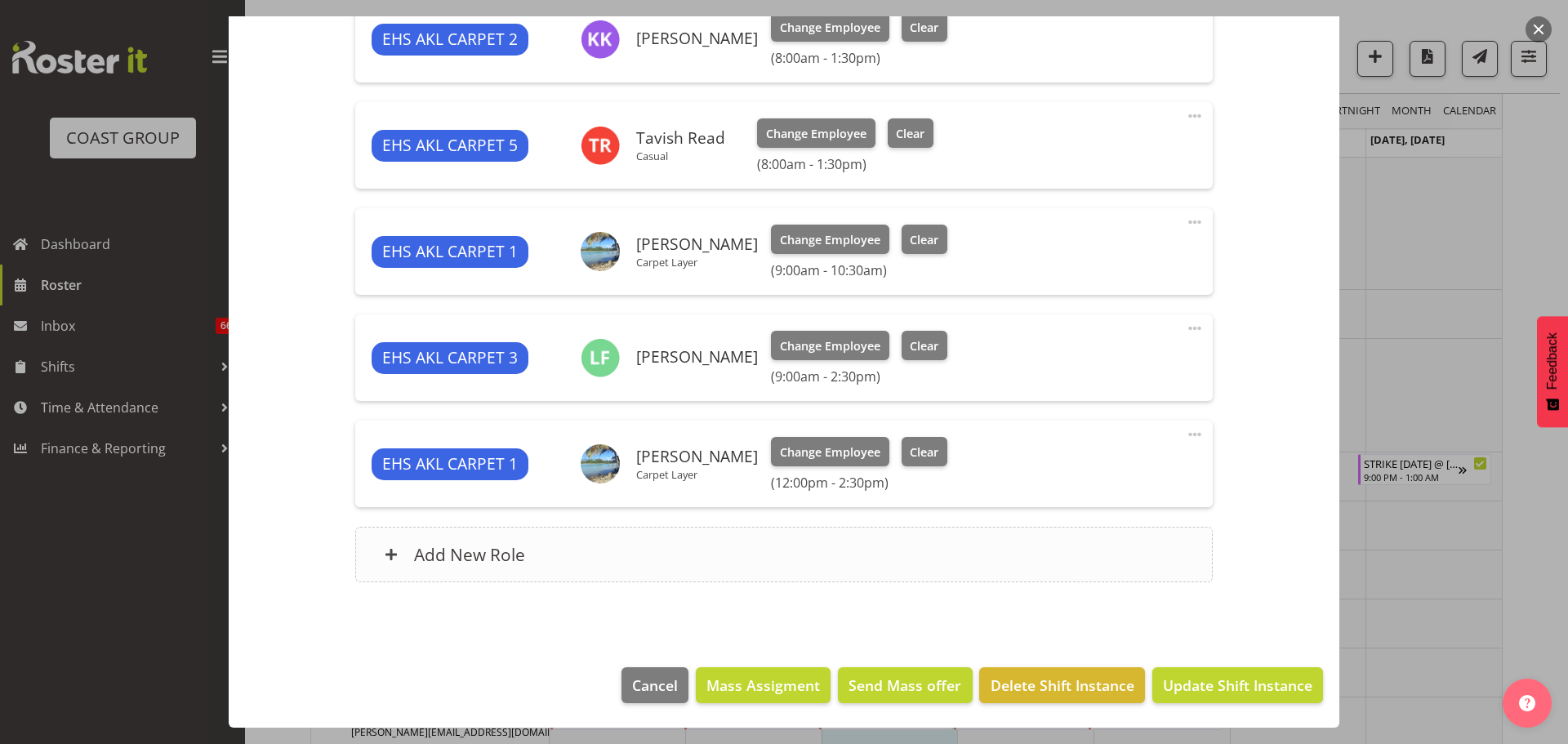
click at [840, 546] on div "Add New Role" at bounding box center [783, 555] width 857 height 56
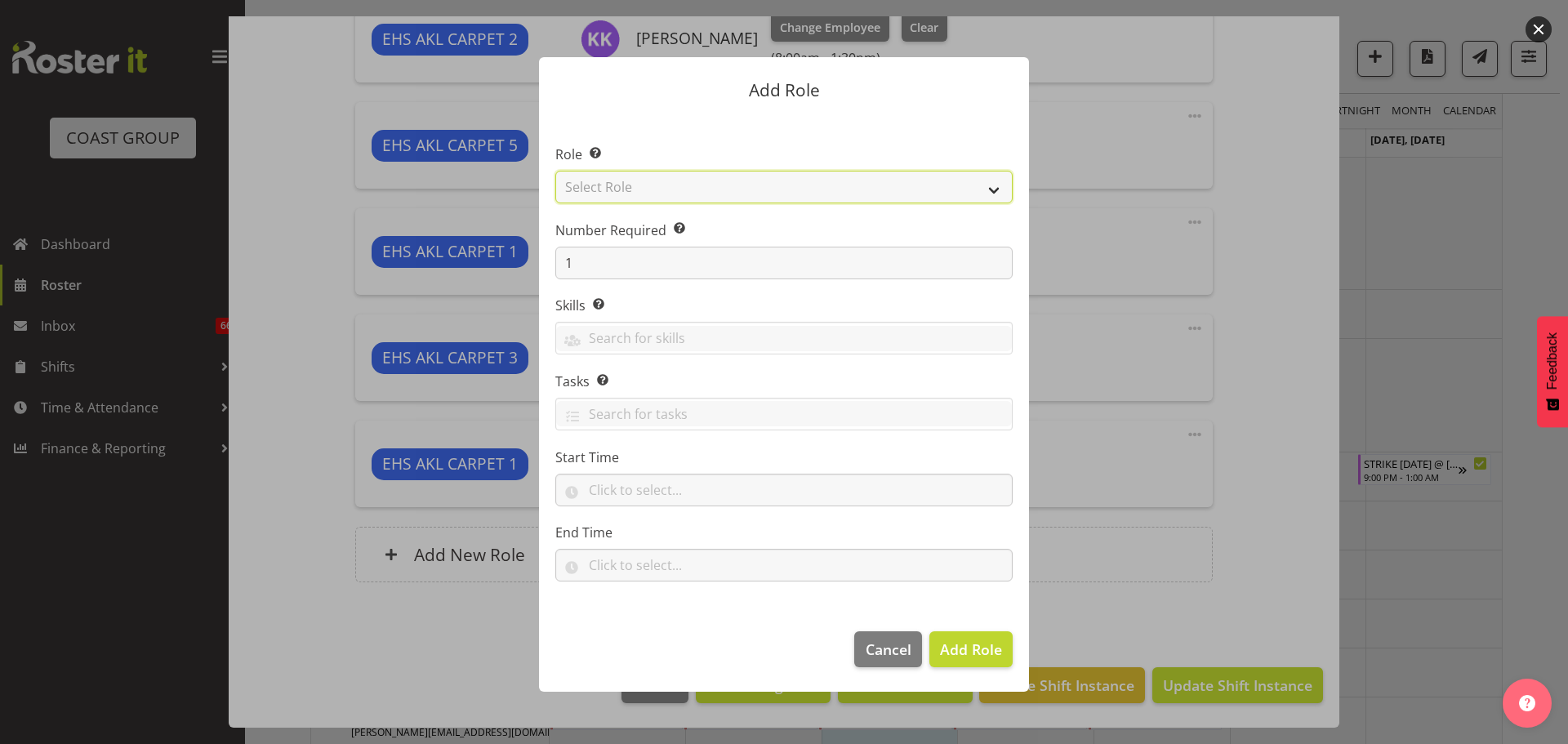
click at [881, 186] on select "Select Role ACCOUNT MANAGER ACCOUNT MANAGER DW ACCOUNTS [PERSON_NAME] VEHICLES …" at bounding box center [783, 187] width 457 height 33
select select "190"
click at [555, 171] on select "Select Role ACCOUNT MANAGER ACCOUNT MANAGER DW ACCOUNTS [PERSON_NAME] VEHICLES …" at bounding box center [783, 187] width 457 height 33
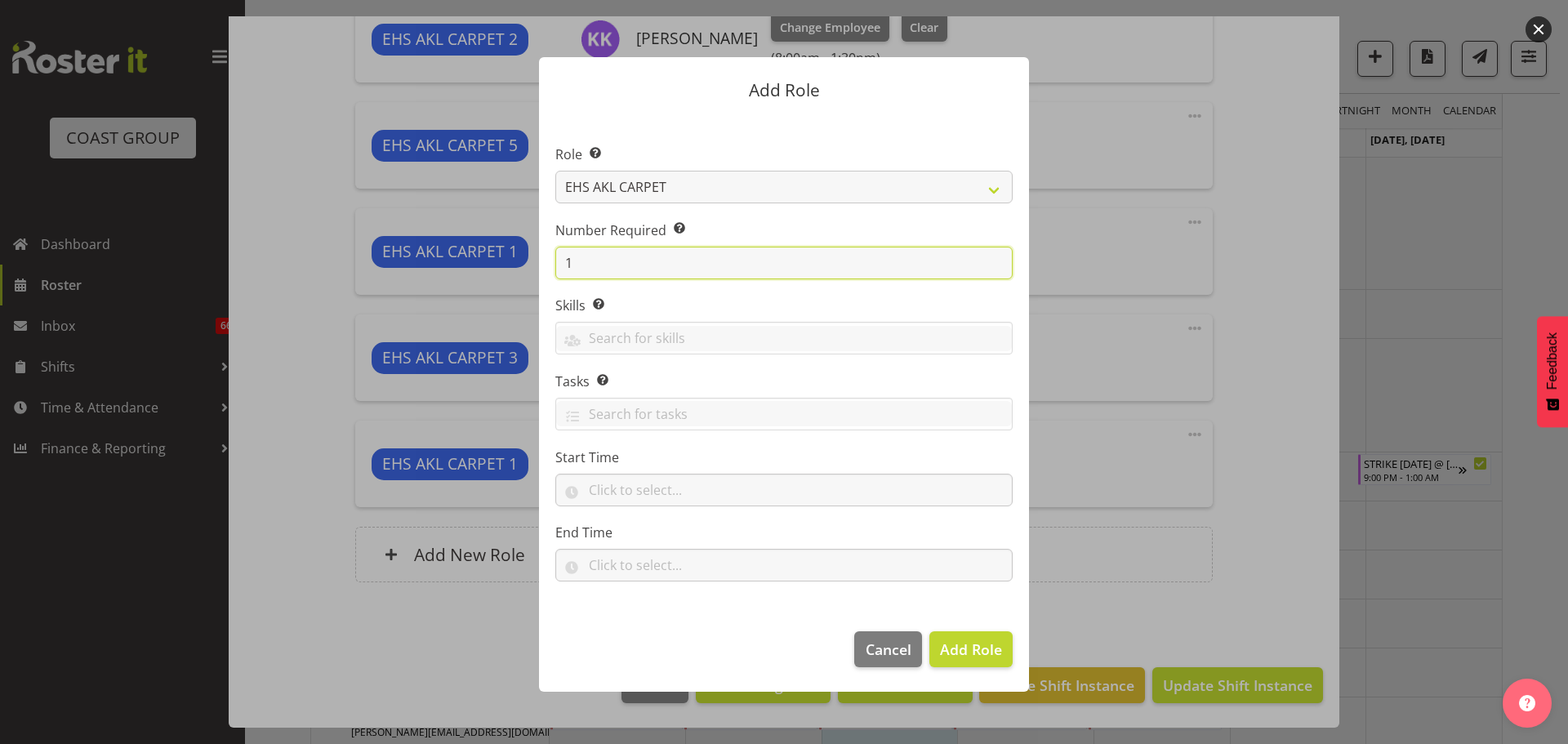
drag, startPoint x: 602, startPoint y: 263, endPoint x: 472, endPoint y: 266, distance: 130.0
click at [472, 266] on form "Add Role Role Select the role you wish to add to the shift. ACCOUNT MANAGER ACC…" at bounding box center [784, 372] width 784 height 711
type input "2"
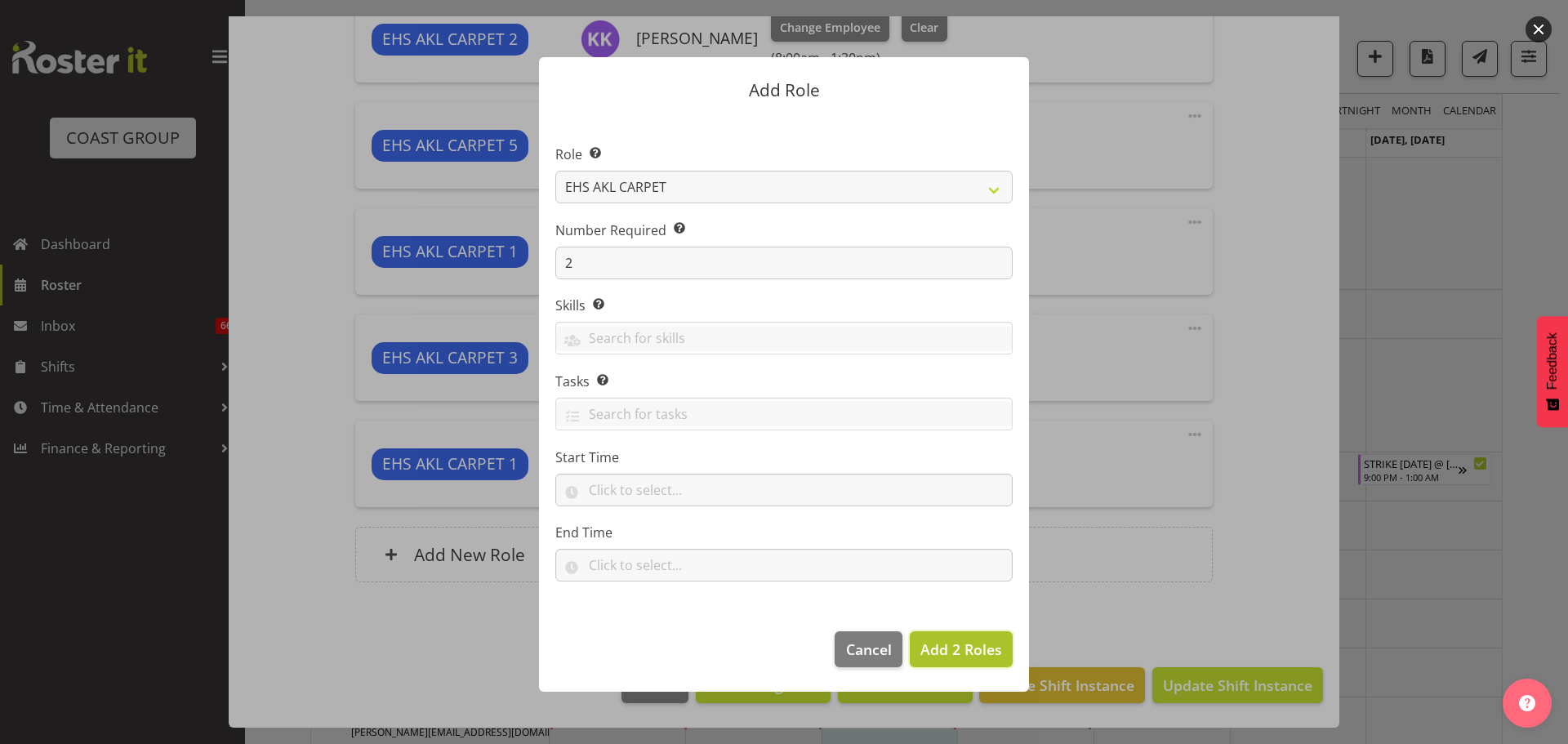
click at [973, 658] on span "Add 2 Roles" at bounding box center [961, 649] width 82 height 20
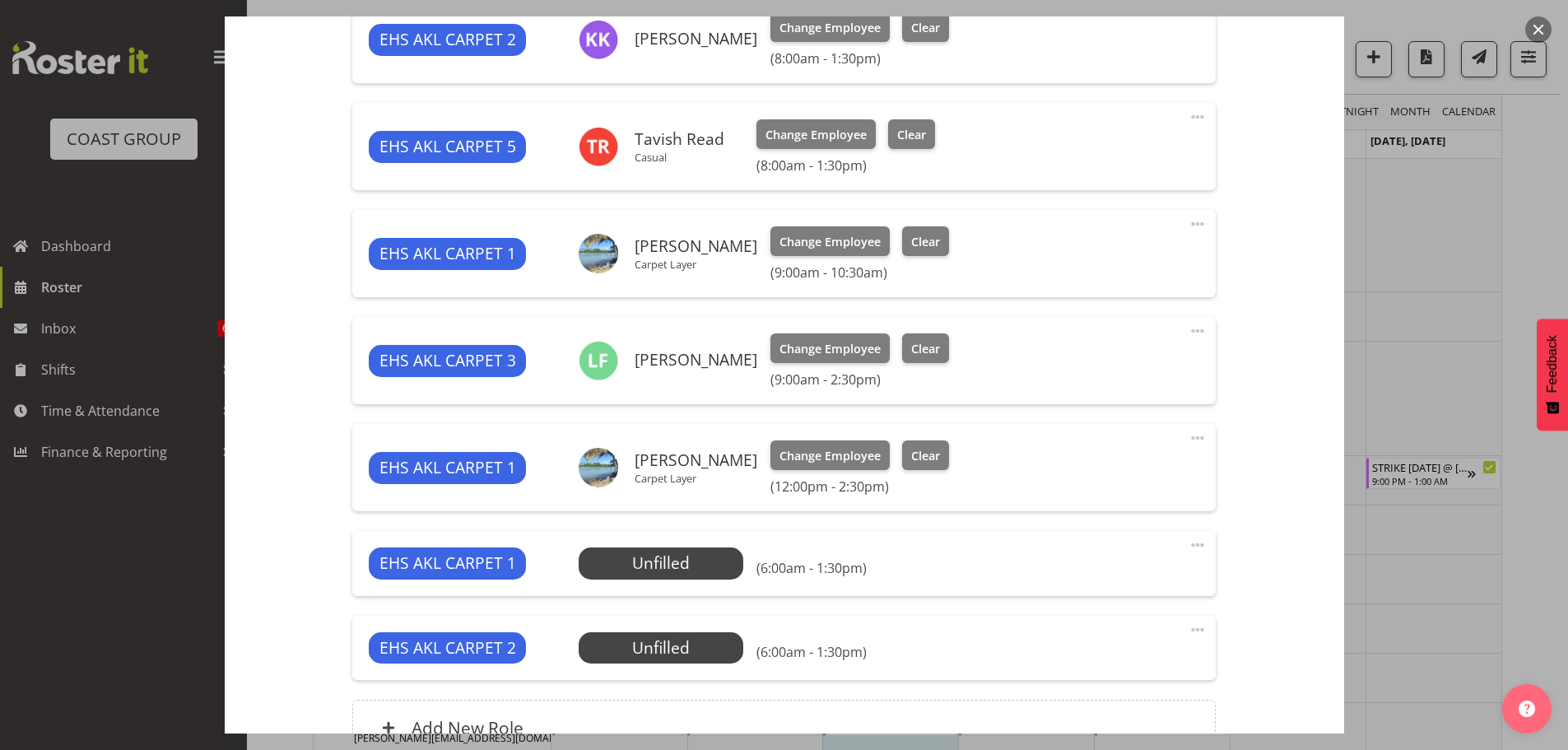
click at [1188, 547] on span at bounding box center [1198, 545] width 20 height 20
click at [1164, 573] on link "Edit" at bounding box center [1128, 581] width 158 height 30
select select "9"
select select "2025"
select select "6"
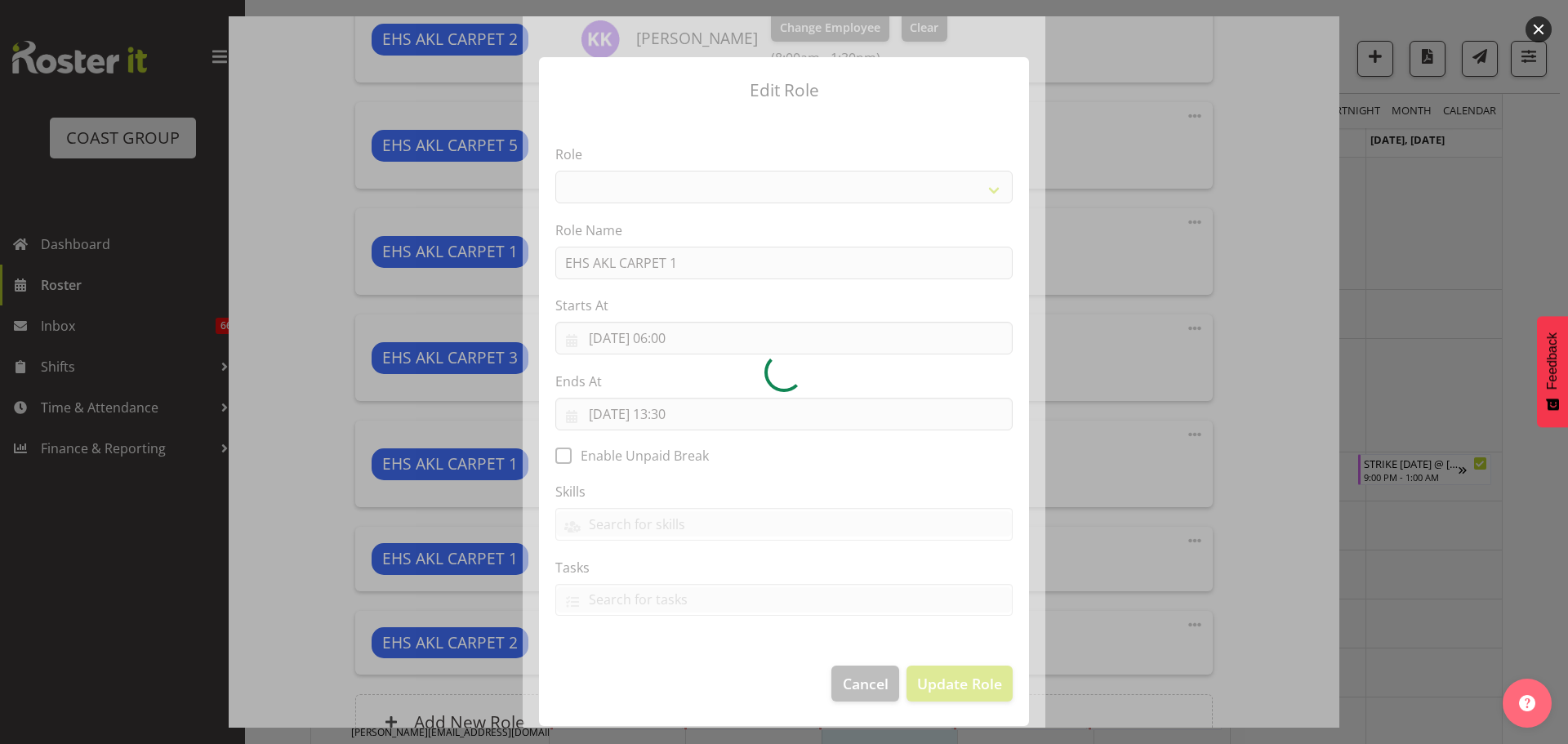
select select "190"
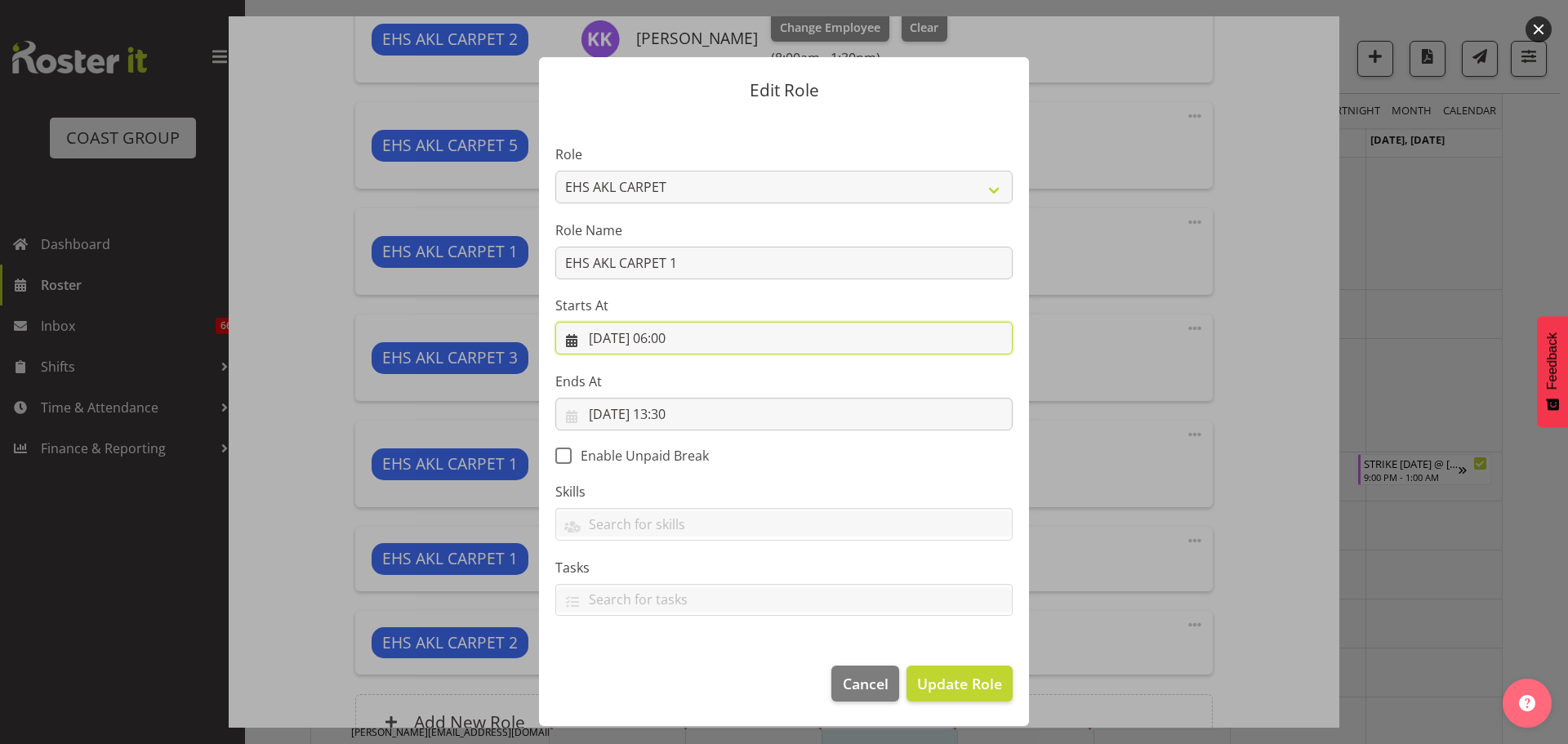
click at [702, 335] on input "08/10/2025, 06:00" at bounding box center [783, 338] width 457 height 33
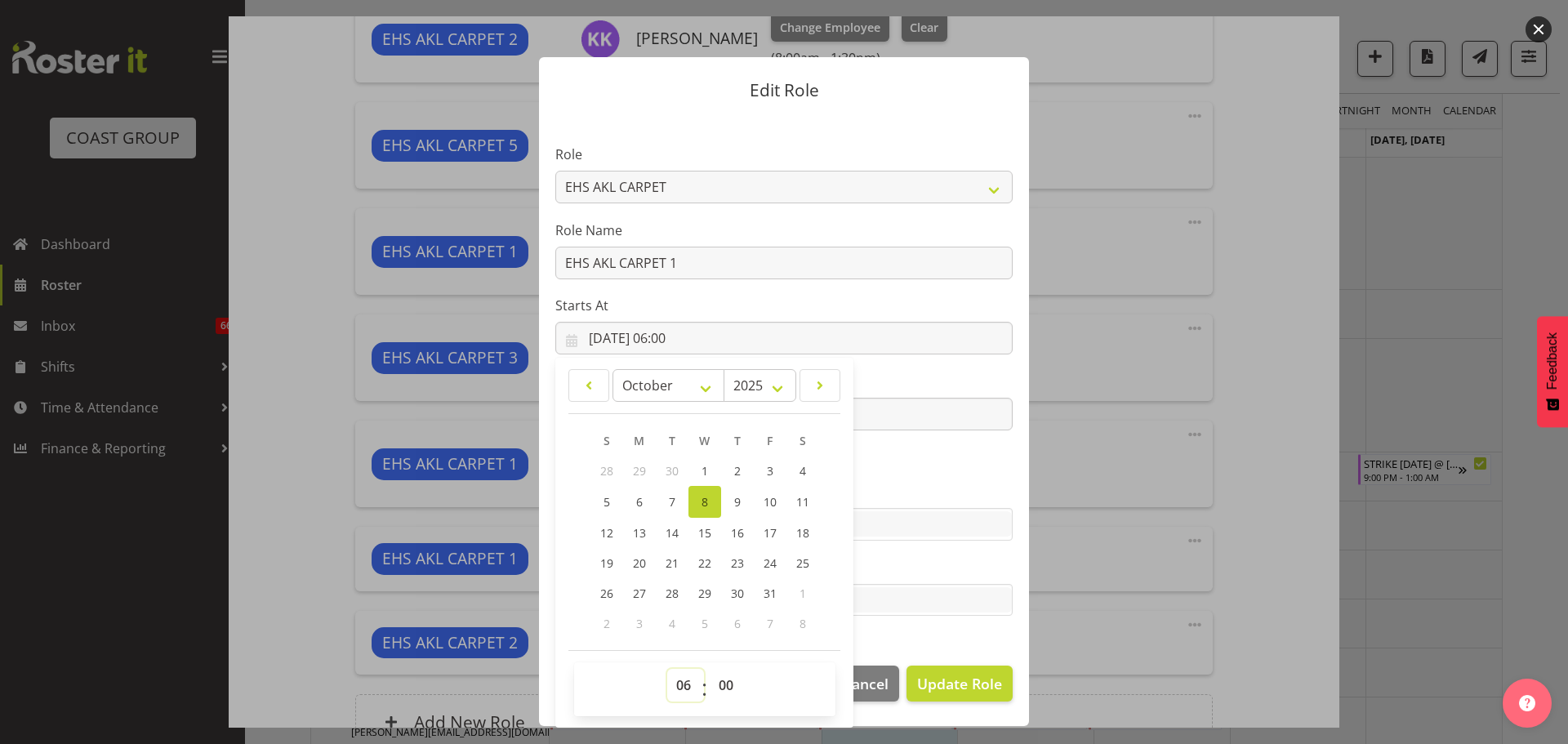
click at [688, 681] on select "00 01 02 03 04 05 06 07 08 09 10 11 12 13 14 15 16 17 18 19 20 21 22 23" at bounding box center [685, 685] width 37 height 33
select select "14"
click at [667, 669] on select "00 01 02 03 04 05 06 07 08 09 10 11 12 13 14 15 16 17 18 19 20 21 22 23" at bounding box center [685, 685] width 37 height 33
type input "08/10/2025, 14:00"
click at [959, 477] on section "Role ACCOUNT MANAGER ACCOUNT MANAGER DW ACCOUNTS AKL DIANNA VEHICLES AKL RYMER …" at bounding box center [783, 382] width 490 height 534
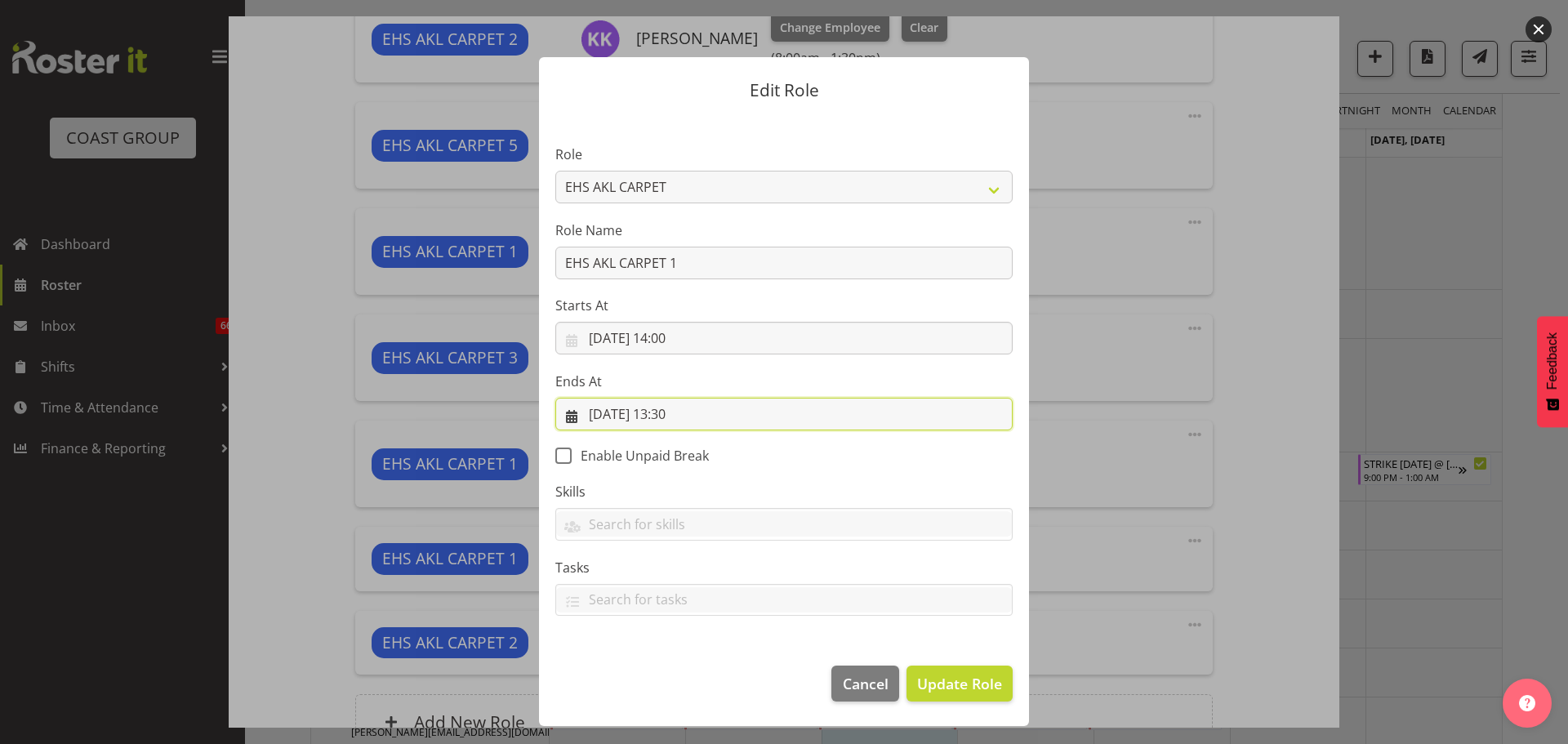
click at [678, 415] on input "08/10/2025, 13:30" at bounding box center [783, 414] width 457 height 33
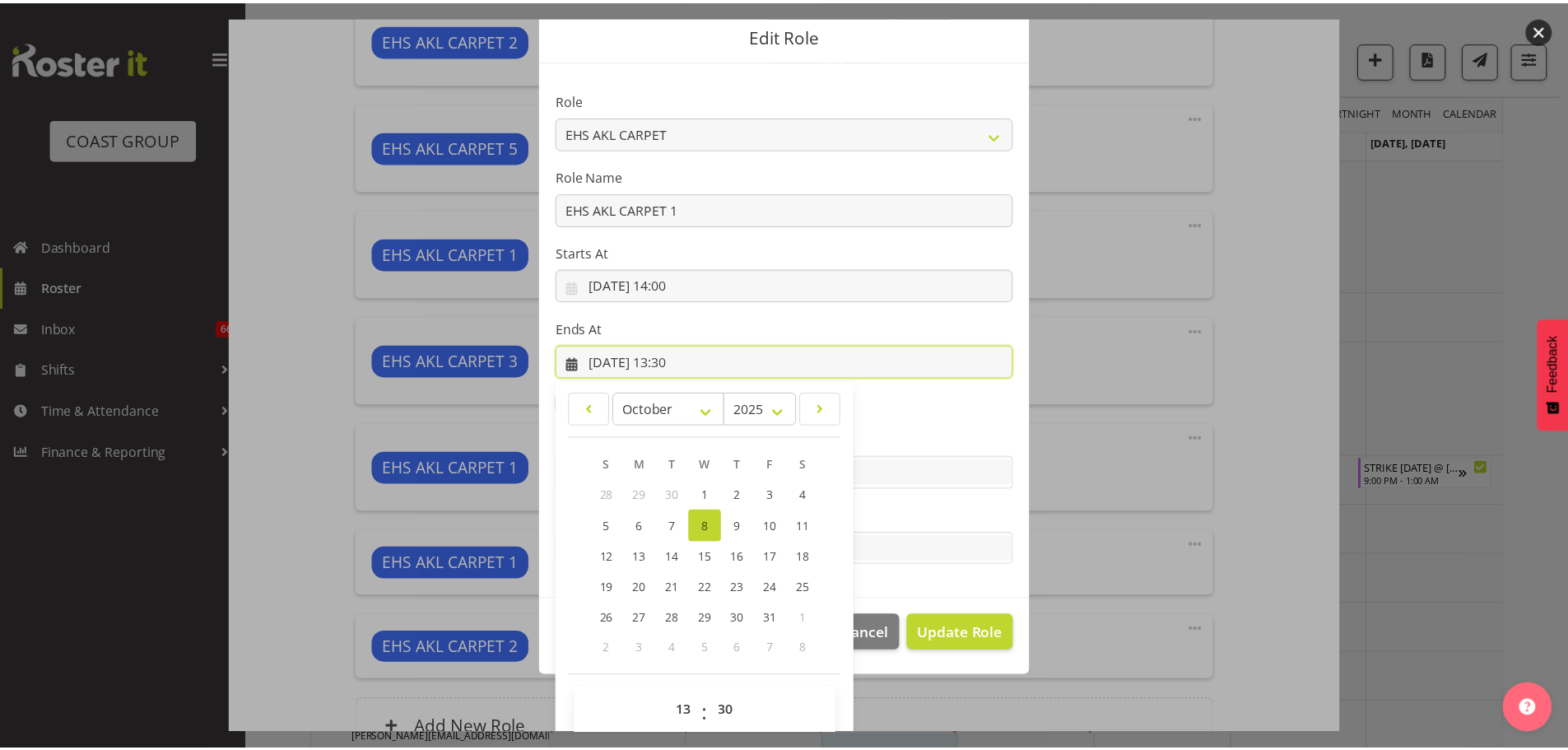
scroll to position [77, 0]
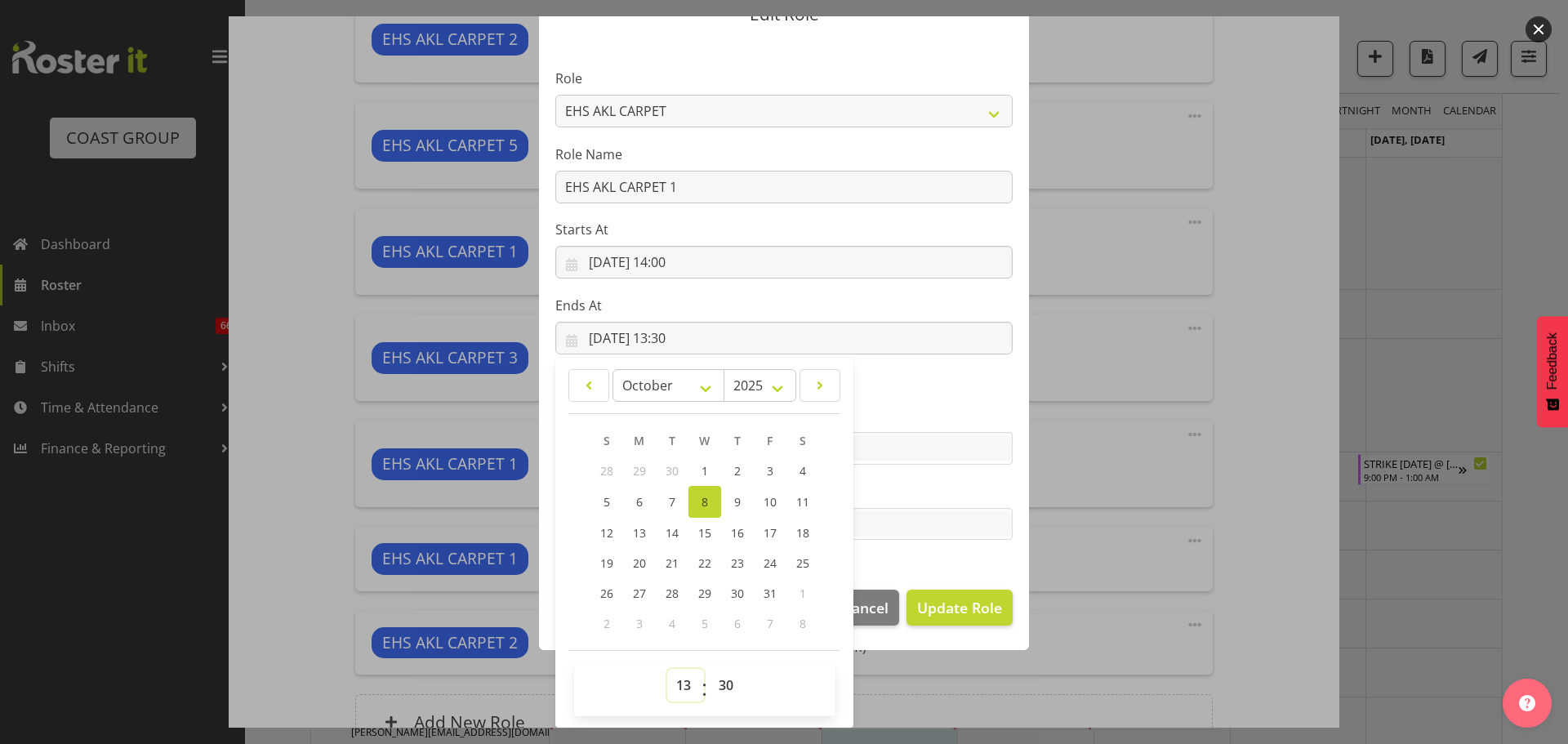
click at [674, 688] on select "00 01 02 03 04 05 06 07 08 09 10 11 12 13 14 15 16 17 18 19 20 21 22 23" at bounding box center [685, 685] width 37 height 33
click at [678, 700] on select "00 01 02 03 04 05 06 07 08 09 10 11 12 13 14 15 16 17 18 19 20 21 22 23" at bounding box center [685, 685] width 37 height 33
select select "14"
click at [667, 669] on select "00 01 02 03 04 05 06 07 08 09 10 11 12 13 14 15 16 17 18 19 20 21 22 23" at bounding box center [685, 685] width 37 height 33
type input "08/10/2025, 14:30"
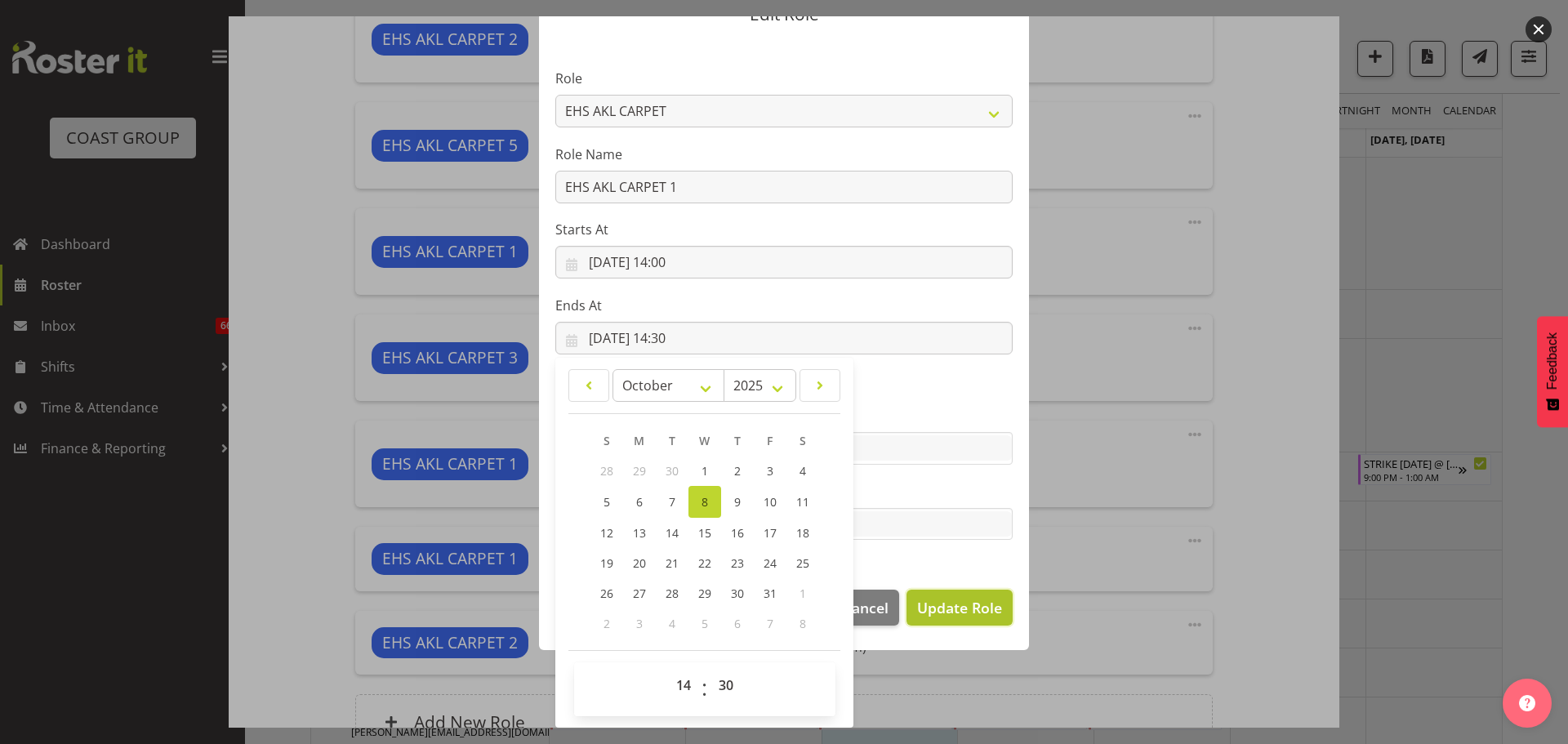
click at [942, 600] on span "Update Role" at bounding box center [959, 607] width 85 height 21
select select
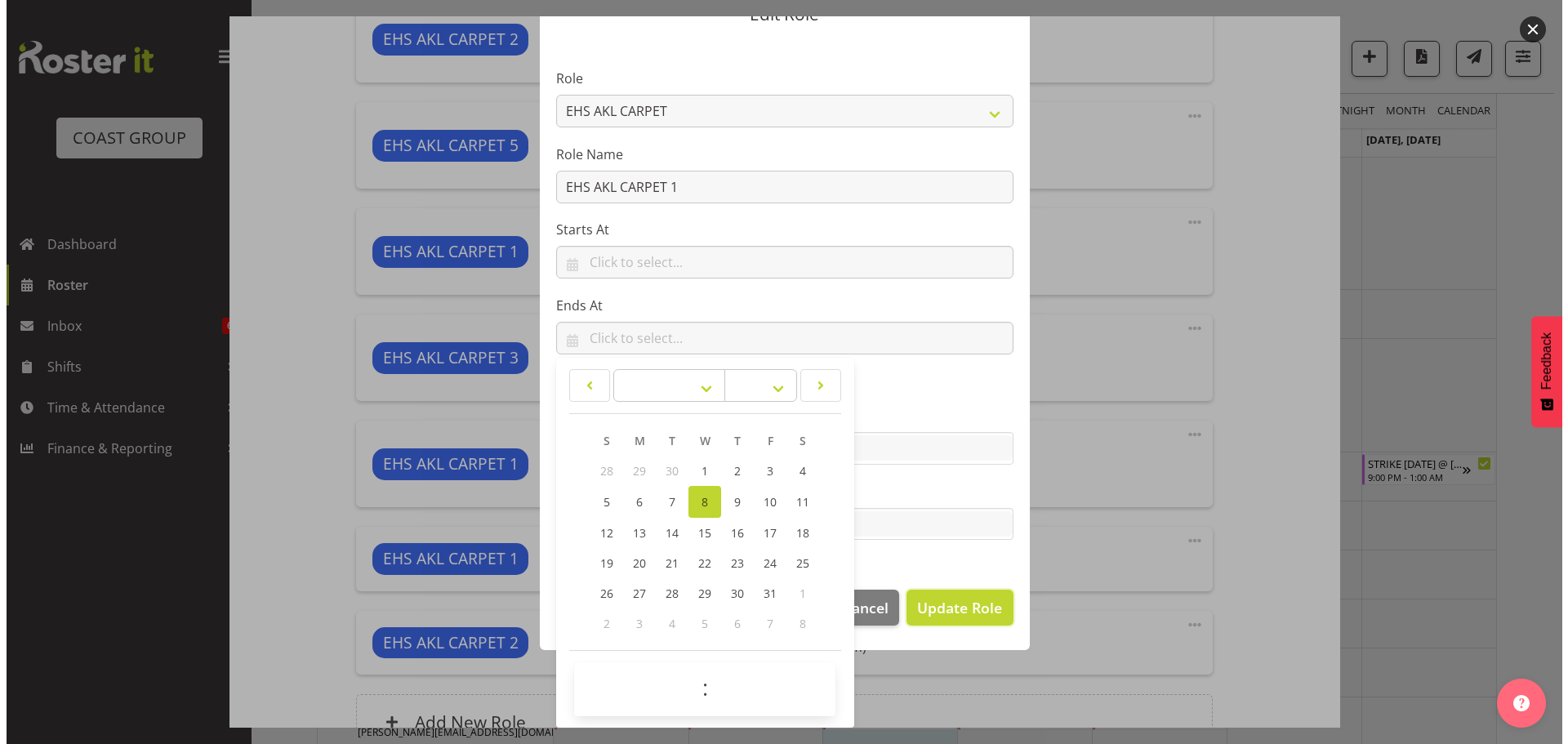
scroll to position [74, 0]
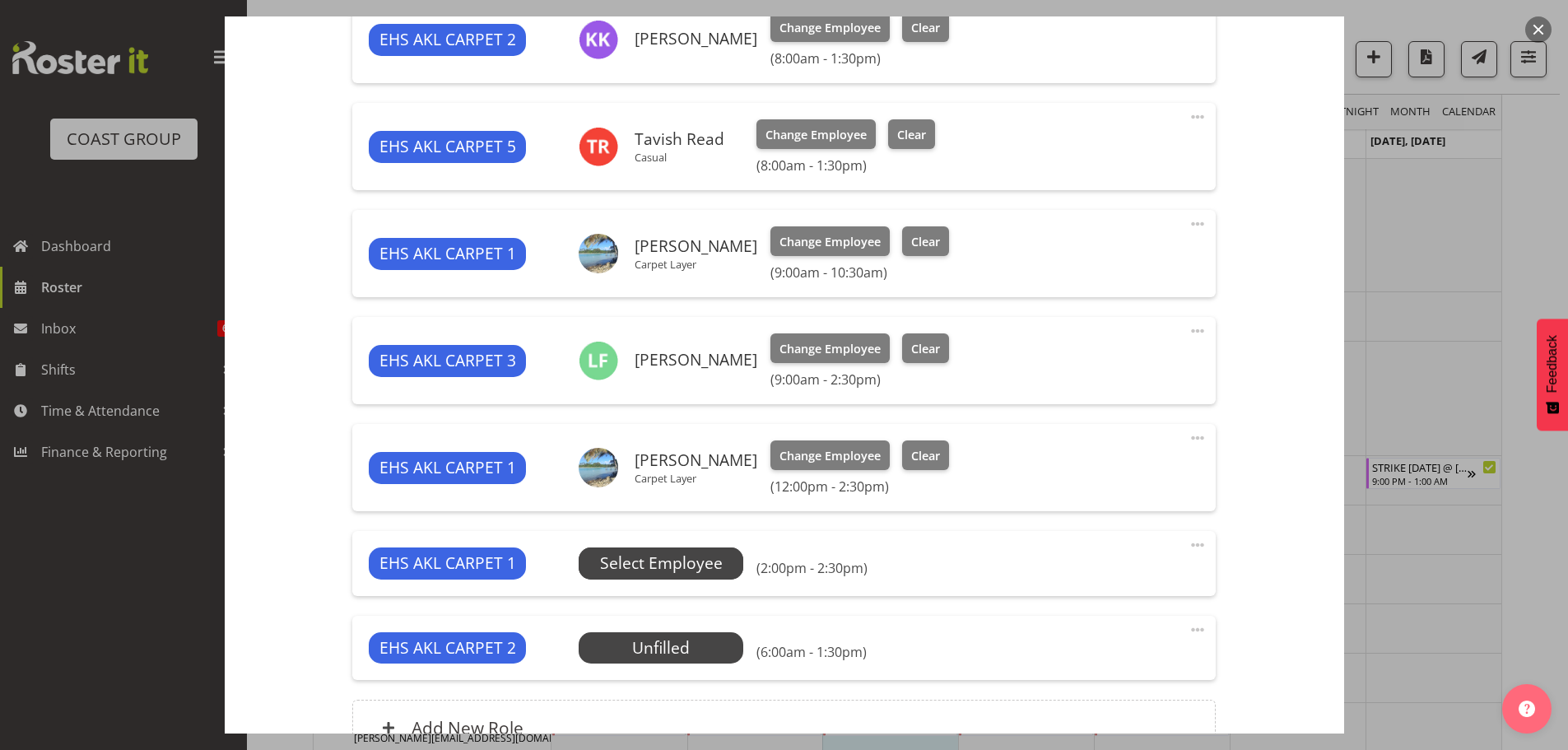
click at [698, 552] on span "Select Employee" at bounding box center [661, 563] width 123 height 24
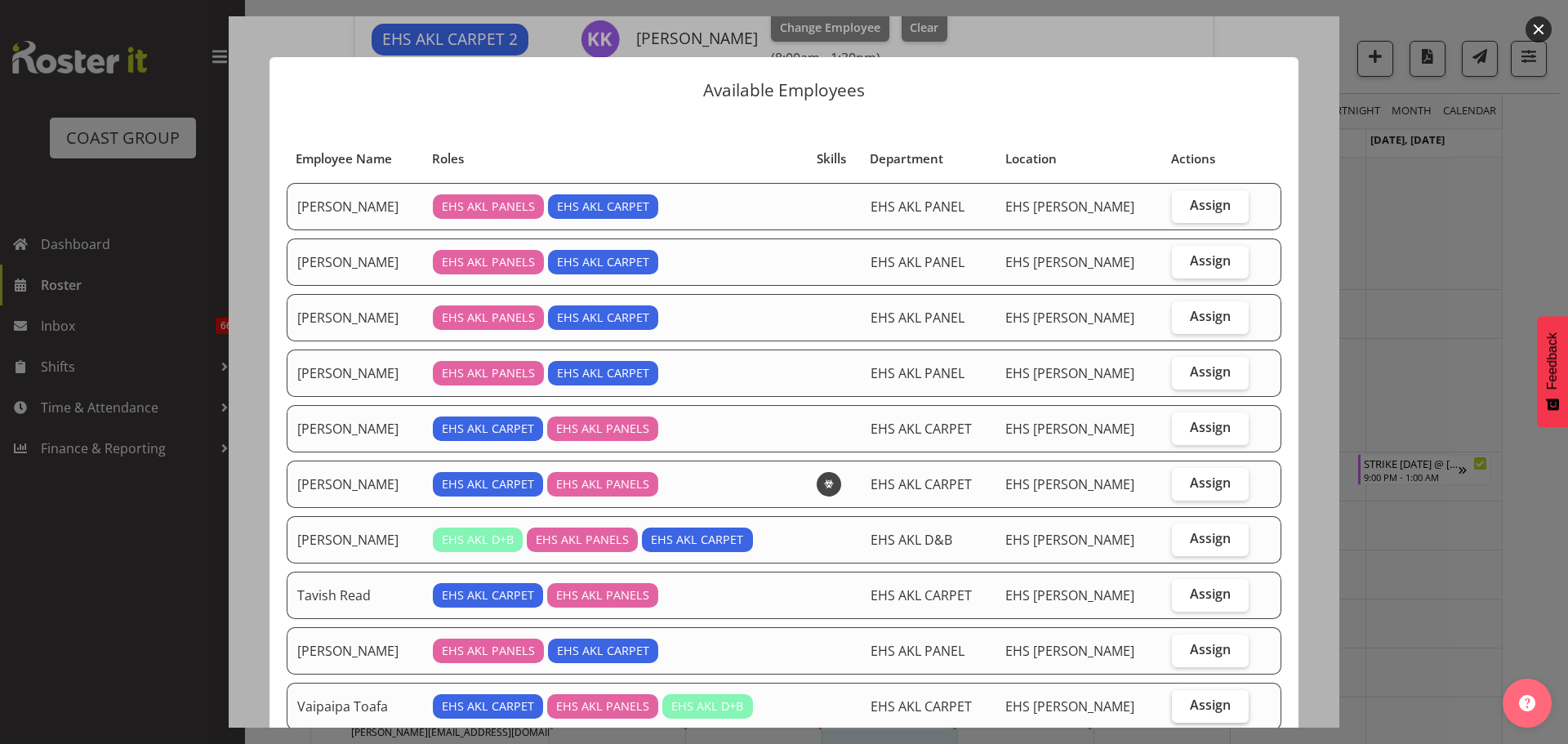
click at [1194, 708] on span "Assign" at bounding box center [1210, 705] width 41 height 16
click at [1183, 708] on input "Assign" at bounding box center [1177, 705] width 11 height 11
checkbox input "true"
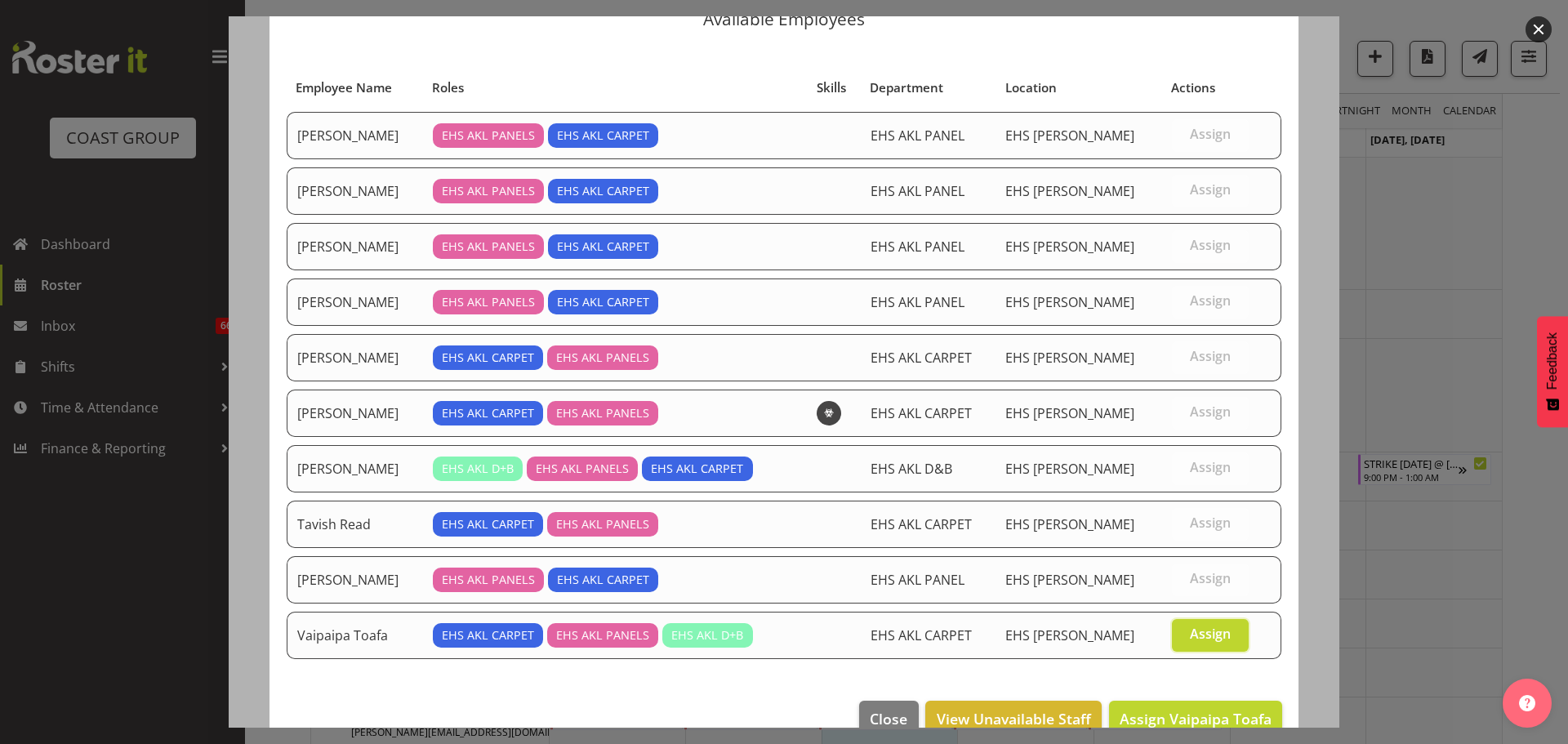
scroll to position [105, 0]
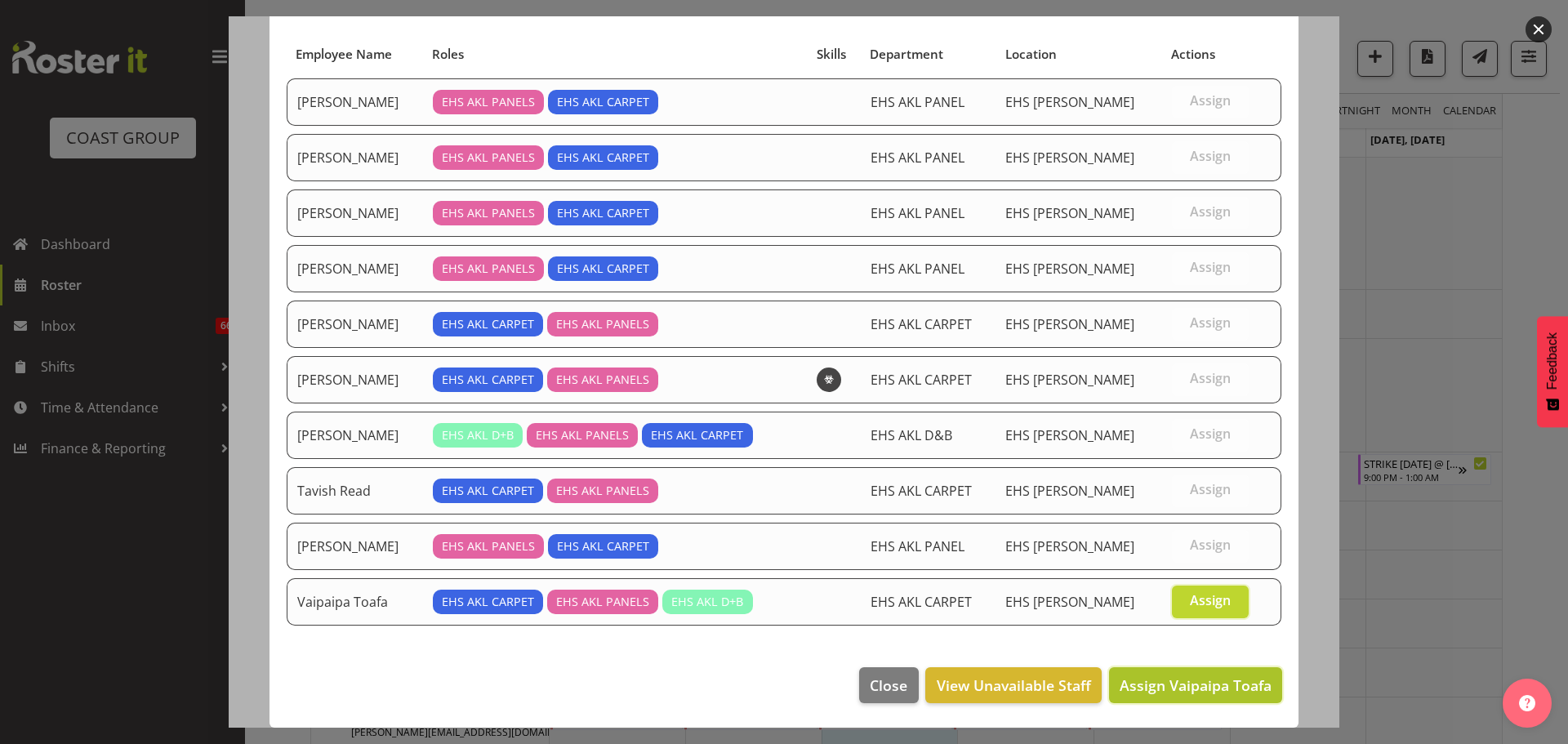
click at [1201, 692] on span "Assign Vaipaipa Toafa" at bounding box center [1196, 685] width 152 height 20
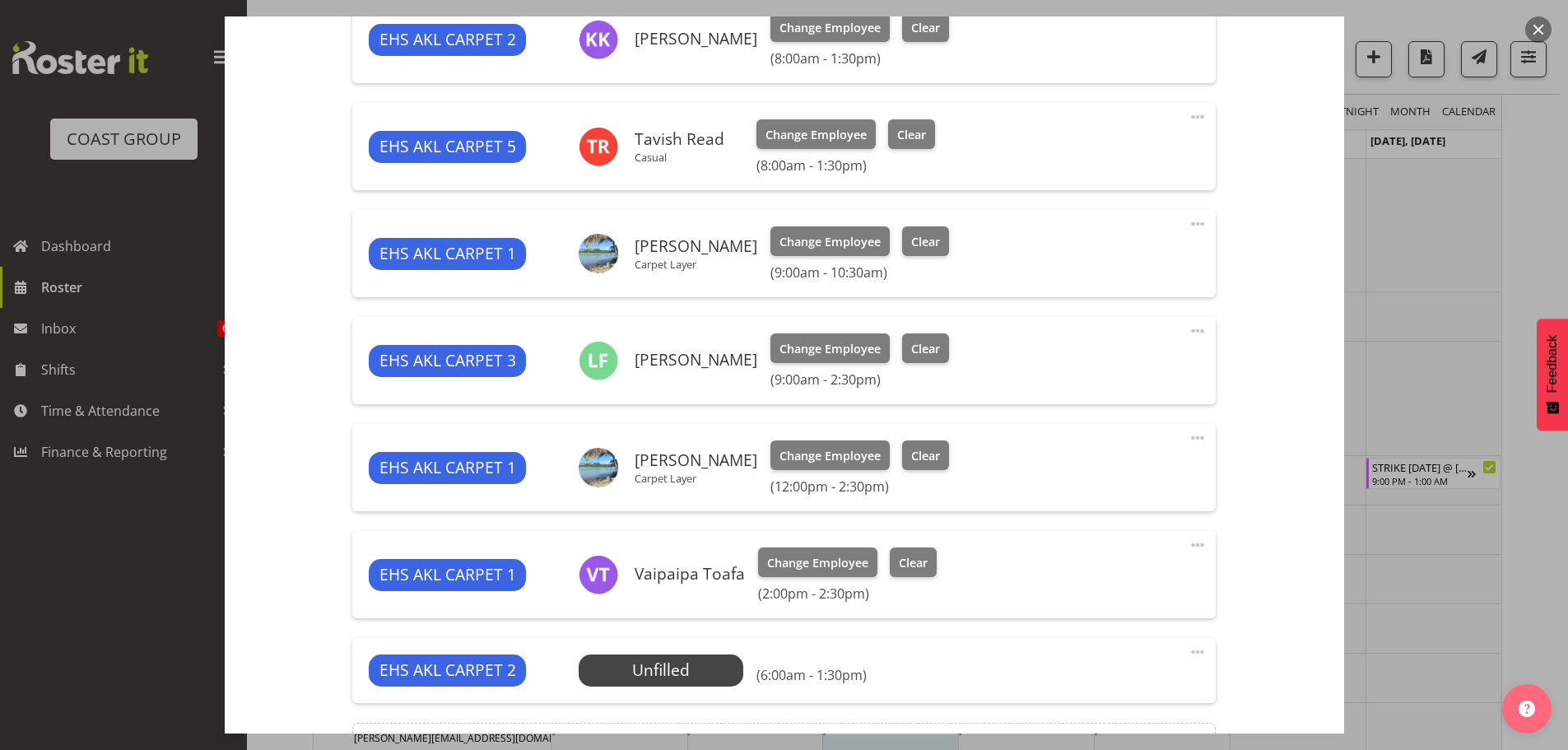
click at [1189, 650] on span at bounding box center [1198, 652] width 20 height 20
click at [1172, 677] on link "Edit" at bounding box center [1128, 688] width 158 height 30
select select "9"
select select "2025"
select select "6"
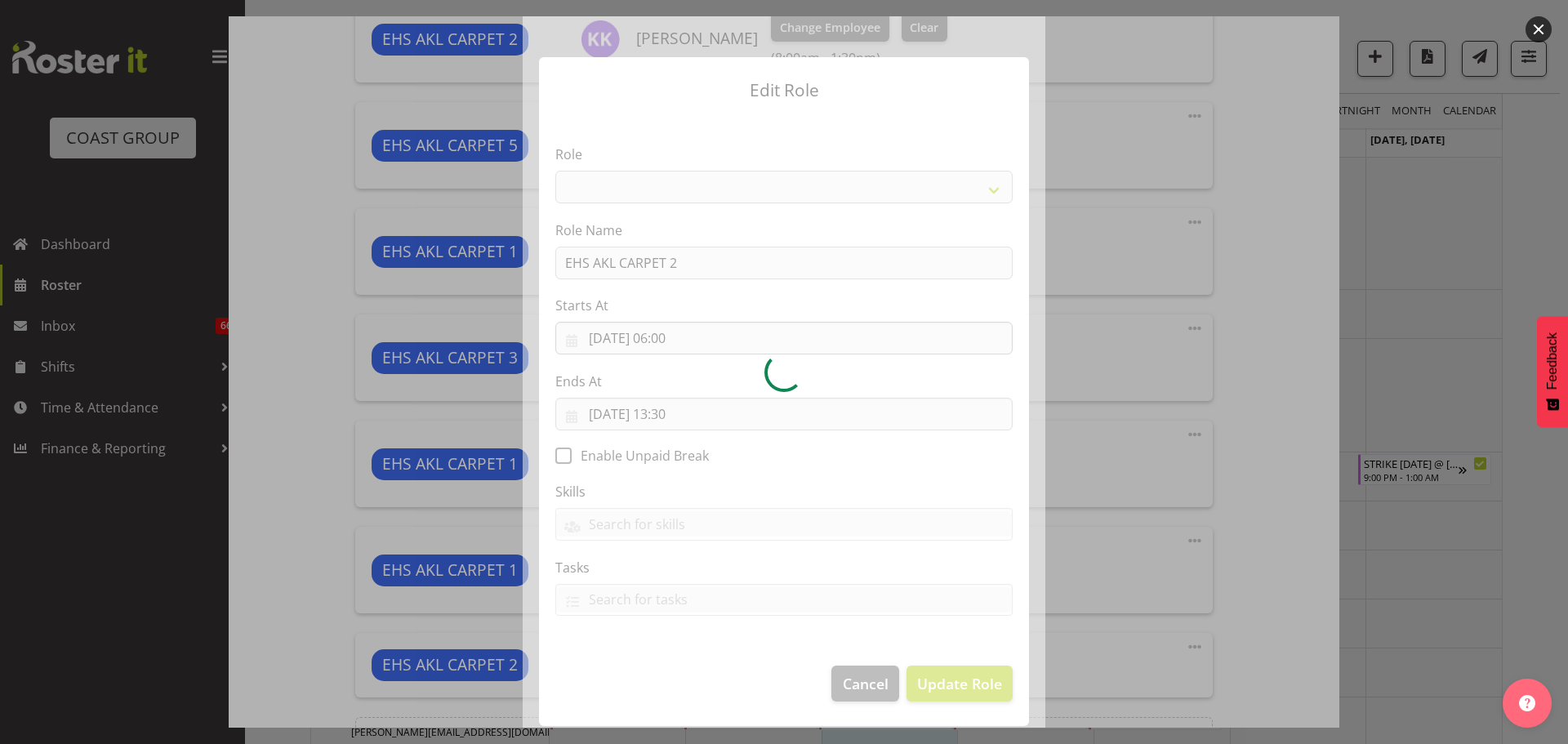
select select "190"
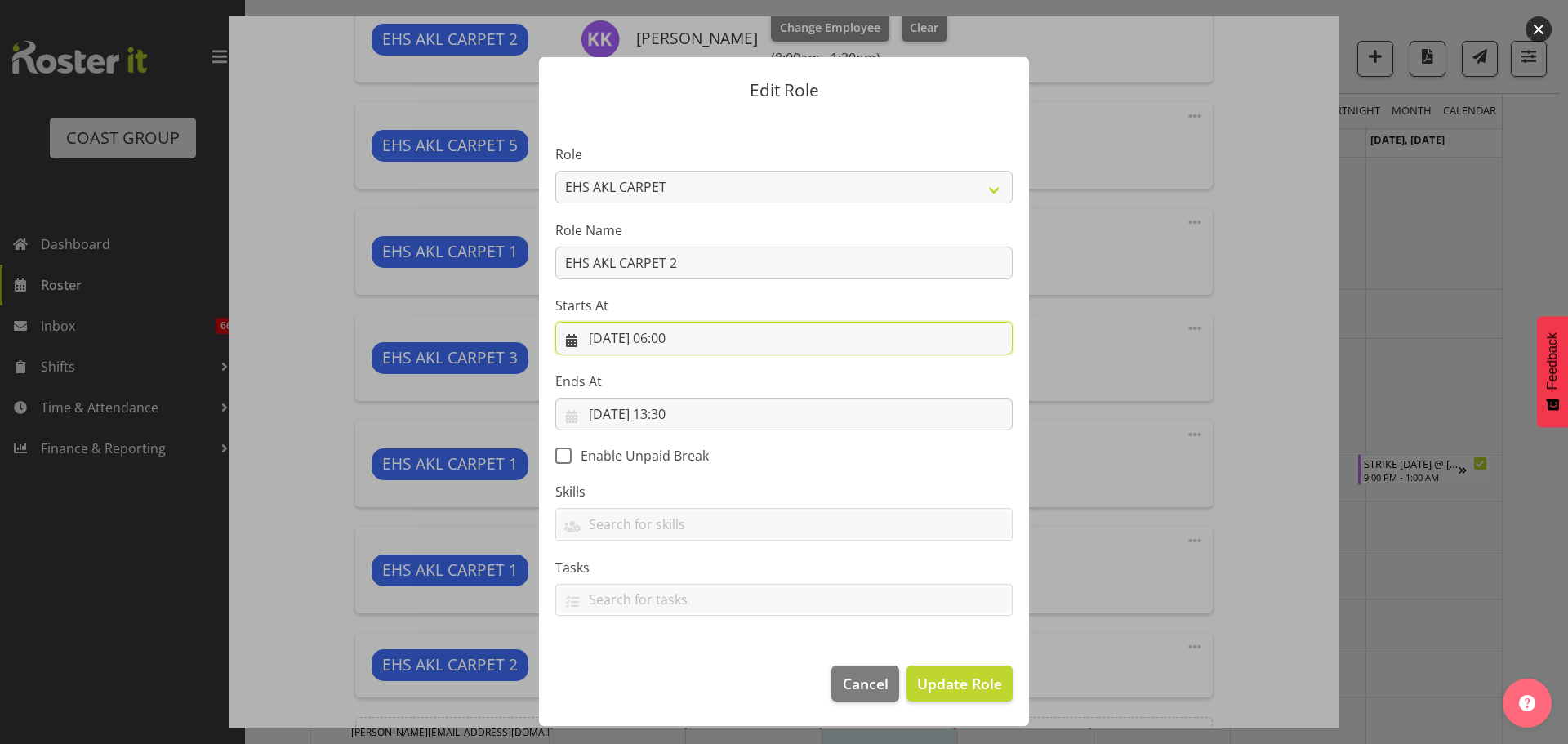
click at [688, 341] on input "08/10/2025, 06:00" at bounding box center [783, 338] width 457 height 33
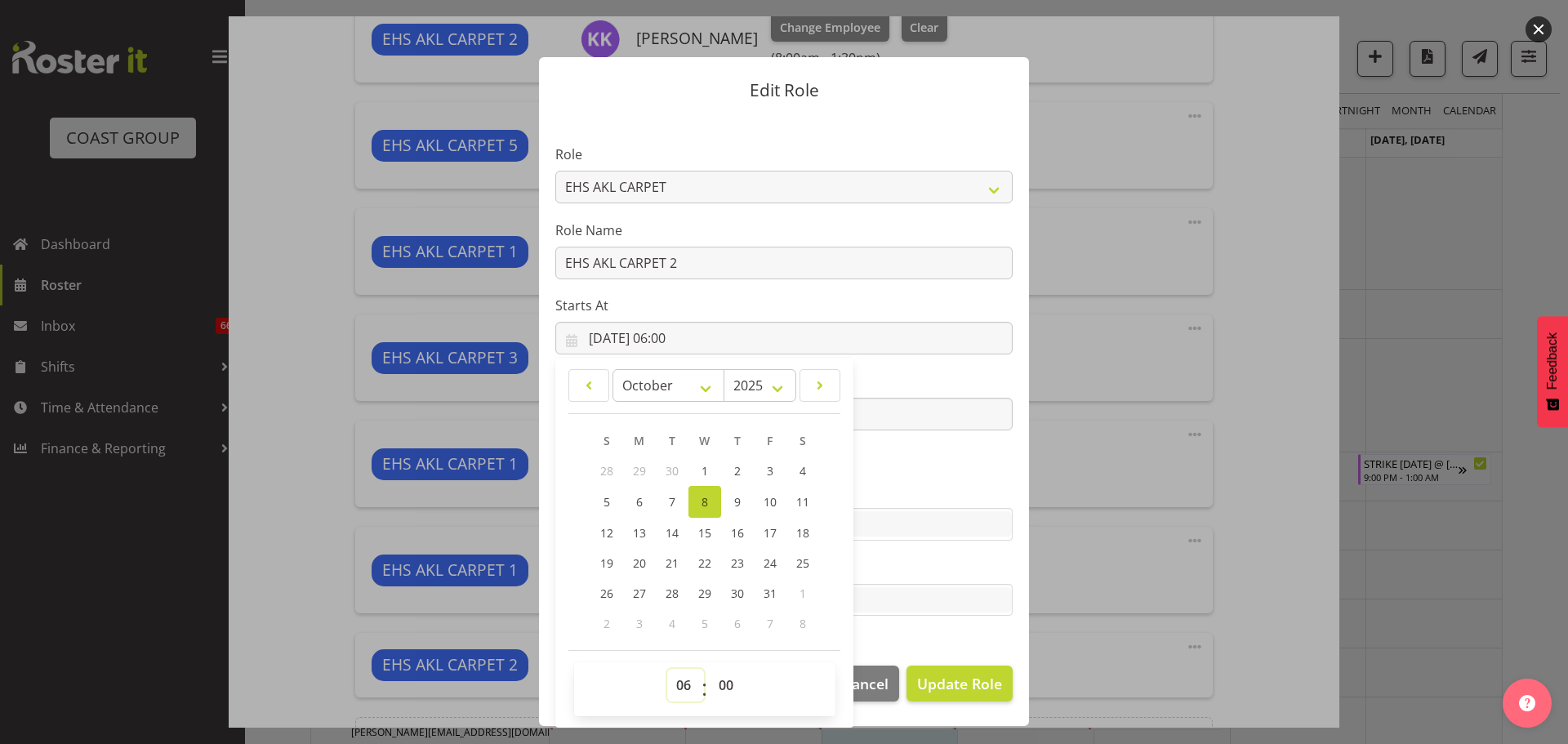
click at [685, 677] on select "00 01 02 03 04 05 06 07 08 09 10 11 12 13 14 15 16 17 18 19 20 21 22 23" at bounding box center [685, 685] width 37 height 33
select select "14"
click at [667, 669] on select "00 01 02 03 04 05 06 07 08 09 10 11 12 13 14 15 16 17 18 19 20 21 22 23" at bounding box center [685, 685] width 37 height 33
type input "08/10/2025, 14:00"
click at [942, 456] on section "Role ACCOUNT MANAGER ACCOUNT MANAGER DW ACCOUNTS AKL DIANNA VEHICLES AKL RYMER …" at bounding box center [783, 382] width 490 height 534
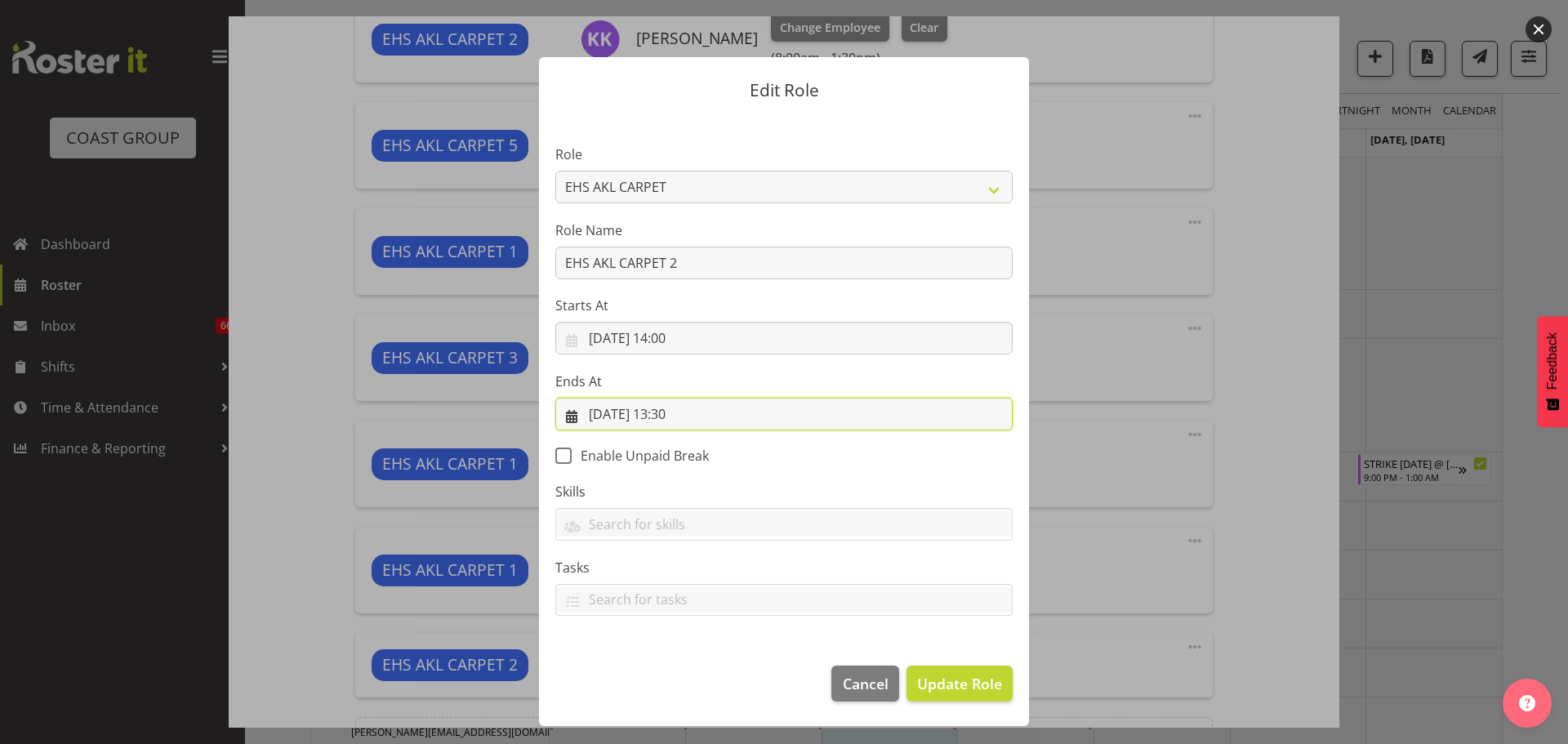
click at [674, 407] on input "08/10/2025, 13:30" at bounding box center [783, 414] width 457 height 33
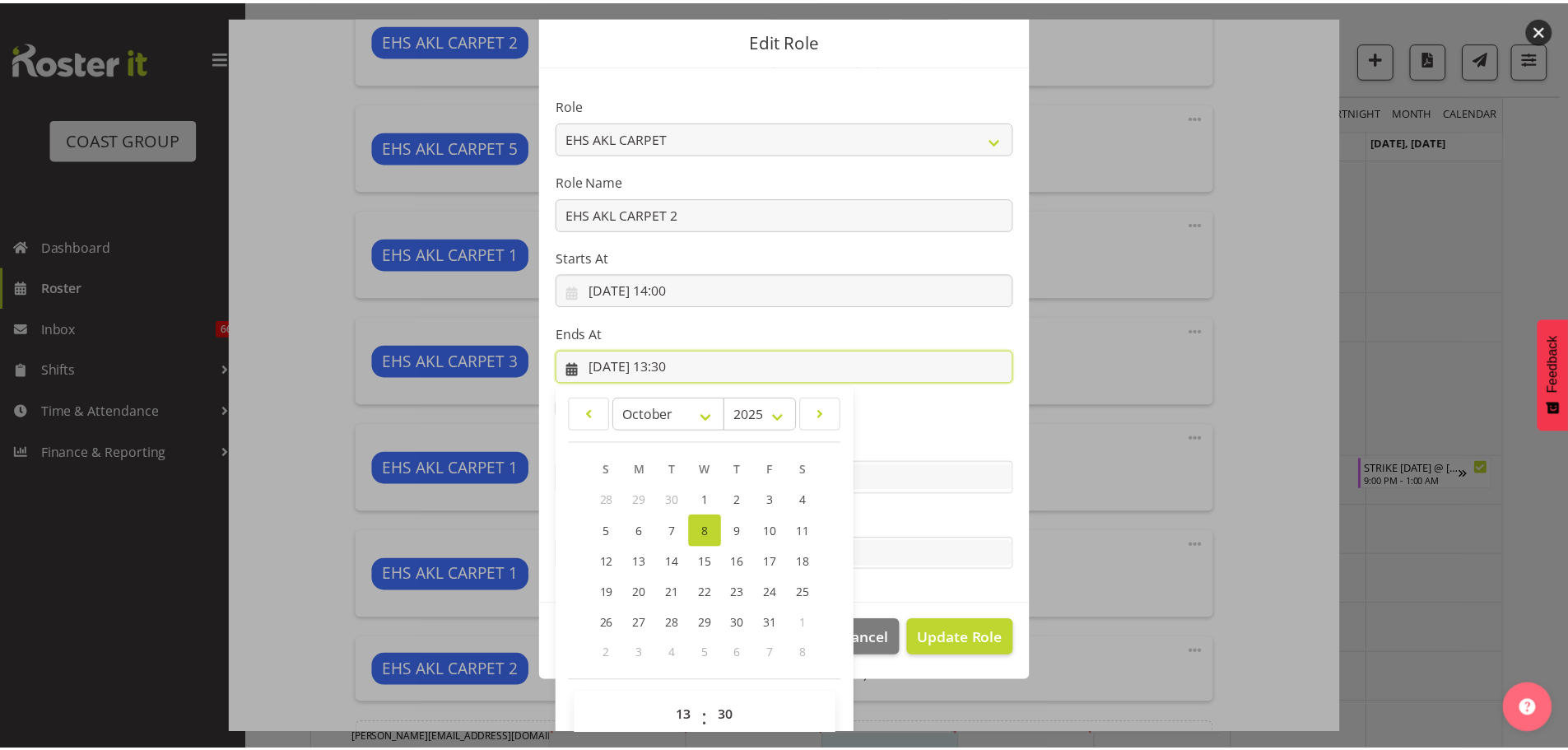
scroll to position [77, 0]
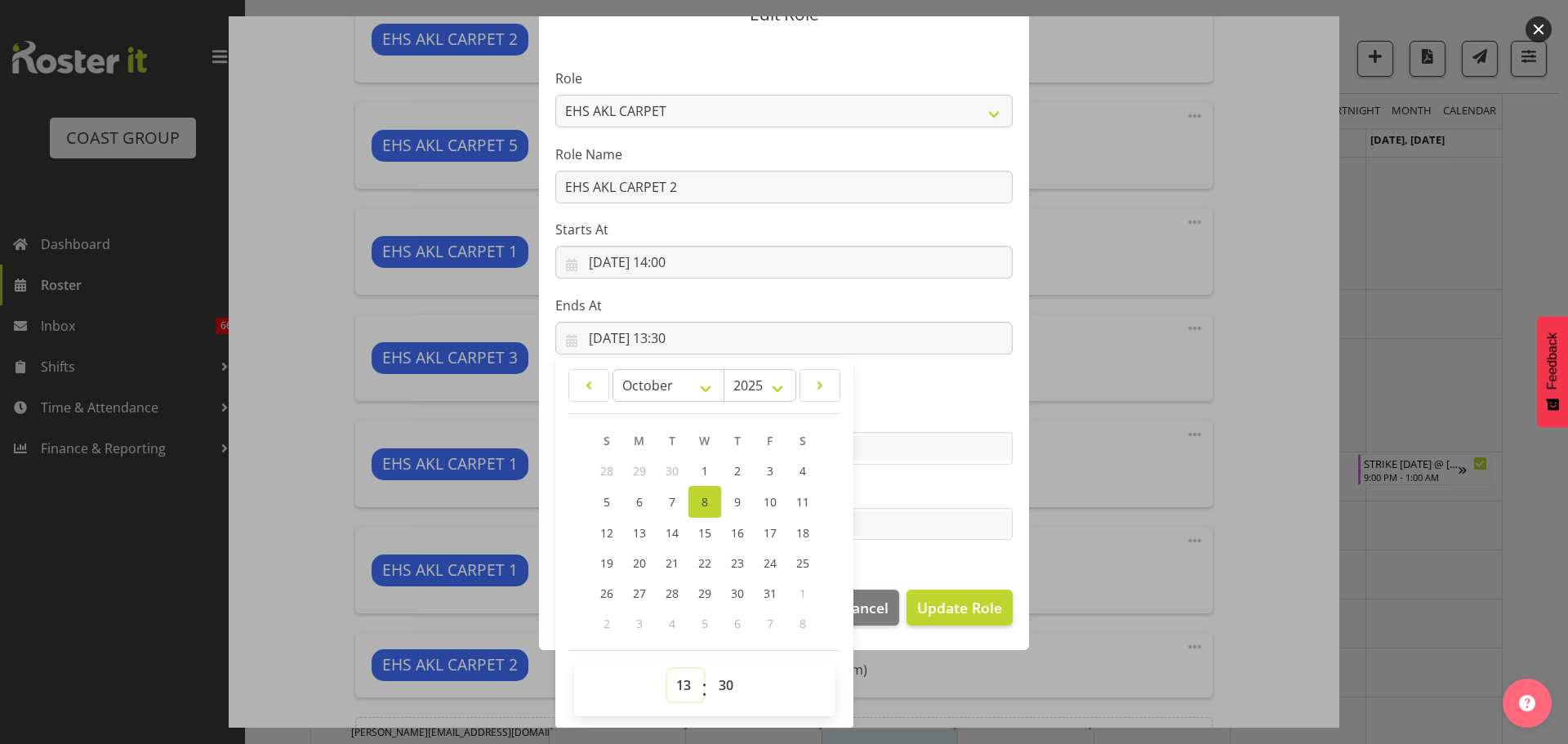
click at [675, 685] on select "00 01 02 03 04 05 06 07 08 09 10 11 12 13 14 15 16 17 18 19 20 21 22 23" at bounding box center [685, 685] width 37 height 33
select select "15"
click at [667, 669] on select "00 01 02 03 04 05 06 07 08 09 10 11 12 13 14 15 16 17 18 19 20 21 22 23" at bounding box center [685, 685] width 37 height 33
type input "08/10/2025, 15:30"
click at [719, 684] on select "00 01 02 03 04 05 06 07 08 09 10 11 12 13 14 15 16 17 18 19 20 21 22 23 24 25 2…" at bounding box center [728, 685] width 37 height 33
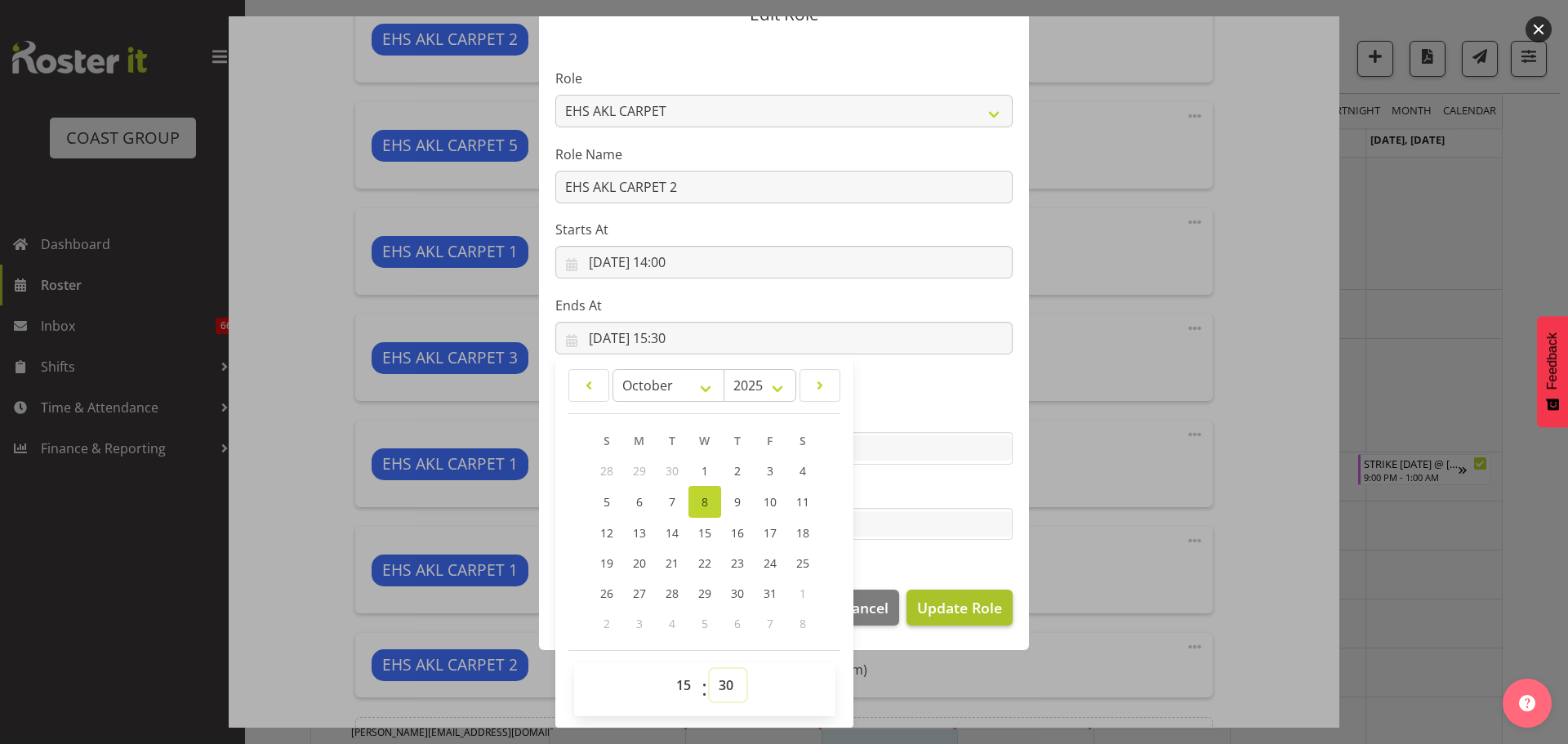
select select "0"
type input "08/10/2025, 15:00"
click at [950, 589] on button "Update Role" at bounding box center [959, 607] width 106 height 36
select select
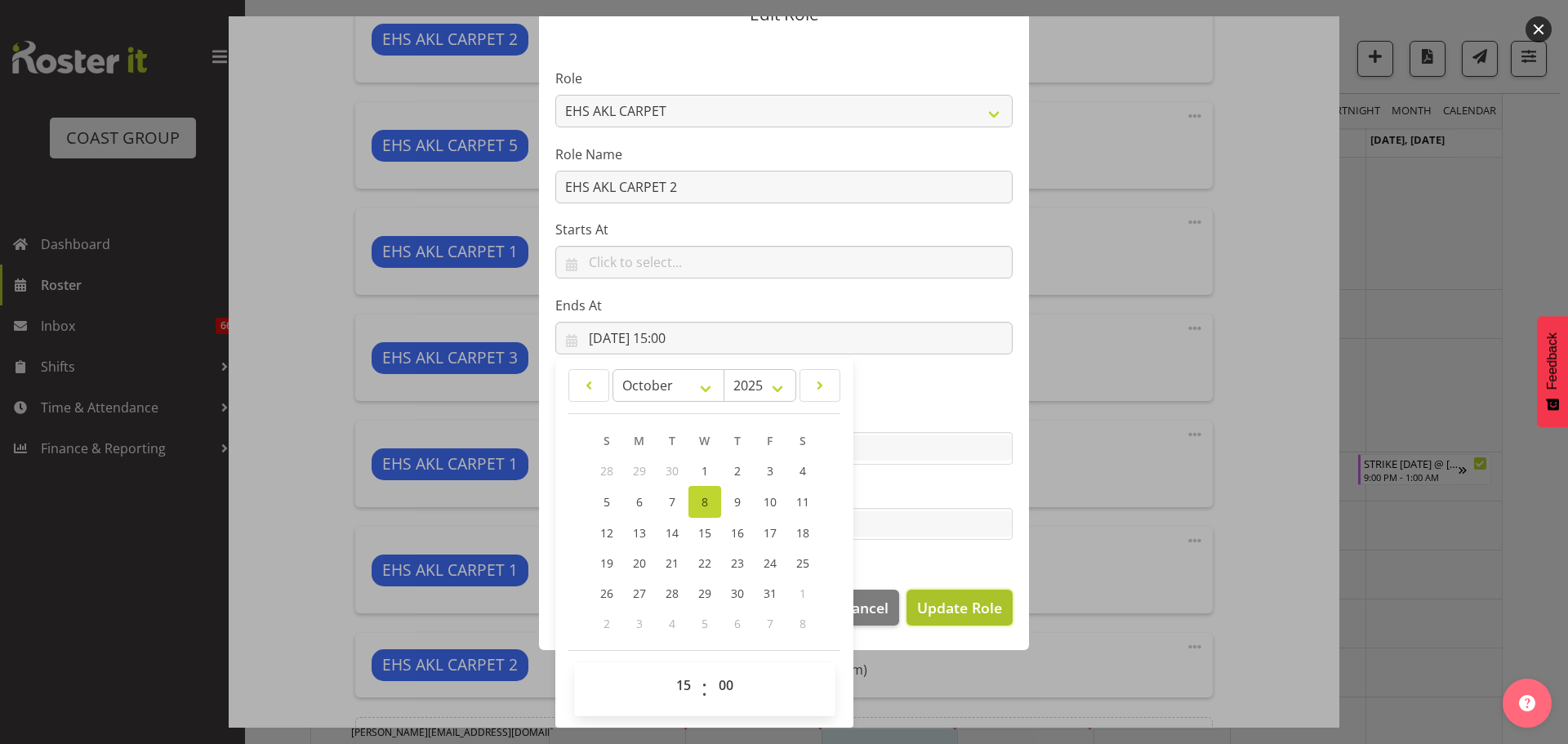
select select
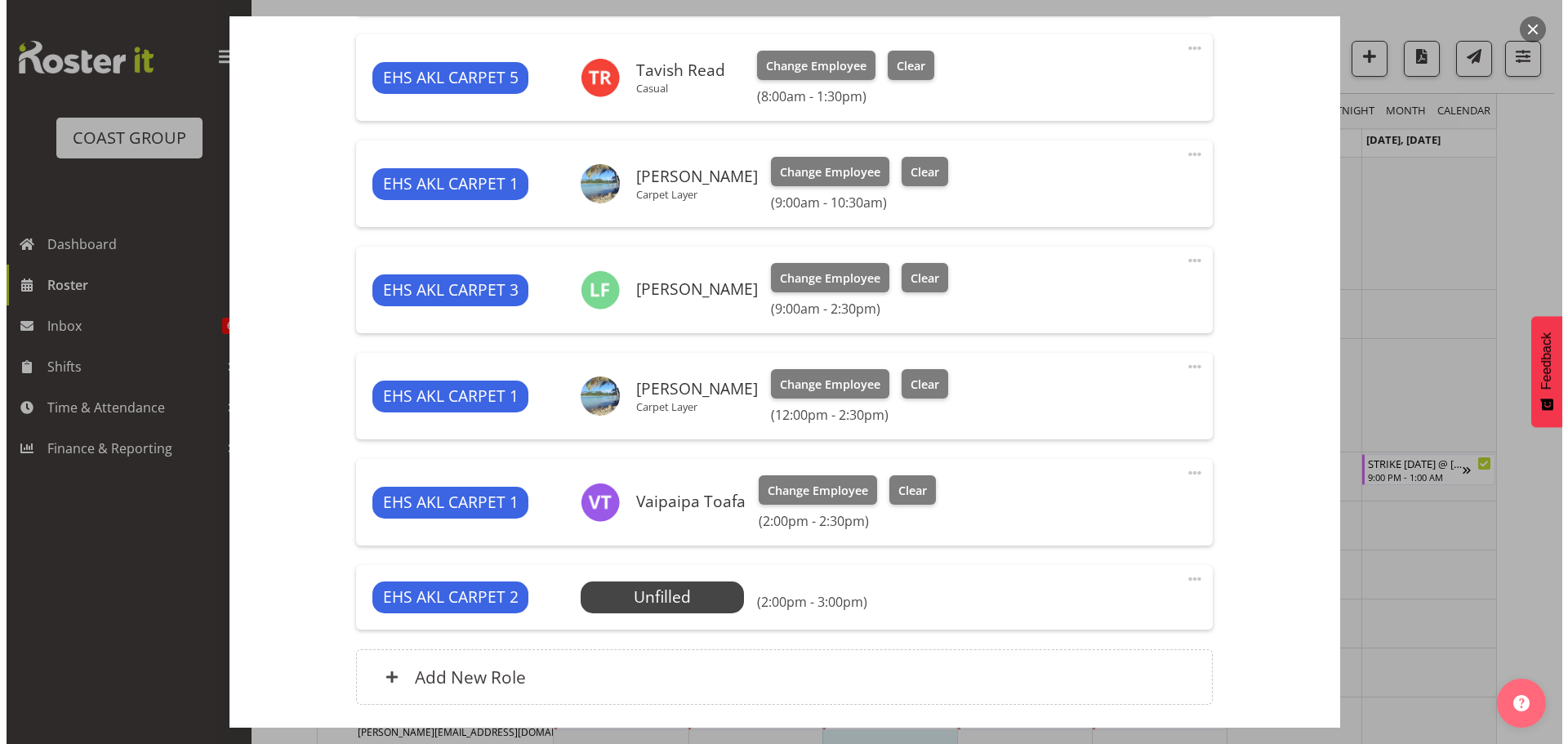
scroll to position [881, 0]
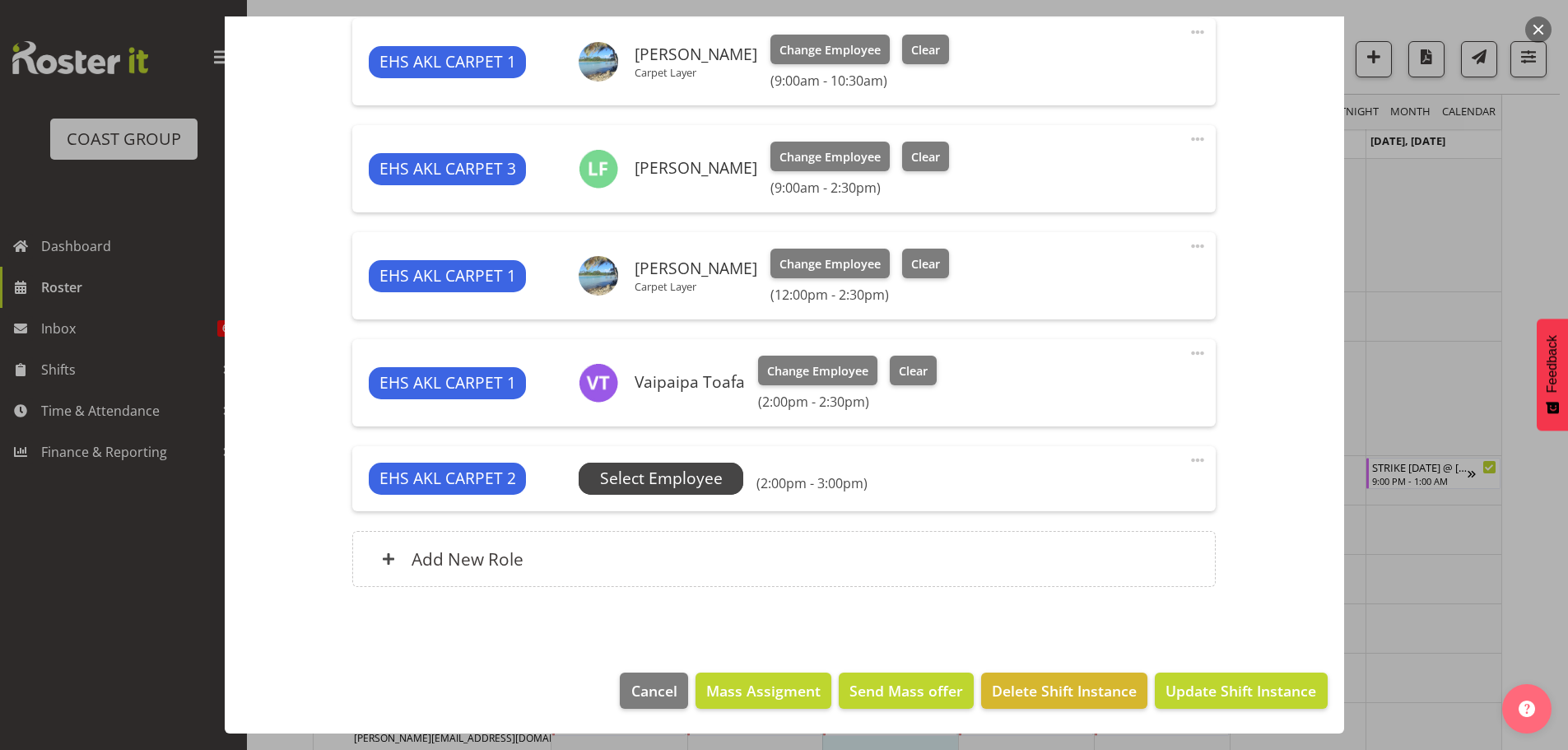
click at [681, 470] on span "Select Employee" at bounding box center [661, 479] width 123 height 24
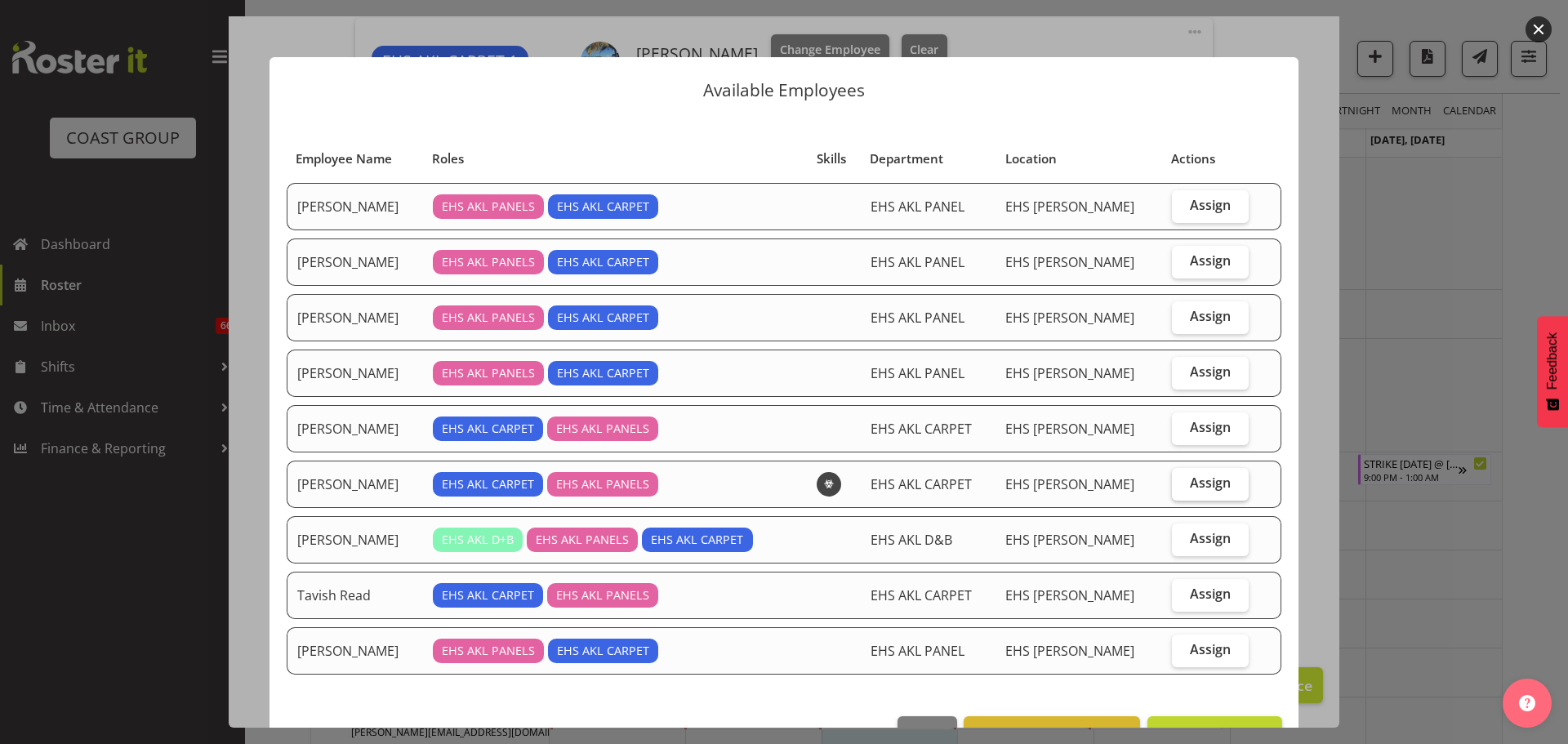
click at [1205, 476] on span "Assign" at bounding box center [1210, 483] width 41 height 16
click at [1183, 478] on input "Assign" at bounding box center [1177, 483] width 11 height 11
checkbox input "true"
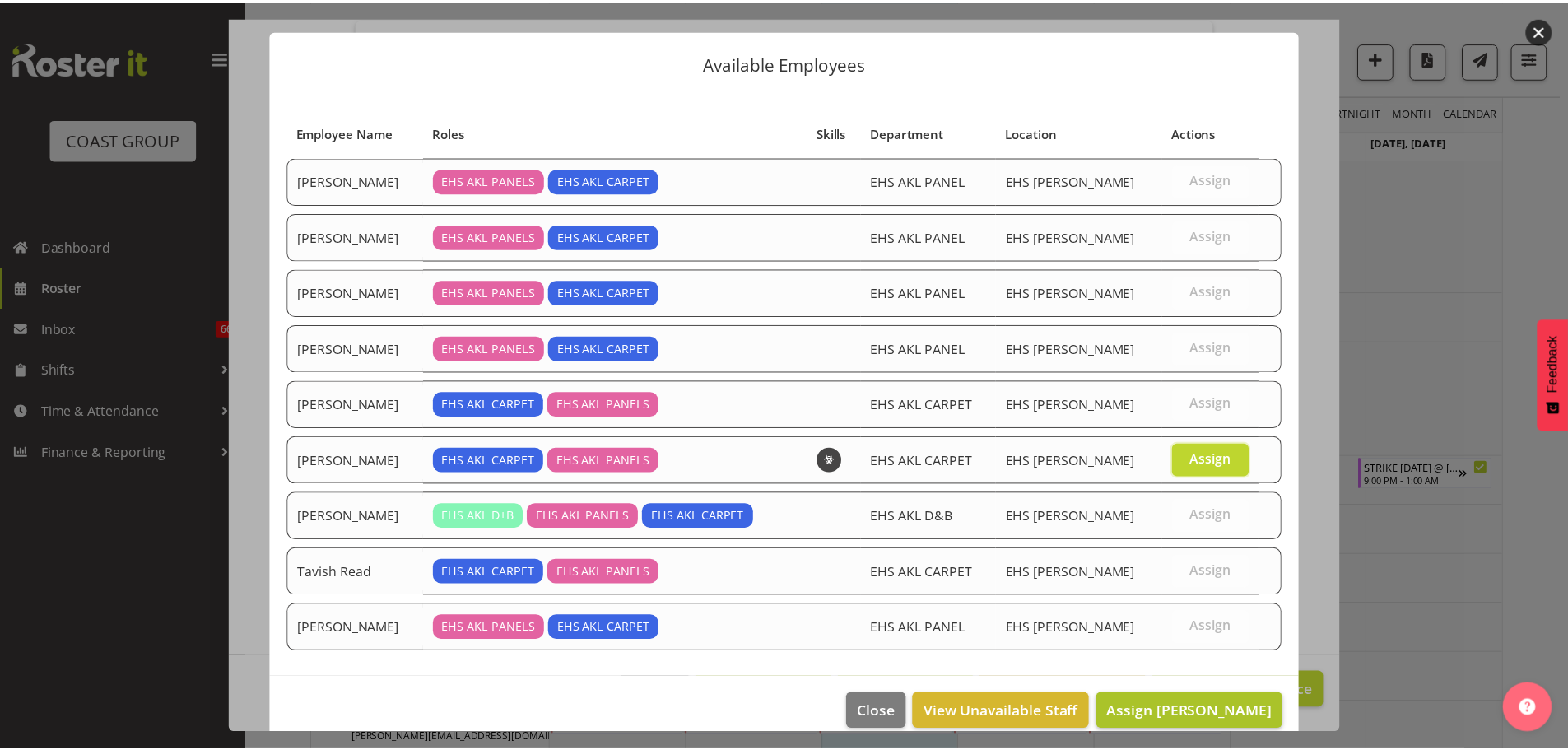
scroll to position [50, 0]
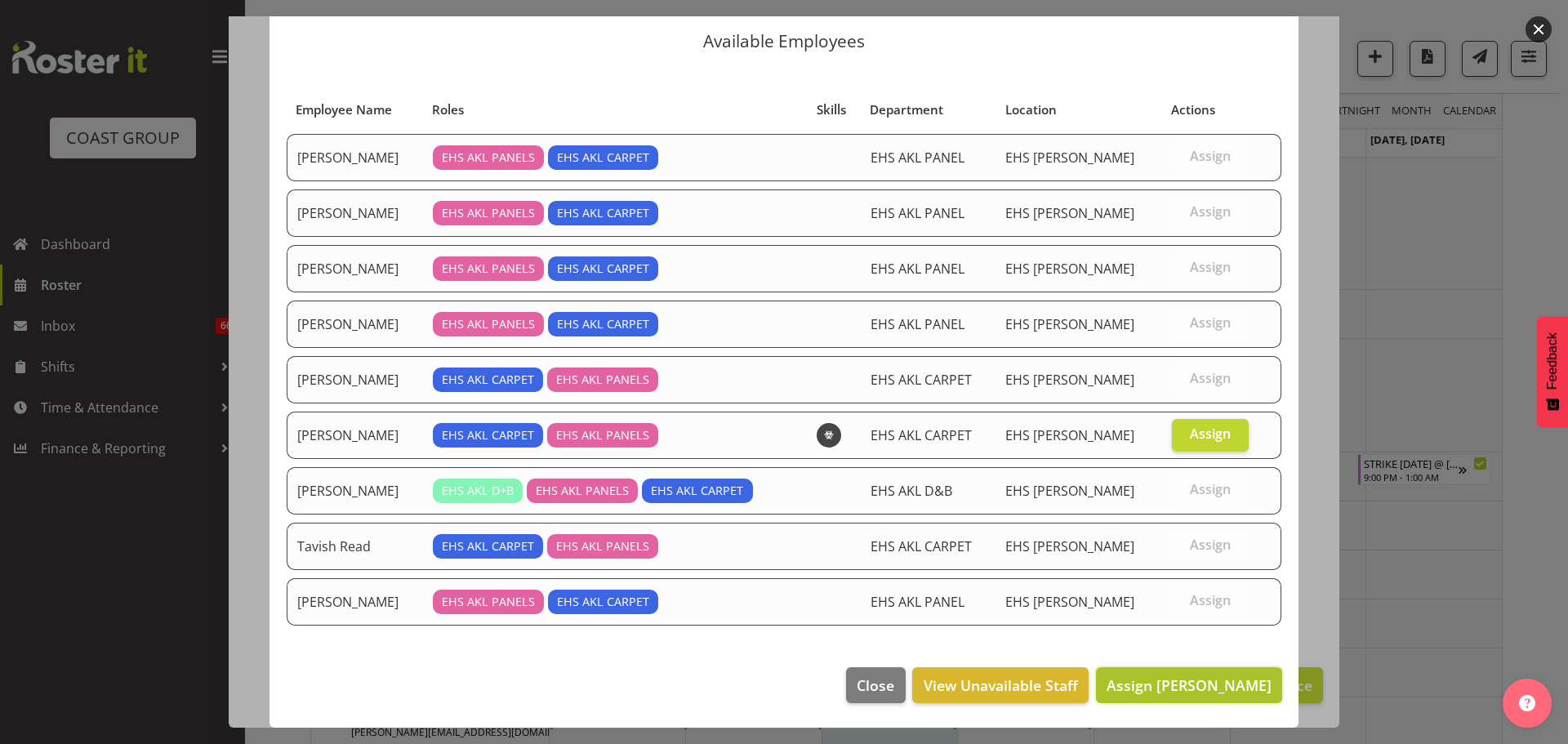
click at [1234, 680] on span "Assign Mike Schaumkell" at bounding box center [1189, 685] width 165 height 20
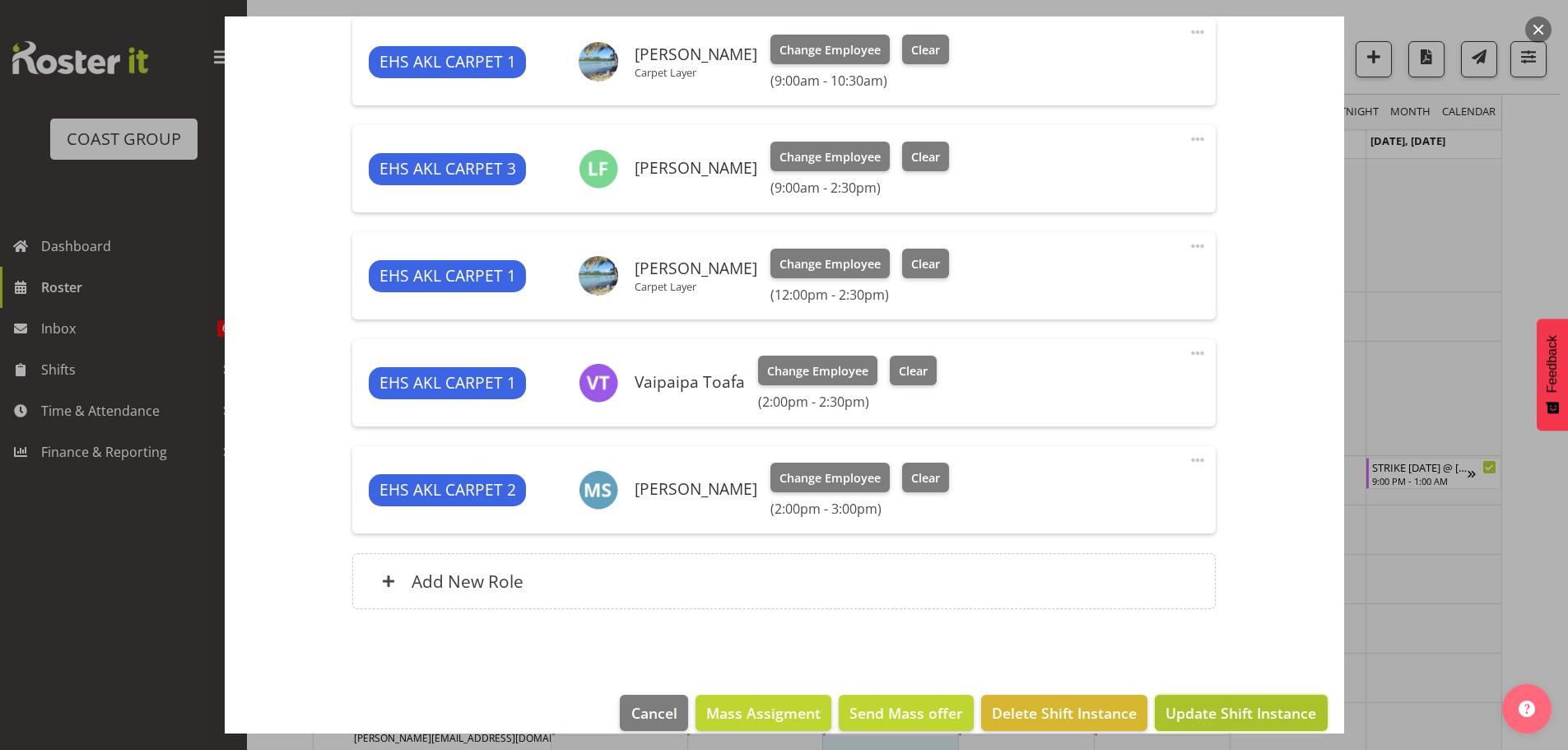
click at [1288, 704] on span "Update Shift Instance" at bounding box center [1241, 713] width 151 height 21
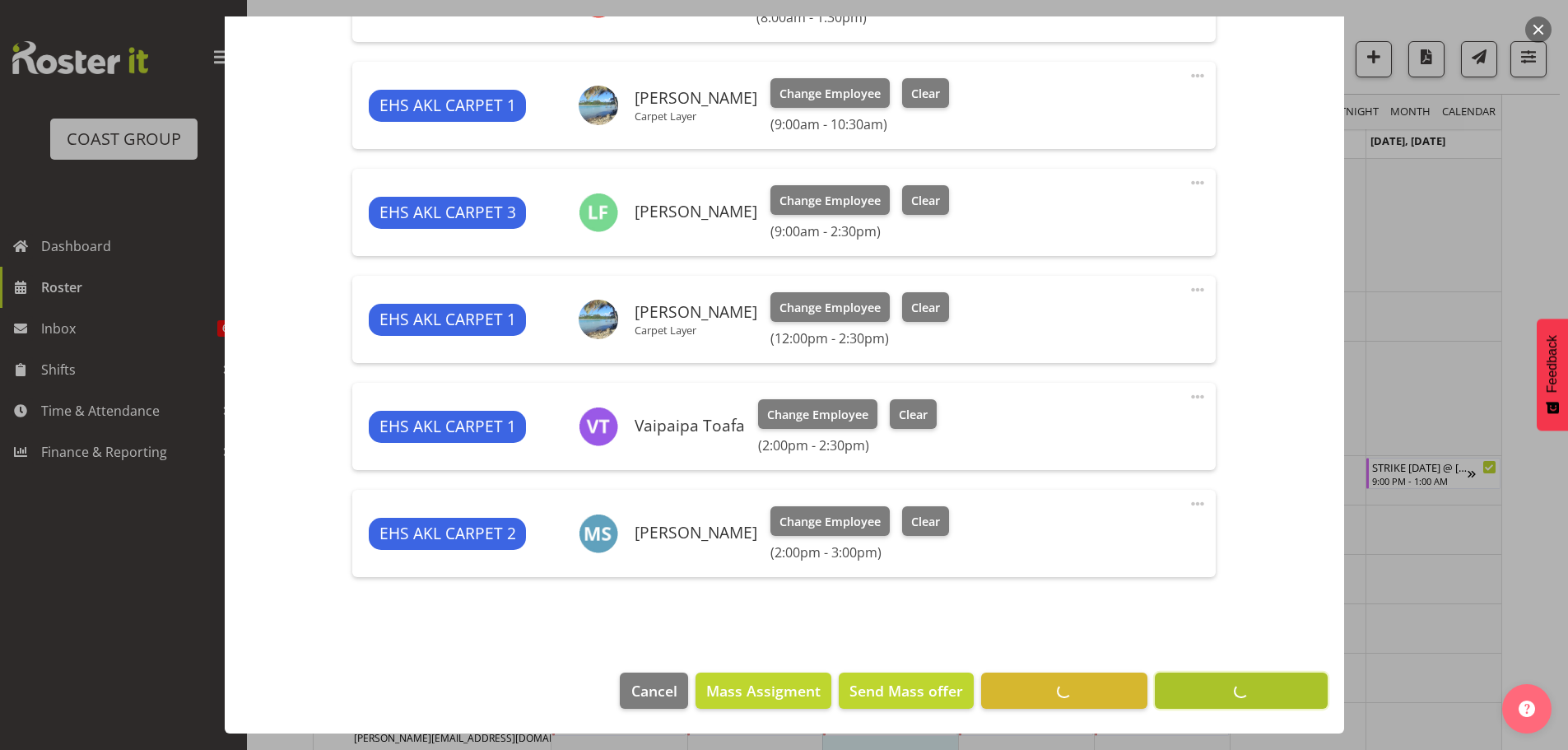
scroll to position [845, 0]
